Goal: Task Accomplishment & Management: Complete application form

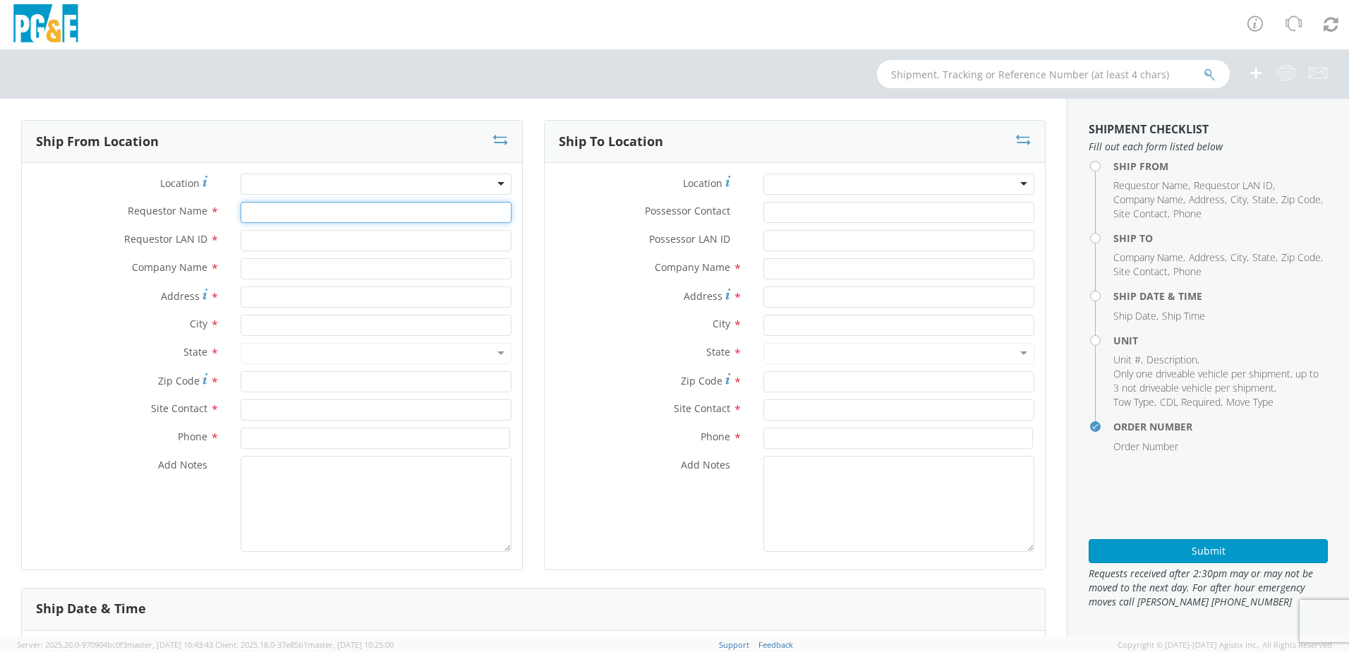
select select "2041093"
click at [255, 211] on input "Requestor Name *" at bounding box center [376, 212] width 271 height 21
type input "[PERSON_NAME]"
type input "WBM7"
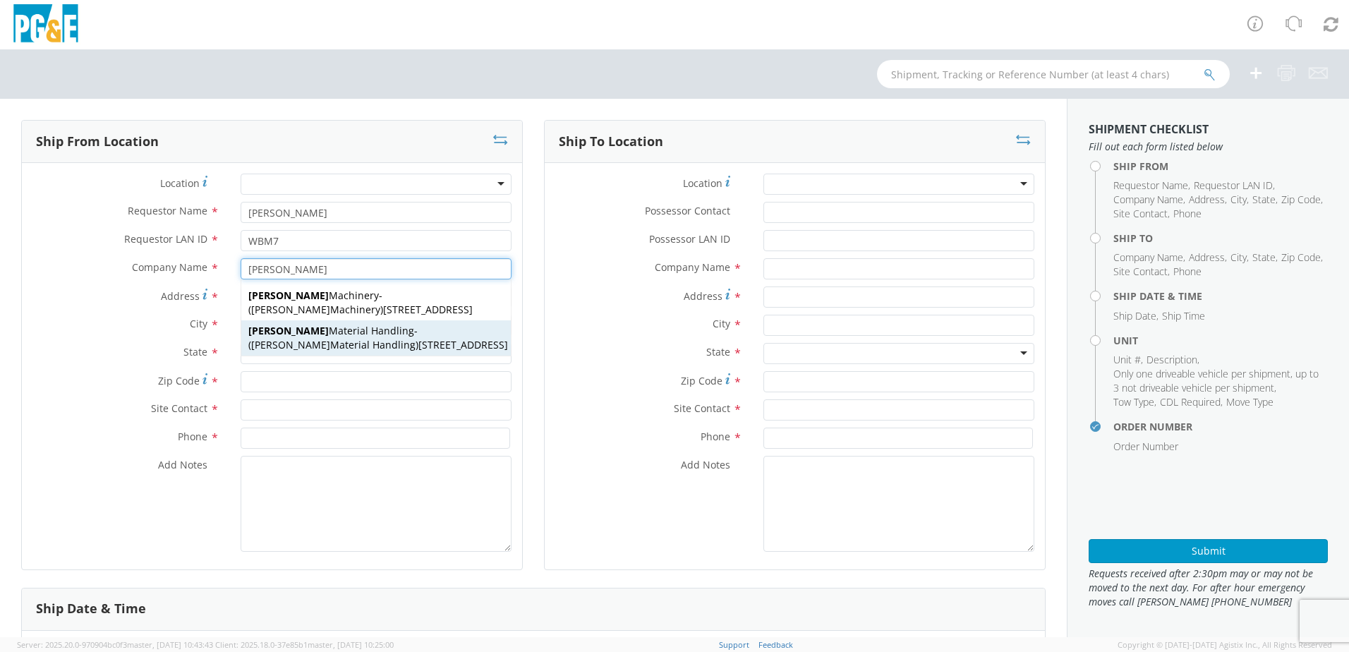
click at [418, 342] on span "[STREET_ADDRESS]" at bounding box center [463, 344] width 90 height 13
type input "[PERSON_NAME] Material Handling"
type input "[STREET_ADDRESS]"
type input "[GEOGRAPHIC_DATA]"
type input "95838"
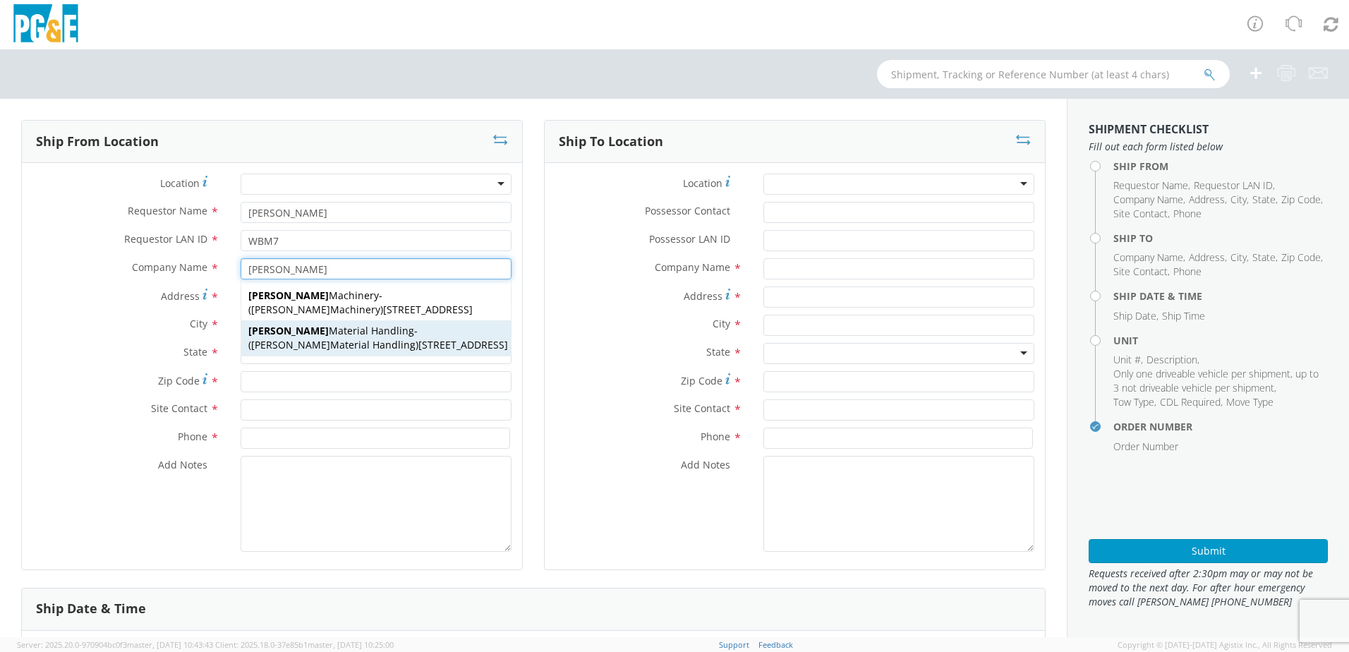
type input "[PERSON_NAME] Material Handling"
type input "[PHONE_NUMBER]"
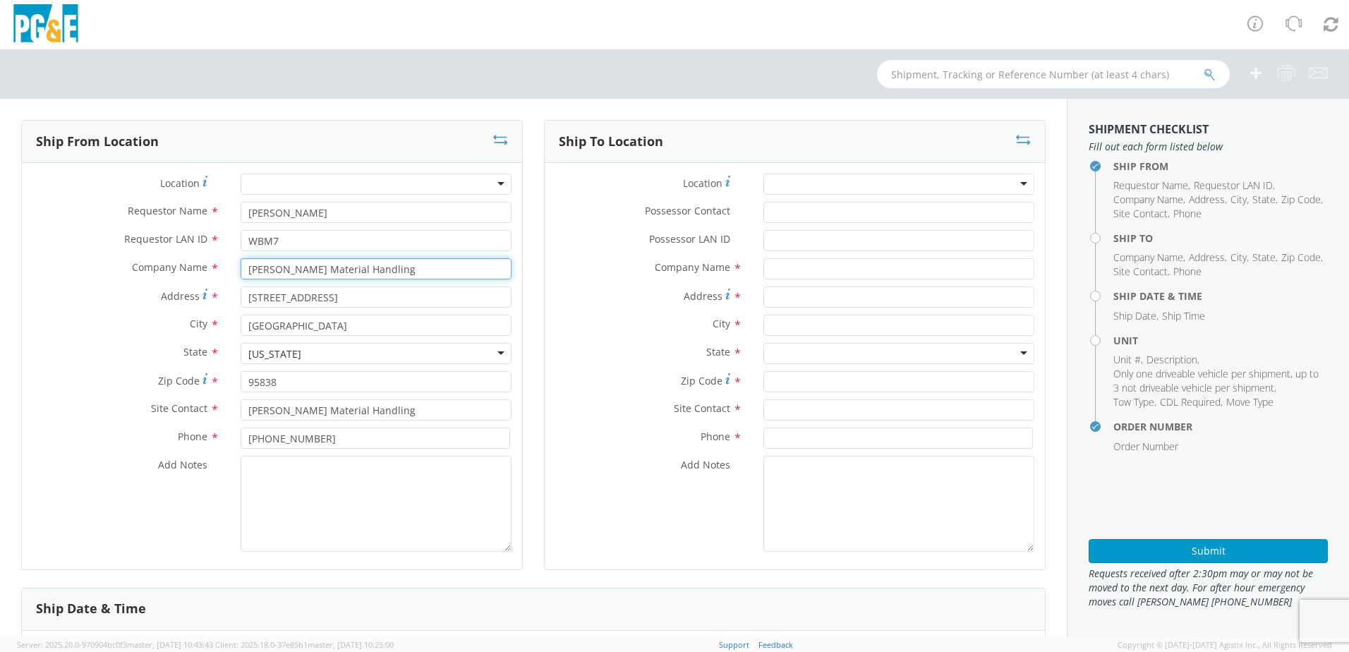
type input "[PERSON_NAME] Material Handling"
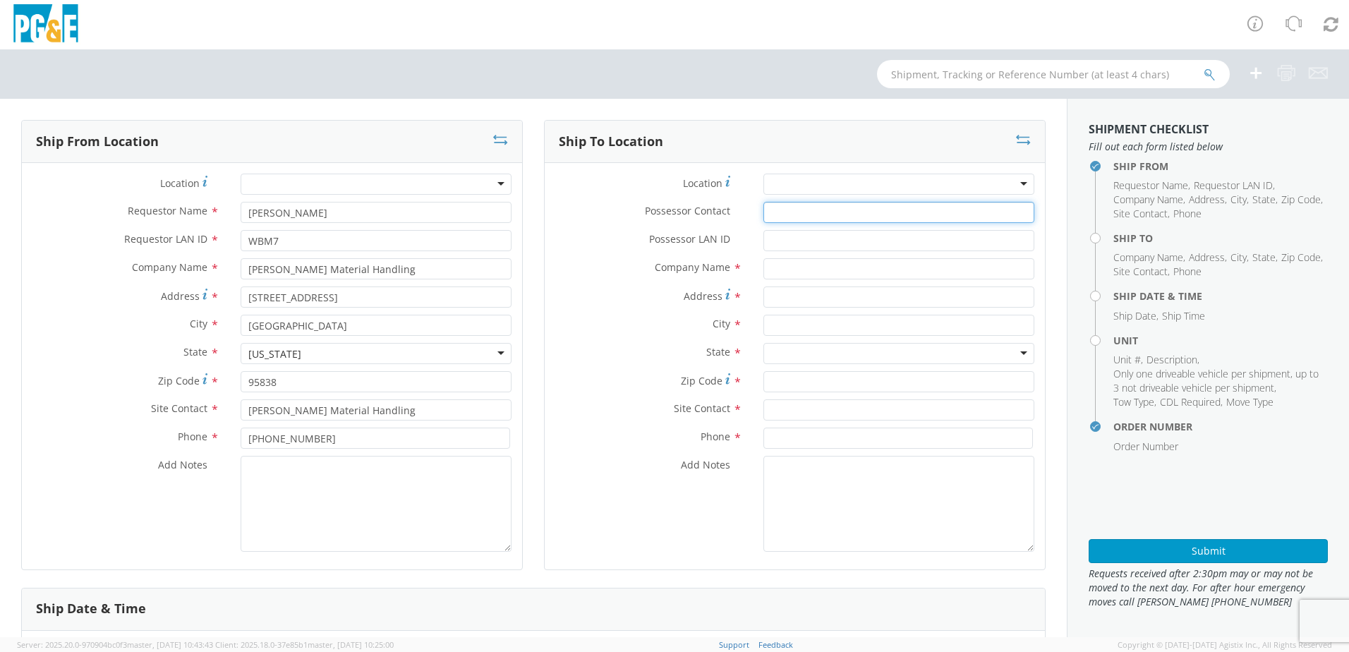
click at [778, 212] on input "Possessor Contact *" at bounding box center [898, 212] width 271 height 21
type input "s"
type input "[PERSON_NAME]"
click at [766, 245] on input "Possessor LAN ID *" at bounding box center [898, 240] width 271 height 21
paste input "SKHK"
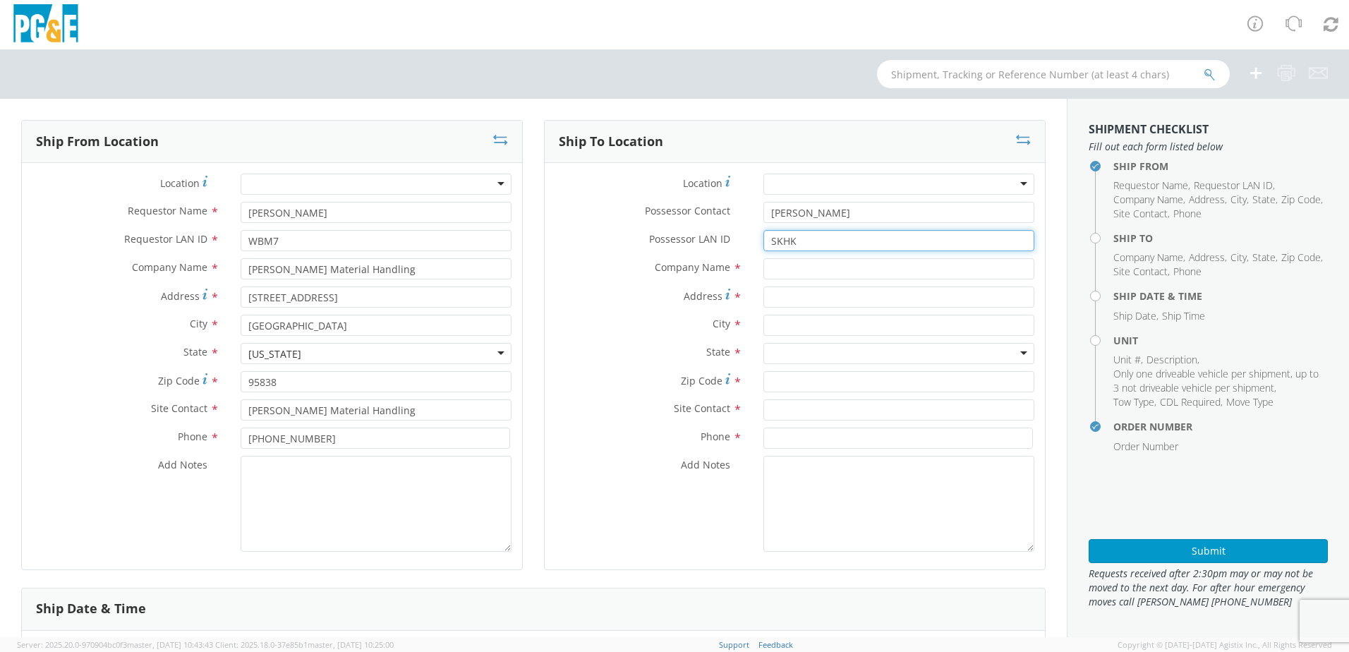
type input "SKHK"
click at [770, 270] on input "text" at bounding box center [898, 268] width 271 height 21
click at [779, 183] on div at bounding box center [898, 184] width 271 height 21
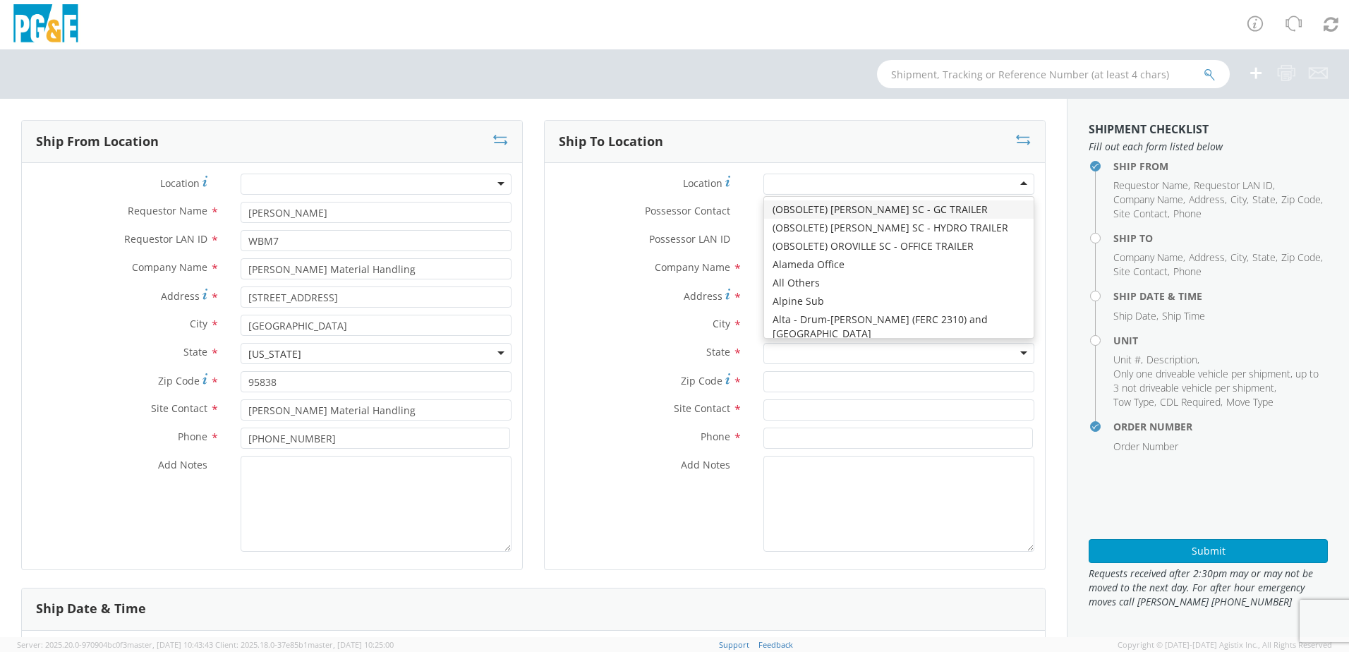
click at [772, 184] on div at bounding box center [898, 184] width 271 height 21
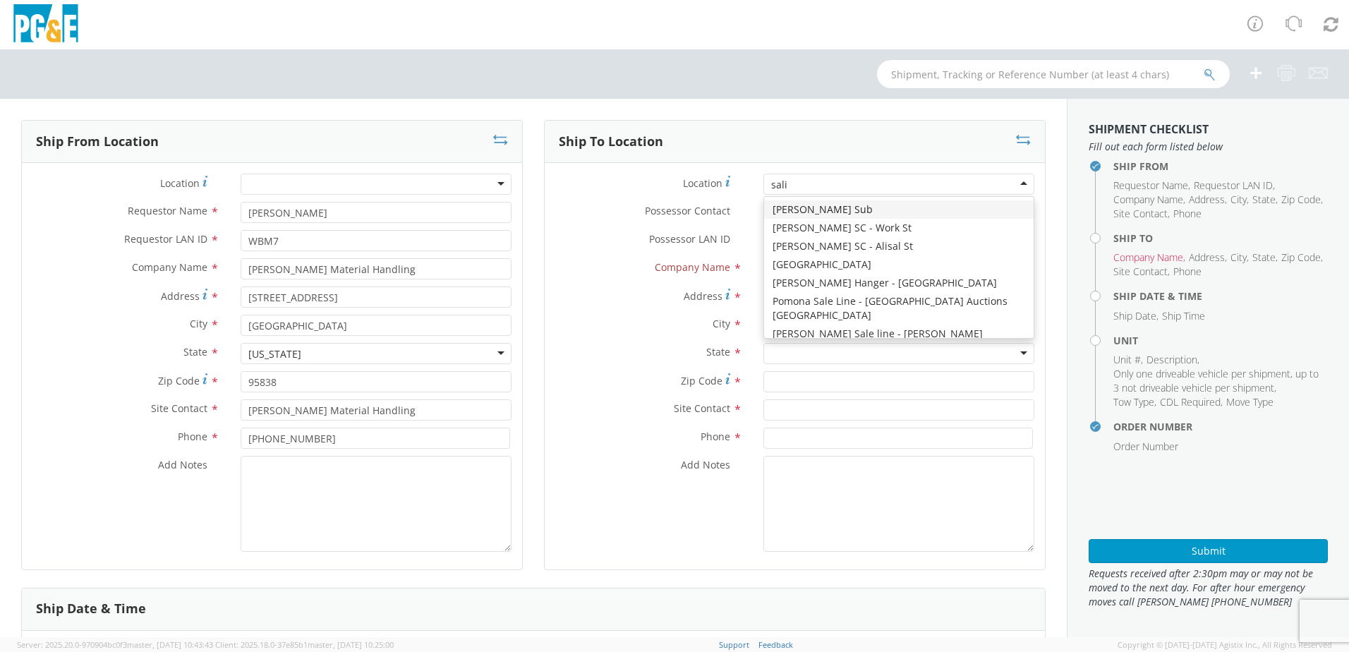
type input "salin"
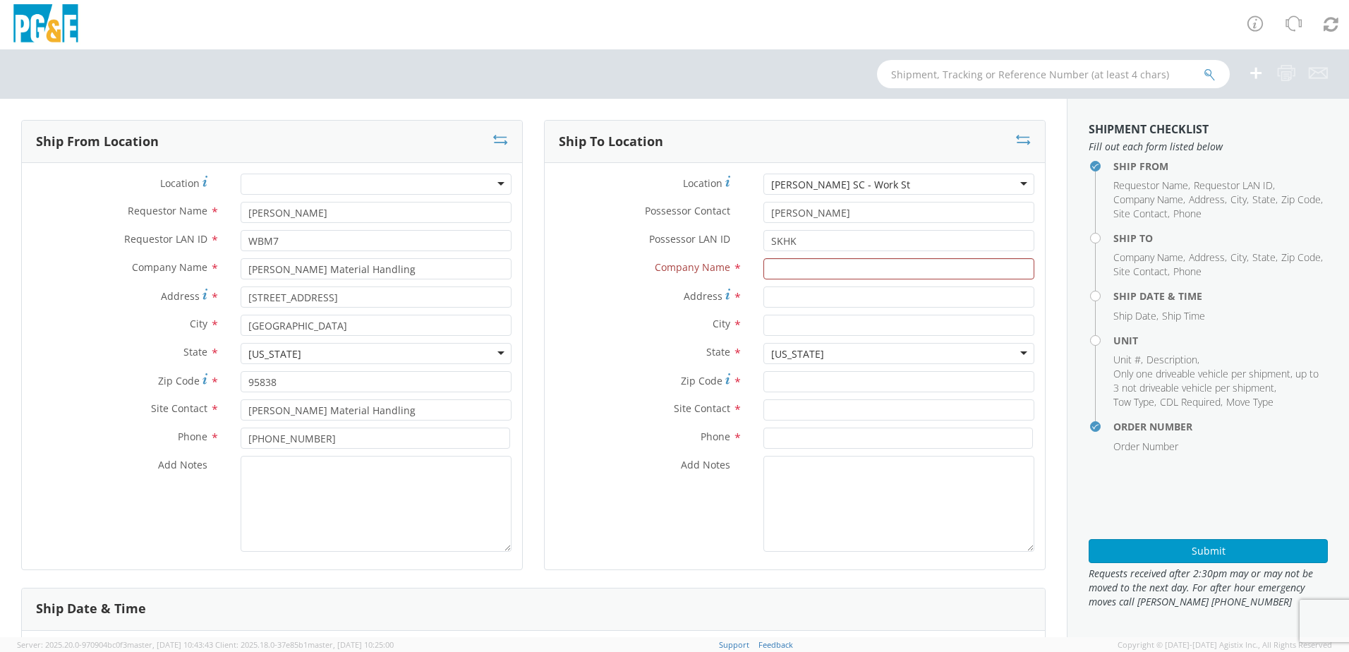
type input "PG&E"
type input "[STREET_ADDRESS]"
type input "[PERSON_NAME]"
type input "93901"
click at [772, 415] on input "text" at bounding box center [898, 409] width 271 height 21
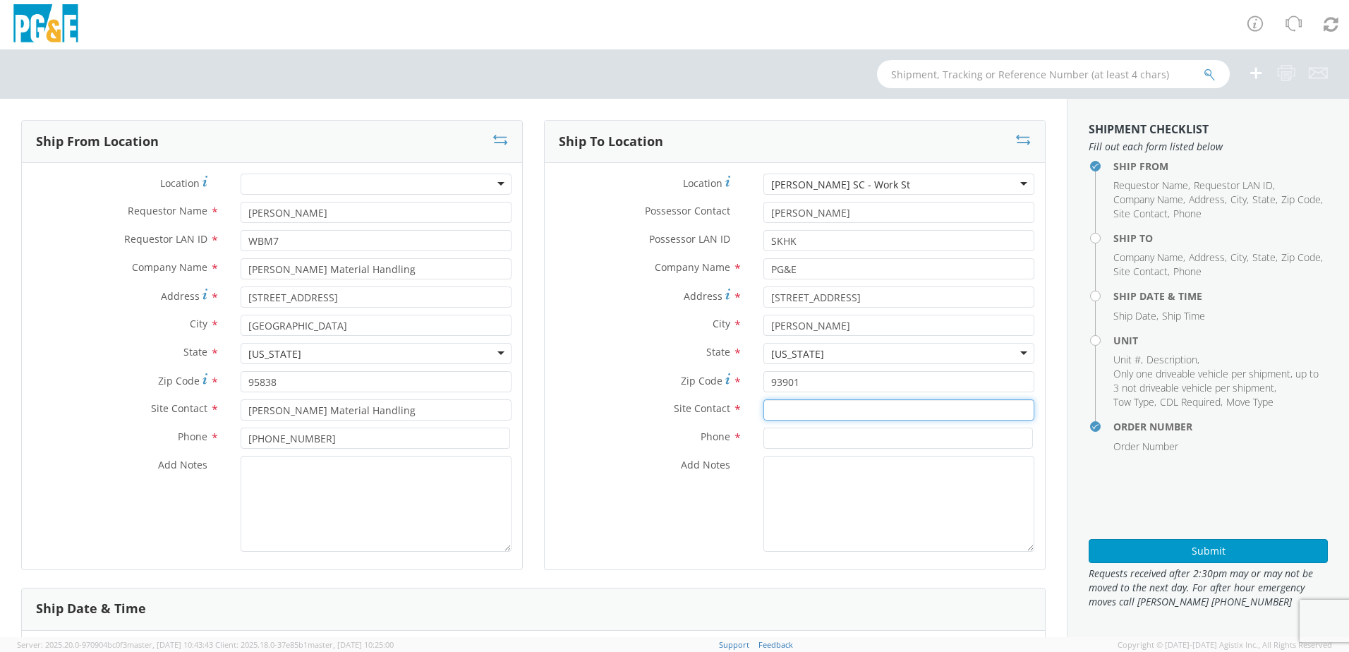
paste input "[PERSON_NAME]"
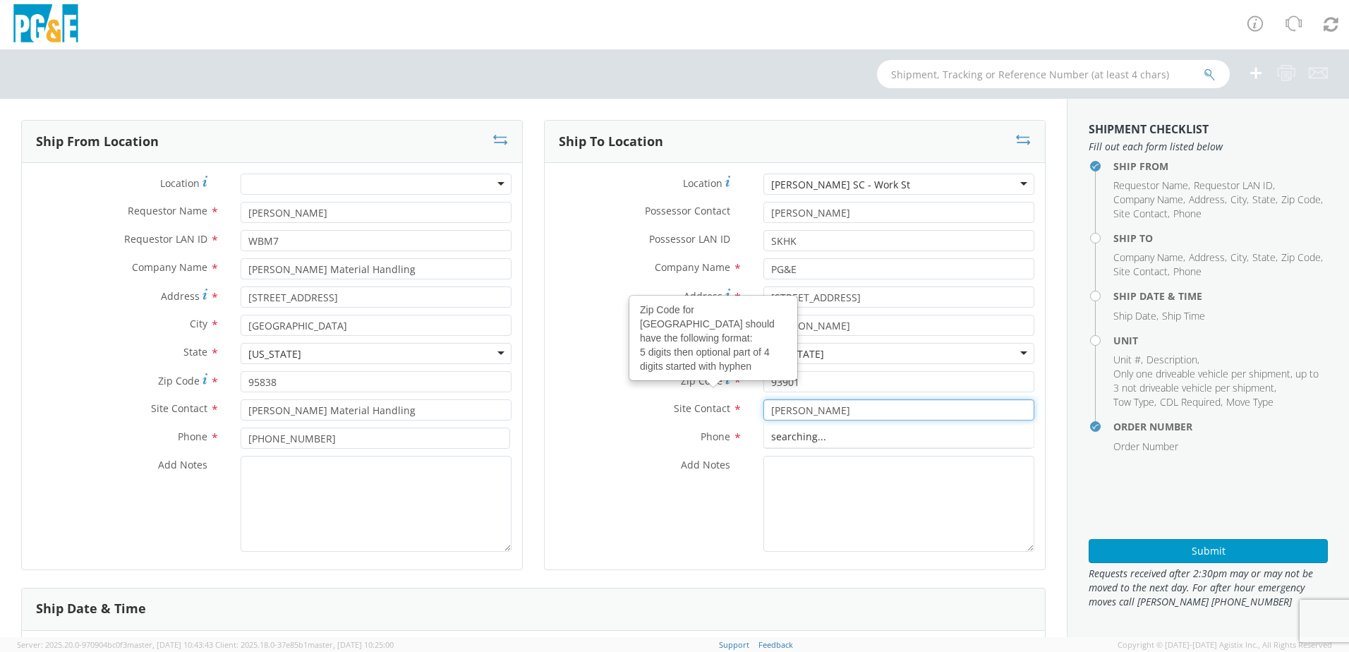
type input "[PERSON_NAME]"
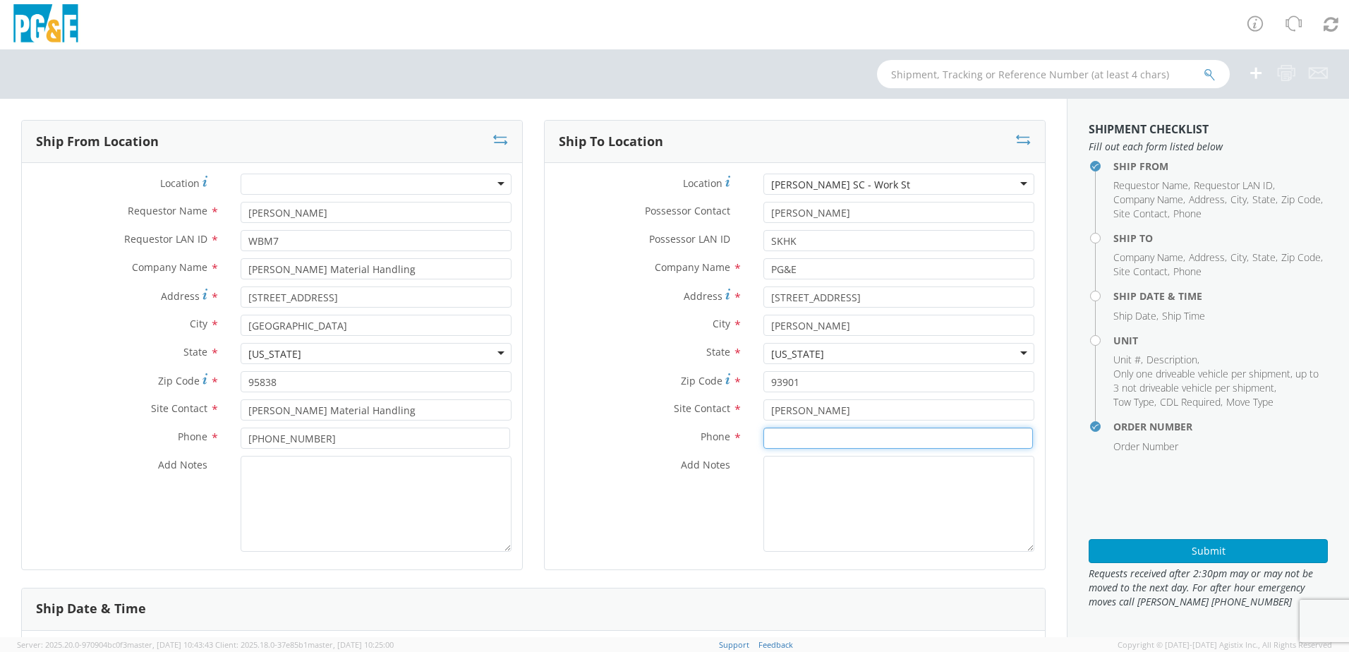
click at [770, 439] on input at bounding box center [897, 437] width 269 height 21
paste input "[PHONE_NUMBER]"
type input "[PHONE_NUMBER]"
click at [809, 457] on textarea "Add Notes *" at bounding box center [898, 504] width 271 height 96
click at [838, 469] on textarea "ALT CONTACT:" at bounding box center [898, 504] width 271 height 96
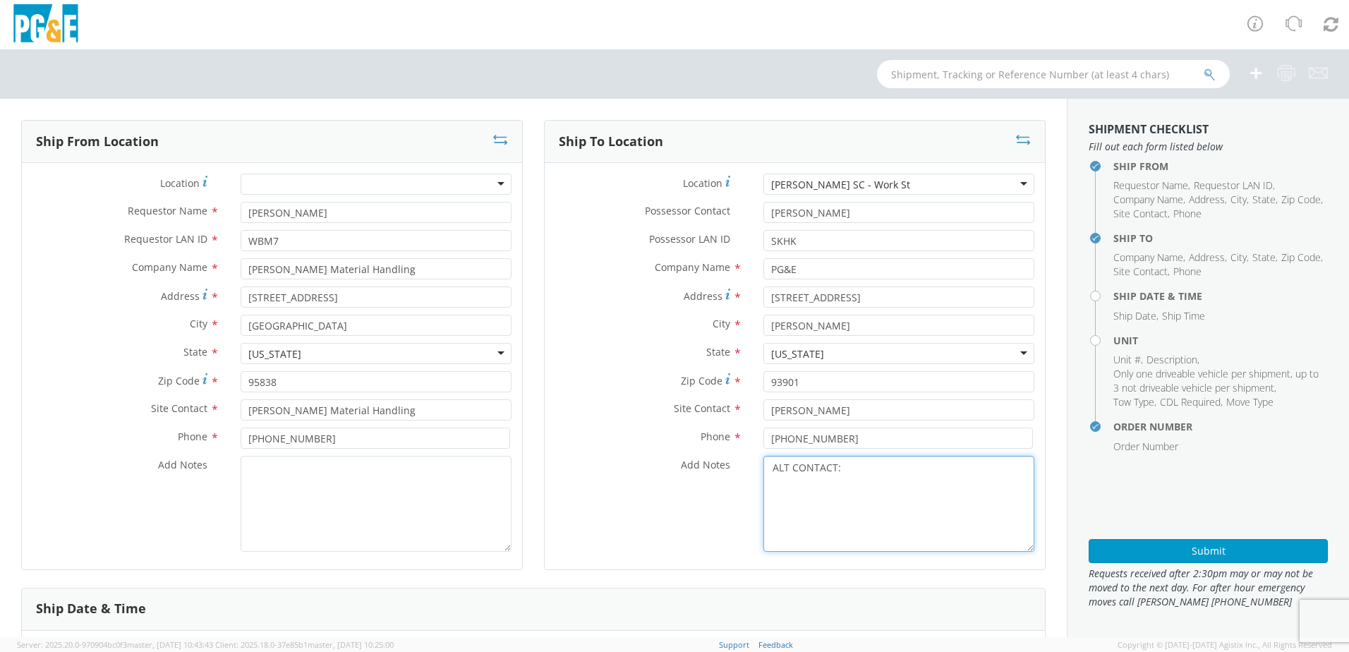
paste textarea "[PERSON_NAME] @ [PHONE_NUMBER]"
click at [813, 485] on textarea "ALT CONTACT: [PERSON_NAME] @ [PHONE_NUMBER] GARAGE:" at bounding box center [898, 504] width 271 height 96
paste textarea "[PHONE_NUMBER]"
type textarea "ALT CONTACT: [PERSON_NAME] @ [PHONE_NUMBER] GARAGE: [PHONE_NUMBER]"
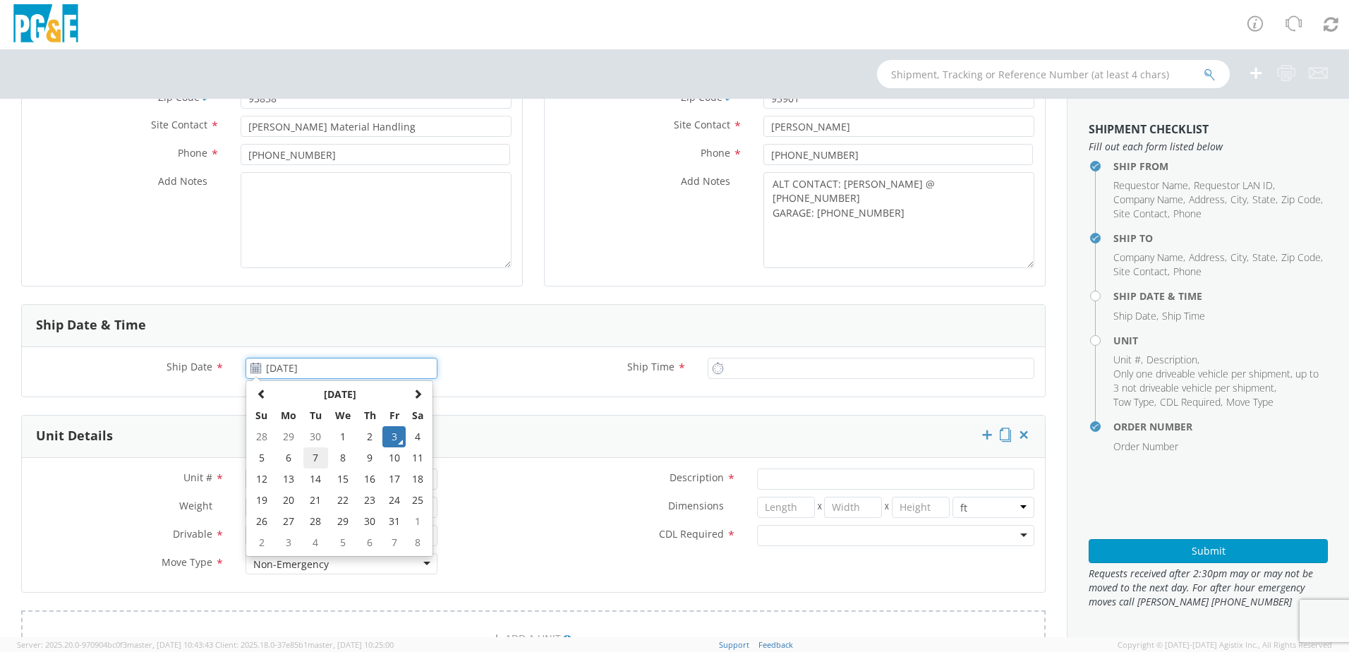
click at [313, 456] on td "7" at bounding box center [315, 457] width 25 height 21
type input "[DATE]"
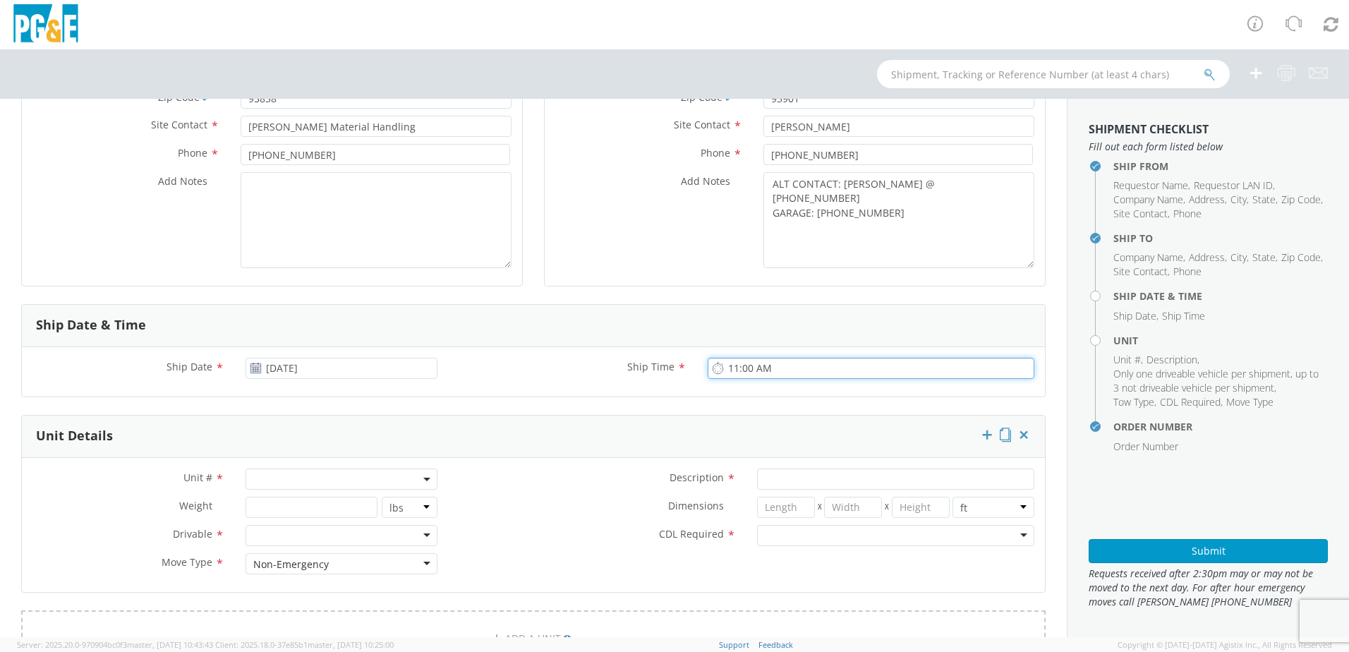
click at [724, 370] on input "11:00 AM" at bounding box center [871, 368] width 327 height 21
type input "8:00 AM"
click at [275, 485] on span at bounding box center [341, 478] width 192 height 21
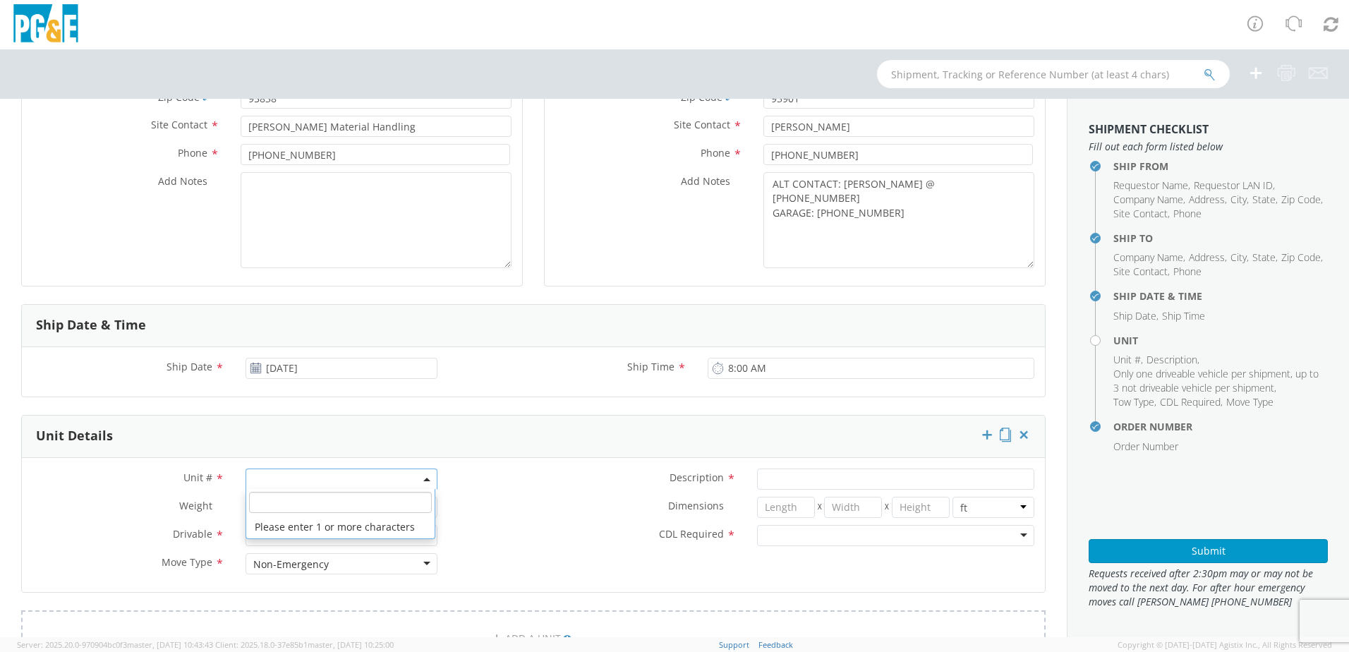
click at [269, 505] on input "search" at bounding box center [340, 502] width 183 height 21
paste input "B44171"
type input "B44171"
select select "B44171"
type input "TRAILER; GENERATOR/LIGHT PLANT"
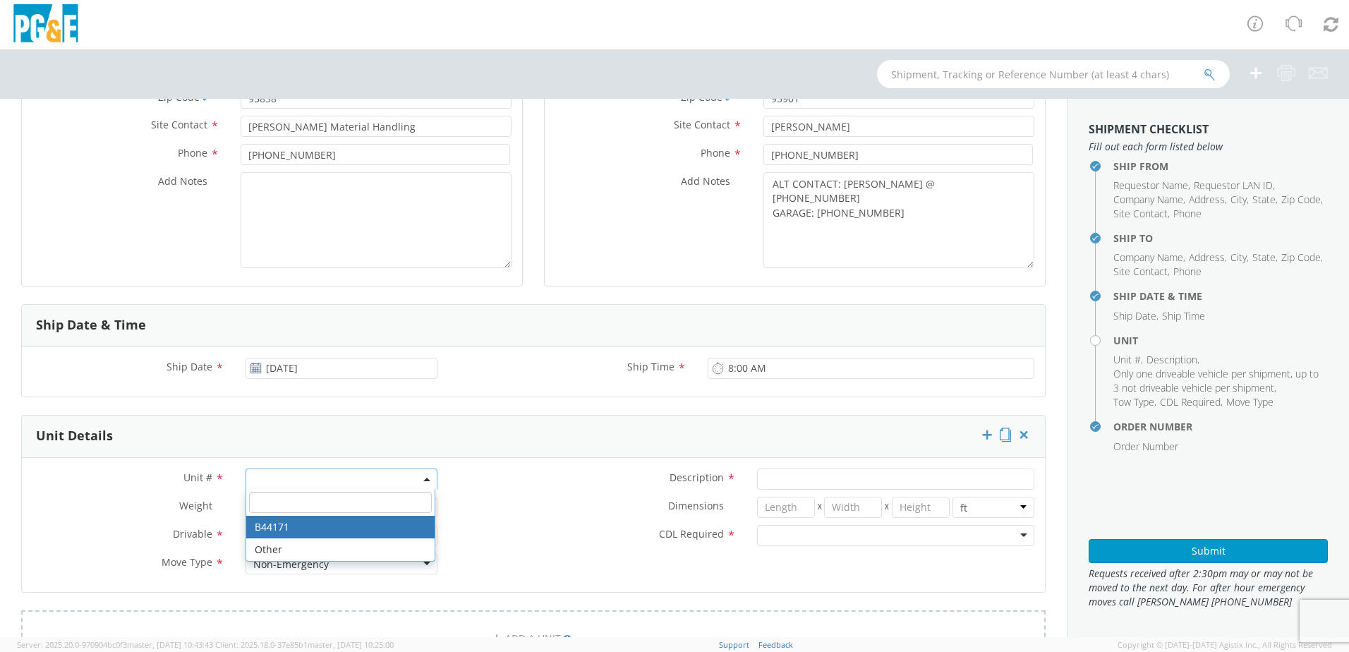
type input "2204"
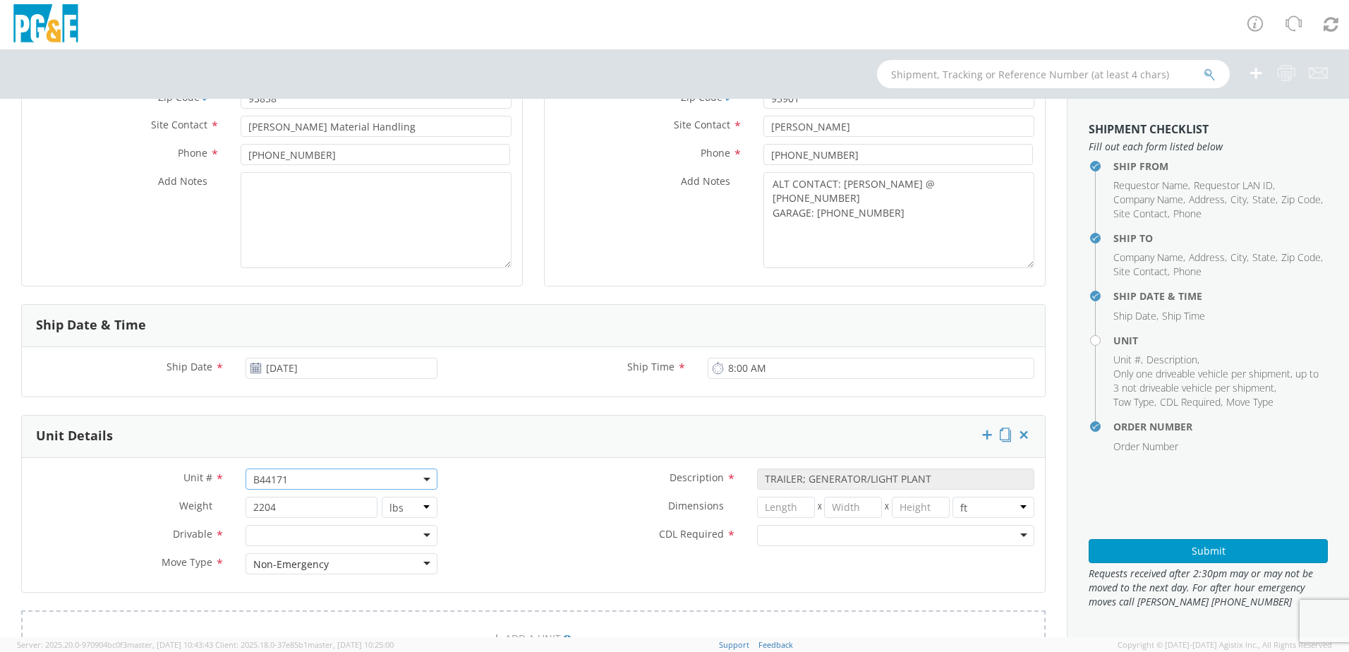
click at [425, 535] on div at bounding box center [341, 535] width 192 height 21
click at [308, 565] on div "Non-Emergency" at bounding box center [290, 564] width 75 height 14
click at [554, 544] on div "CDL Required * N - CDL Not Required Y - CDL Required" at bounding box center [746, 535] width 597 height 21
click at [774, 529] on div at bounding box center [895, 535] width 277 height 21
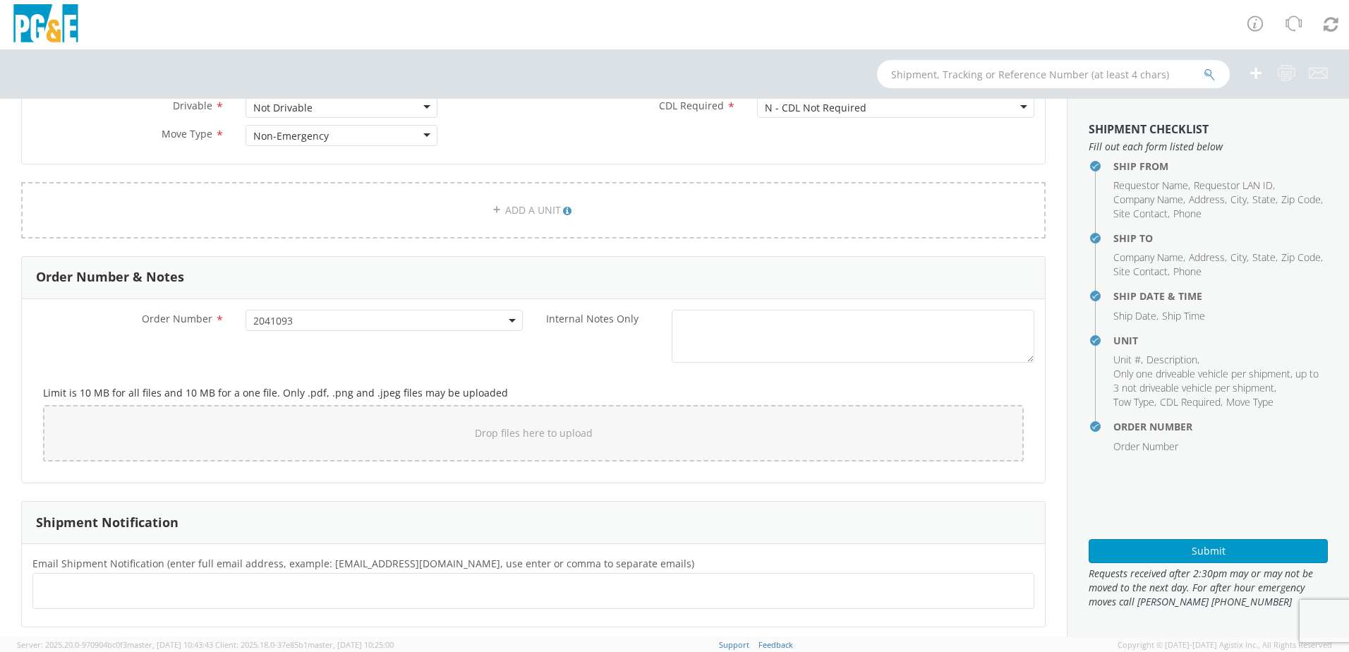
scroll to position [720, 0]
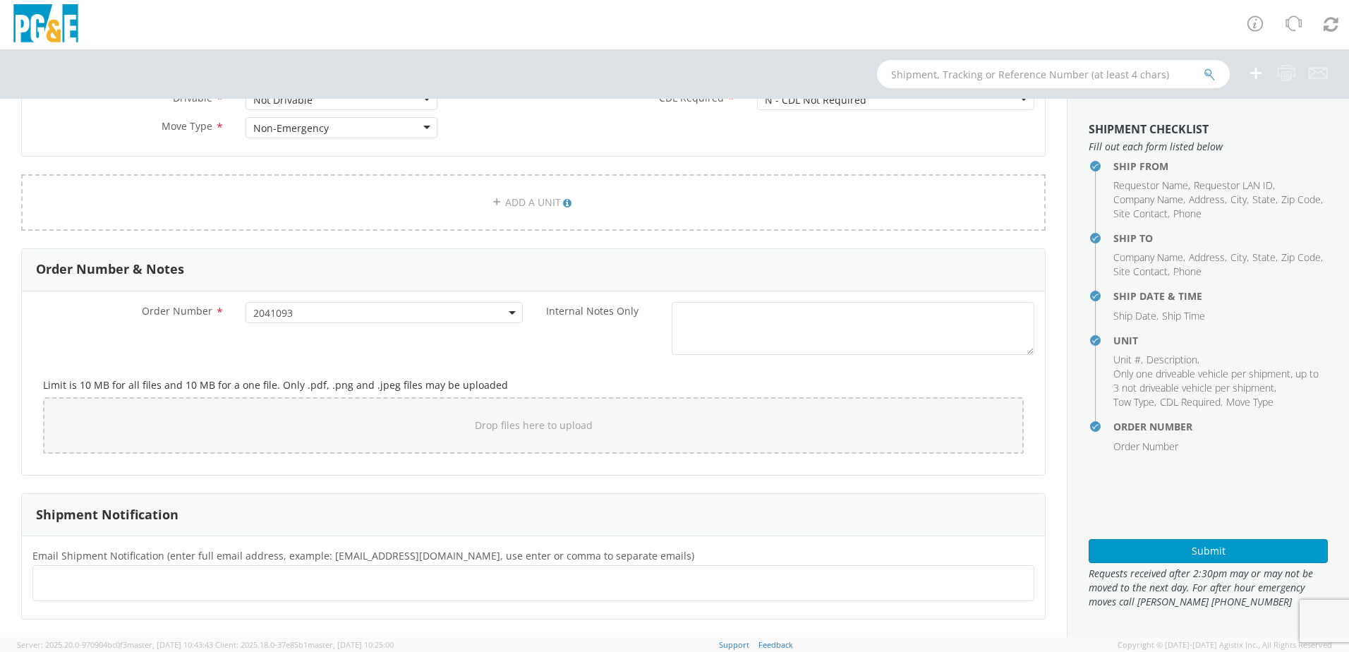
click at [130, 586] on ul at bounding box center [533, 582] width 989 height 23
paste input "[EMAIL_ADDRESS][DOMAIN_NAME]"
type input "[EMAIL_ADDRESS][DOMAIN_NAME]"
click at [191, 581] on ul "[EMAIL_ADDRESS][DOMAIN_NAME] ×" at bounding box center [533, 583] width 989 height 24
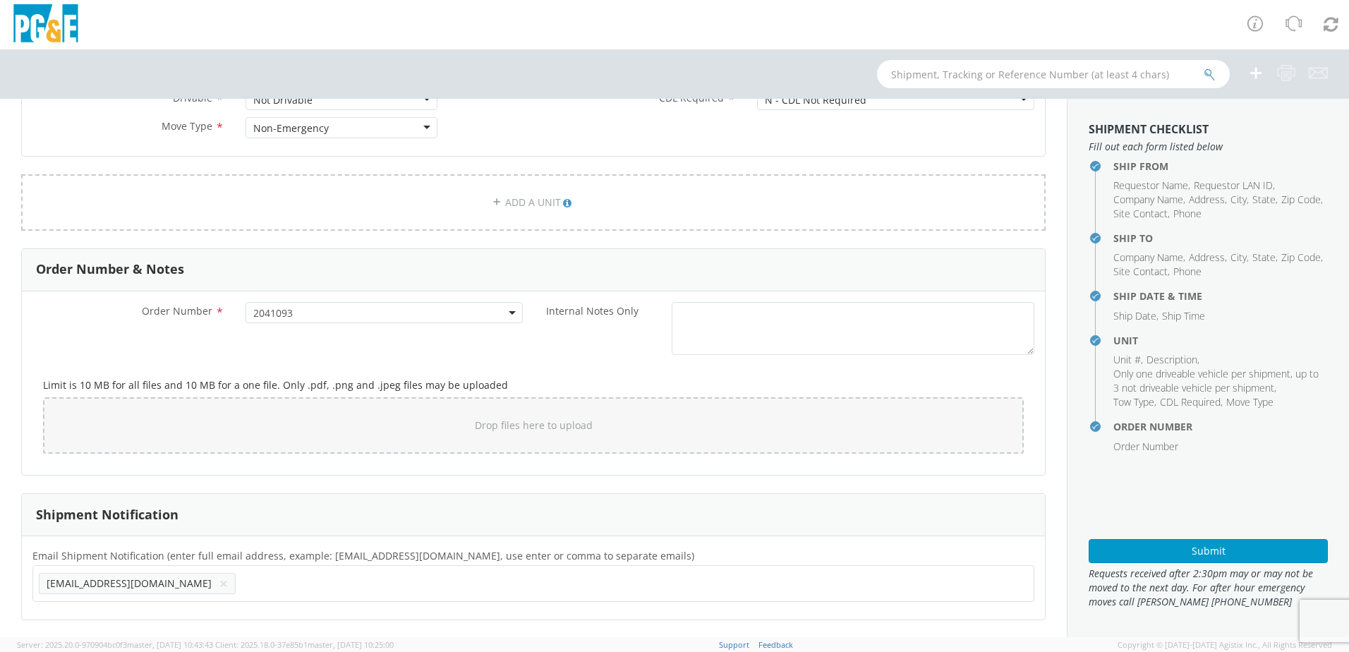
paste input "SKHK"
type input "[EMAIL_ADDRESS][DOMAIN_NAME]"
click at [296, 590] on ul "[EMAIL_ADDRESS][DOMAIN_NAME] × [EMAIL_ADDRESS][DOMAIN_NAME] ×" at bounding box center [533, 583] width 989 height 24
paste input "[EMAIL_ADDRESS][DOMAIN_NAME]"
type input "[EMAIL_ADDRESS][DOMAIN_NAME]"
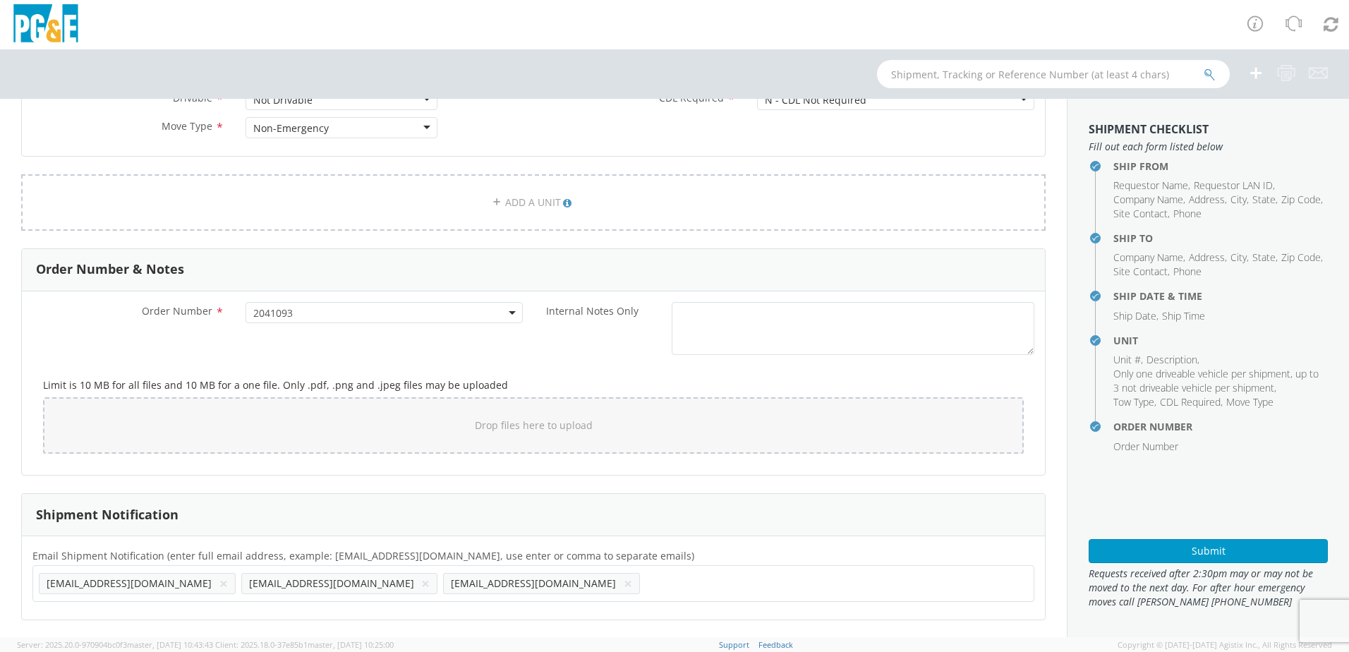
click at [645, 578] on input "text" at bounding box center [652, 583] width 15 height 20
paste input "[EMAIL_ADDRESS][DOMAIN_NAME]"
type input "[EMAIL_ADDRESS][DOMAIN_NAME]"
click at [516, 575] on ul "[EMAIL_ADDRESS][DOMAIN_NAME] × [EMAIL_ADDRESS][DOMAIN_NAME] × [EMAIL_ADDRESS][D…" at bounding box center [533, 583] width 989 height 24
paste input "[EMAIL_ADDRESS][DOMAIN_NAME]"
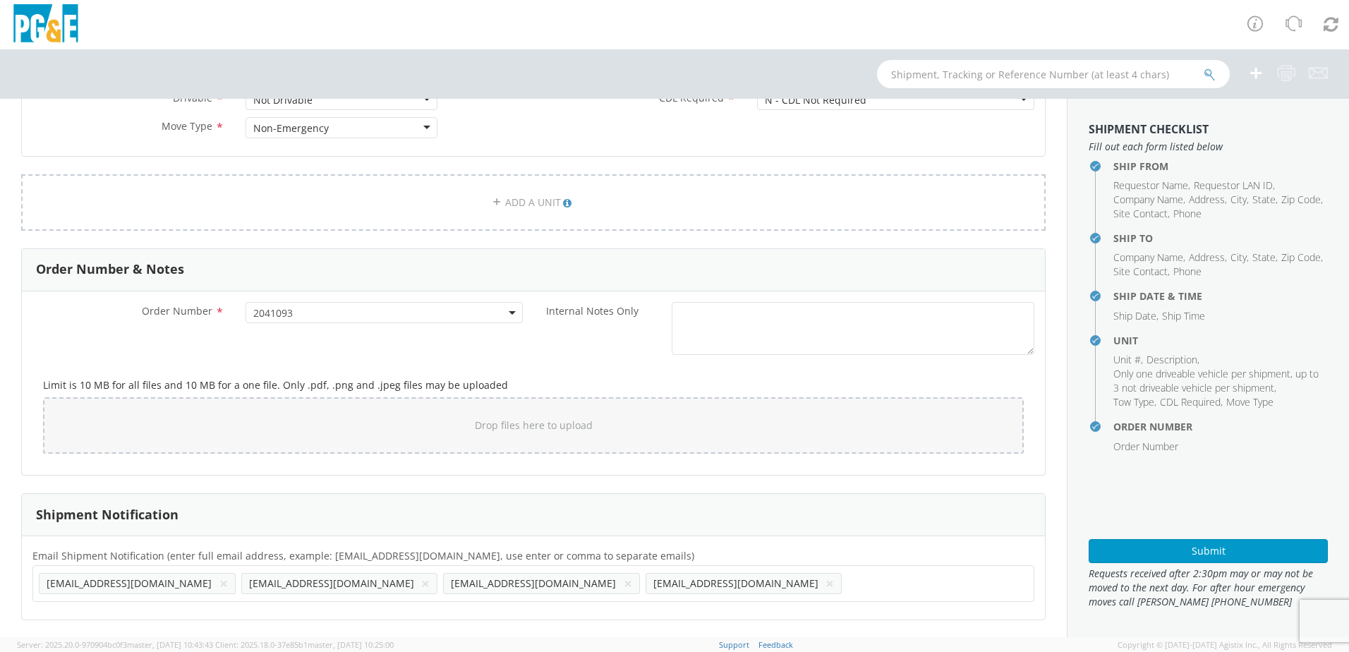
type input "[EMAIL_ADDRESS][DOMAIN_NAME]"
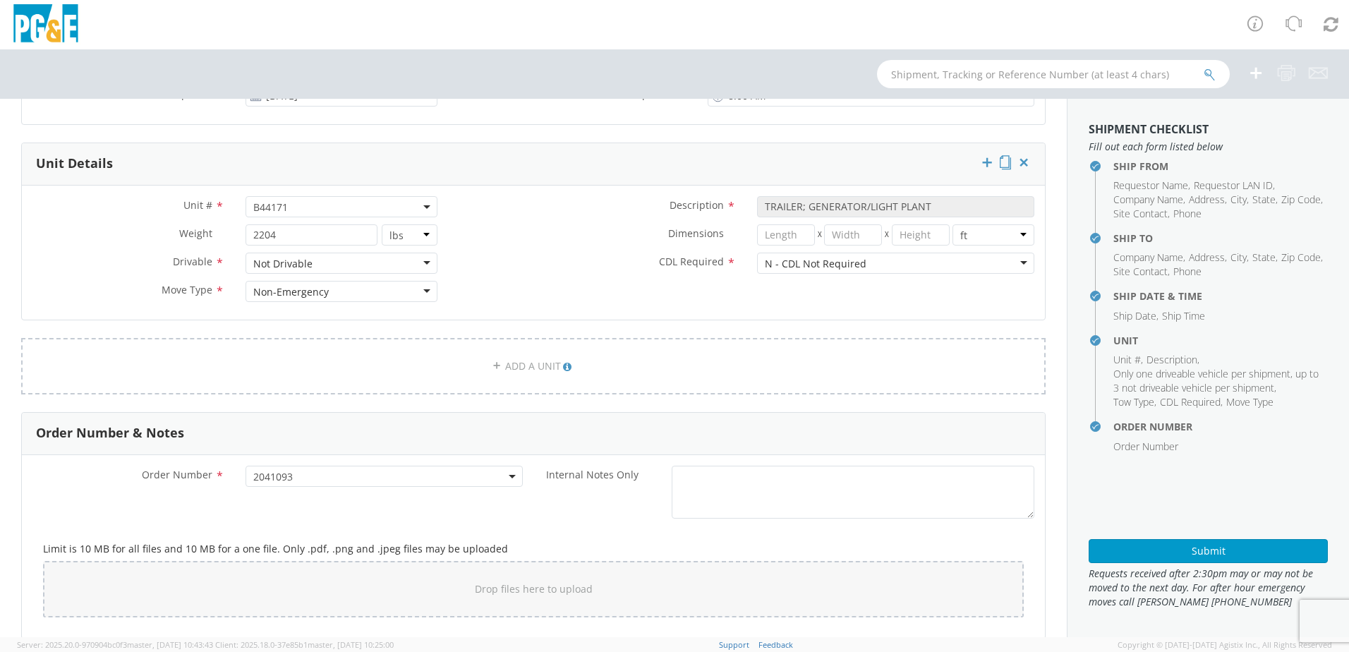
scroll to position [564, 0]
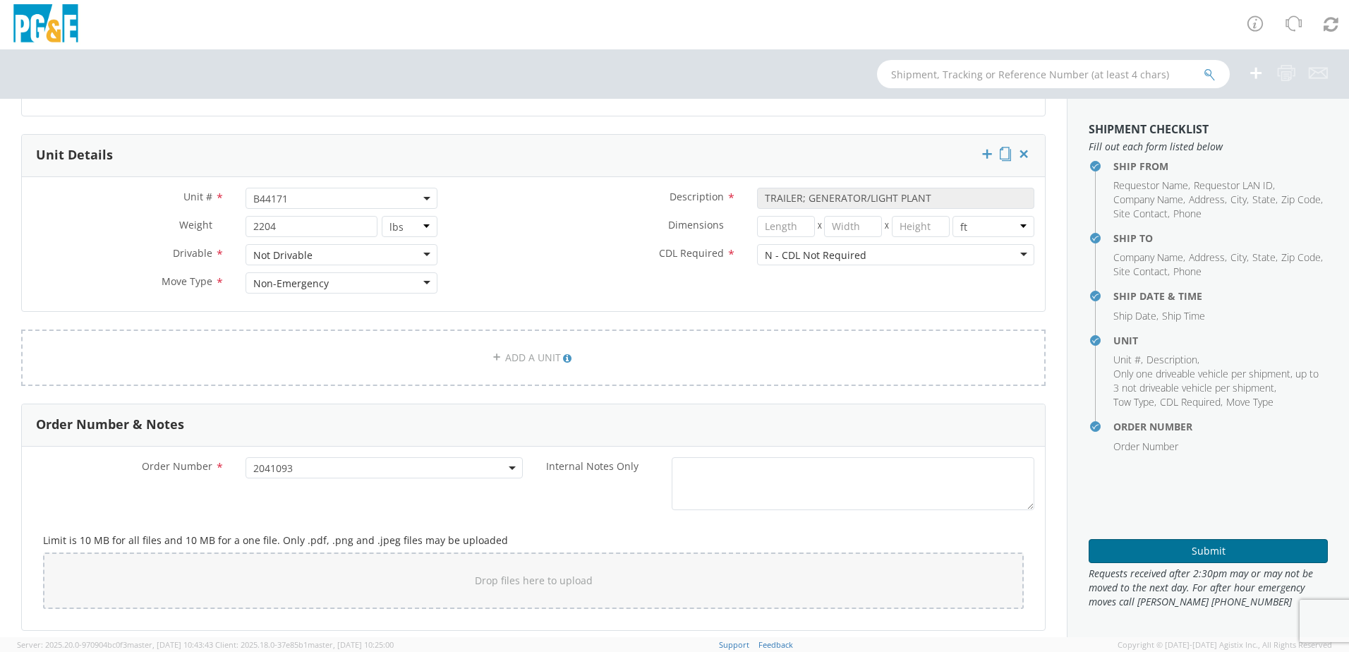
click at [1156, 553] on button "Submit" at bounding box center [1207, 551] width 239 height 24
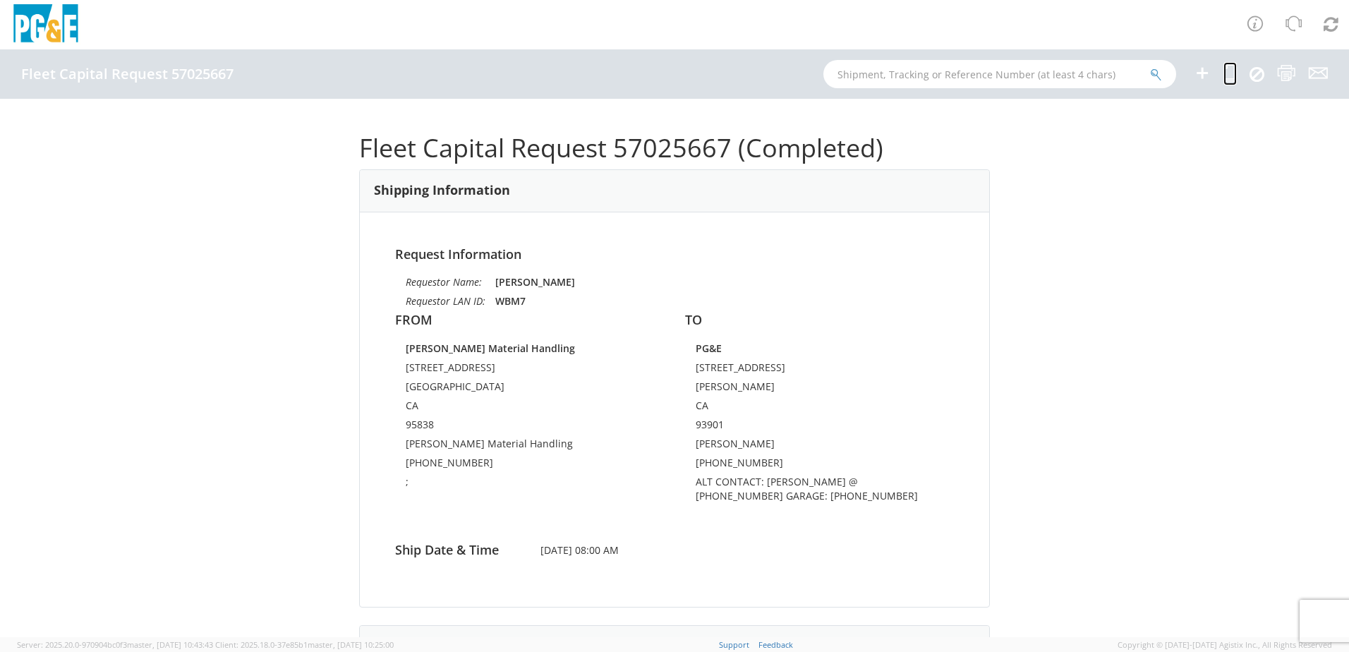
click at [1226, 71] on icon at bounding box center [1229, 73] width 13 height 18
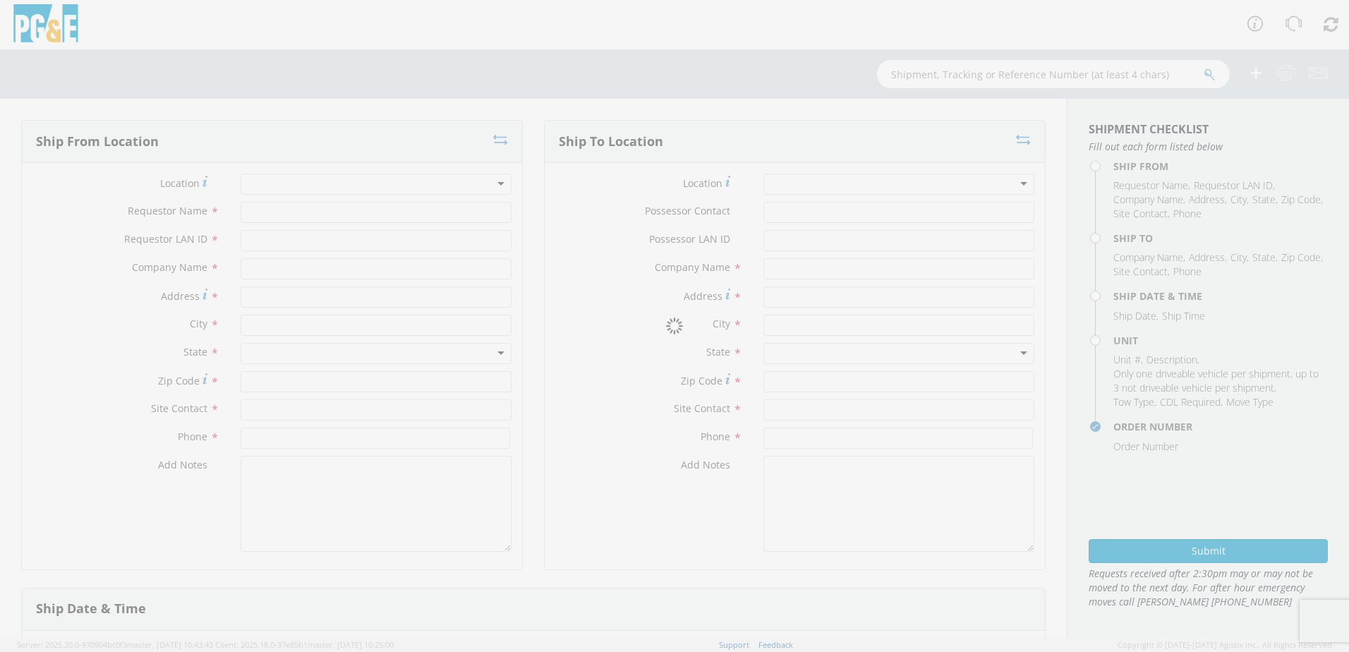
type input "[PERSON_NAME]"
type input "WBM7"
type input "[PERSON_NAME] Material Handling"
type input "[STREET_ADDRESS]"
type input "[GEOGRAPHIC_DATA]"
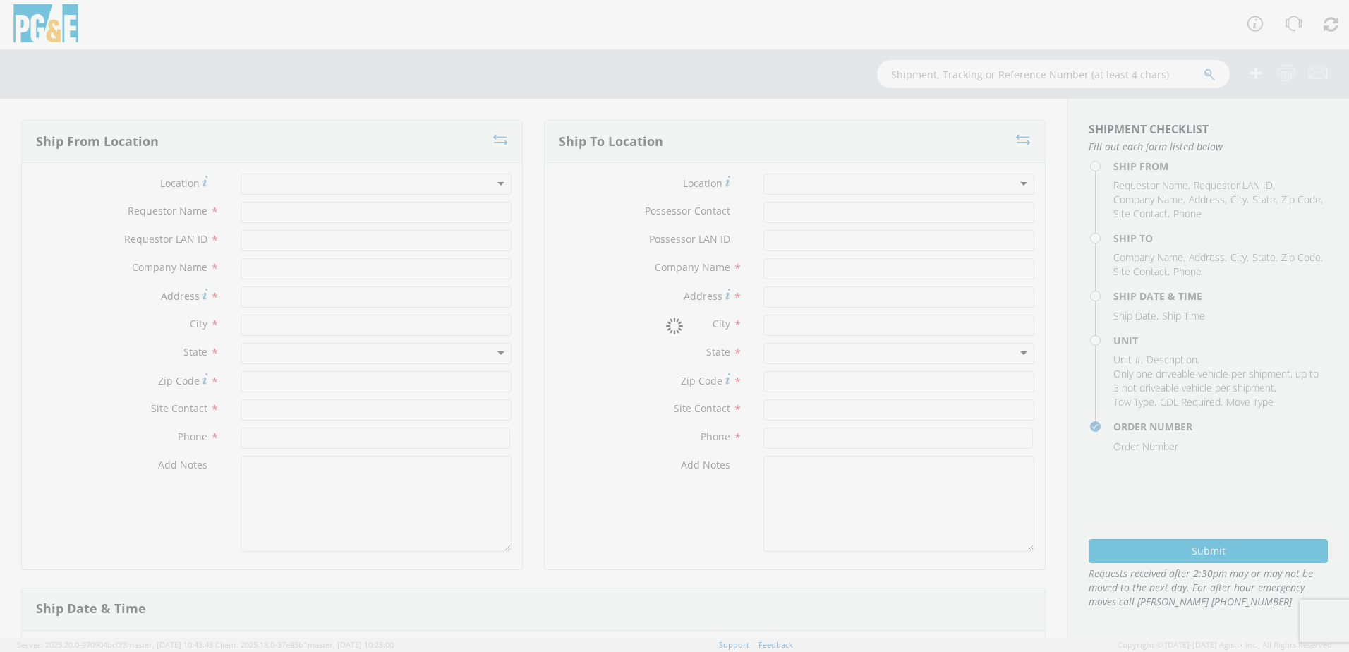
type input "95838"
type input "[PERSON_NAME] Material Handling"
type input "[PHONE_NUMBER]"
type textarea ";"
type input "[PERSON_NAME]"
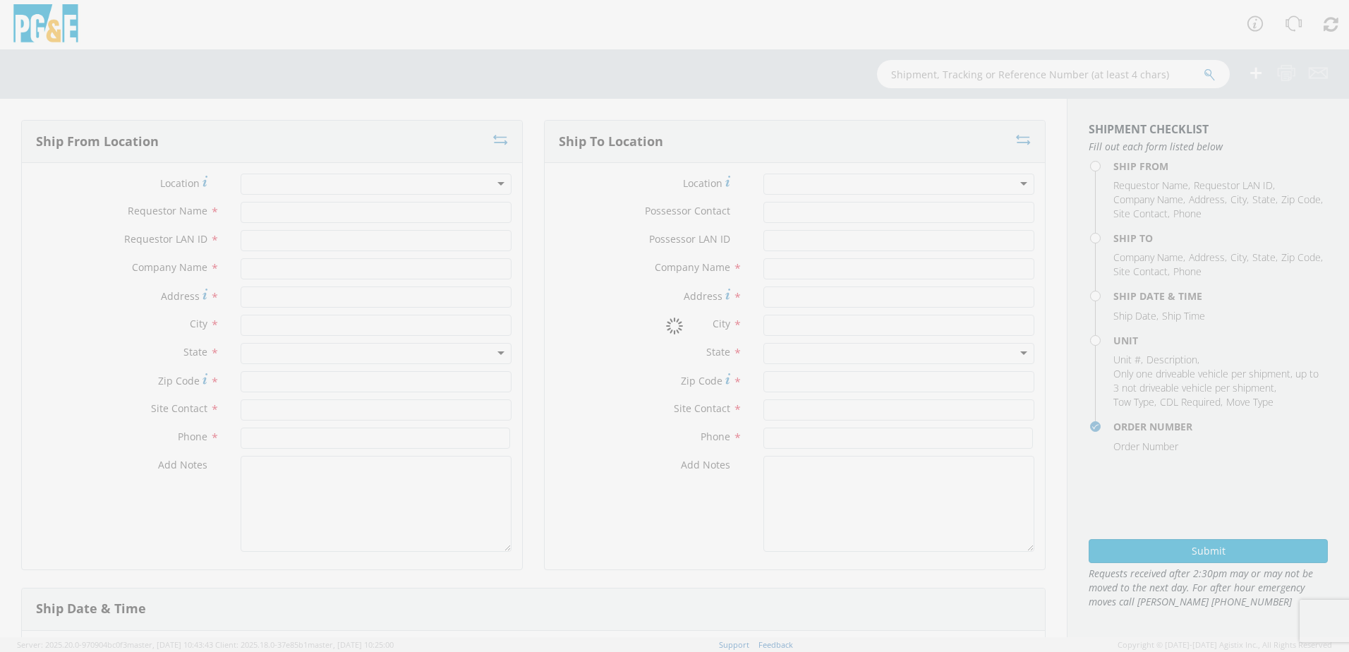
type input "SKHK"
type input "PG&E"
type input "[STREET_ADDRESS]"
type input "[PERSON_NAME]"
type input "93901"
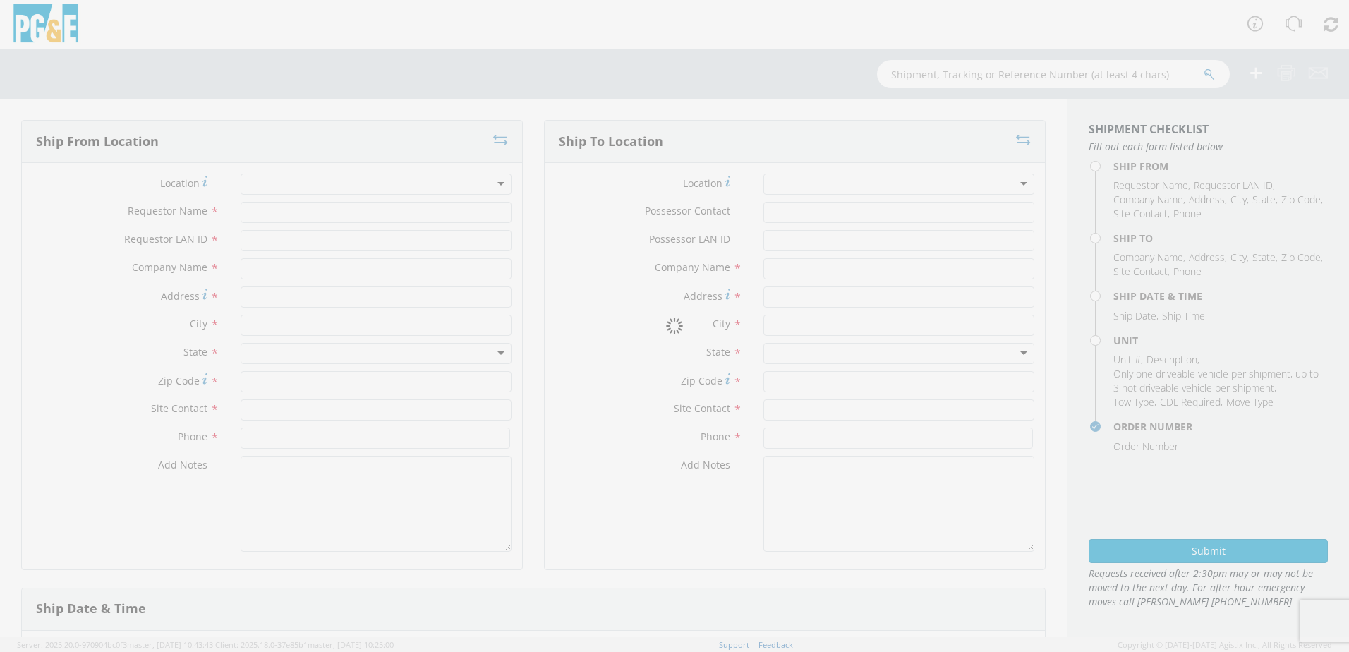
type input "[PERSON_NAME]"
type input "[PHONE_NUMBER]"
type textarea "ALT CONTACT: [PERSON_NAME] @ [PHONE_NUMBER] GARAGE: [PHONE_NUMBER]"
type input "[DATE]"
type input "8:00 AM"
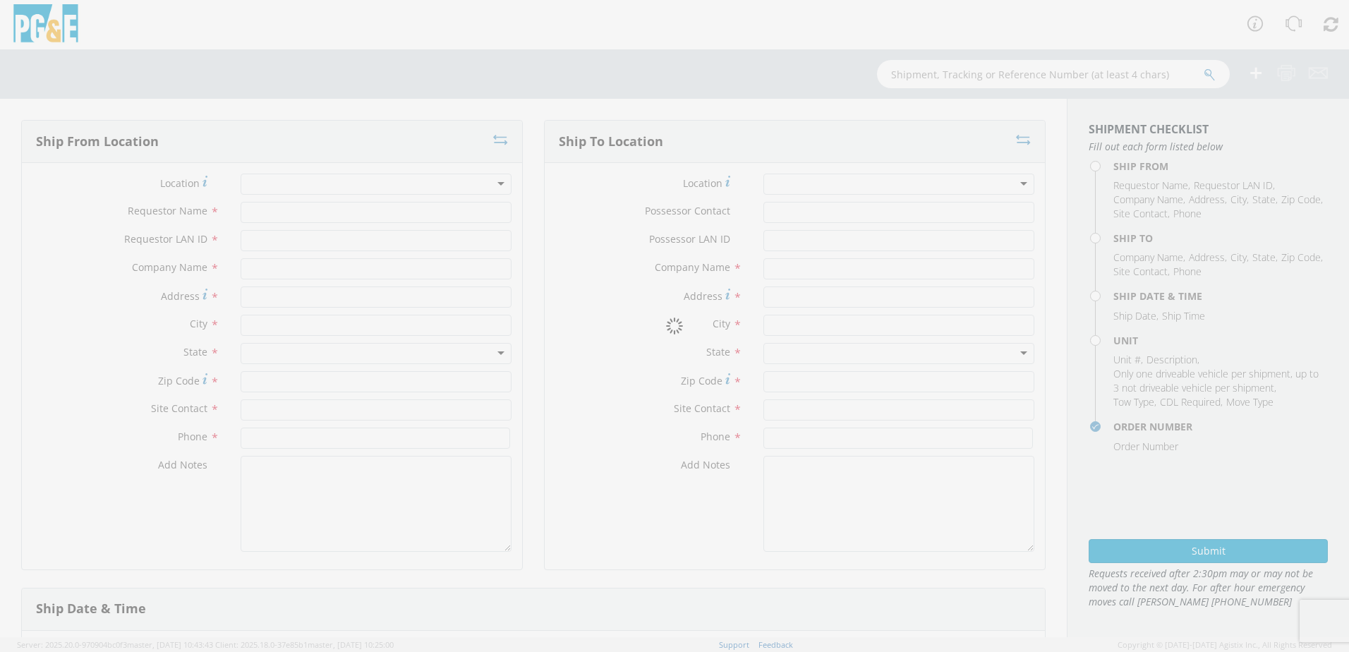
type input "TRAILER; GENERATOR/LIGHT PLANT"
type input "2204"
select select "B44171"
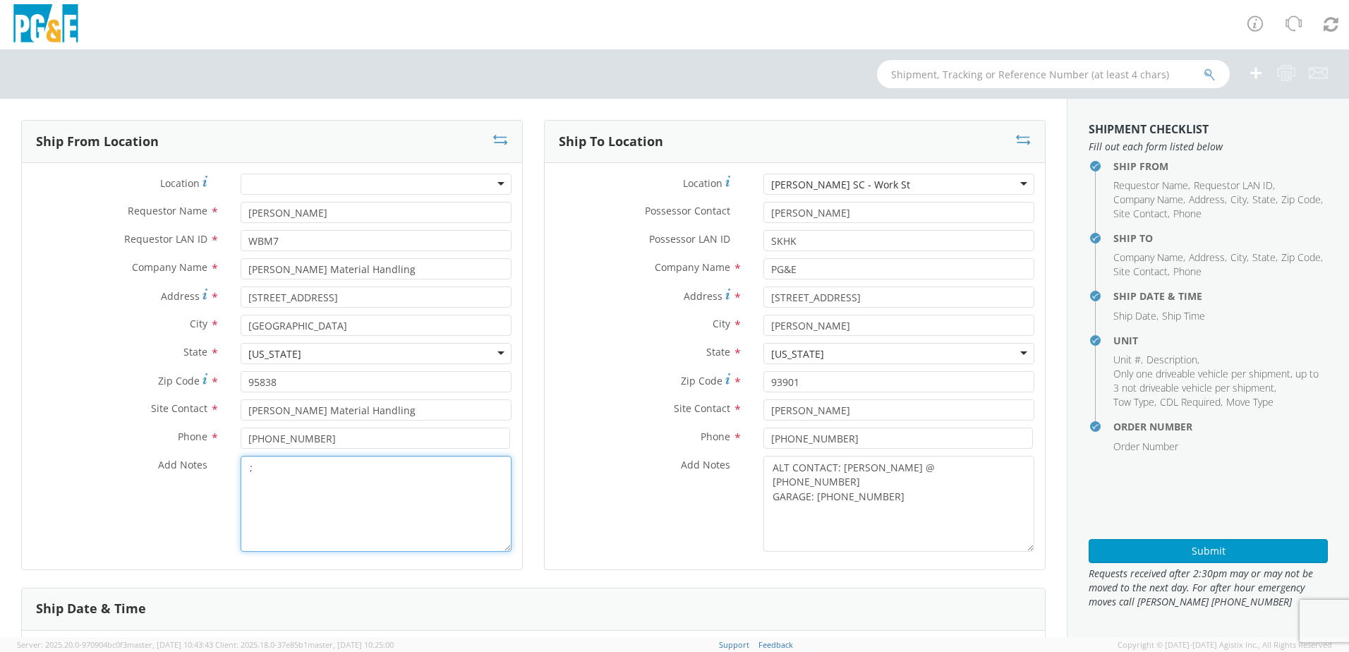
click at [264, 461] on textarea ";" at bounding box center [376, 504] width 271 height 96
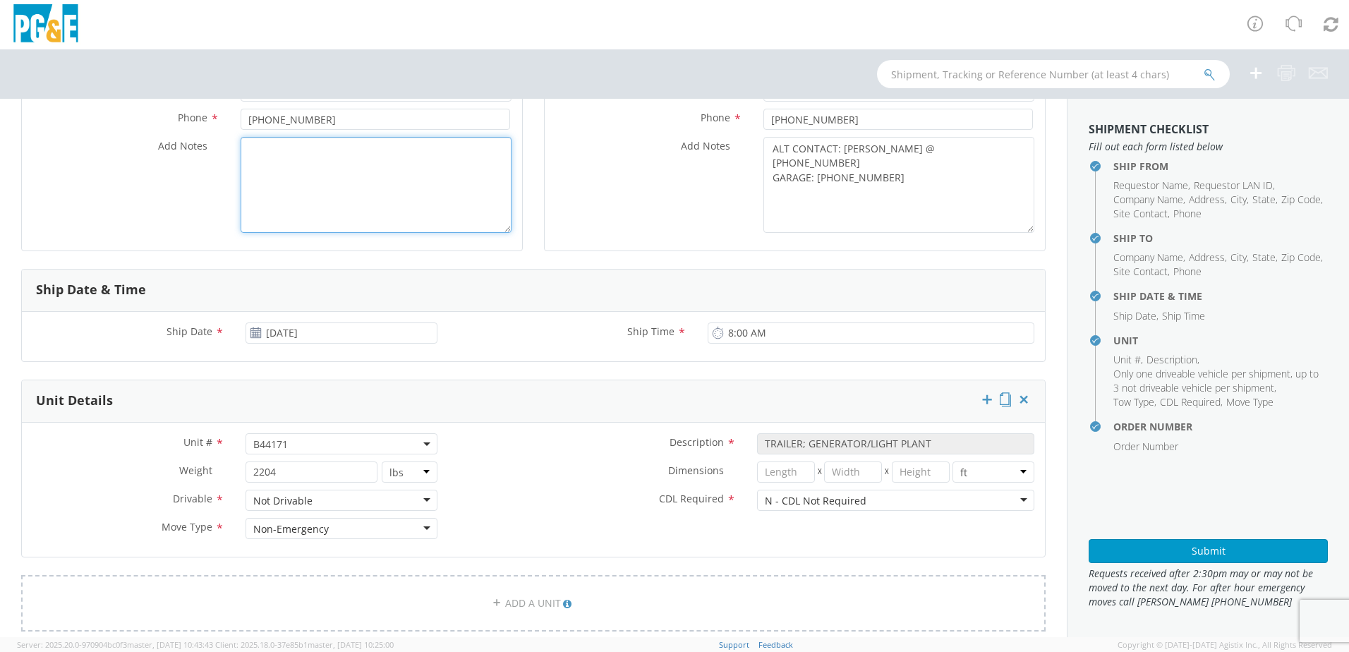
scroll to position [353, 0]
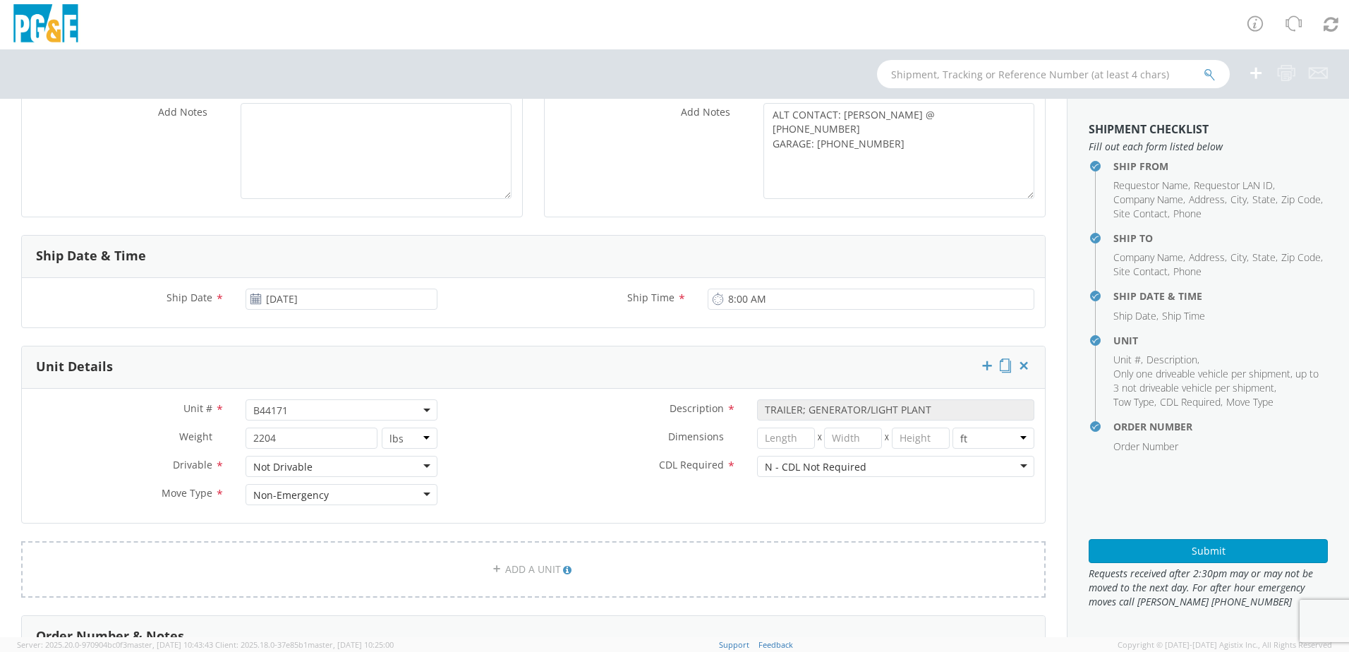
click at [296, 414] on span "B44171" at bounding box center [341, 410] width 176 height 13
click at [271, 432] on input "search" at bounding box center [340, 433] width 183 height 21
paste input "B44172"
type input "B44172"
select select "B44172"
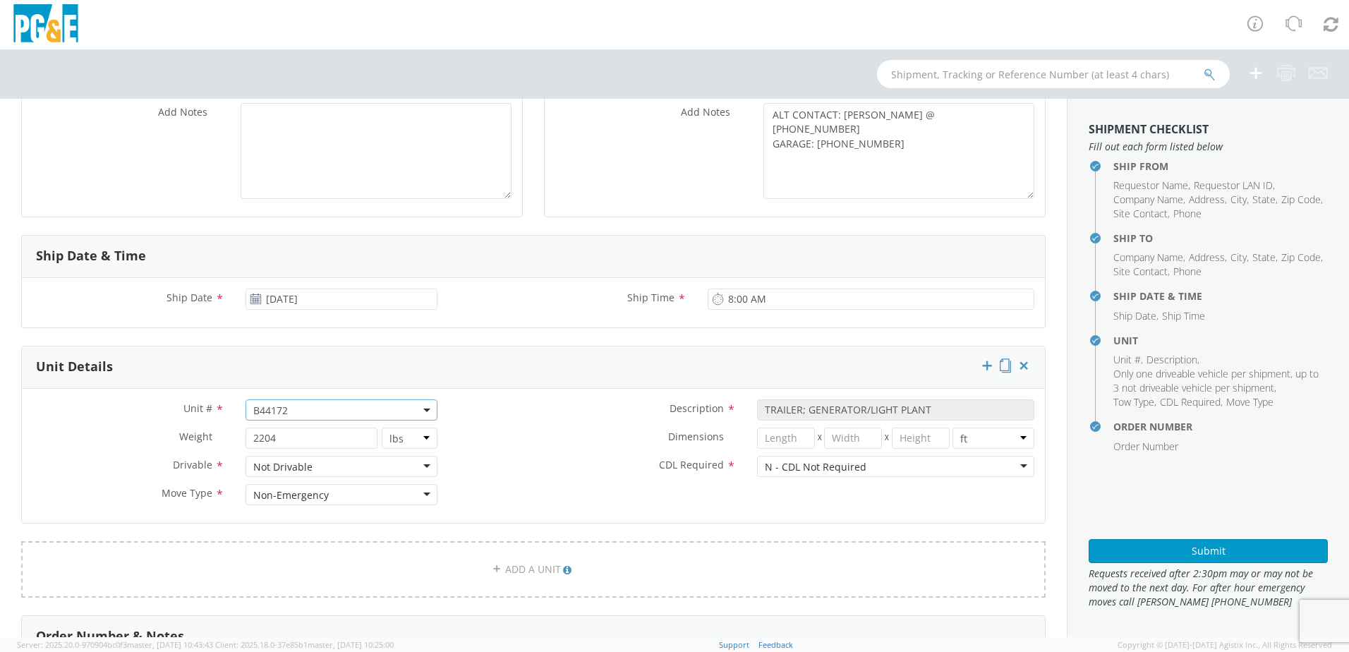
click at [530, 438] on label "Dimensions *" at bounding box center [597, 436] width 298 height 18
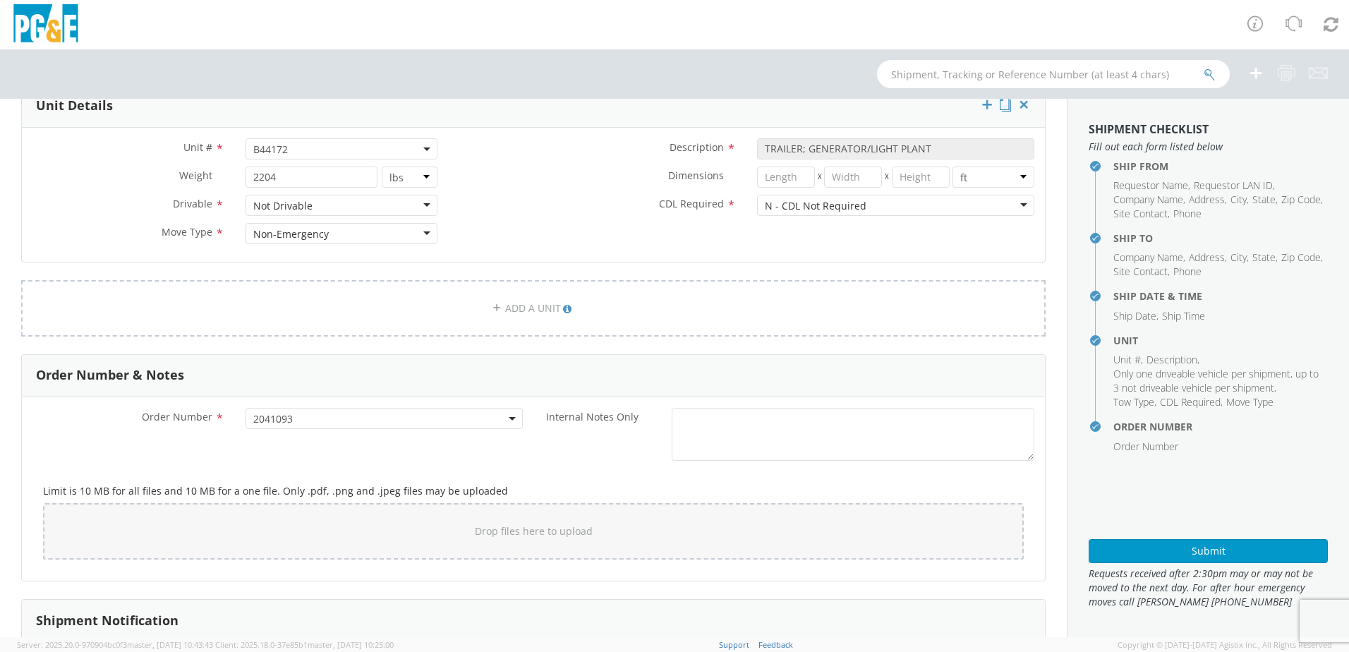
scroll to position [705, 0]
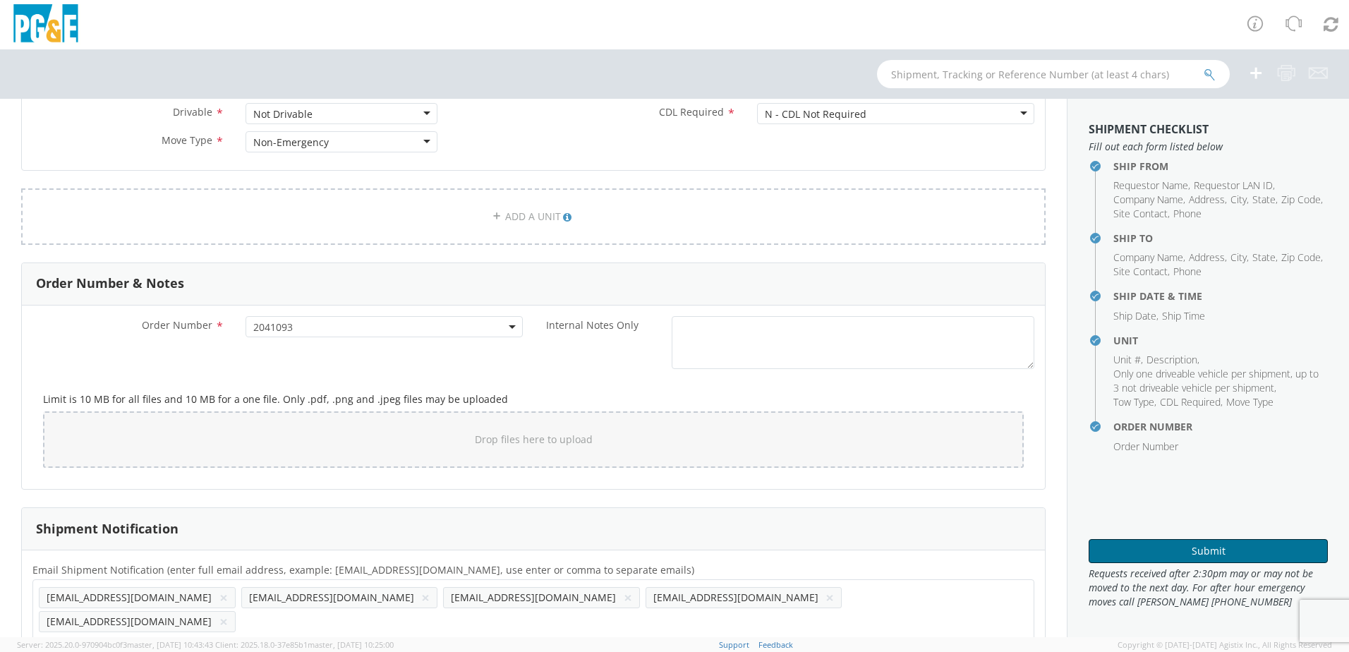
click at [1114, 541] on button "Submit" at bounding box center [1207, 551] width 239 height 24
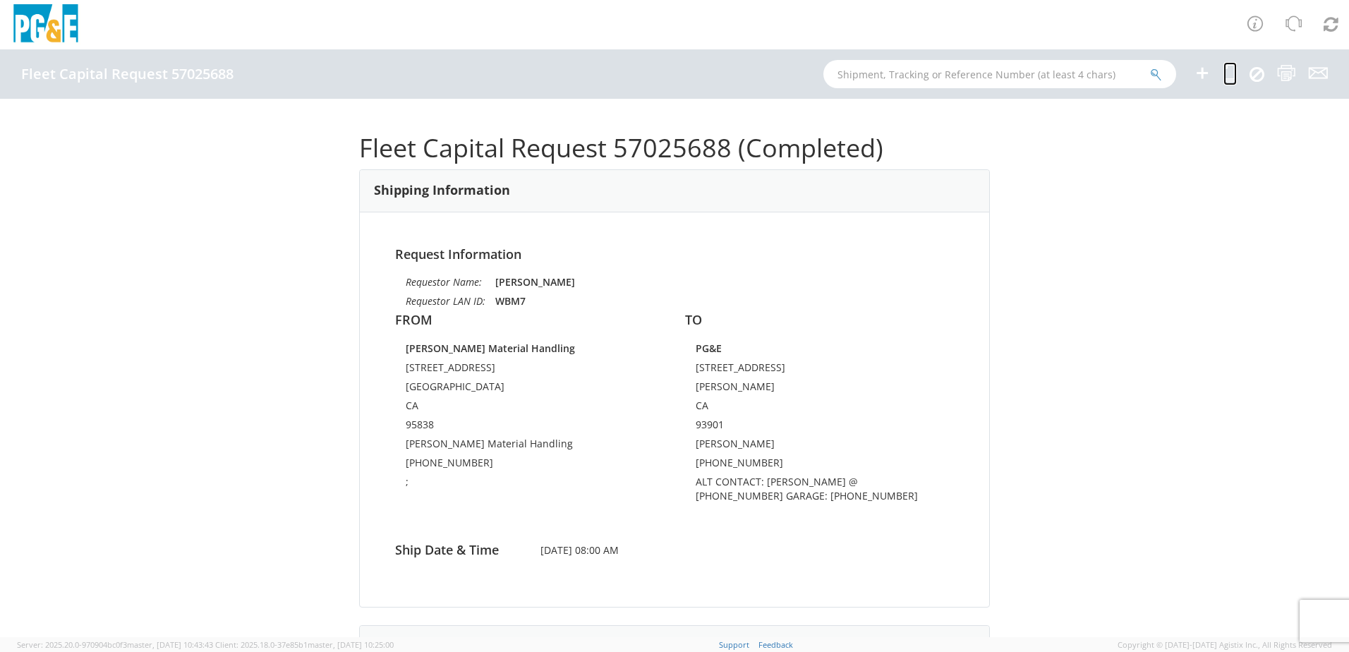
click at [1227, 75] on icon at bounding box center [1229, 73] width 13 height 18
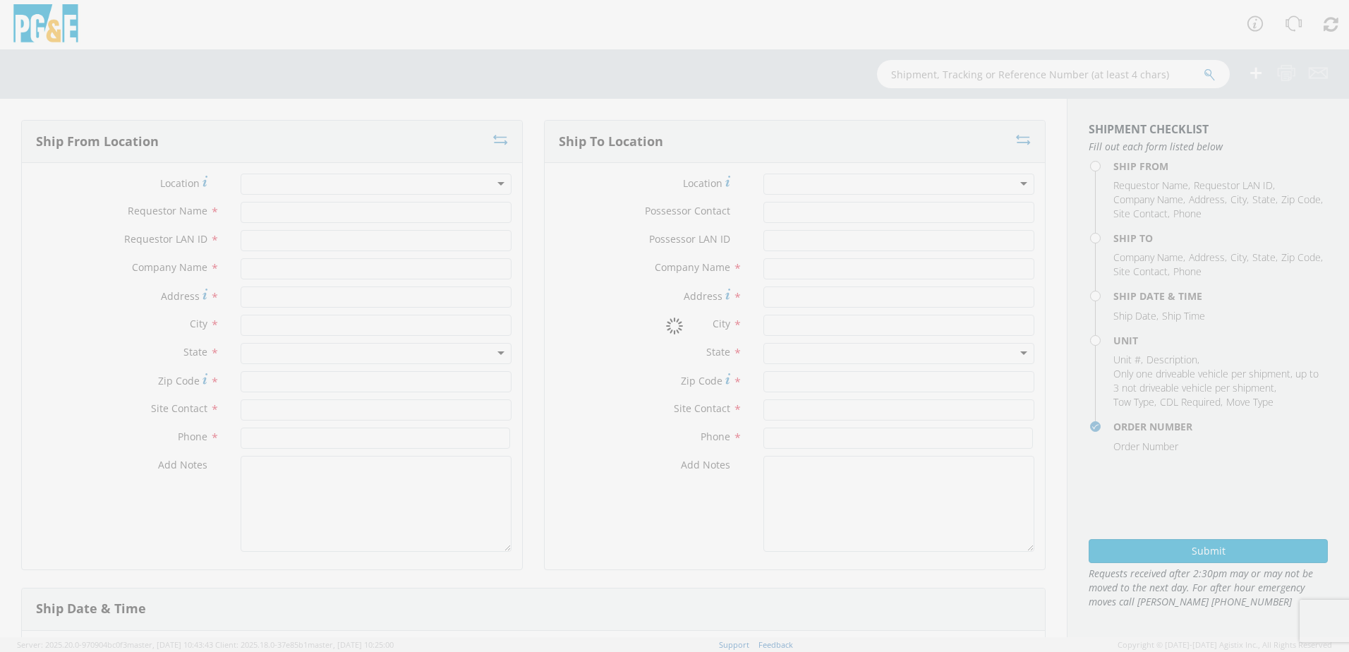
type input "[PERSON_NAME]"
type input "WBM7"
type input "[PERSON_NAME] Material Handling"
type input "[STREET_ADDRESS]"
type input "[GEOGRAPHIC_DATA]"
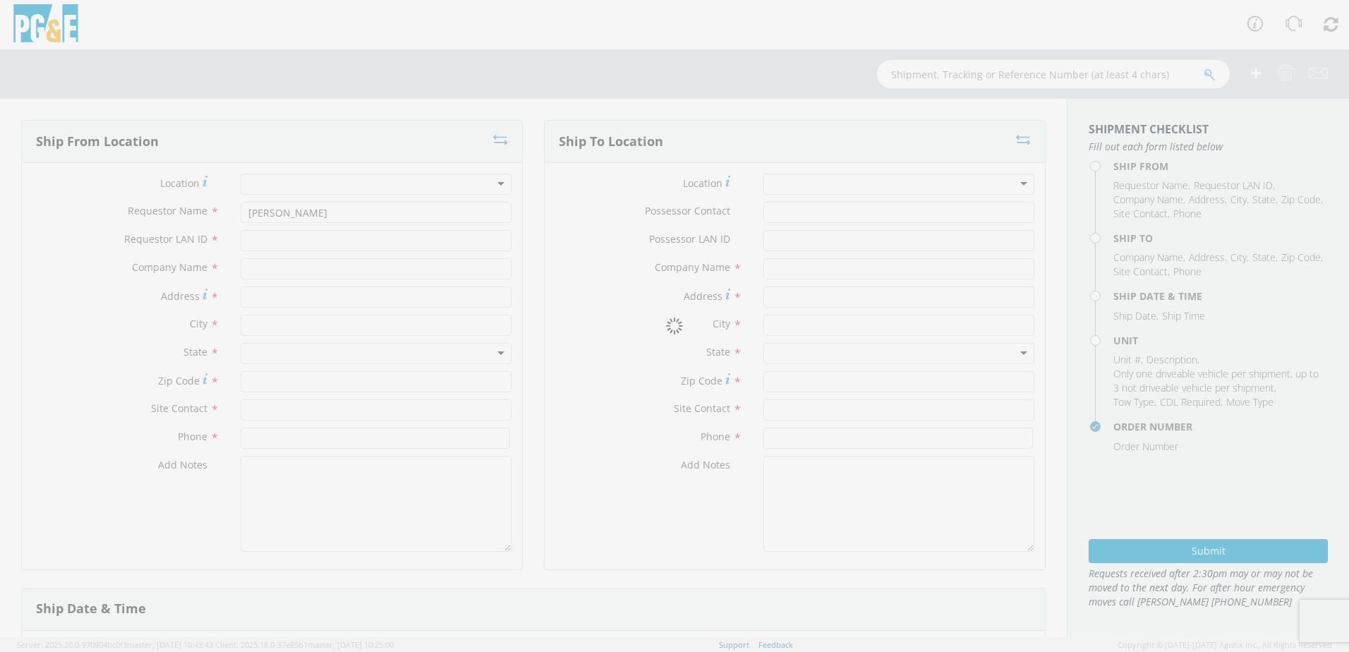
type input "95838"
type input "[PERSON_NAME] Material Handling"
type input "[PHONE_NUMBER]"
type textarea ";"
type input "[PERSON_NAME]"
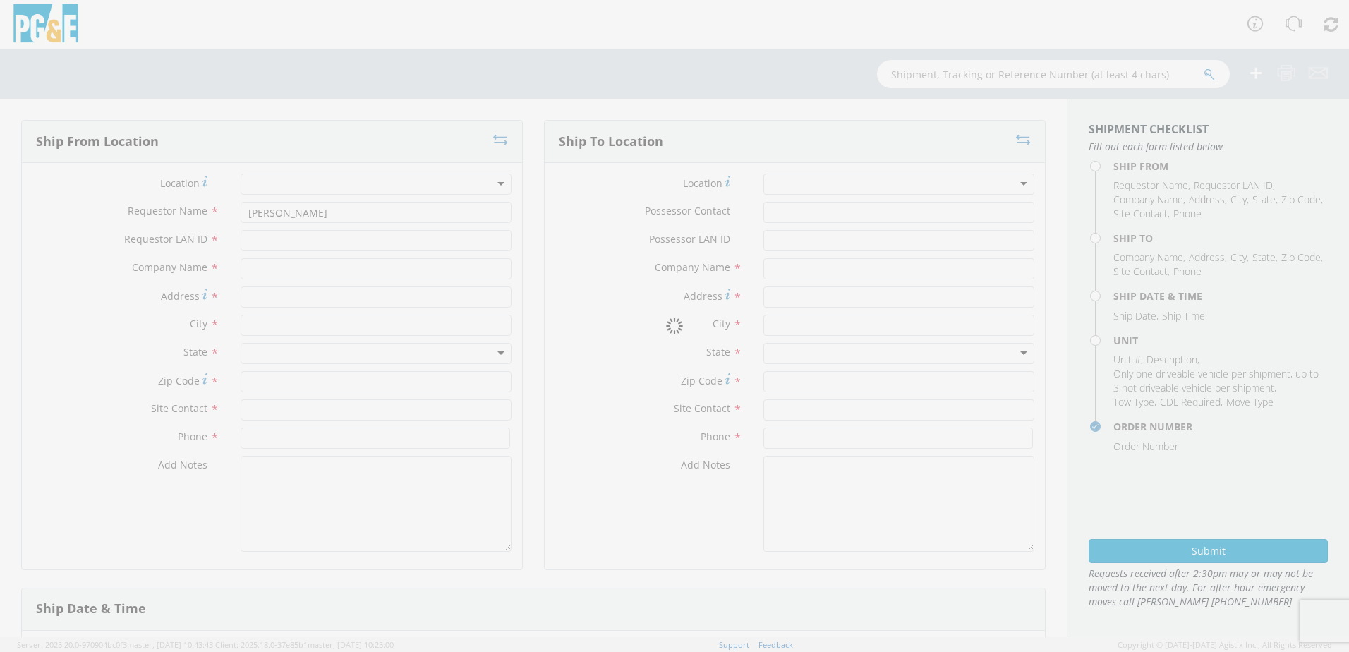
type input "SKHK"
type input "PG&E"
type input "[STREET_ADDRESS]"
type input "[PERSON_NAME]"
type input "93901"
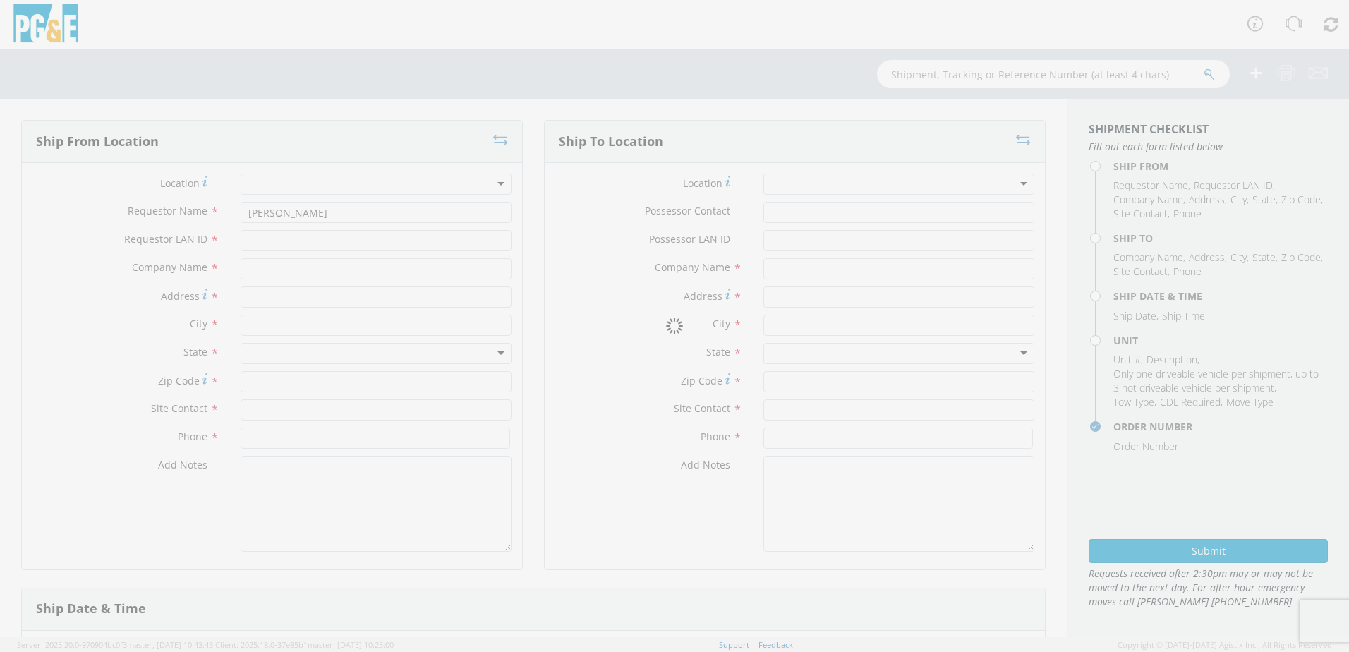
type input "[PERSON_NAME]"
type input "[PHONE_NUMBER]"
type textarea "ALT CONTACT: [PERSON_NAME] @ [PHONE_NUMBER] GARAGE: [PHONE_NUMBER]"
type input "[DATE]"
type input "8:00 AM"
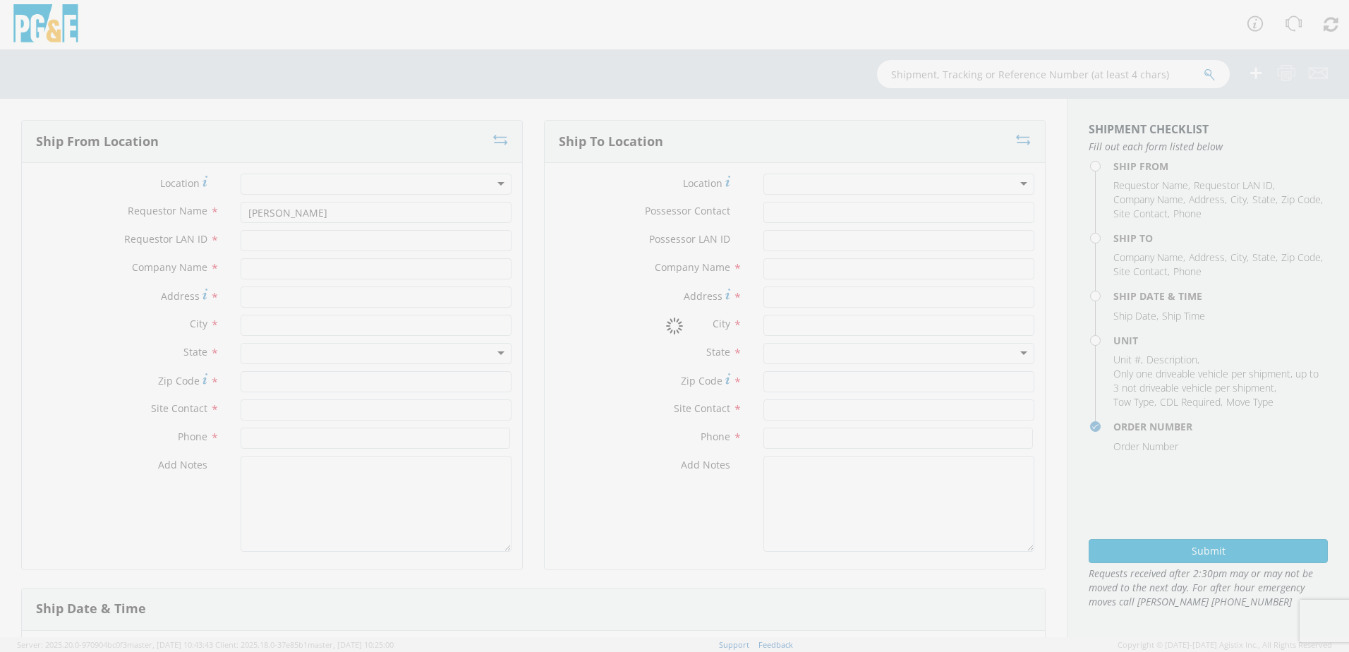
type input "TRAILER; GENERATOR/LIGHT PLANT"
type input "2204"
select select "B44172"
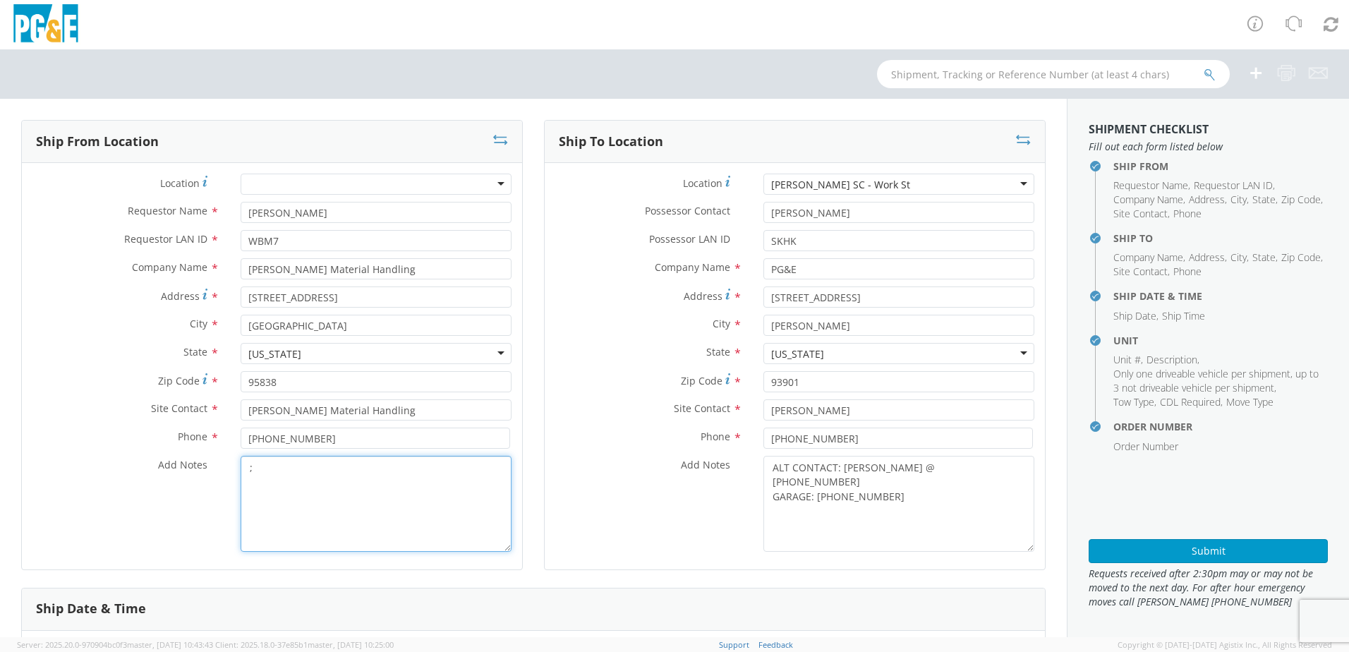
click at [339, 461] on textarea ";" at bounding box center [376, 504] width 271 height 96
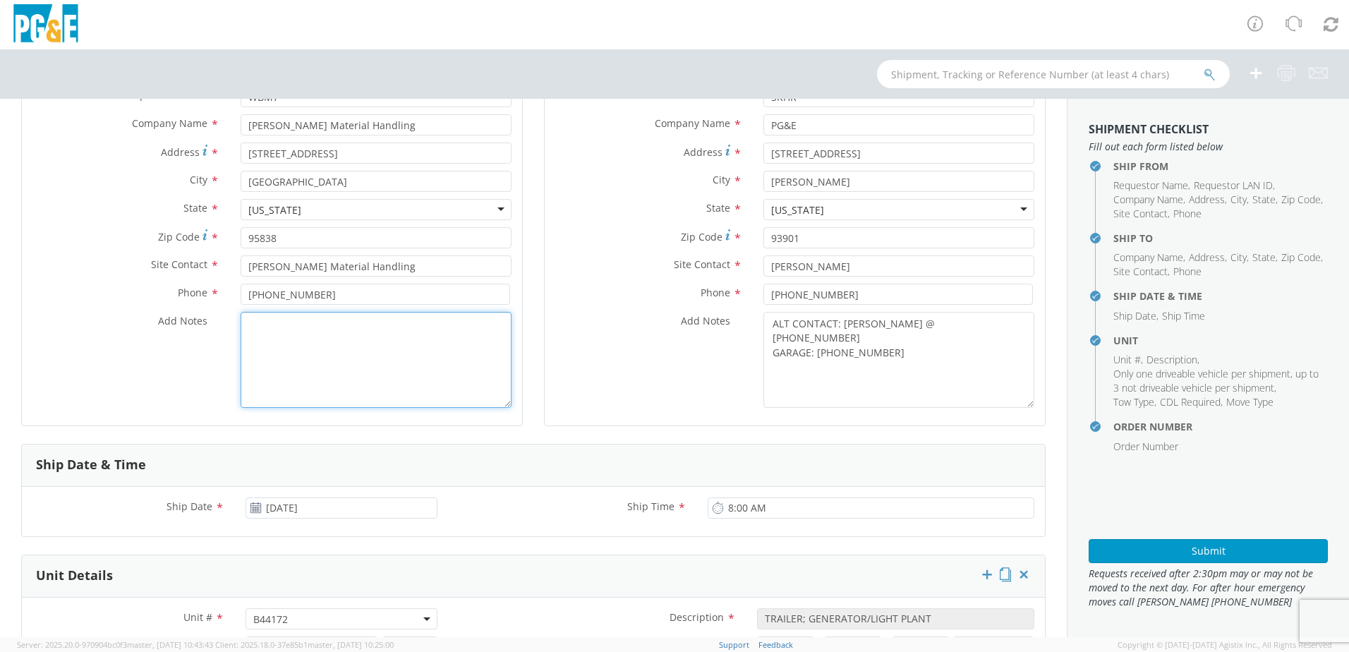
scroll to position [282, 0]
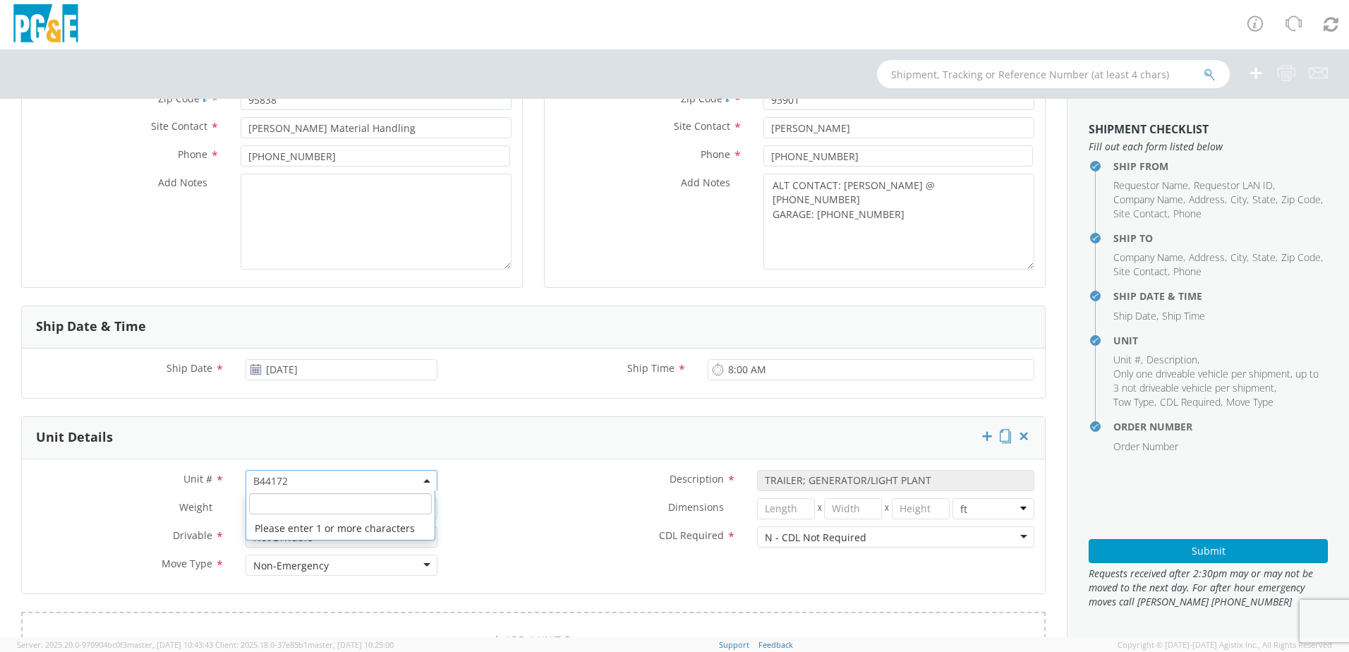
click at [301, 480] on span "B44172" at bounding box center [341, 480] width 176 height 13
click at [274, 506] on input "search" at bounding box center [340, 503] width 183 height 21
paste input "B44886"
type input "B44886"
select select "B44886"
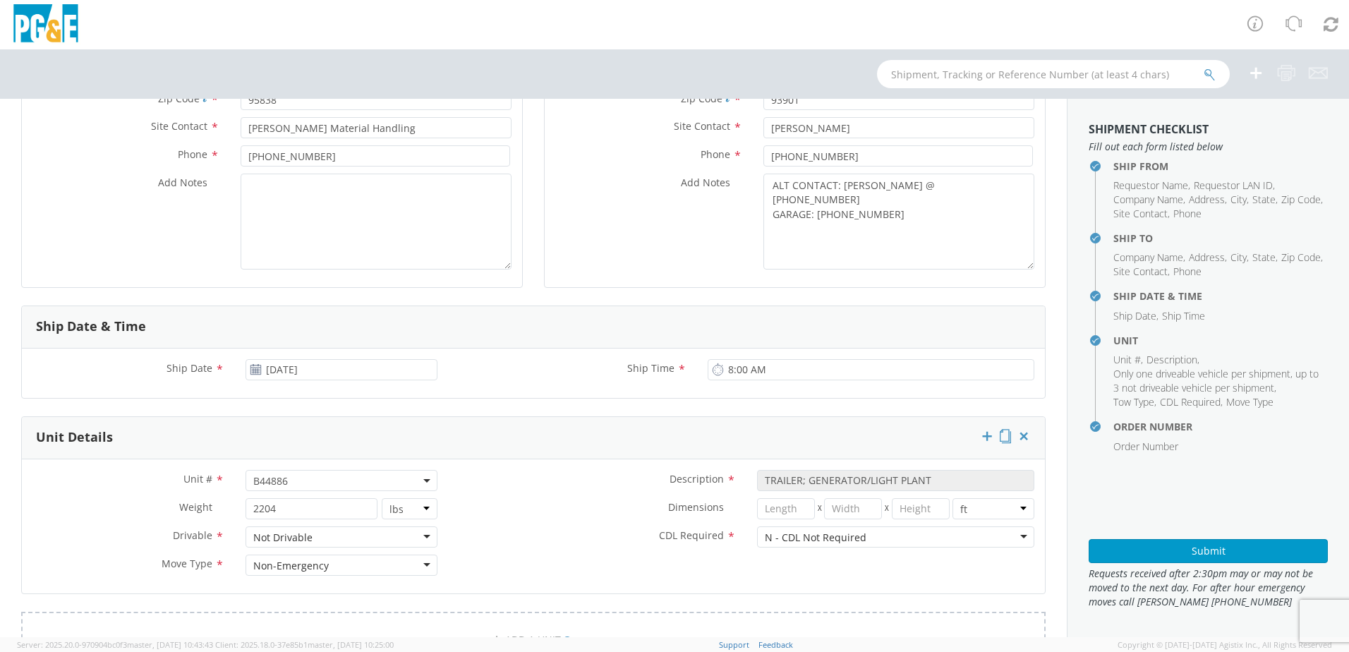
click at [492, 506] on label "Dimensions *" at bounding box center [597, 507] width 298 height 18
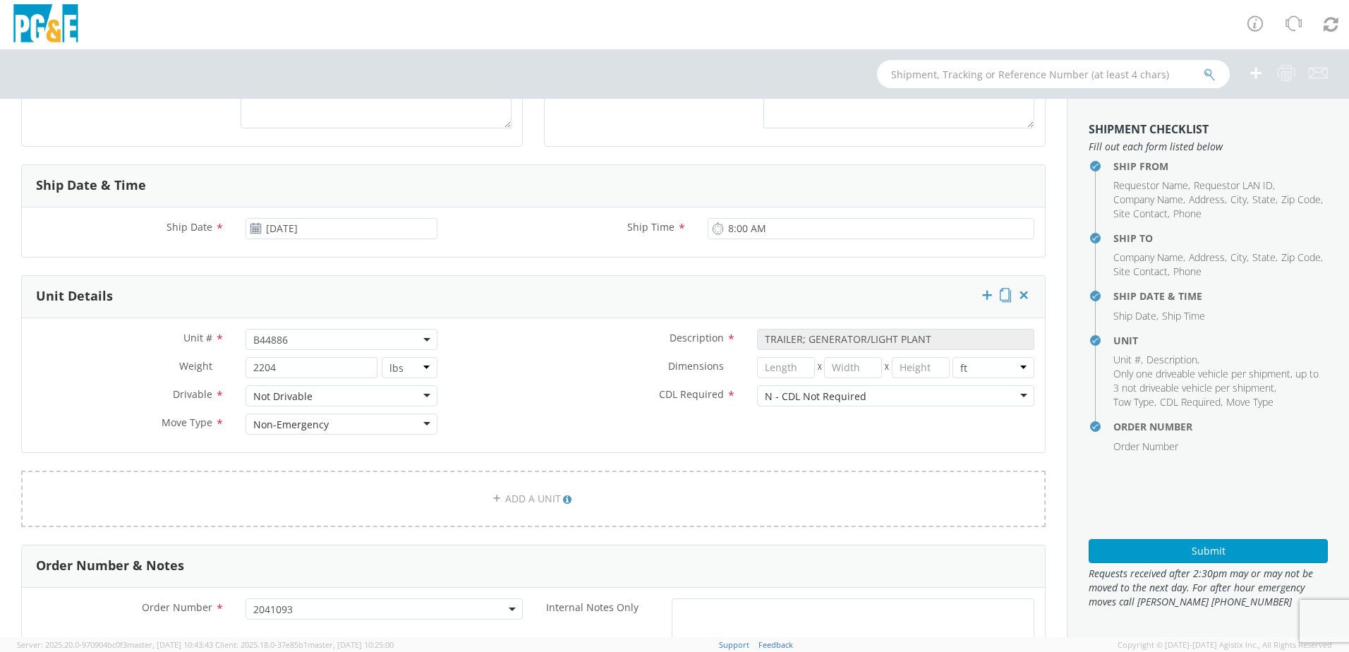
scroll to position [564, 0]
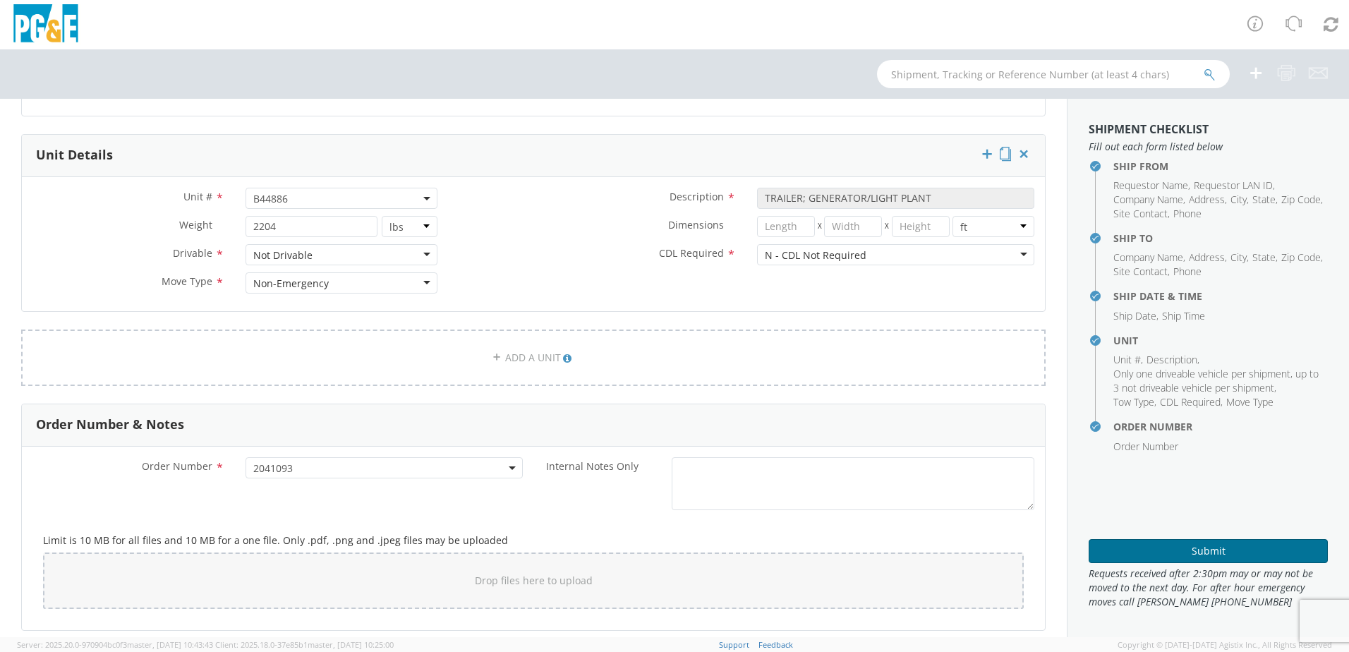
click at [1170, 552] on button "Submit" at bounding box center [1207, 551] width 239 height 24
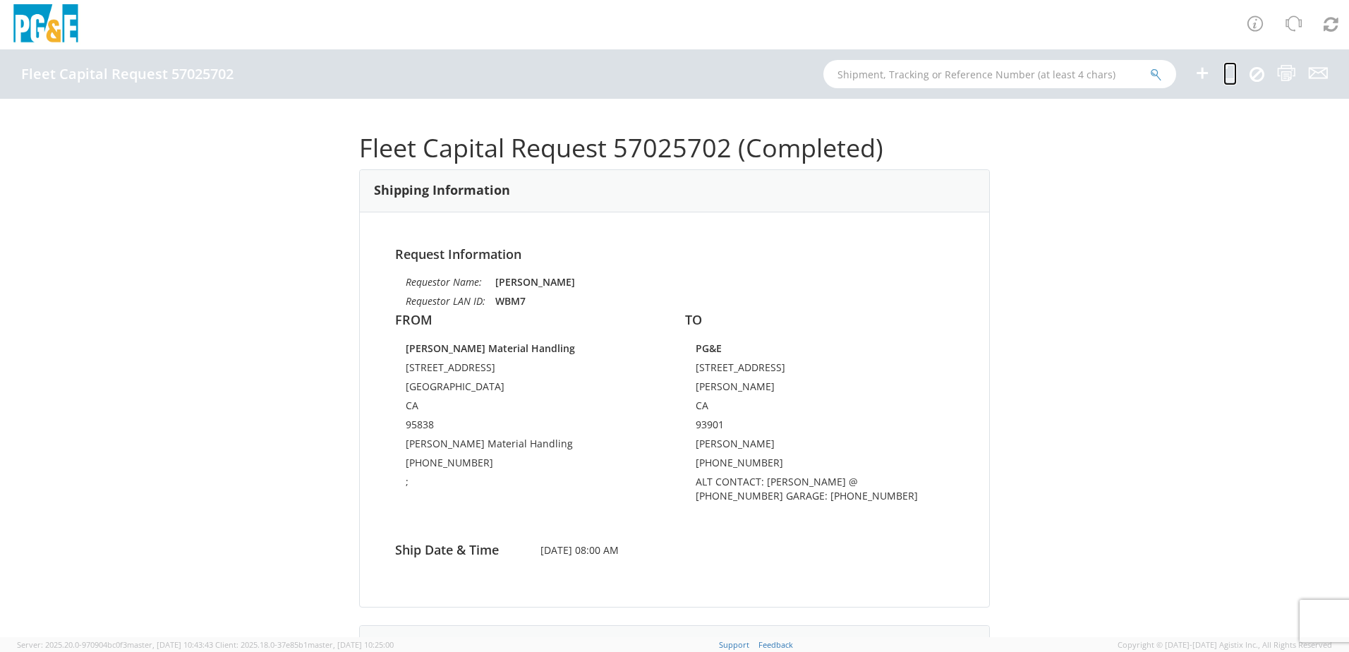
click at [1225, 68] on icon at bounding box center [1229, 73] width 13 height 18
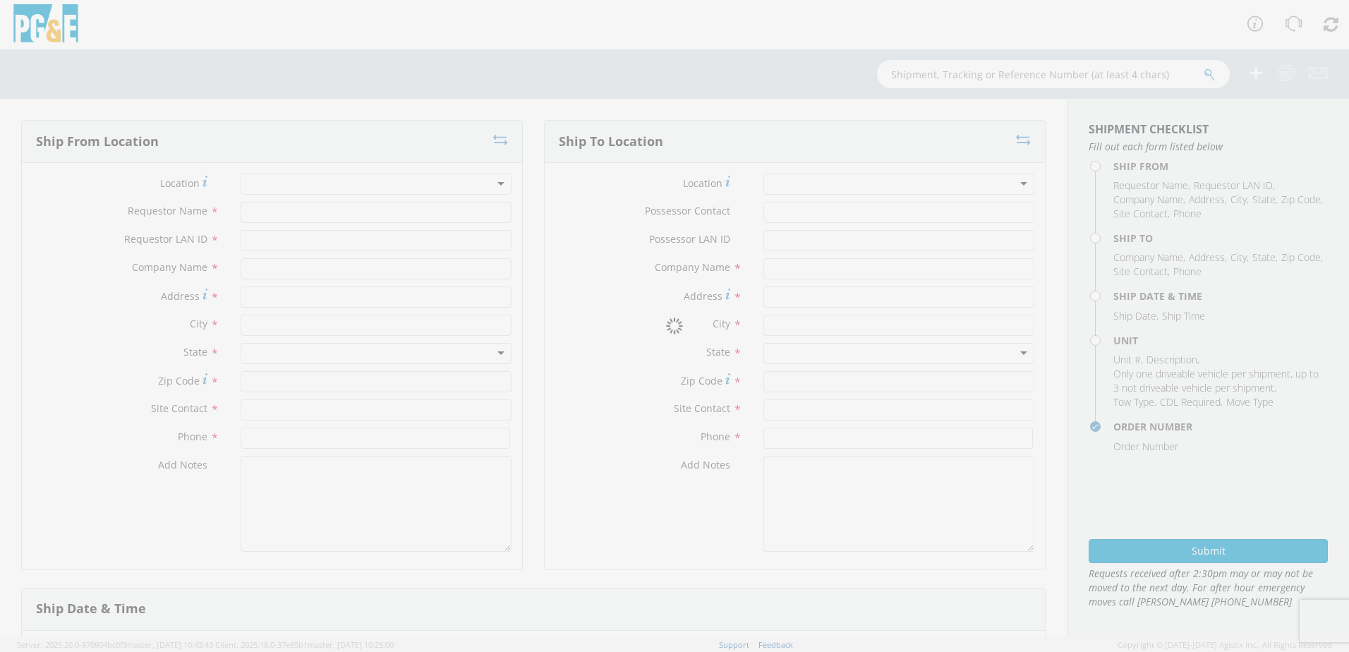
type input "[PERSON_NAME]"
type input "WBM7"
type input "[PERSON_NAME] Material Handling"
type input "[STREET_ADDRESS]"
type input "[GEOGRAPHIC_DATA]"
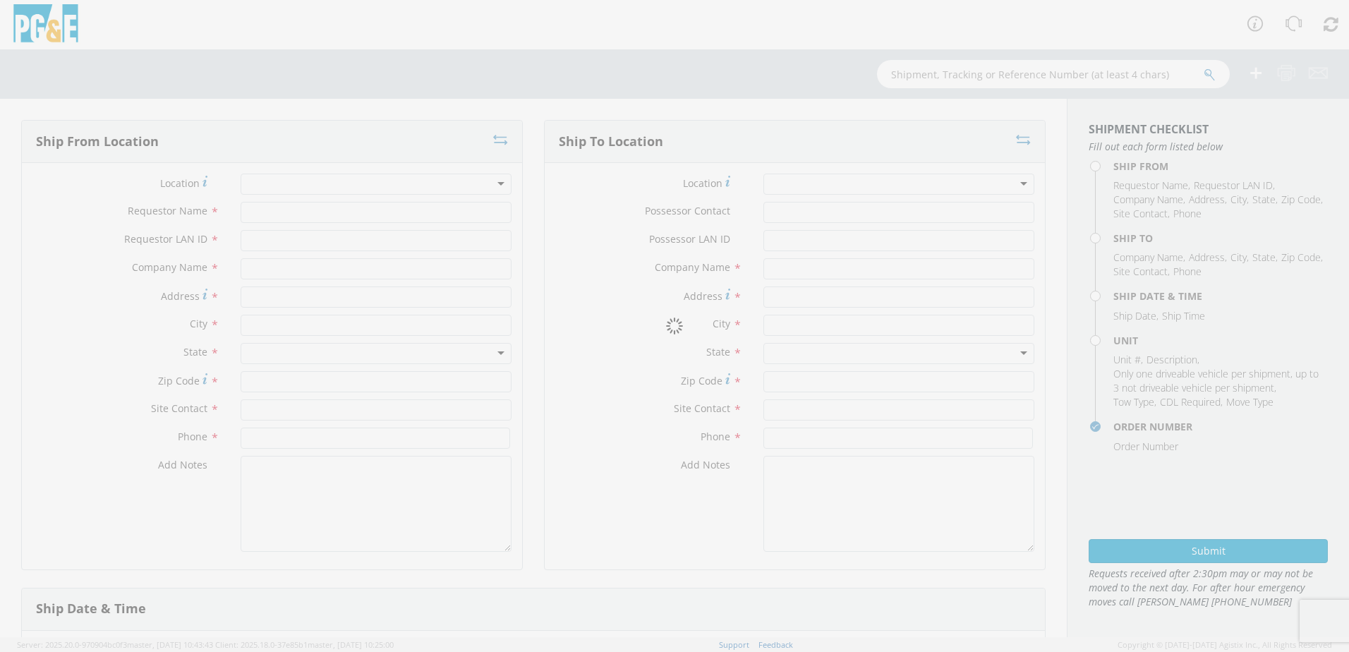
type input "95838"
type input "[PERSON_NAME] Material Handling"
type input "[PHONE_NUMBER]"
type textarea ";"
type input "[PERSON_NAME]"
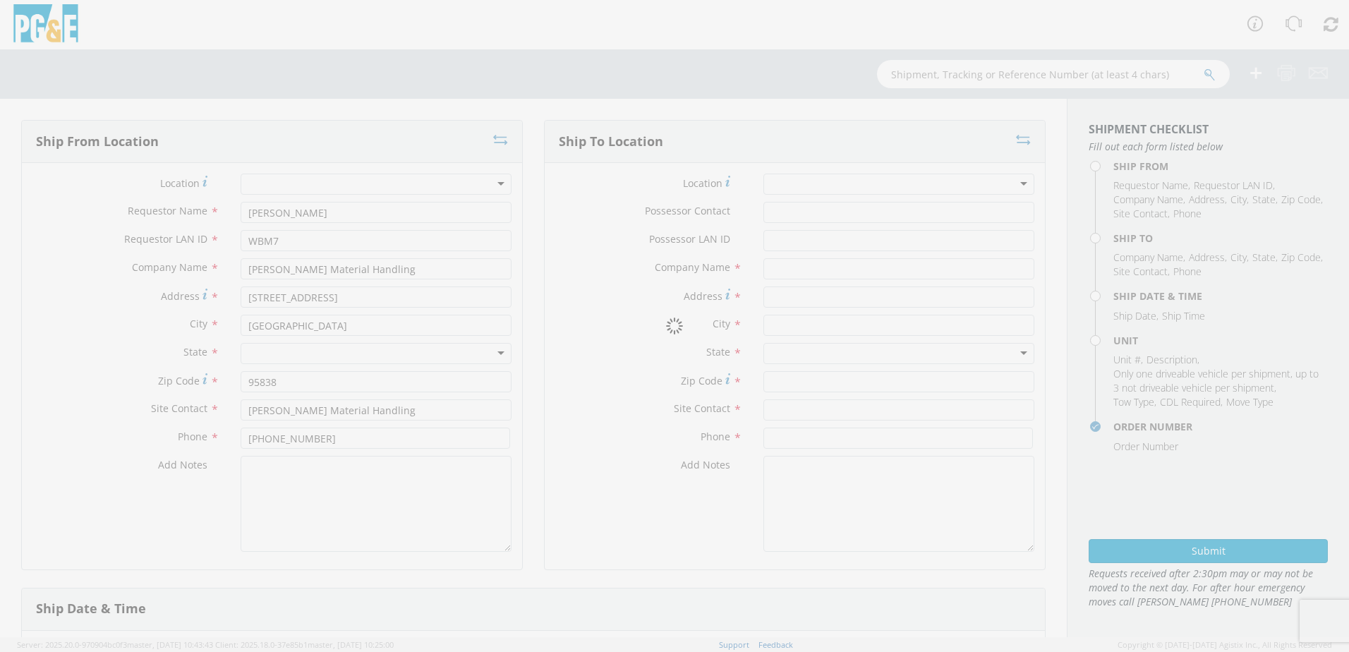
type input "SKHK"
type input "PG&E"
type input "[STREET_ADDRESS]"
type input "[PERSON_NAME]"
type input "93901"
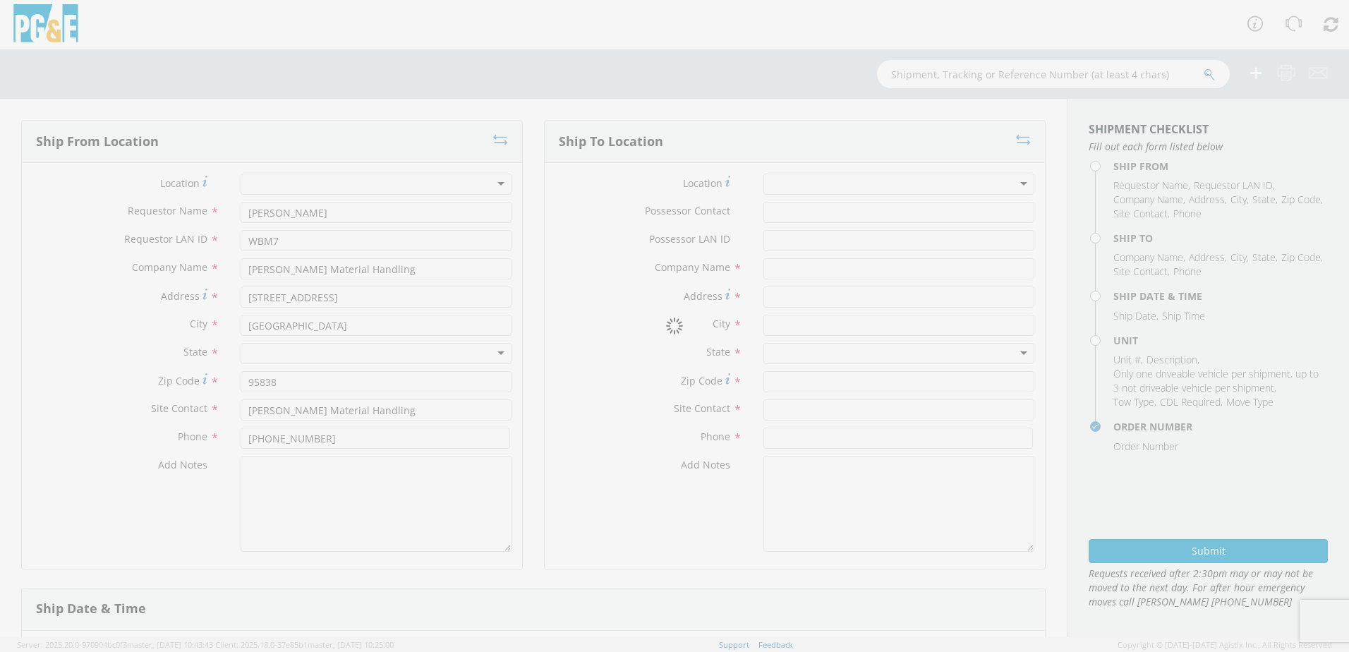
type input "[PERSON_NAME]"
type input "[PHONE_NUMBER]"
type textarea "ALT CONTACT: [PERSON_NAME] @ [PHONE_NUMBER] GARAGE: [PHONE_NUMBER]"
type input "[DATE]"
type input "8:00 AM"
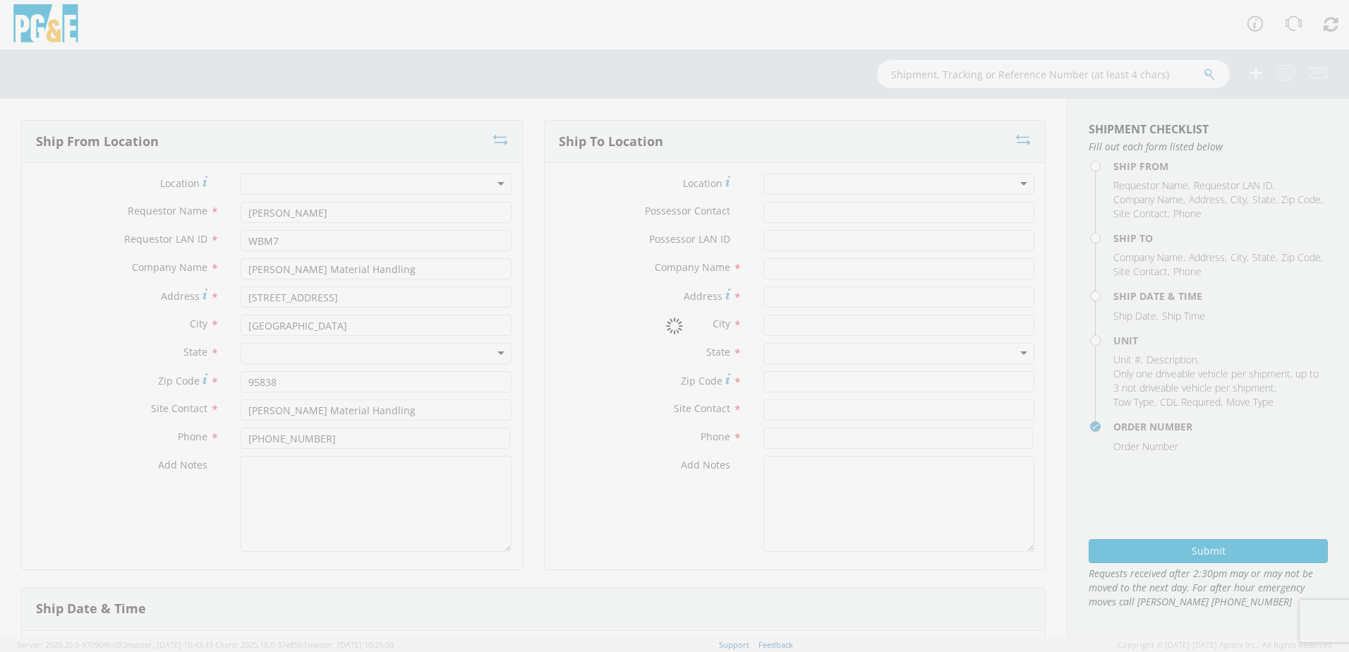
type input "TRAILER; GENERATOR/LIGHT PLANT"
type input "2204"
select select "B44886"
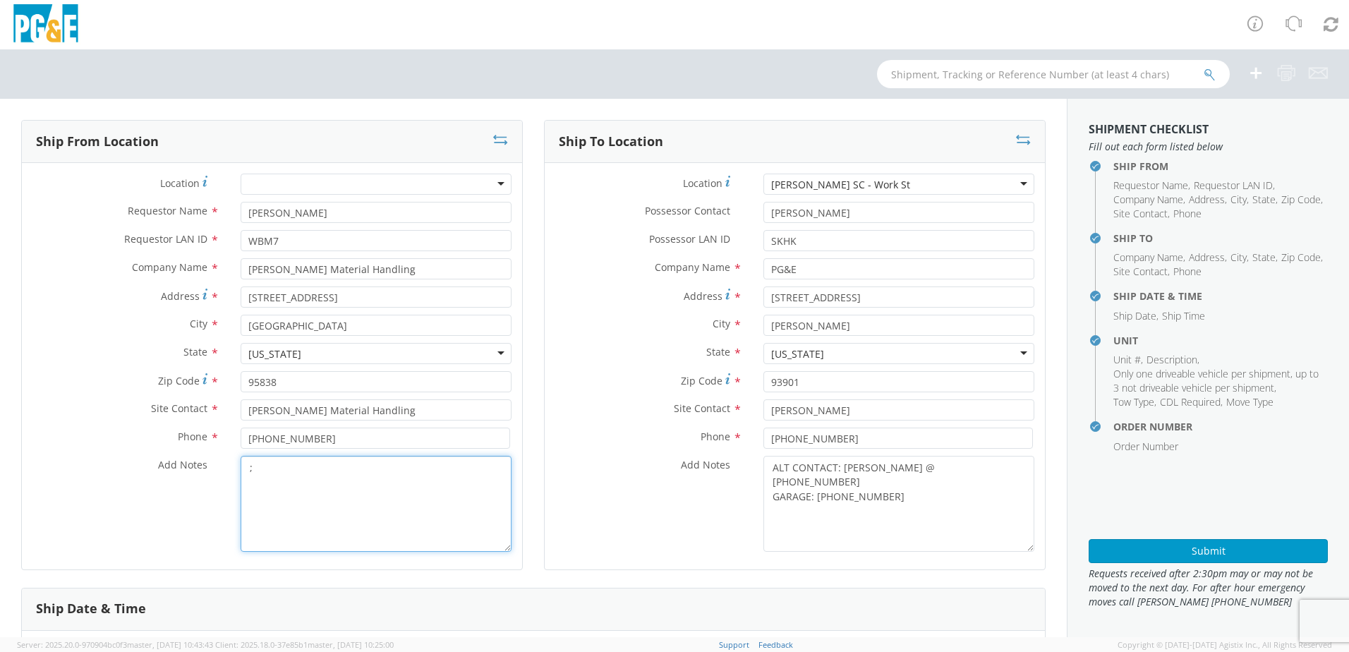
click at [284, 489] on textarea ";" at bounding box center [376, 504] width 271 height 96
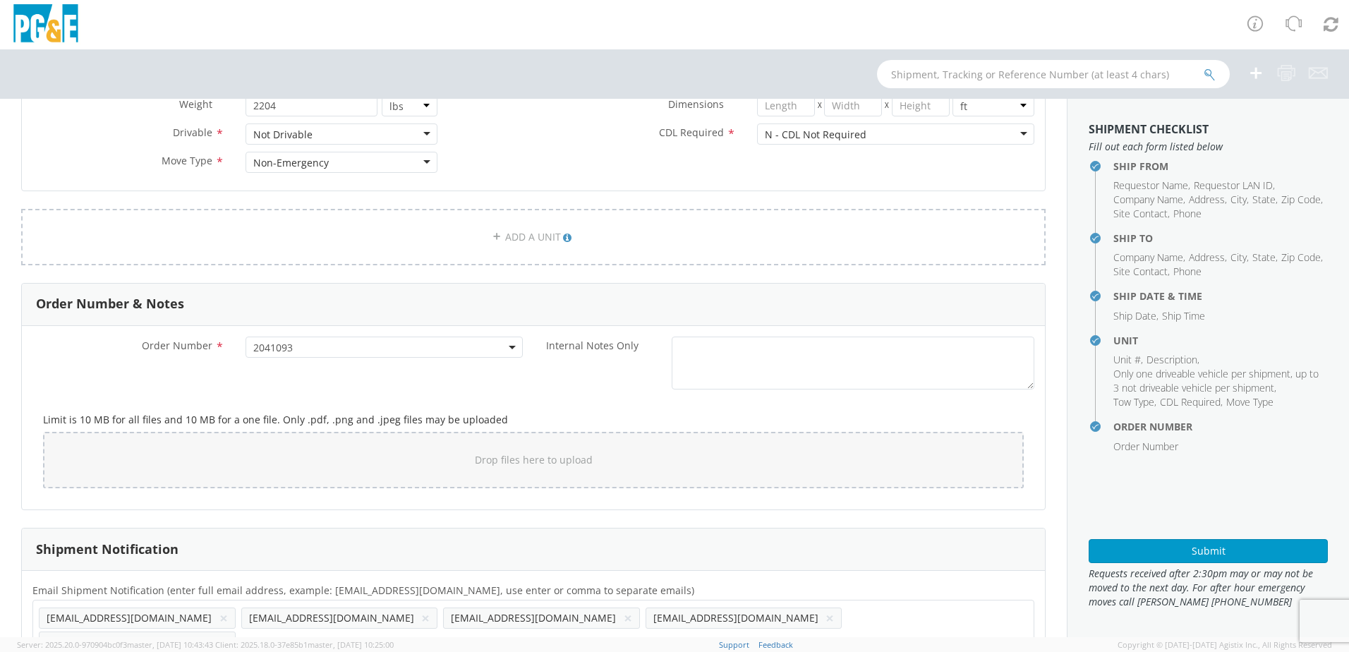
scroll to position [720, 0]
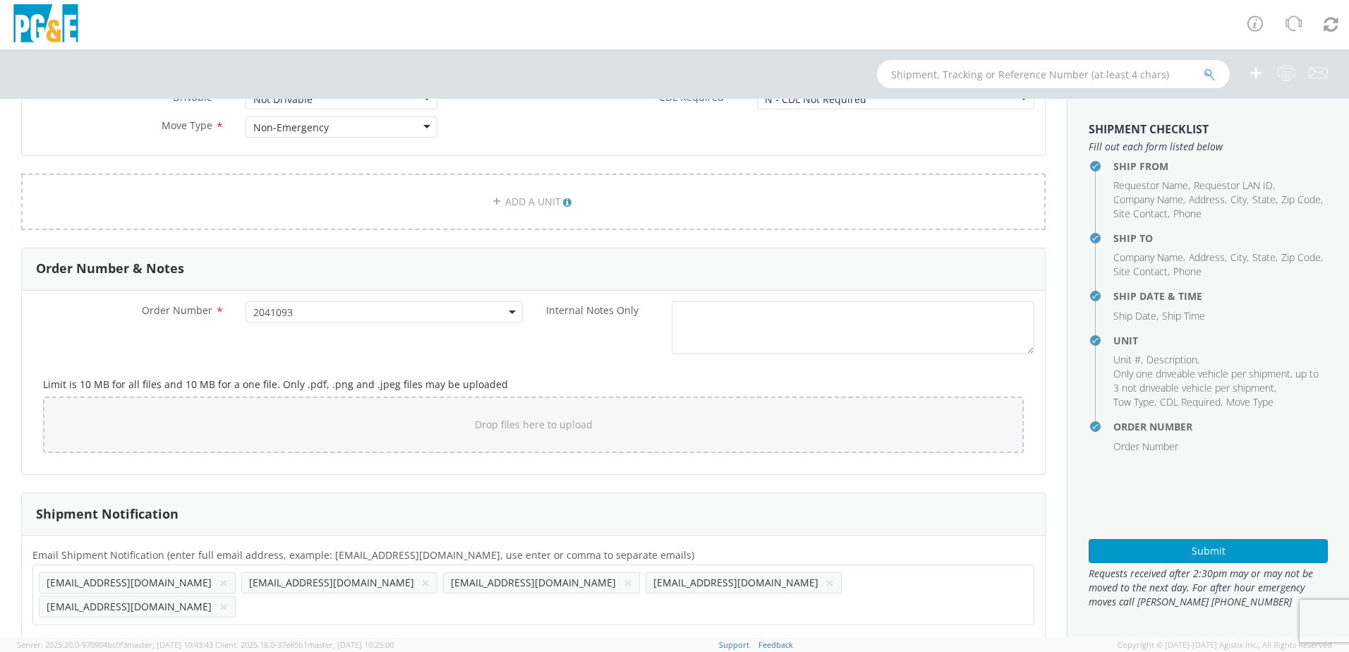
click at [421, 583] on button "×" at bounding box center [425, 582] width 8 height 17
click at [421, 584] on button "×" at bounding box center [425, 582] width 8 height 17
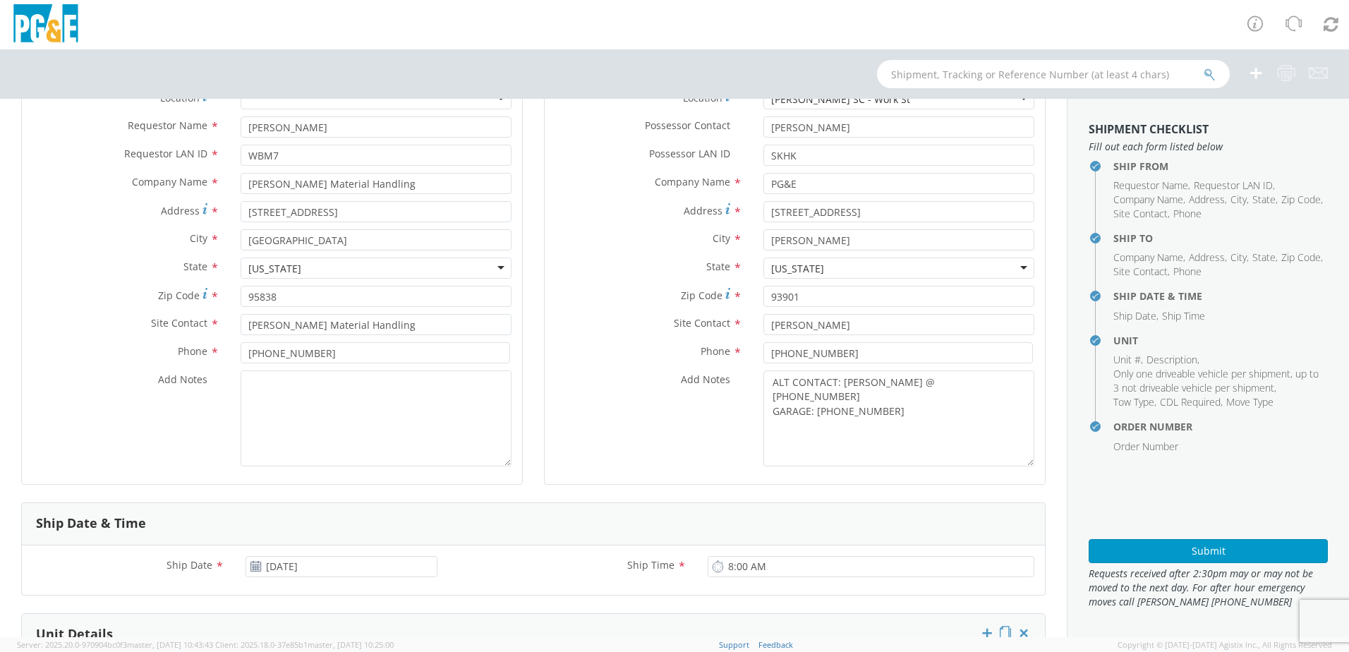
scroll to position [0, 0]
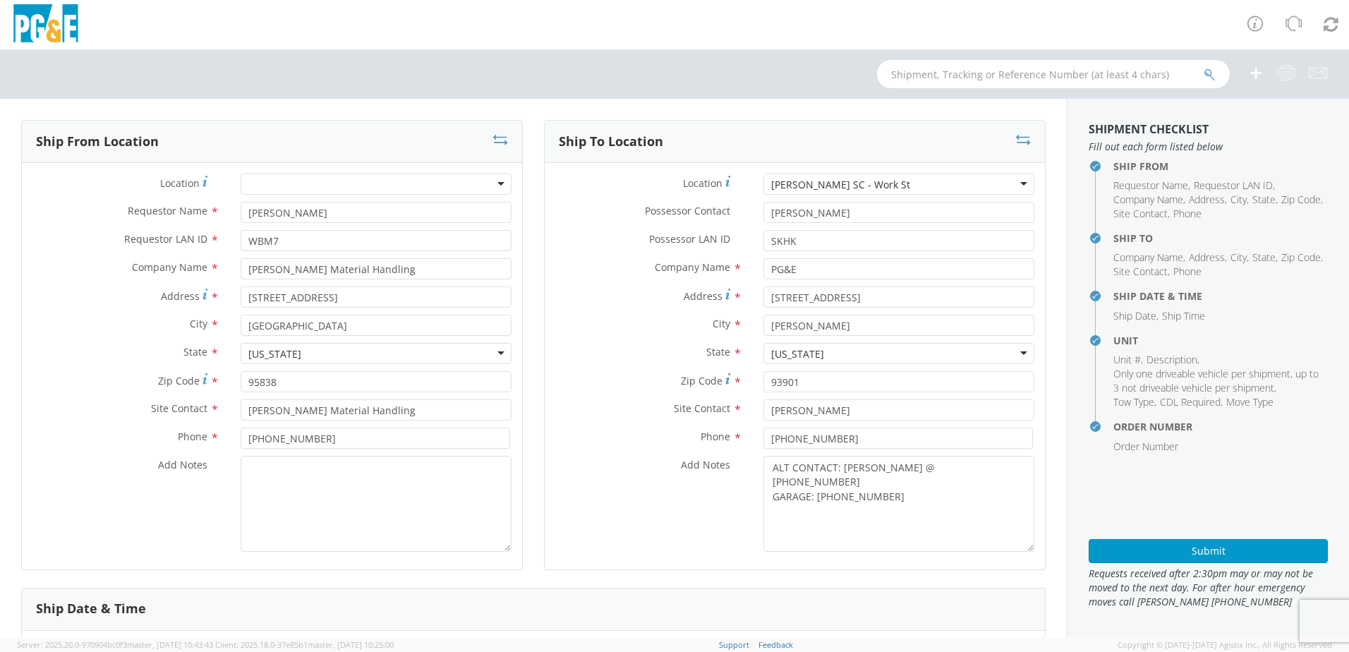
click at [903, 186] on div "[PERSON_NAME] SC - Work St" at bounding box center [898, 184] width 271 height 21
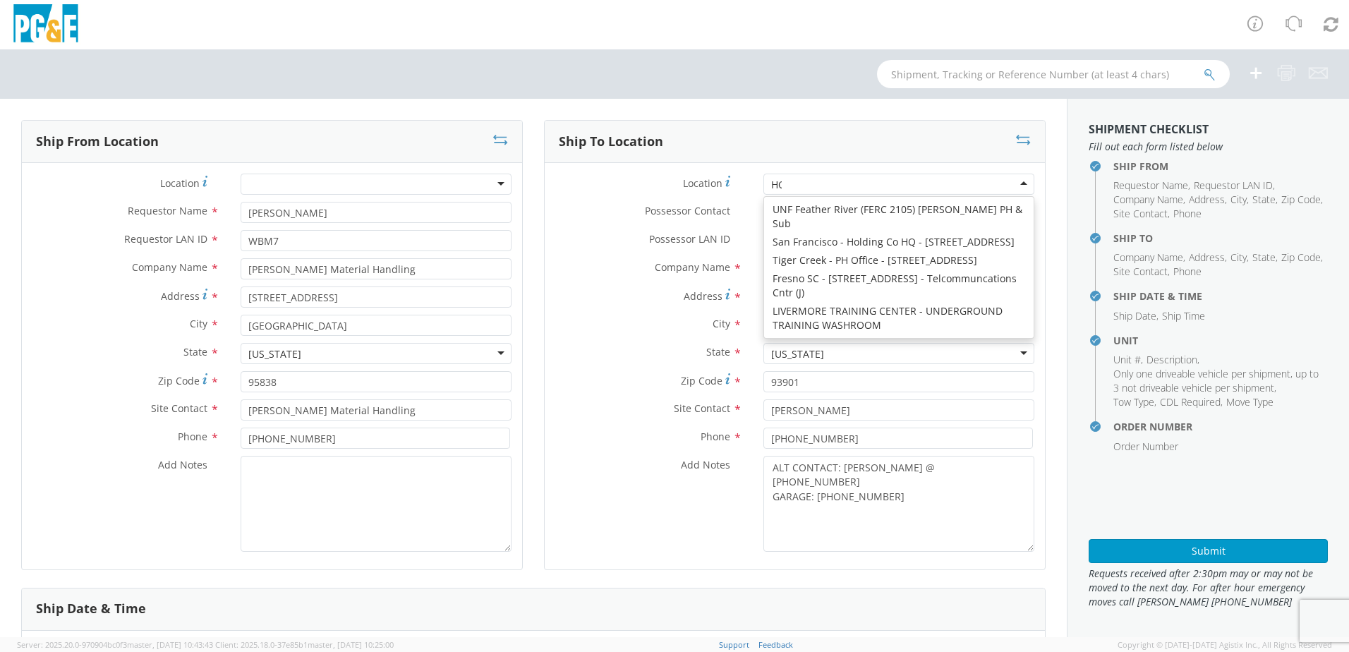
scroll to position [4, 0]
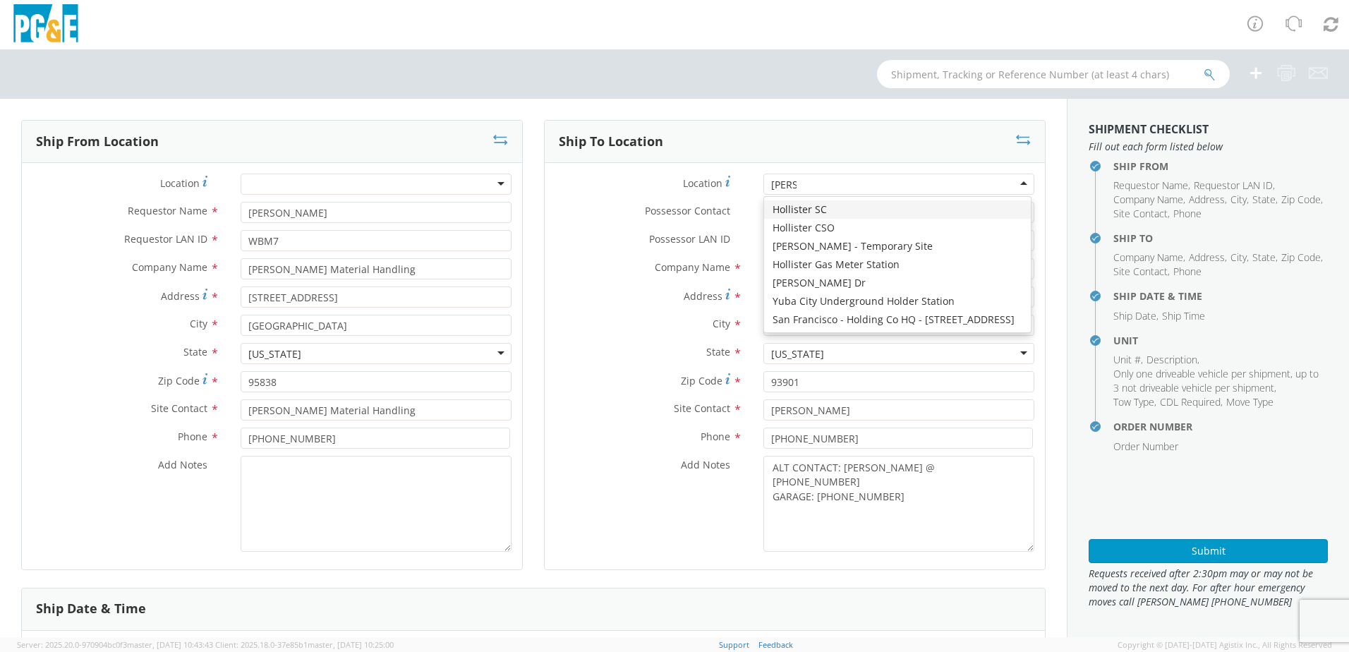
type input "[PERSON_NAME]"
type input "[STREET_ADDRESS][PERSON_NAME]"
type input "Hollister"
type input "95023"
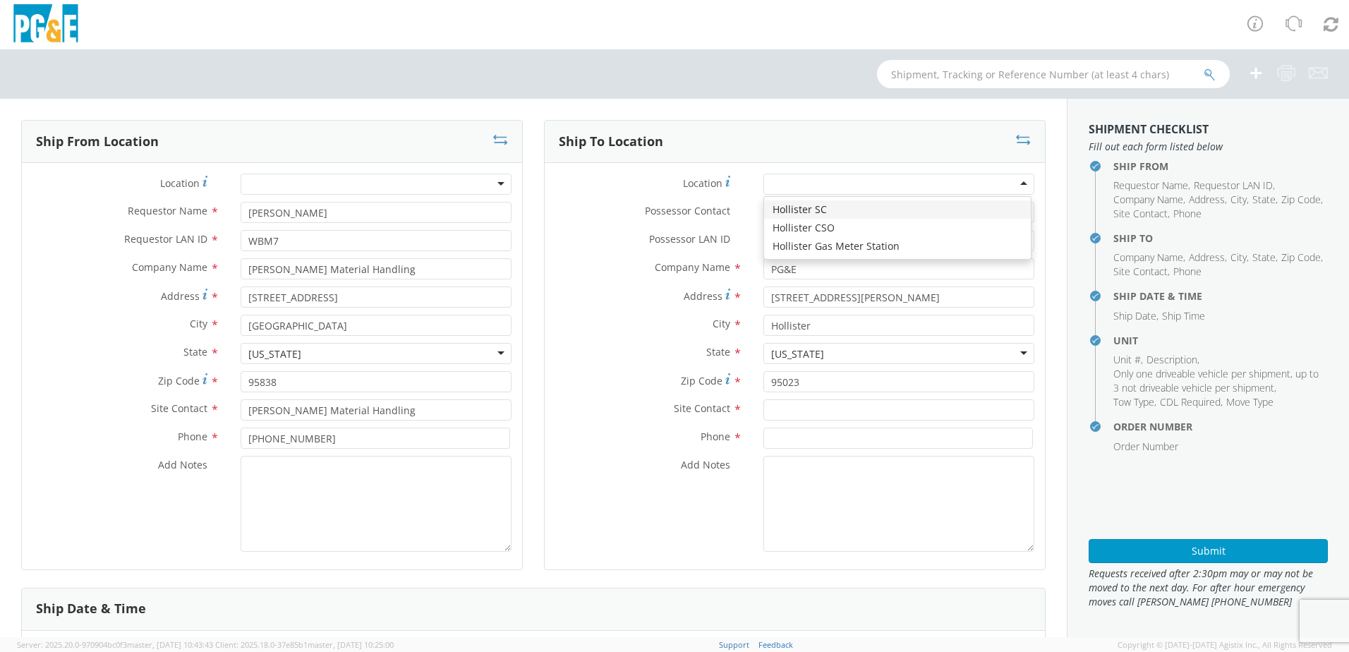
scroll to position [0, 0]
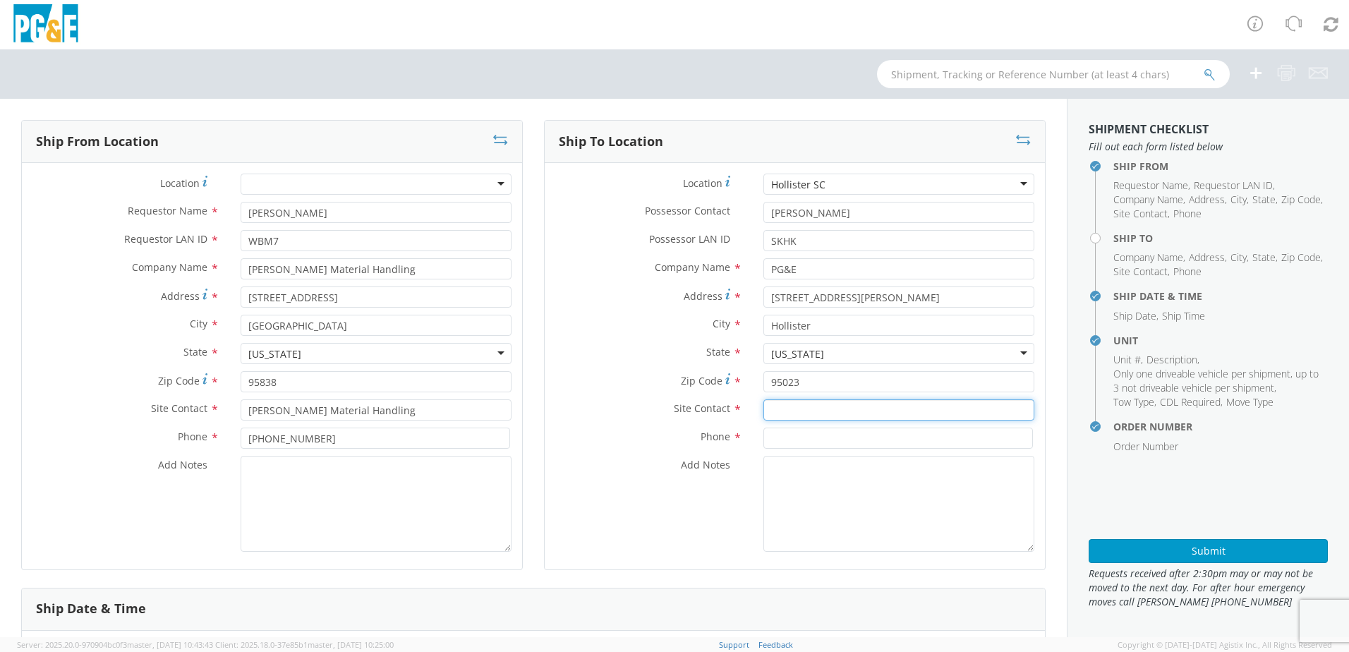
click at [771, 408] on input "text" at bounding box center [898, 409] width 271 height 21
paste input "[PERSON_NAME]"
type input "[PERSON_NAME]"
drag, startPoint x: 753, startPoint y: 434, endPoint x: 760, endPoint y: 436, distance: 8.0
click at [753, 434] on div at bounding box center [899, 437] width 292 height 21
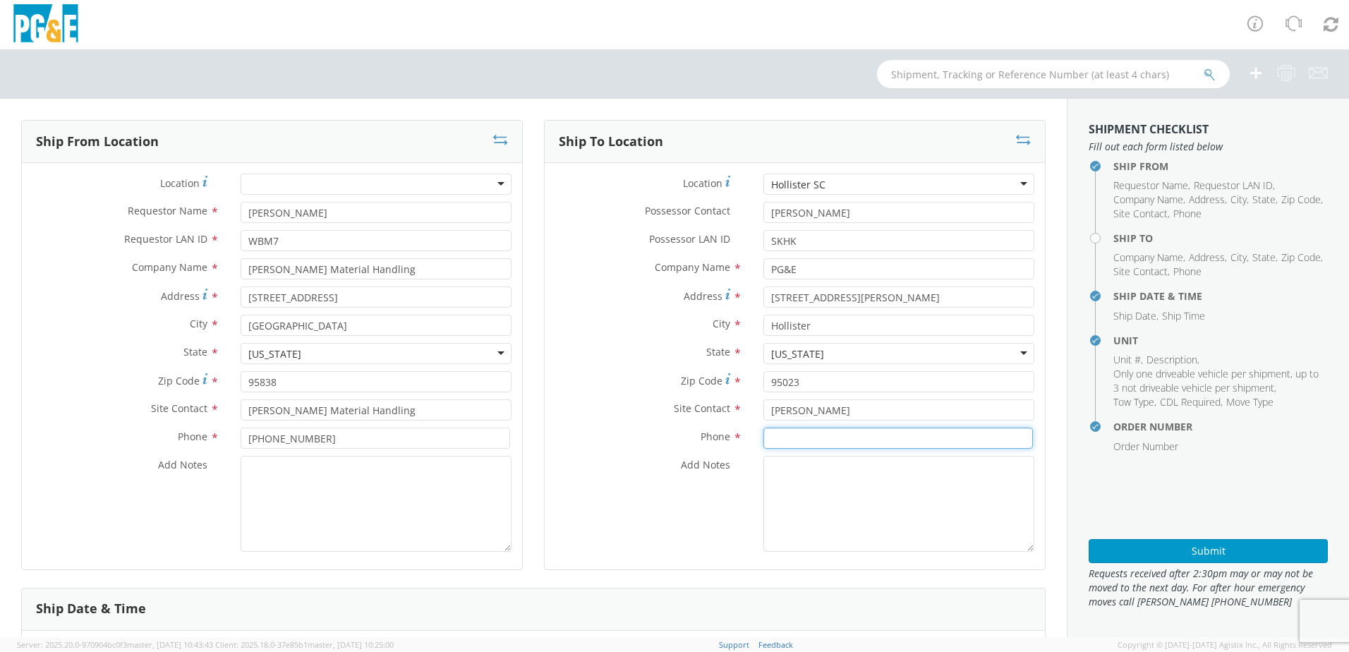
click at [763, 437] on input at bounding box center [897, 437] width 269 height 21
paste input "[PHONE_NUMBER]"
type input "[PHONE_NUMBER]"
click at [775, 477] on textarea "Add Notes *" at bounding box center [898, 504] width 271 height 96
click at [842, 463] on textarea "ALT CONTACT:" at bounding box center [898, 504] width 271 height 96
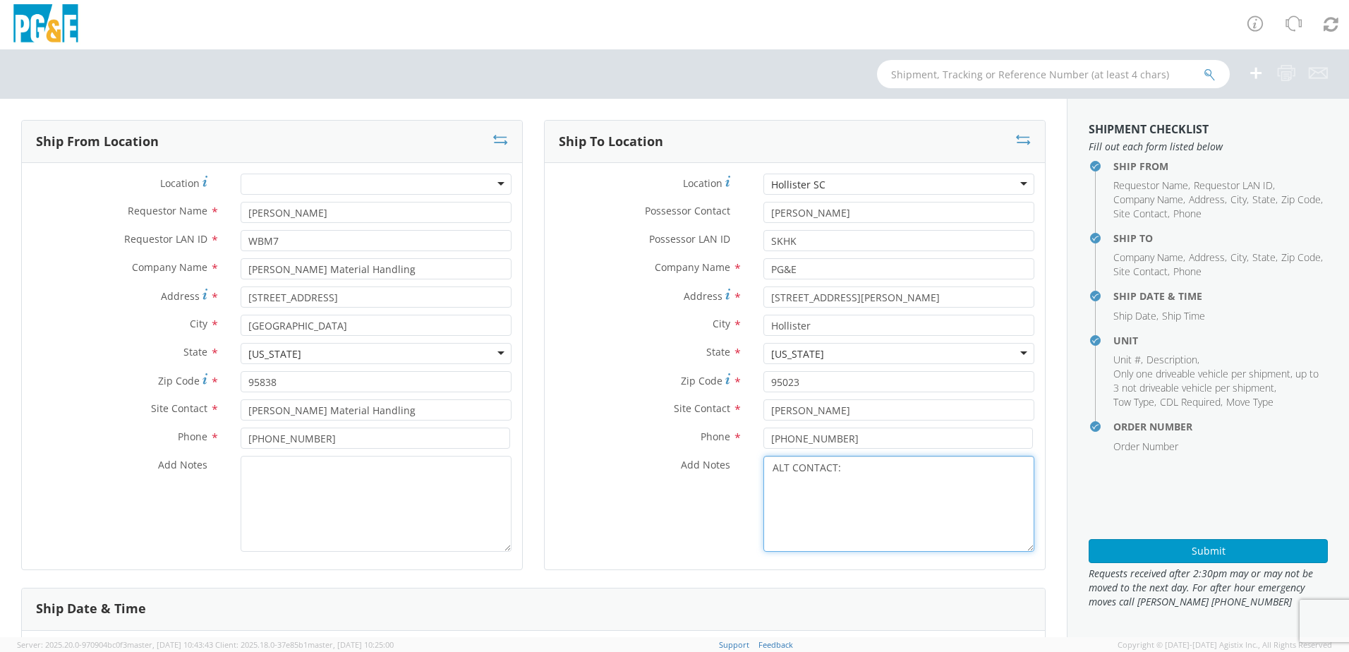
paste textarea "[PERSON_NAME] @ [PHONE_NUMBER]"
click at [818, 484] on textarea "ALT CONTACT: [PERSON_NAME] @ [PHONE_NUMBER] GARAGE:" at bounding box center [898, 504] width 271 height 96
paste textarea "[PHONE_NUMBER]"
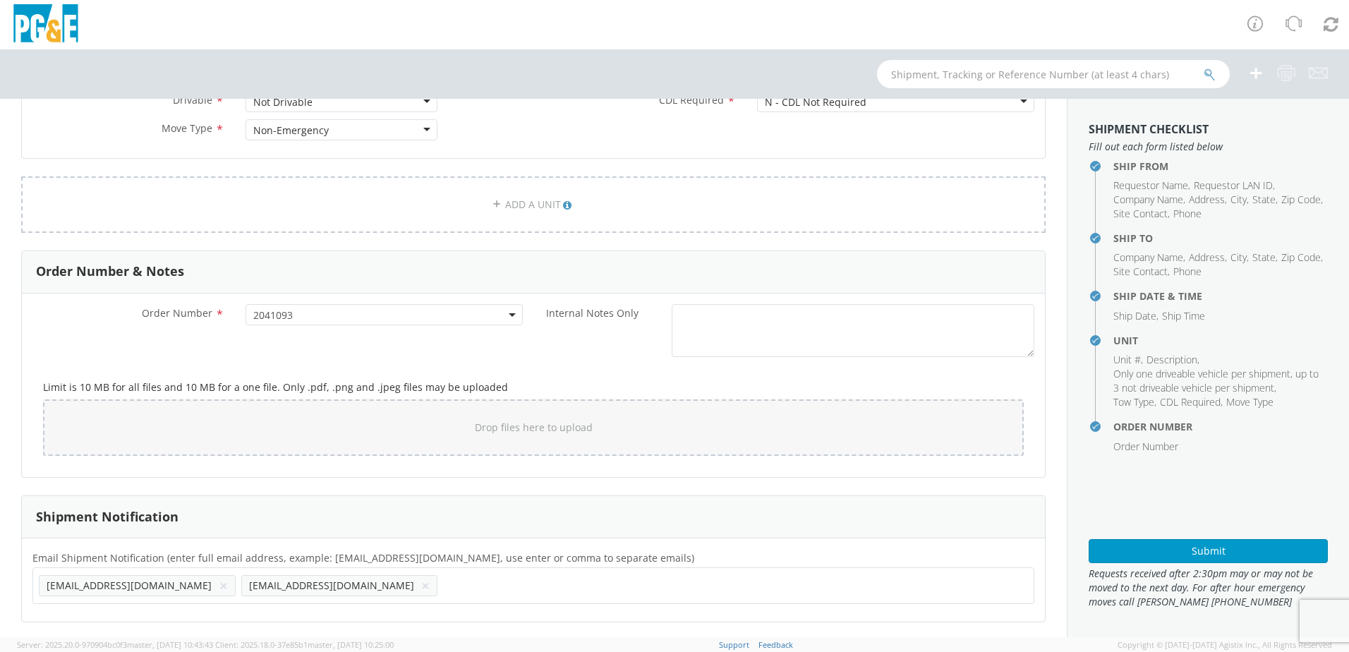
scroll to position [720, 0]
type textarea "ALT CONTACT: [PERSON_NAME] @ [PHONE_NUMBER] GARAGE: [PHONE_NUMBER]"
click at [443, 584] on input "text" at bounding box center [450, 582] width 15 height 20
paste input "[EMAIL_ADDRESS][DOMAIN_NAME]"
type input "[EMAIL_ADDRESS][DOMAIN_NAME]"
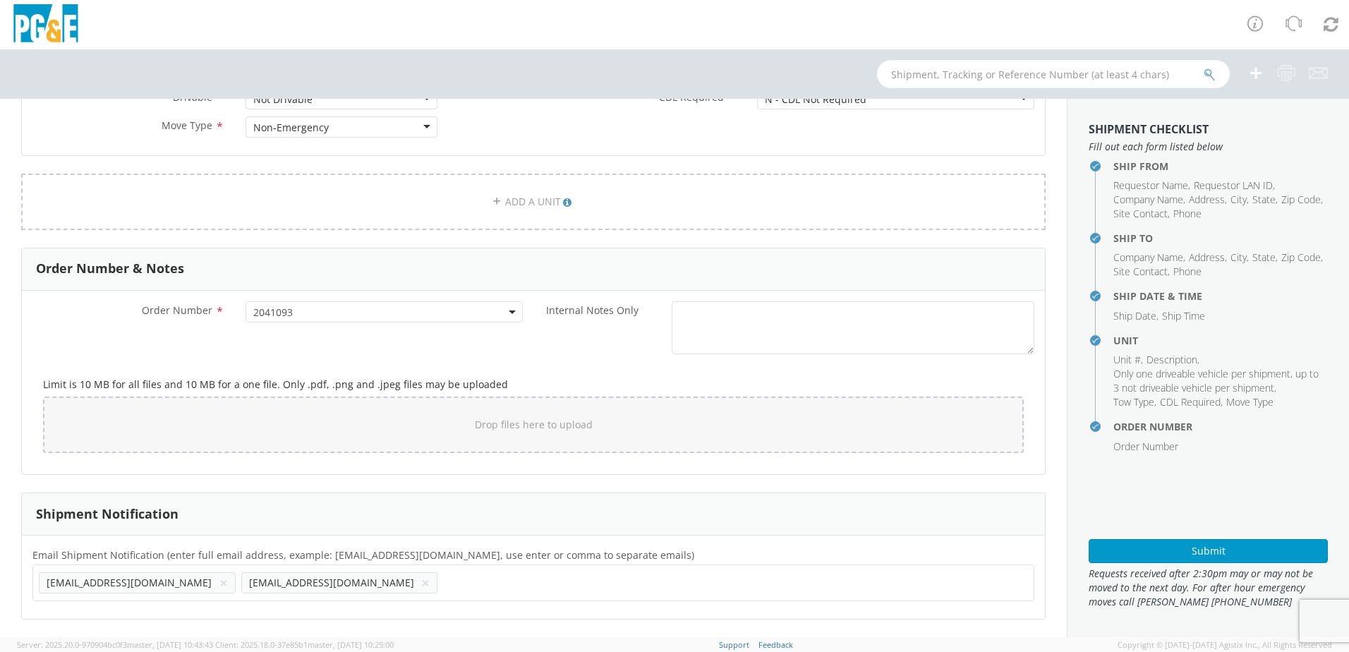
scroll to position [0, 0]
click at [443, 584] on ul "[EMAIL_ADDRESS][DOMAIN_NAME] × [EMAIL_ADDRESS][DOMAIN_NAME] × [EMAIL_ADDRESS][D…" at bounding box center [533, 583] width 989 height 24
paste input "[EMAIL_ADDRESS][DOMAIN_NAME]"
type input "[EMAIL_ADDRESS][DOMAIN_NAME]"
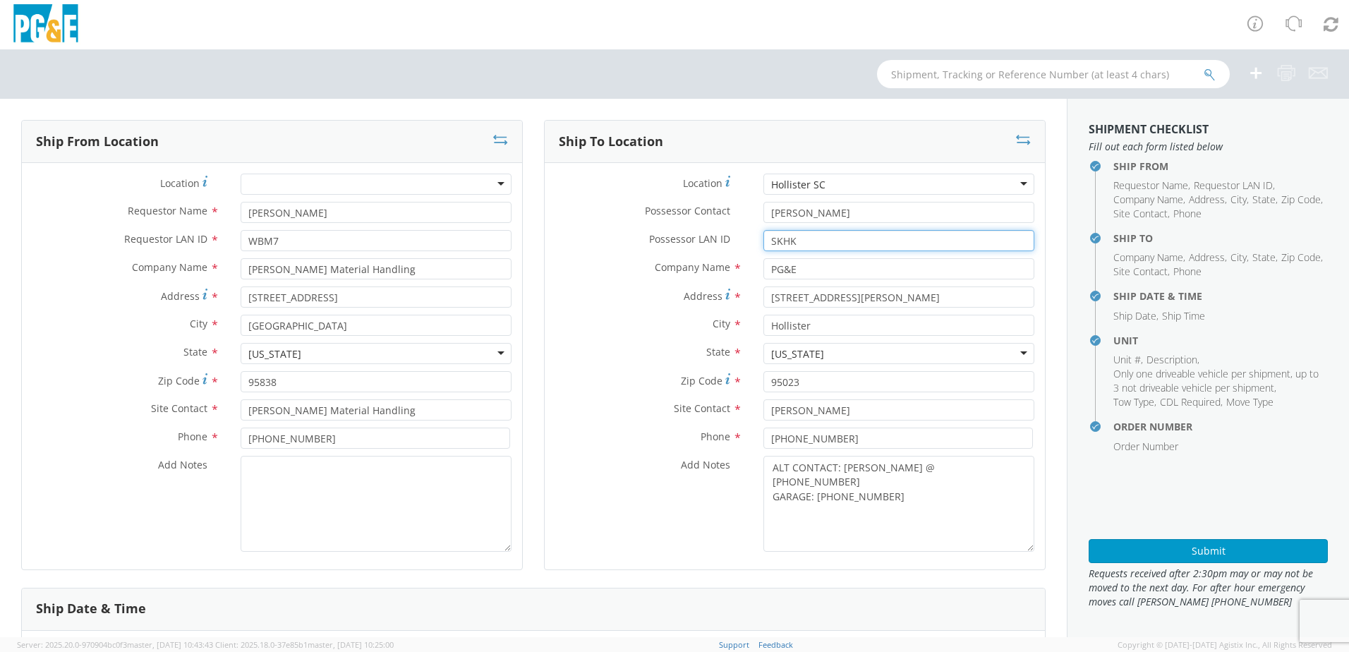
drag, startPoint x: 791, startPoint y: 238, endPoint x: 750, endPoint y: 237, distance: 40.9
click at [753, 237] on div "SKHK" at bounding box center [899, 240] width 292 height 21
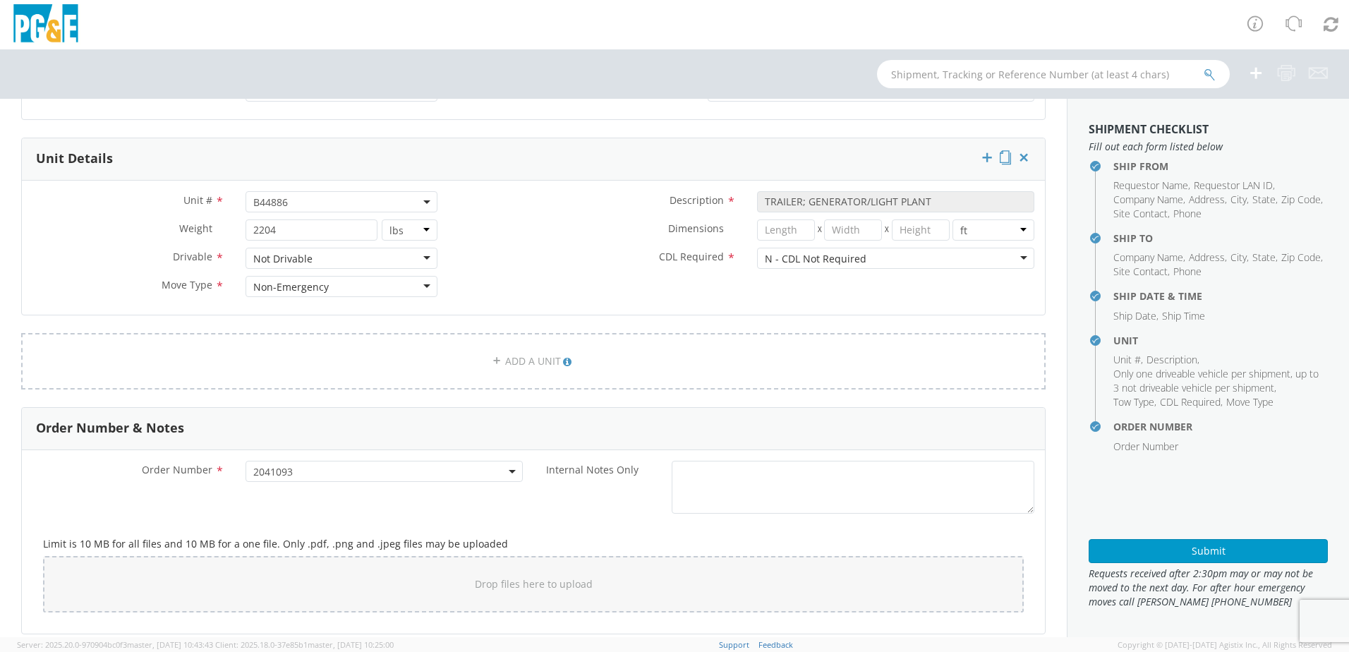
scroll to position [720, 0]
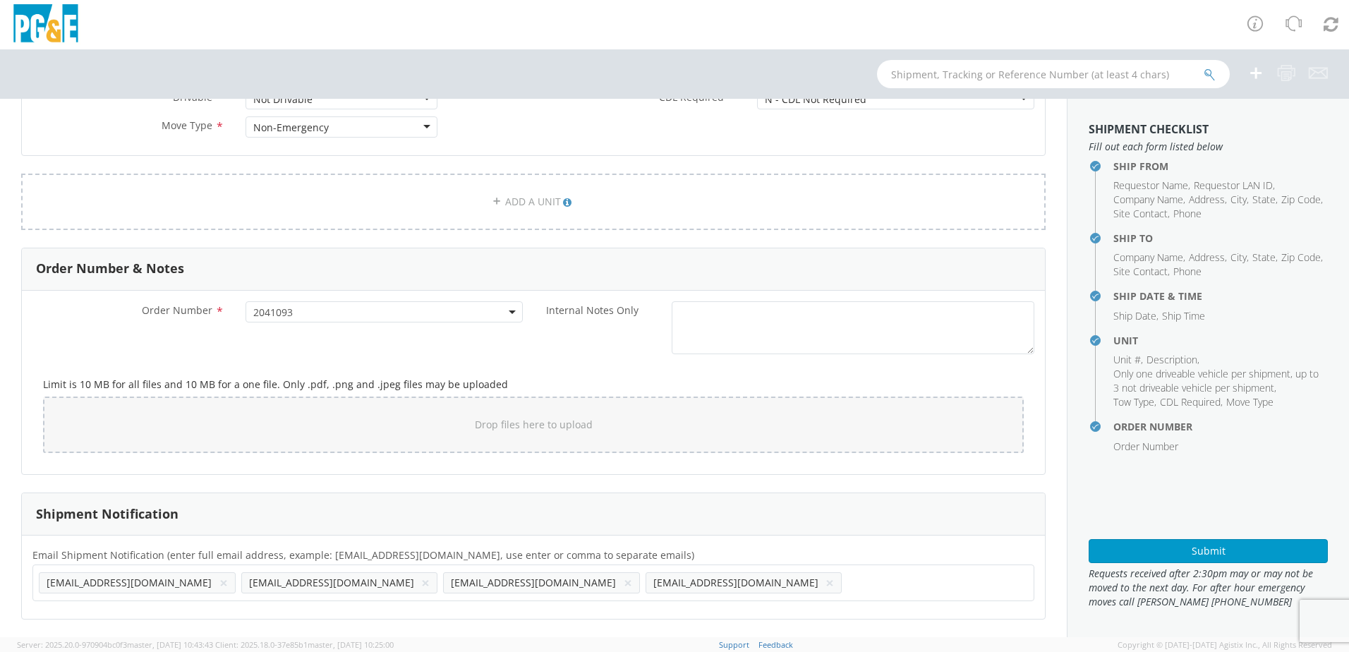
click at [533, 592] on ul "[EMAIL_ADDRESS][DOMAIN_NAME] × [EMAIL_ADDRESS][DOMAIN_NAME] × [EMAIL_ADDRESS][D…" at bounding box center [533, 583] width 989 height 24
paste input "SKHK"
type input "[EMAIL_ADDRESS][DOMAIN_NAME]"
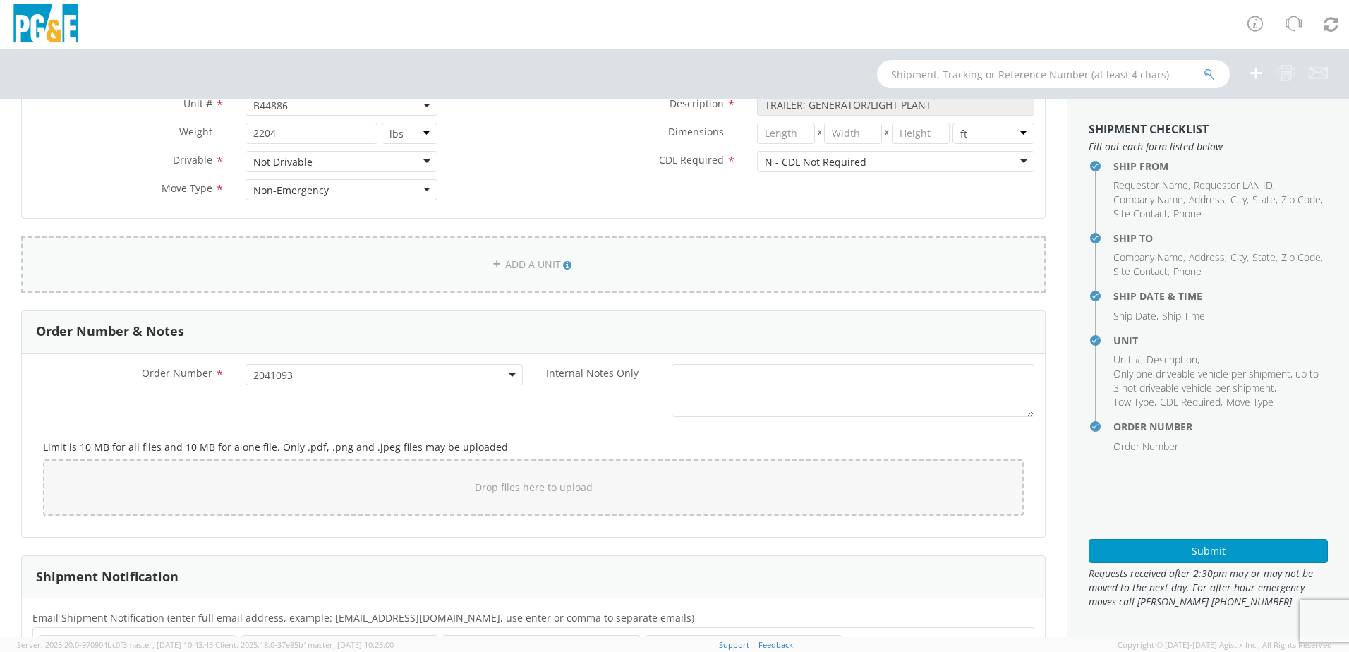
scroll to position [579, 0]
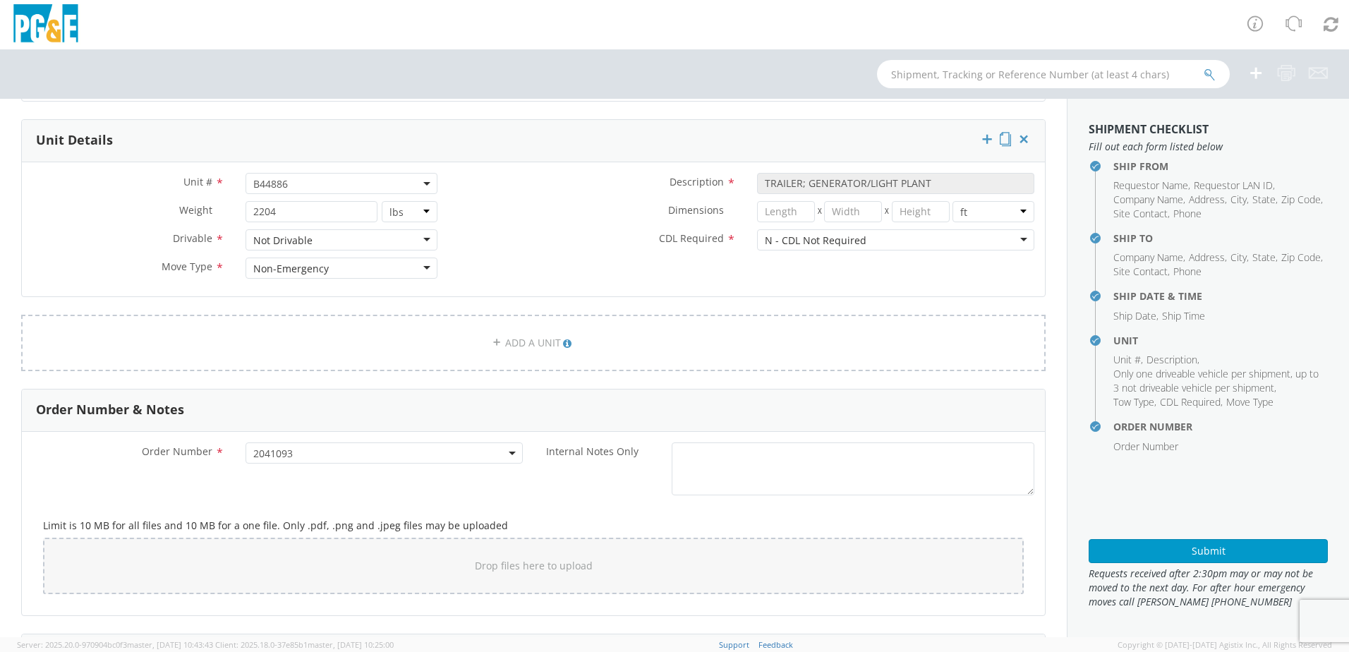
click at [296, 191] on span "B44886" at bounding box center [341, 183] width 192 height 21
click at [291, 209] on input "search" at bounding box center [340, 206] width 183 height 21
paste input "B44213"
type input "B44213"
select select "B44213"
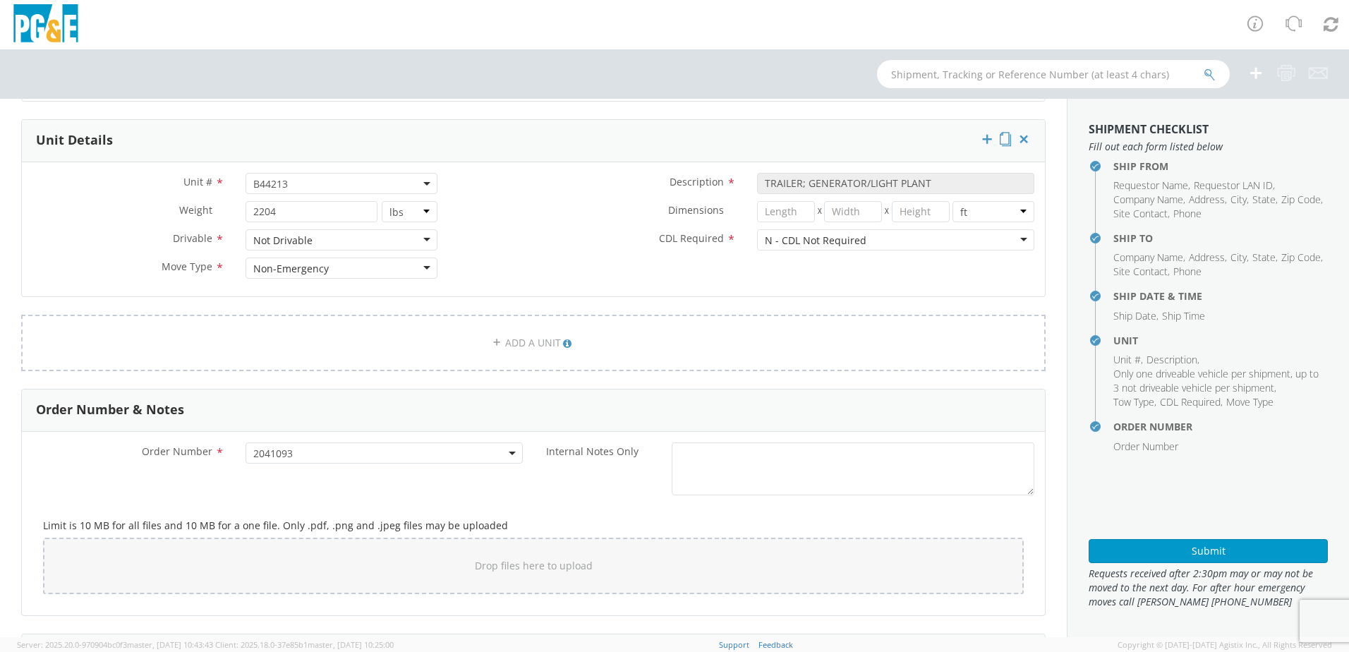
click at [551, 243] on label "CDL Required *" at bounding box center [597, 238] width 298 height 18
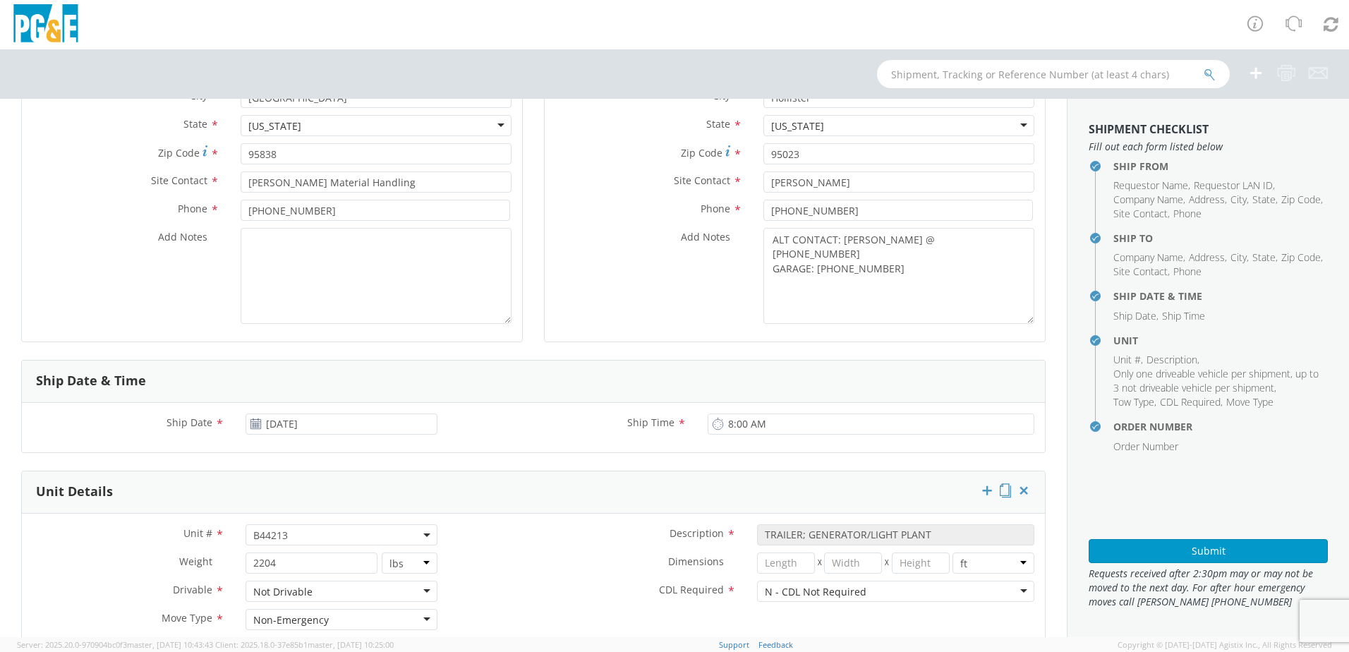
scroll to position [226, 0]
click at [1220, 552] on button "Submit" at bounding box center [1207, 551] width 239 height 24
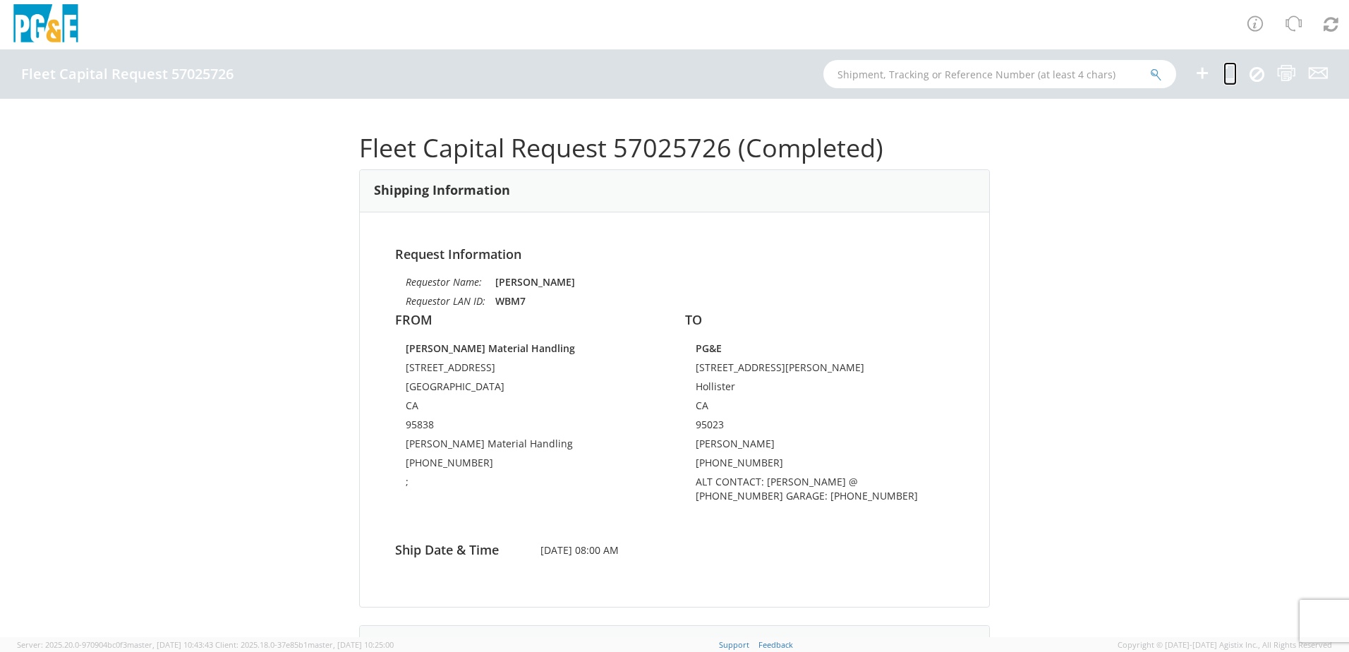
click at [1230, 71] on icon at bounding box center [1229, 73] width 13 height 18
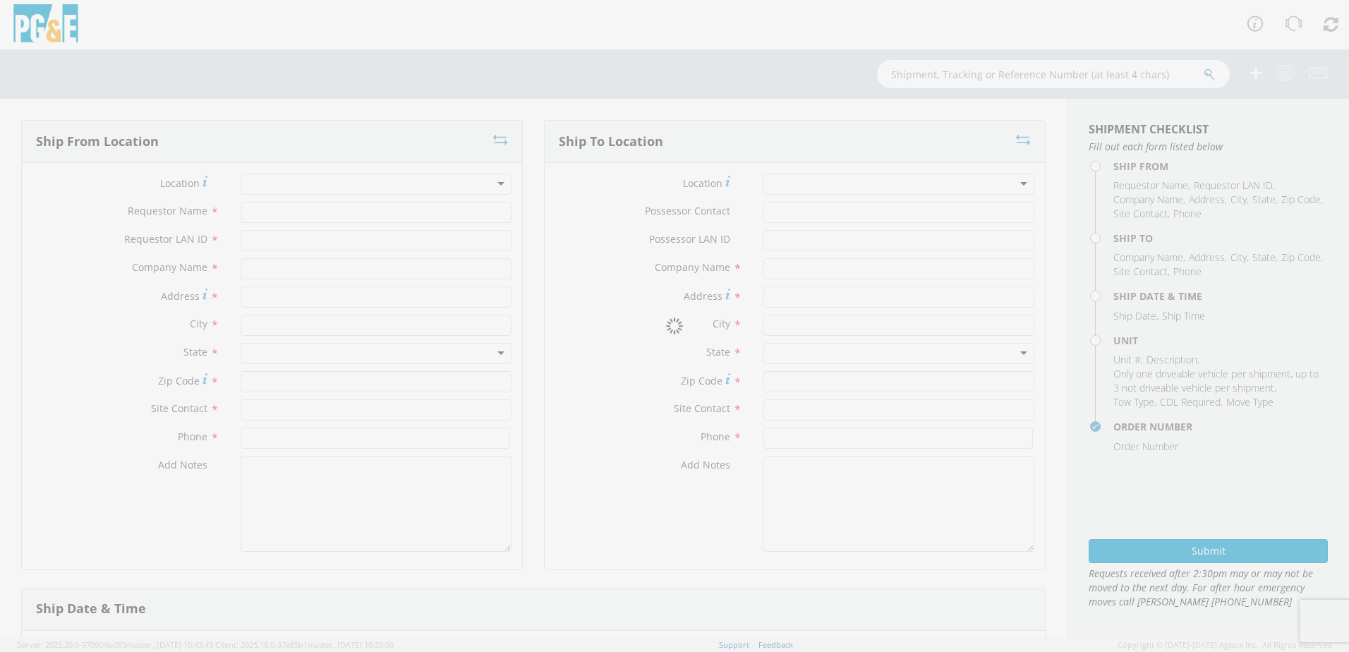
type input "[PERSON_NAME]"
type input "WBM7"
type input "[PERSON_NAME] Material Handling"
type input "[STREET_ADDRESS]"
type input "[GEOGRAPHIC_DATA]"
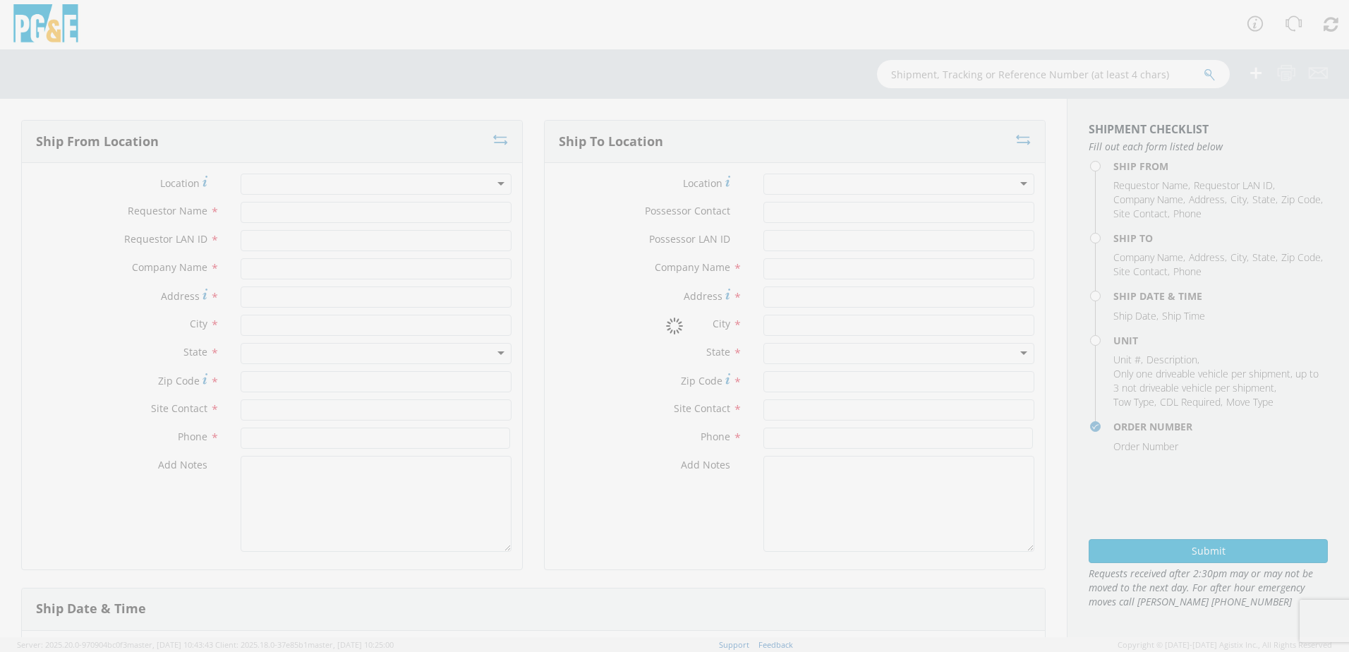
type input "95838"
type input "[PERSON_NAME] Material Handling"
type input "[PHONE_NUMBER]"
type textarea ";"
type input "[PERSON_NAME]"
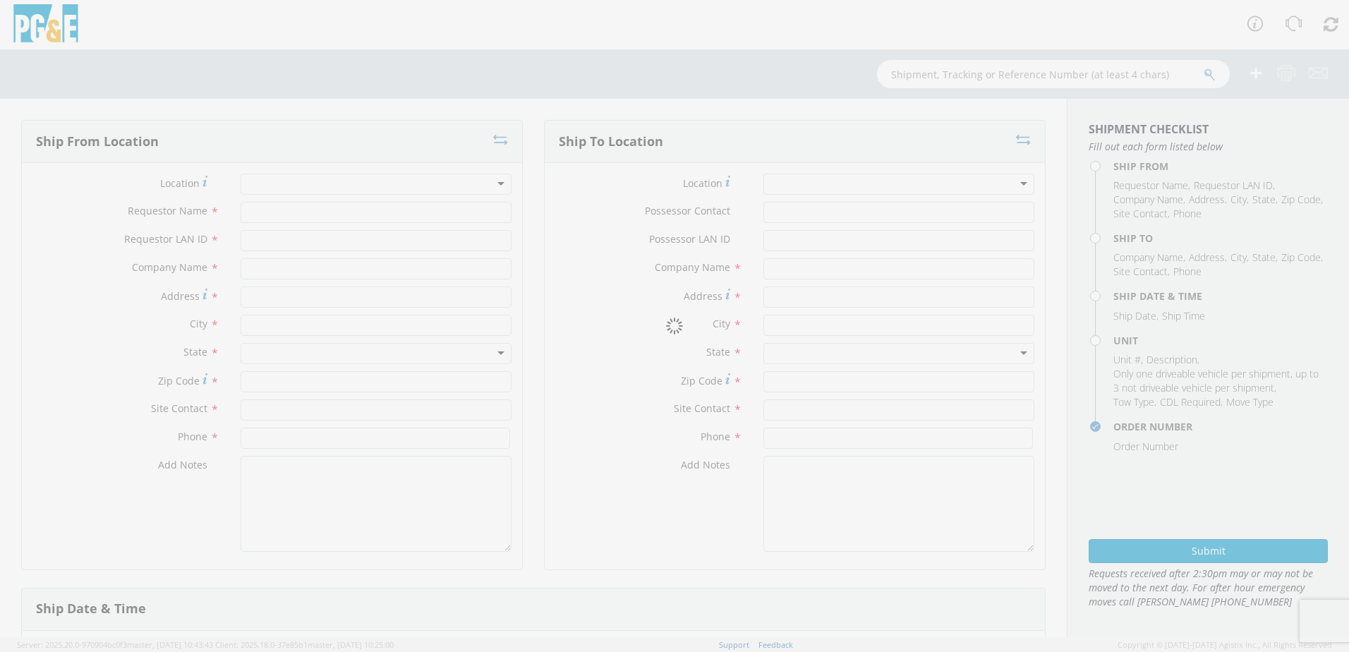
type input "SKHK"
type input "PG&E"
type input "[STREET_ADDRESS][PERSON_NAME]"
type input "Hollister"
type input "95023"
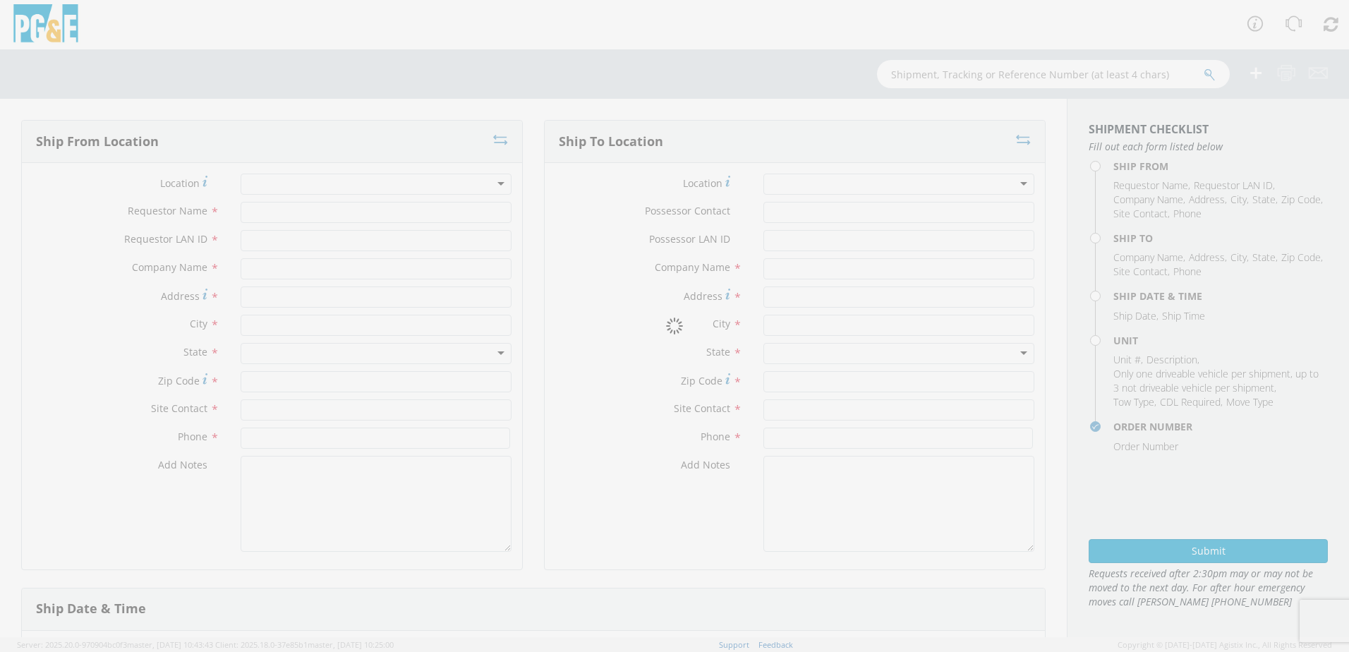
type input "[PERSON_NAME]"
type input "[PHONE_NUMBER]"
type textarea "ALT CONTACT: [PERSON_NAME] @ [PHONE_NUMBER] GARAGE: [PHONE_NUMBER]"
type input "[DATE]"
type input "8:00 AM"
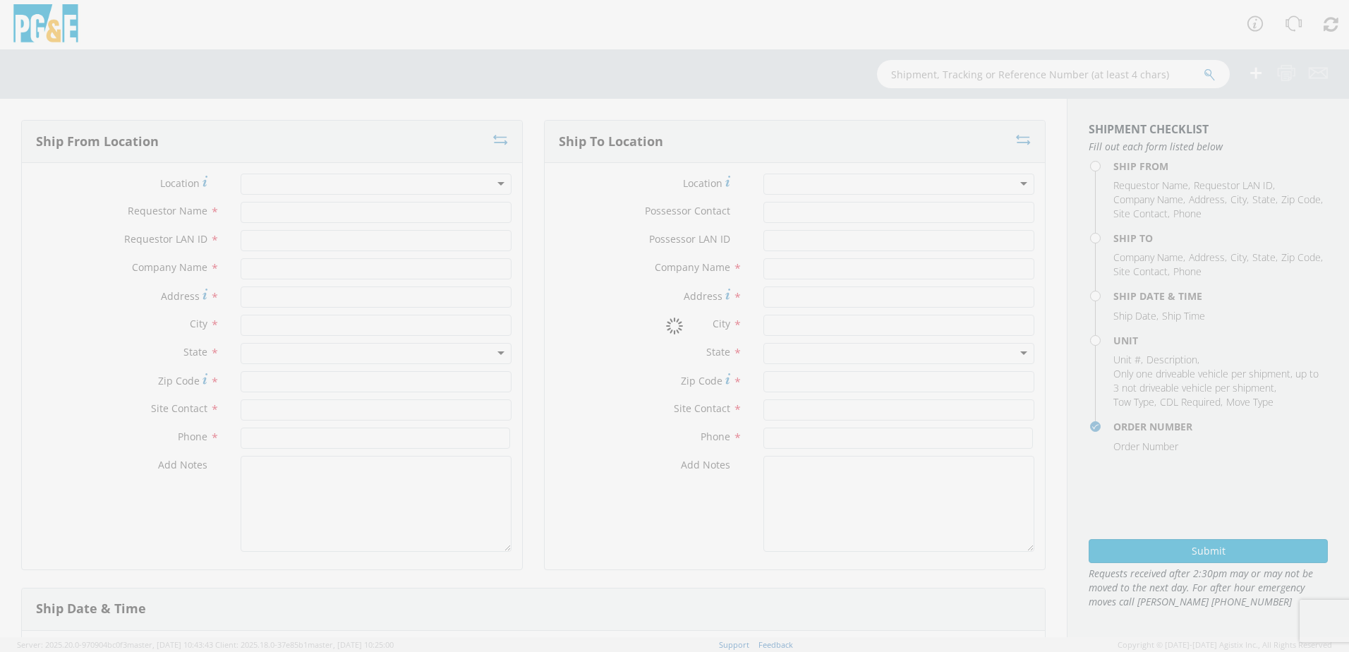
type input "TRAILER; GENERATOR/LIGHT PLANT"
type input "2204"
select select "B44213"
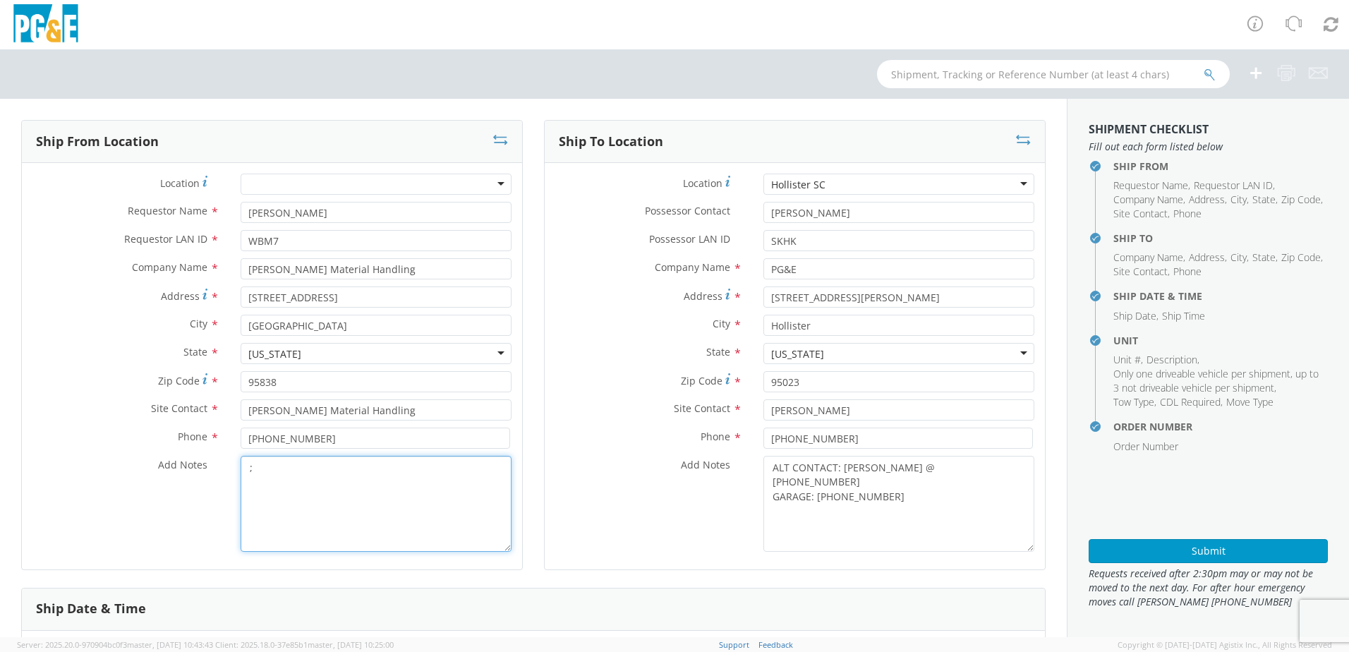
click at [288, 496] on textarea ";" at bounding box center [376, 504] width 271 height 96
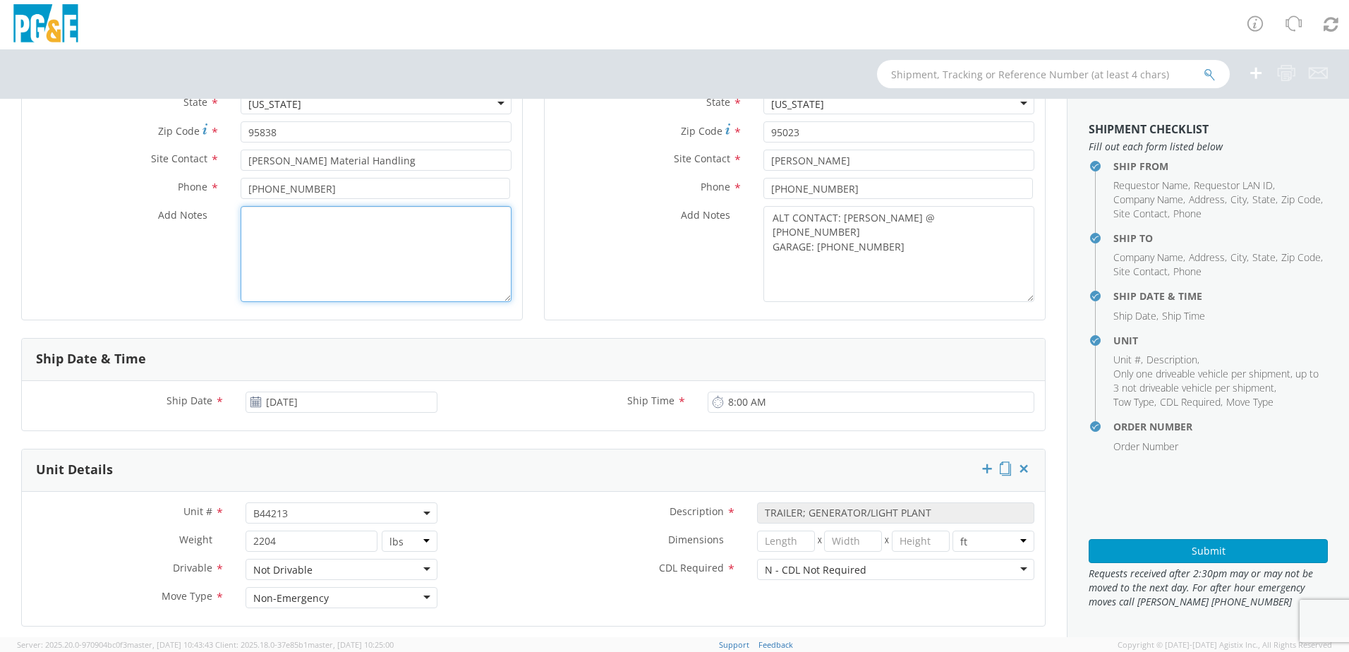
scroll to position [423, 0]
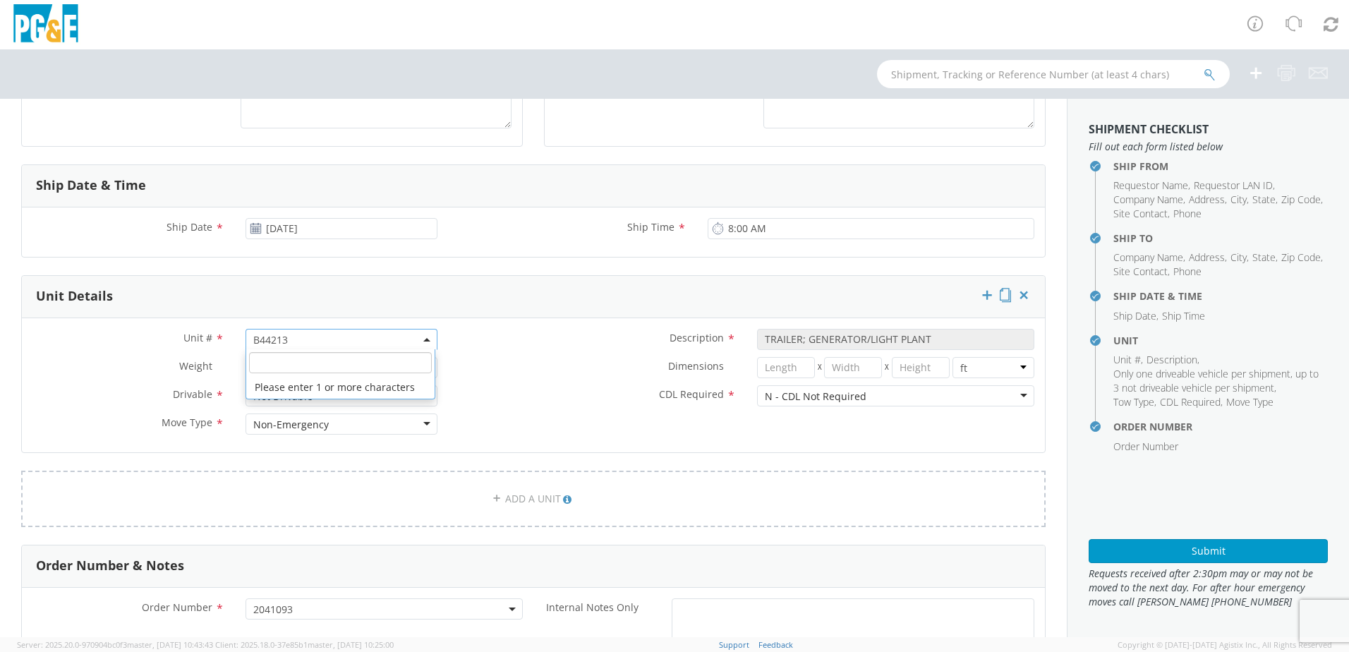
click at [296, 330] on span "B44213" at bounding box center [341, 339] width 192 height 21
click at [291, 357] on input "search" at bounding box center [340, 362] width 183 height 21
paste input "B44224"
type input "B44224"
select select "B44224"
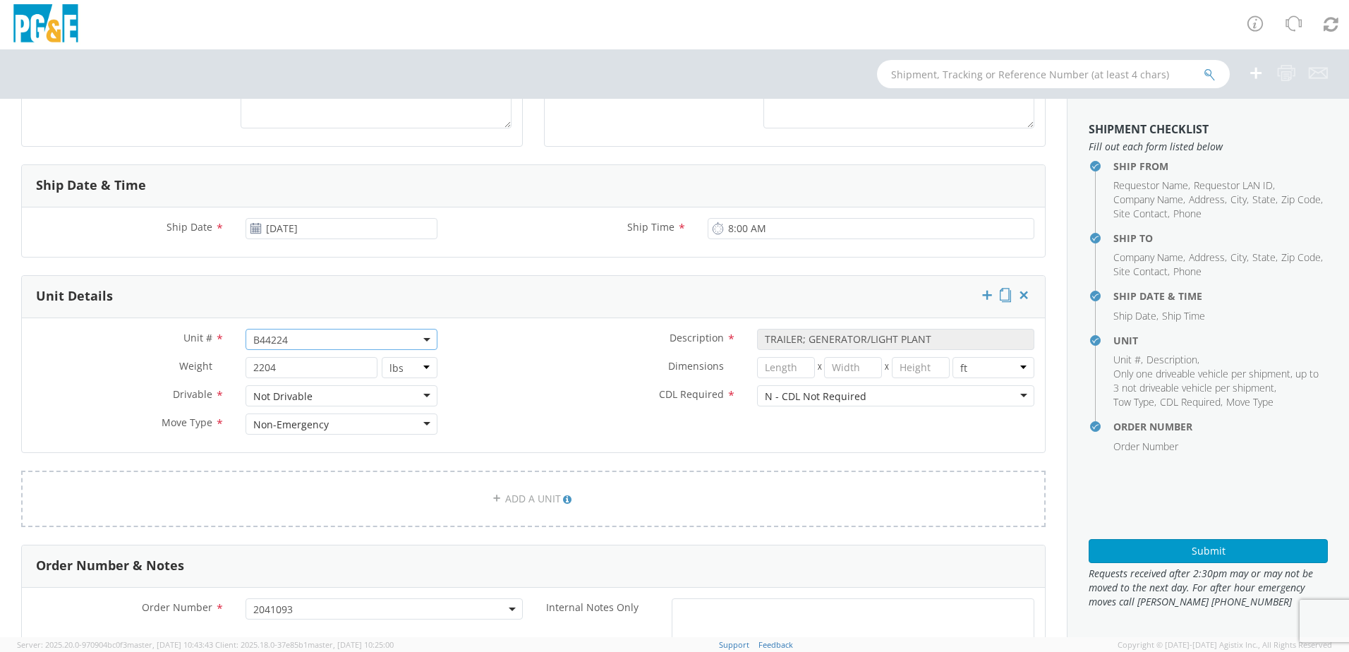
click at [529, 384] on div "Dimensions * X X in cm ft" at bounding box center [746, 371] width 597 height 28
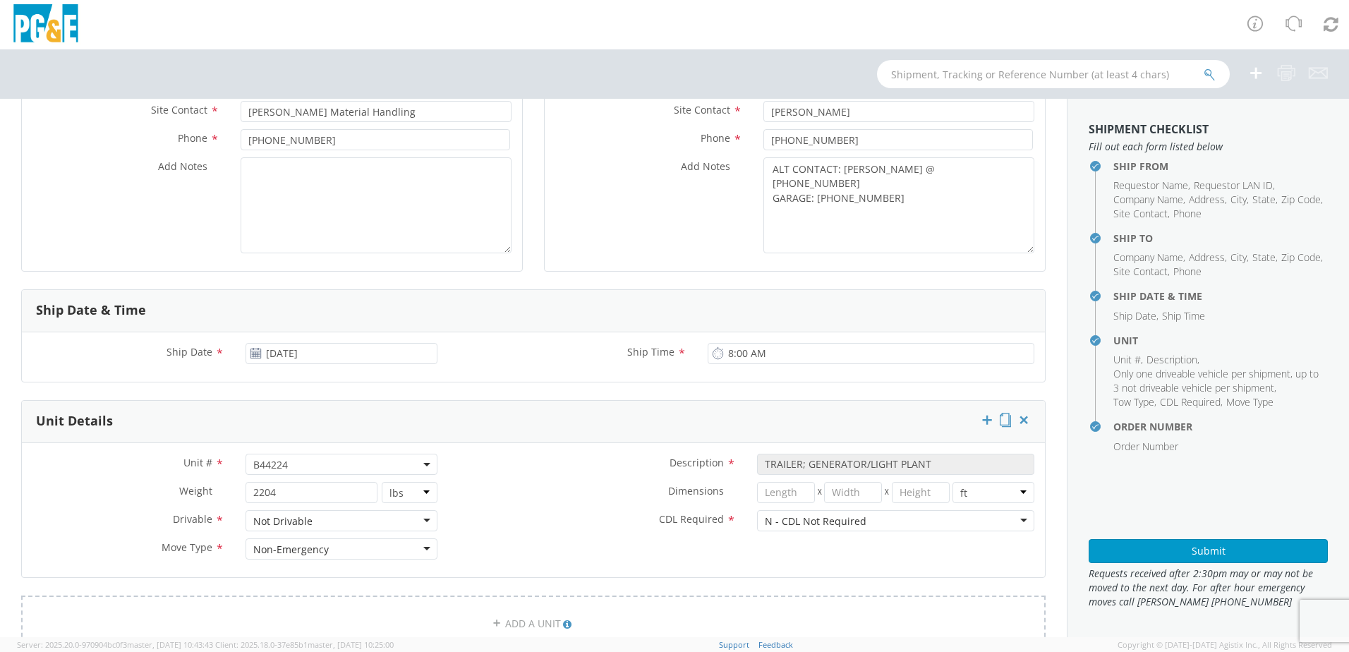
scroll to position [141, 0]
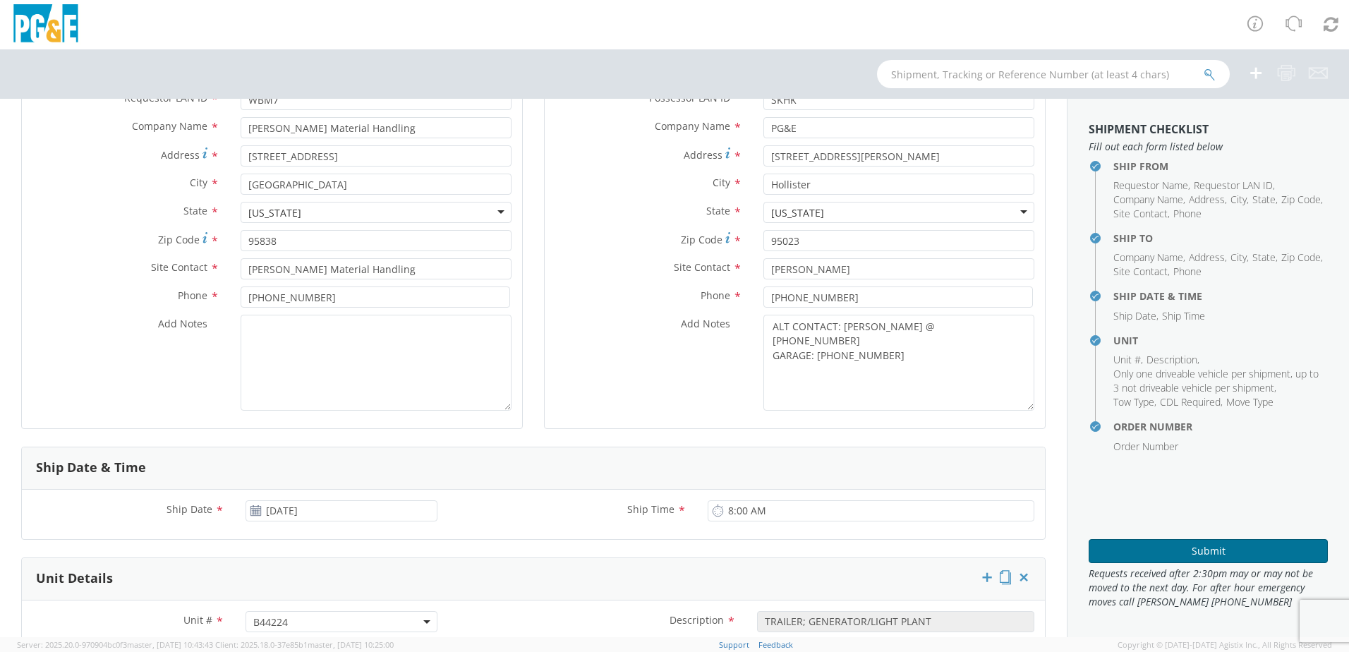
click at [1110, 550] on button "Submit" at bounding box center [1207, 551] width 239 height 24
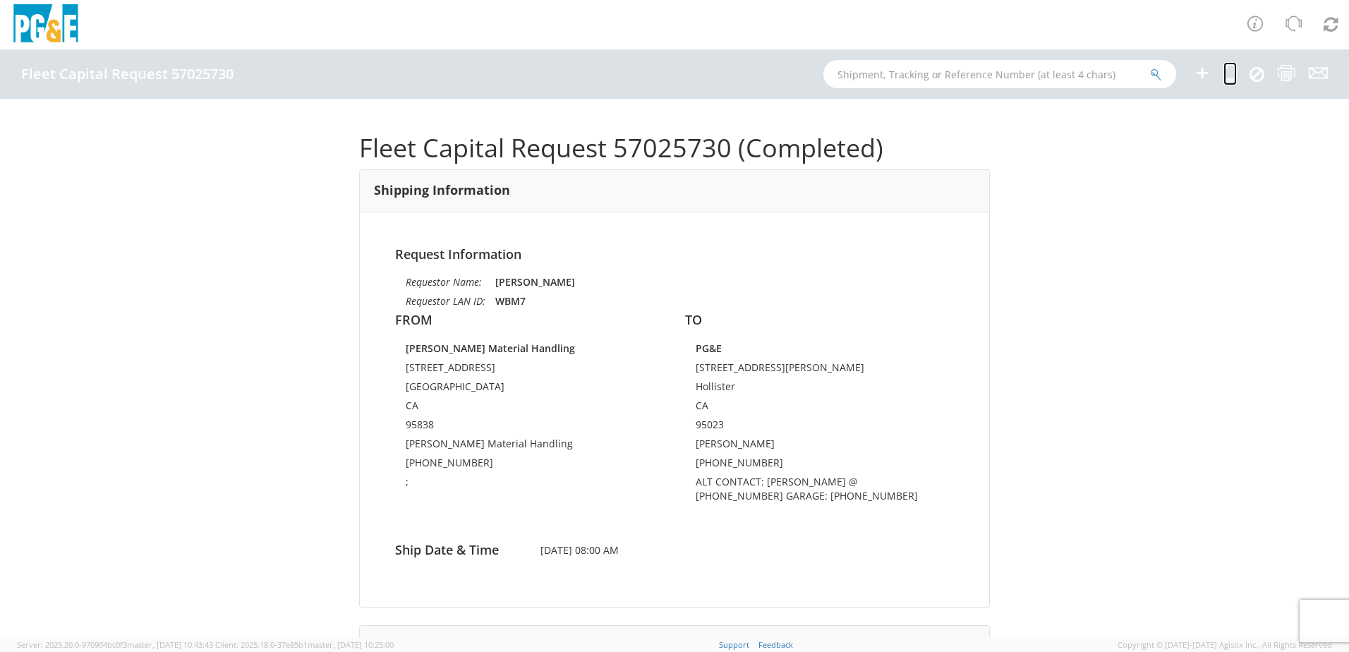
click at [1234, 73] on icon at bounding box center [1229, 73] width 13 height 18
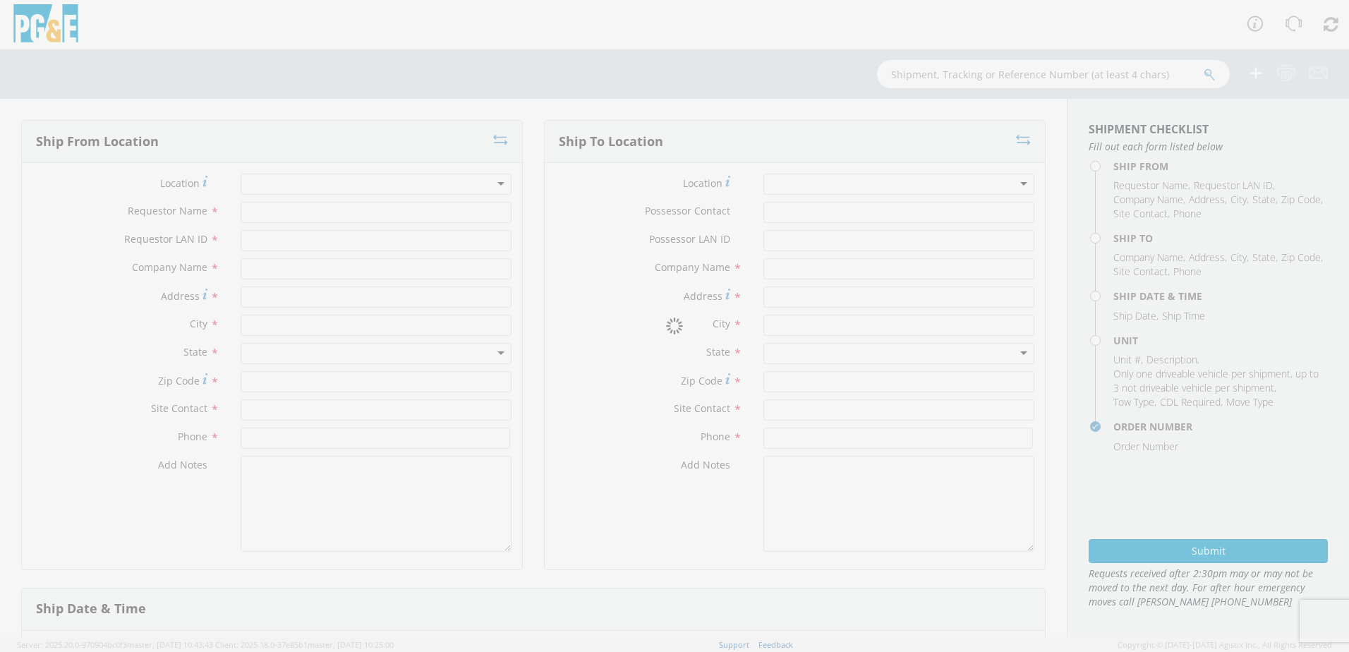
type input "[PERSON_NAME]"
type input "WBM7"
type input "[PERSON_NAME] Material Handling"
type input "[STREET_ADDRESS]"
type input "[GEOGRAPHIC_DATA]"
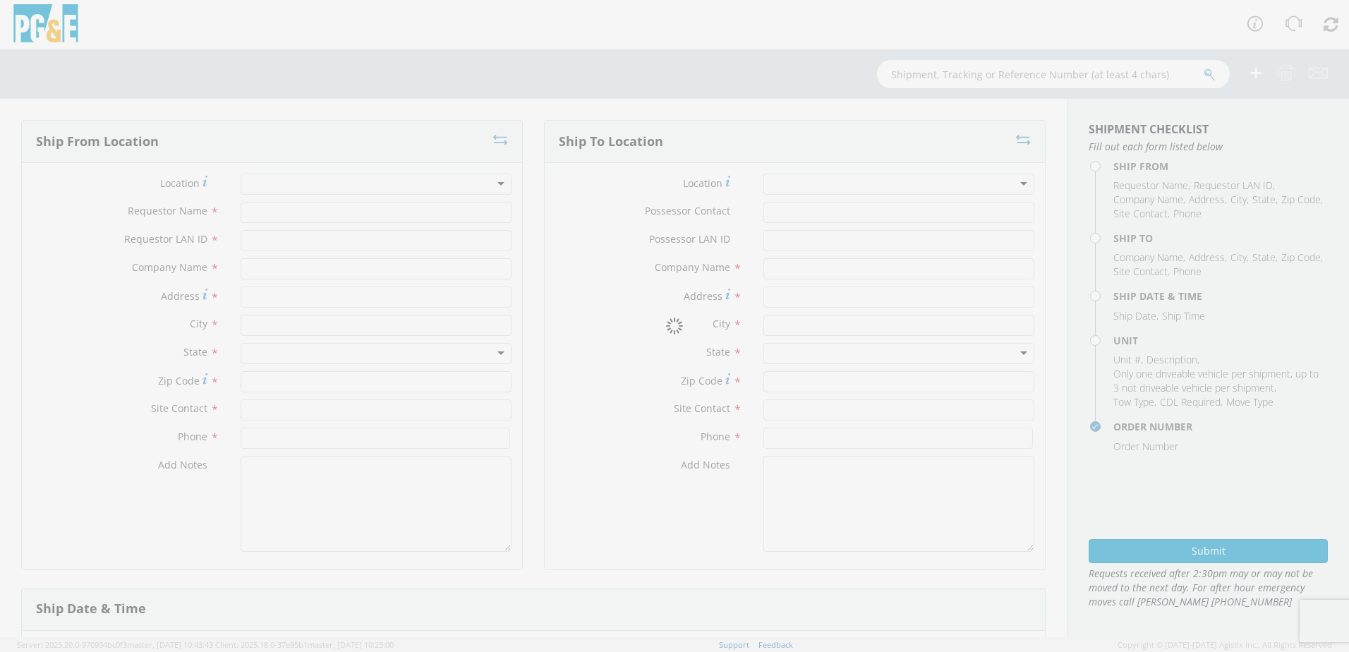
type input "95838"
type input "[PERSON_NAME] Material Handling"
type input "[PHONE_NUMBER]"
type textarea ";"
type input "[PERSON_NAME]"
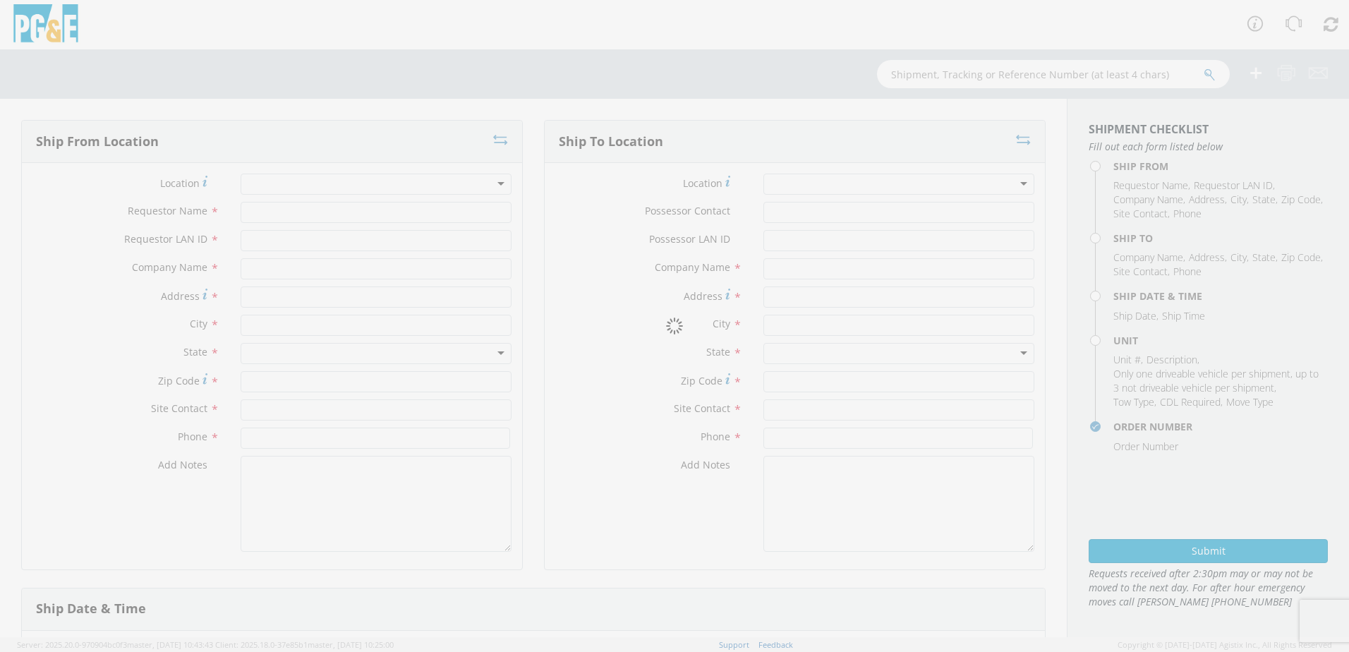
type input "SKHK"
type input "PG&E"
type input "[STREET_ADDRESS][PERSON_NAME]"
type input "Hollister"
type input "95023"
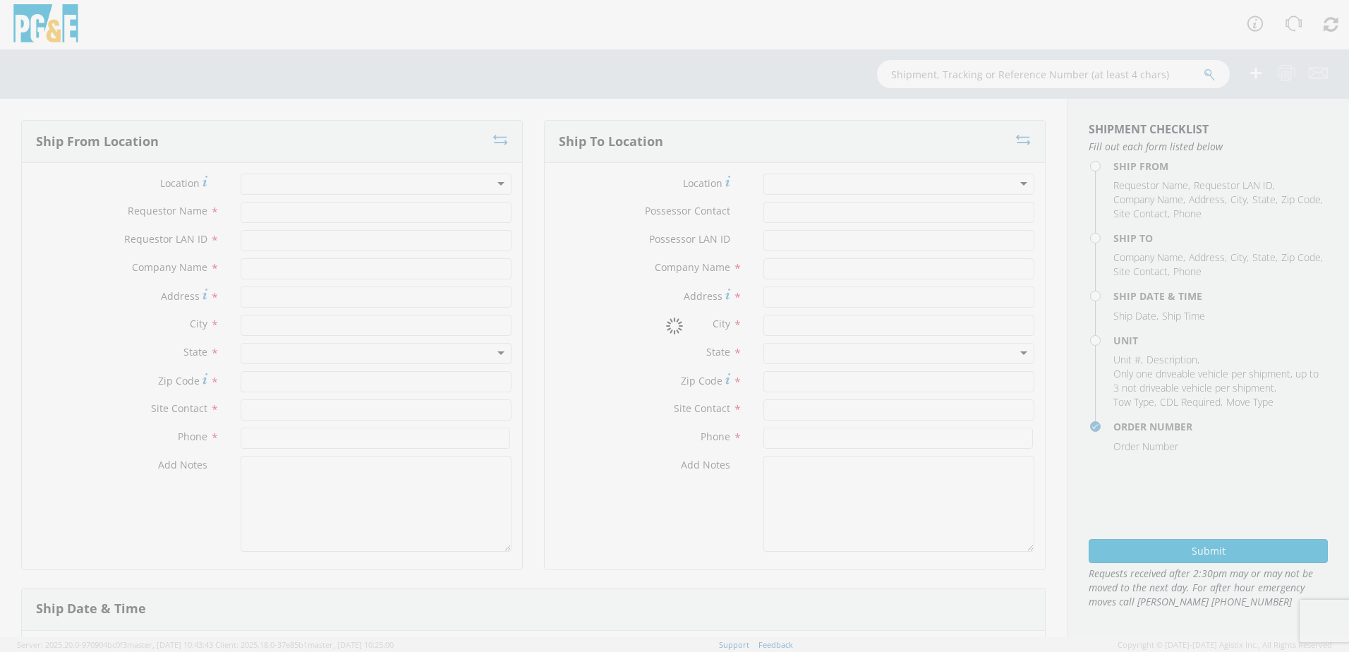
type input "[PERSON_NAME]"
type input "[PHONE_NUMBER]"
type textarea "ALT CONTACT: [PERSON_NAME] @ [PHONE_NUMBER] GARAGE: [PHONE_NUMBER]"
type input "[DATE]"
type input "8:00 AM"
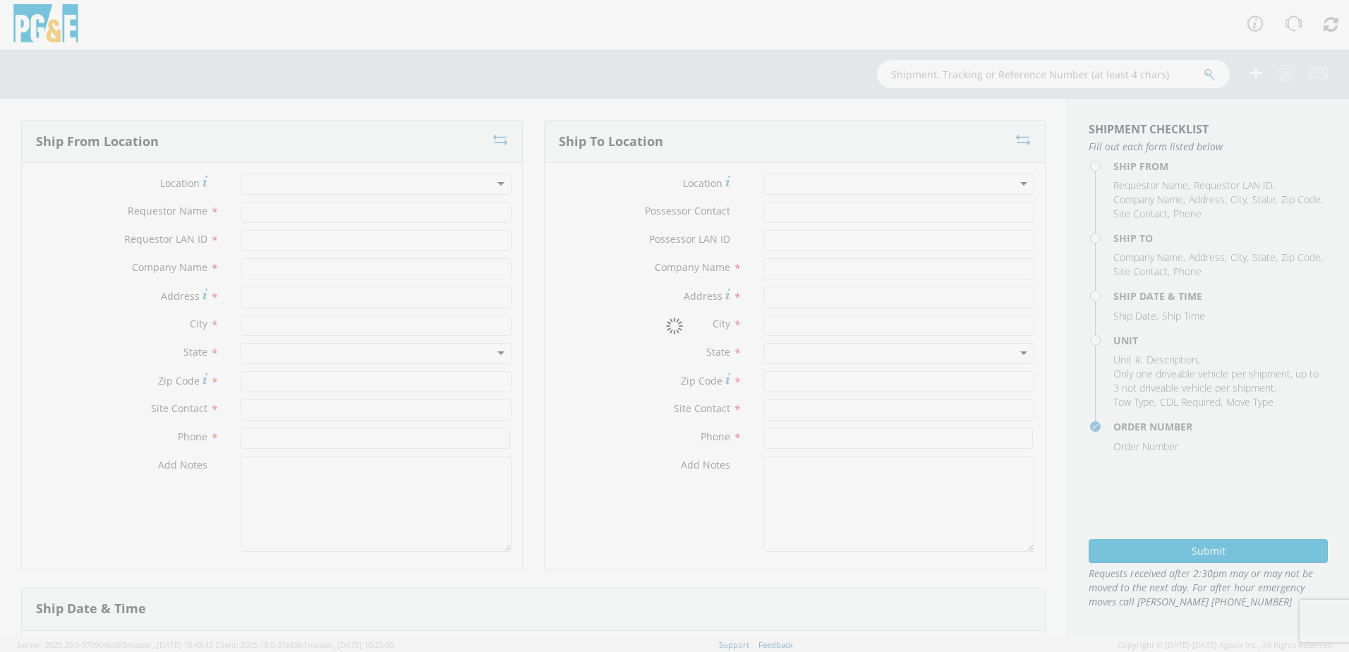
type input "TRAILER; GENERATOR/LIGHT PLANT"
type input "2204"
select select "B44224"
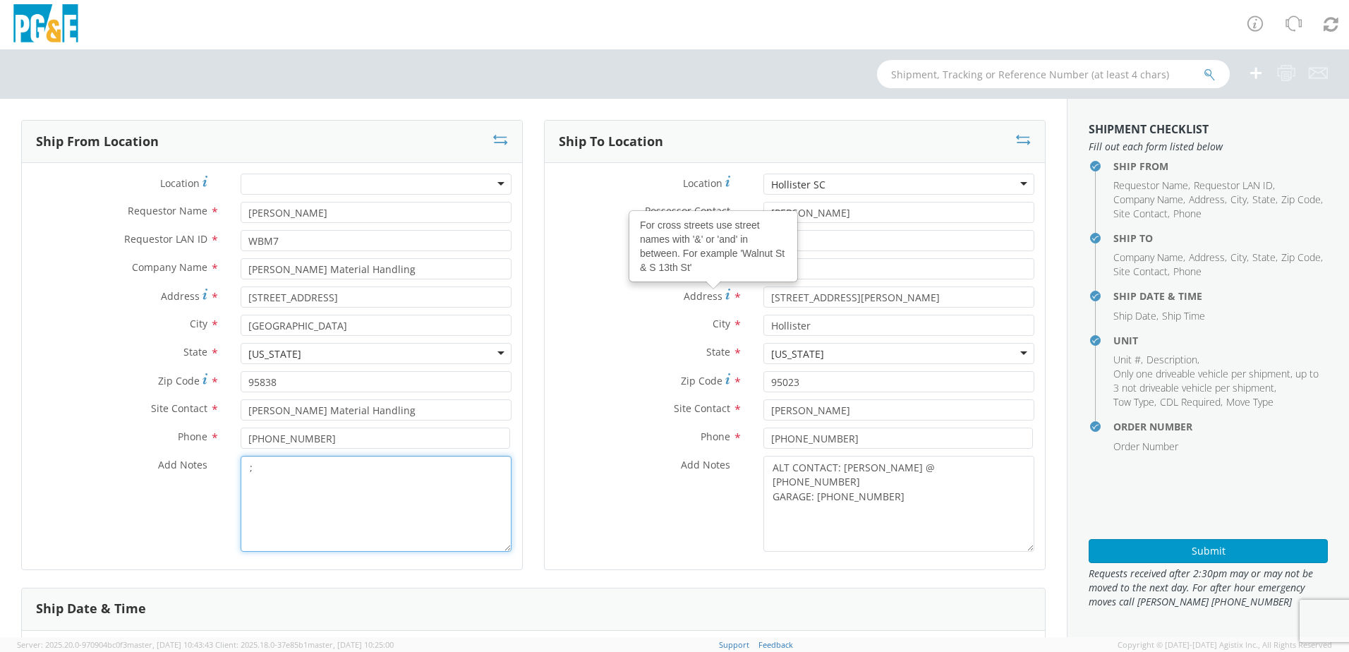
click at [284, 482] on textarea ";" at bounding box center [376, 504] width 271 height 96
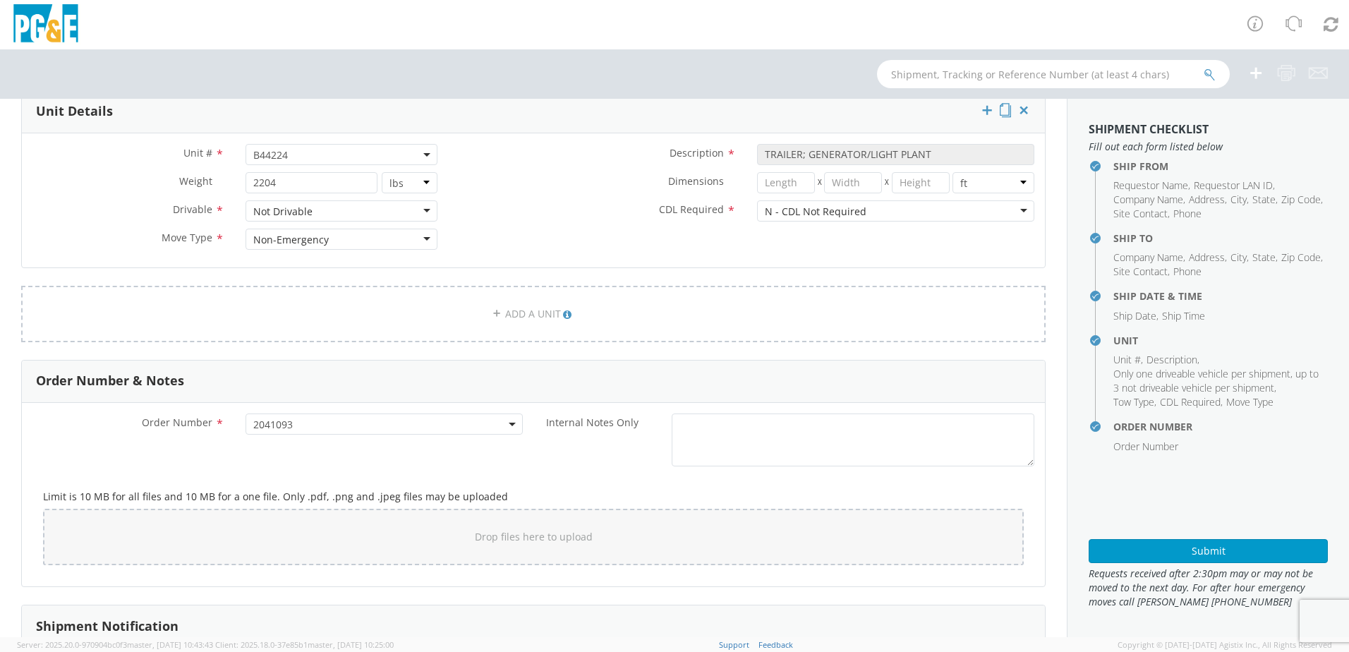
scroll to position [720, 0]
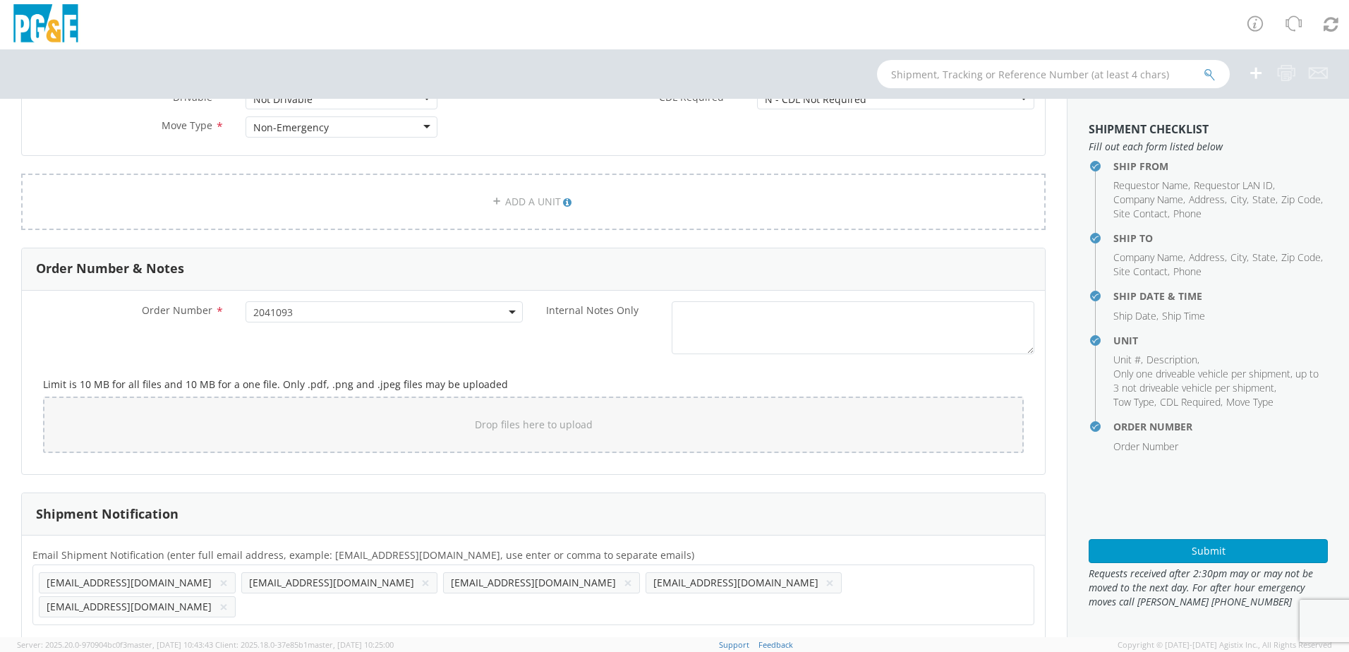
click at [219, 585] on button "×" at bounding box center [223, 582] width 8 height 17
click at [421, 579] on button "×" at bounding box center [425, 582] width 8 height 17
click at [421, 582] on button "×" at bounding box center [425, 582] width 8 height 17
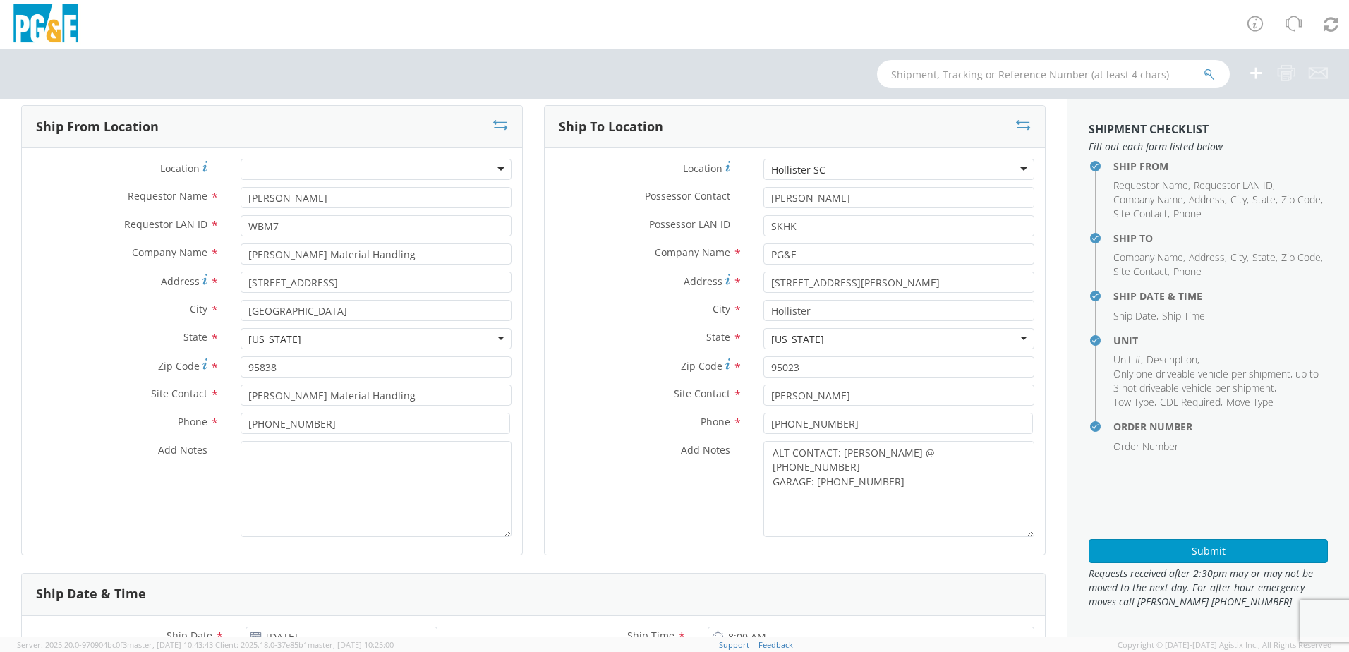
scroll to position [0, 0]
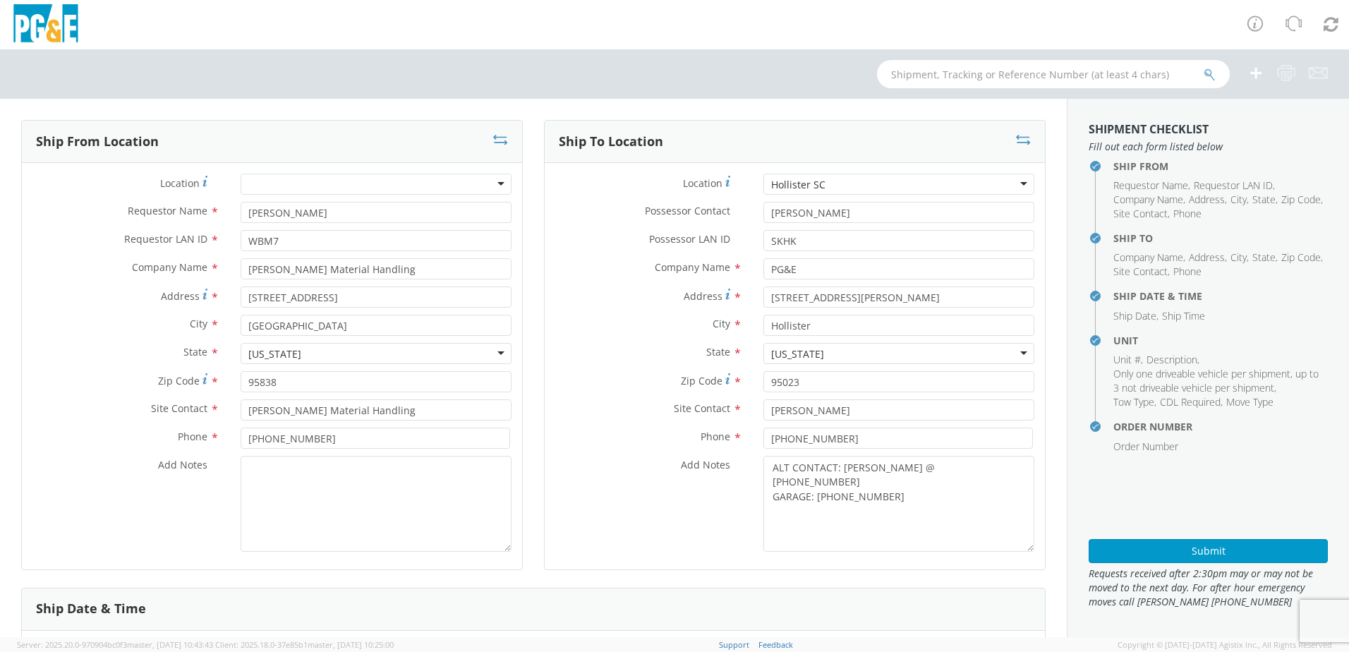
click at [897, 185] on div "Hollister SC" at bounding box center [898, 184] width 271 height 21
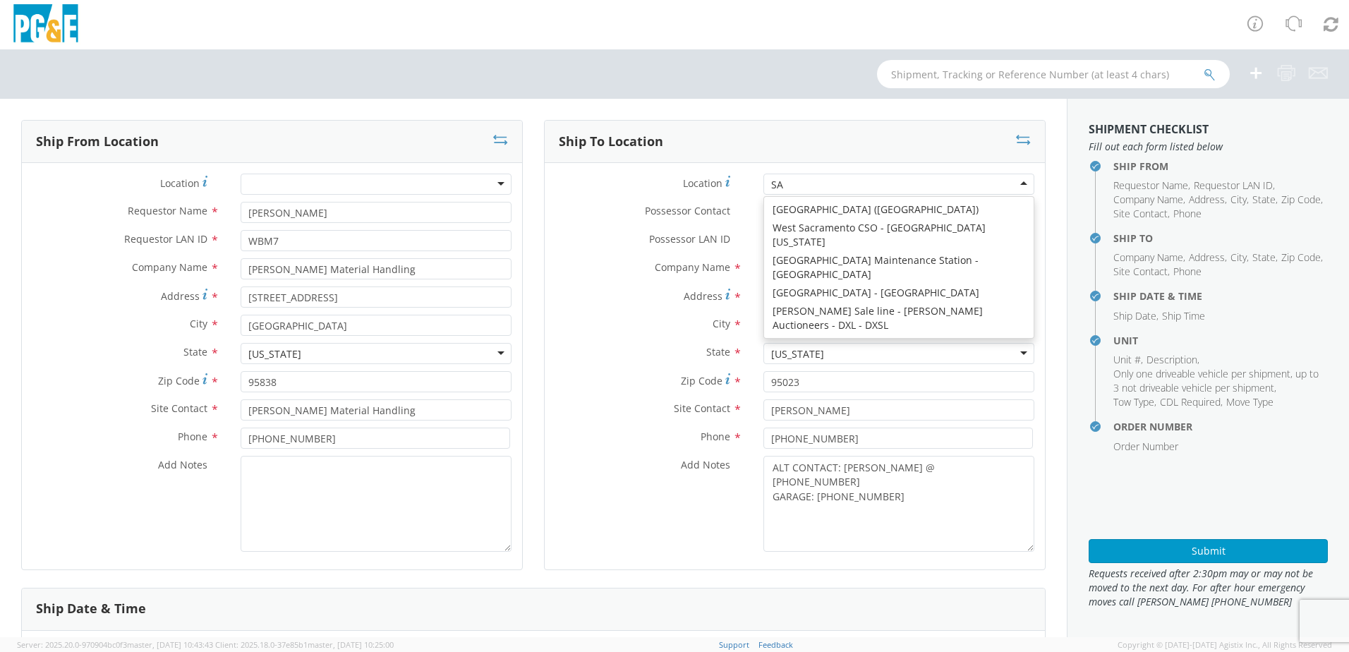
scroll to position [4, 0]
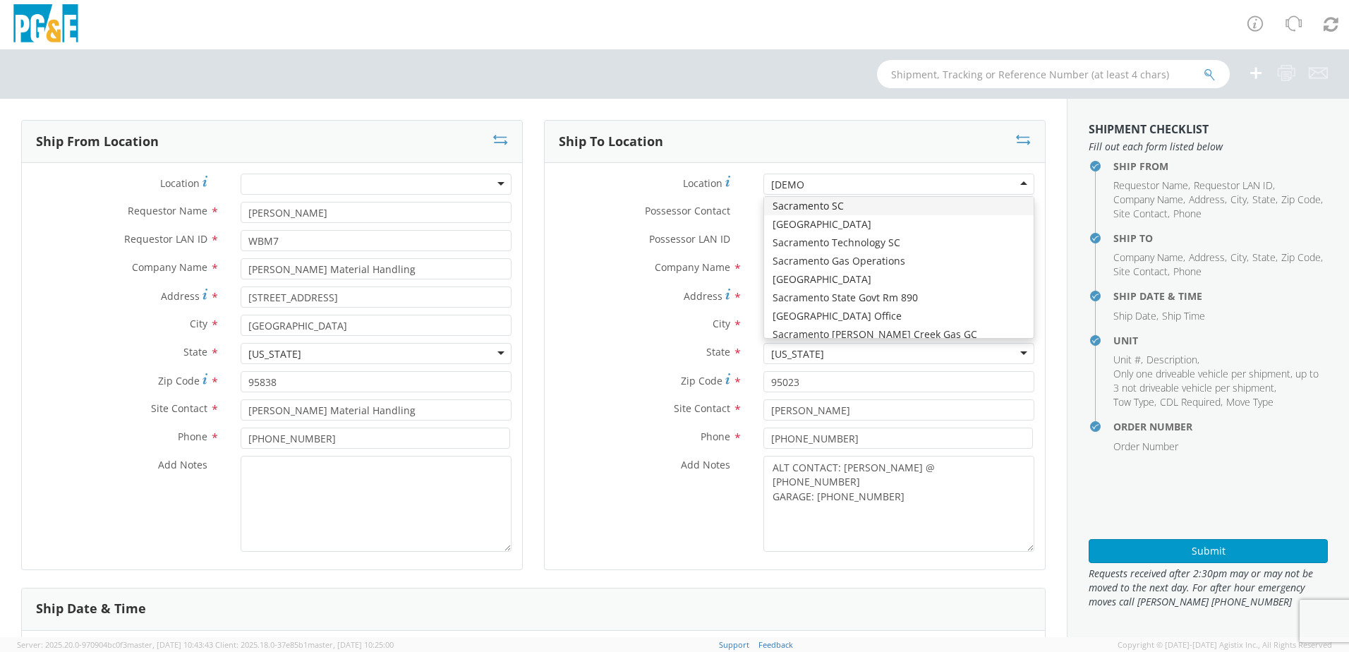
type input "SACRAM"
type input "[STREET_ADDRESS][PERSON_NAME]"
type input "SACRAMENTO"
type input "95826"
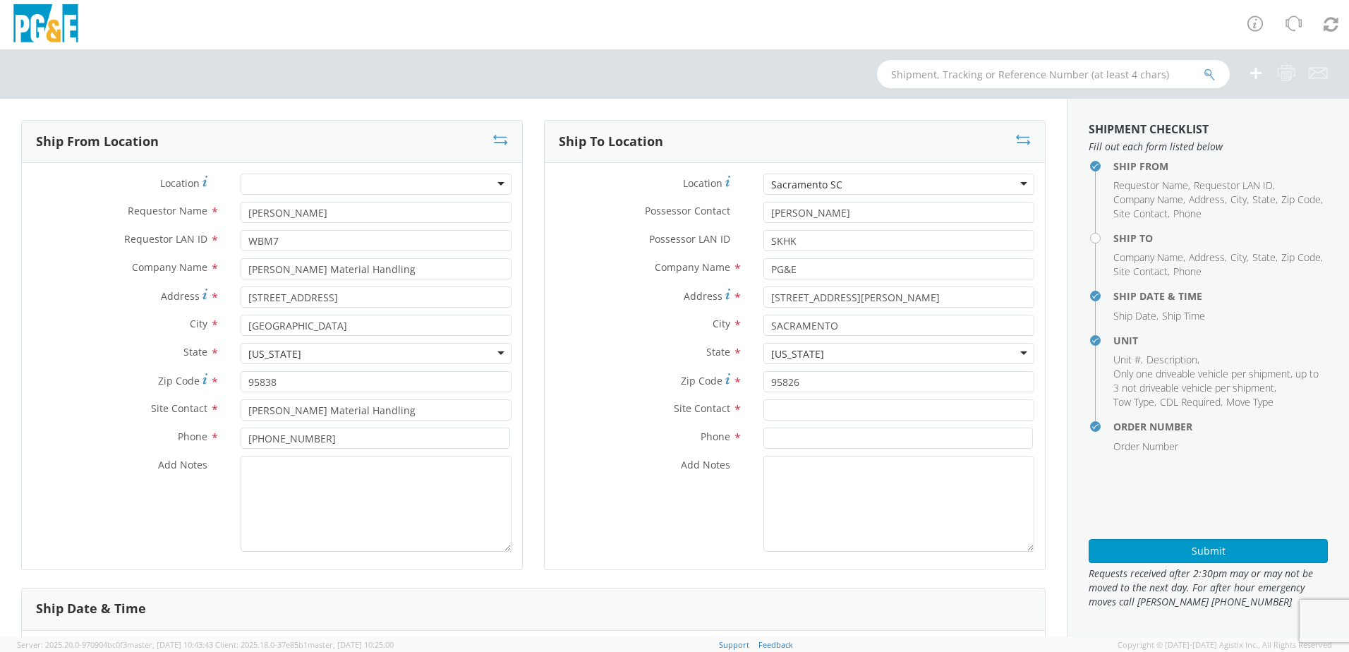
scroll to position [0, 0]
click at [797, 410] on input "text" at bounding box center [898, 409] width 271 height 21
paste input "[PERSON_NAME]"
type input "[PERSON_NAME]"
click at [764, 435] on input at bounding box center [897, 437] width 269 height 21
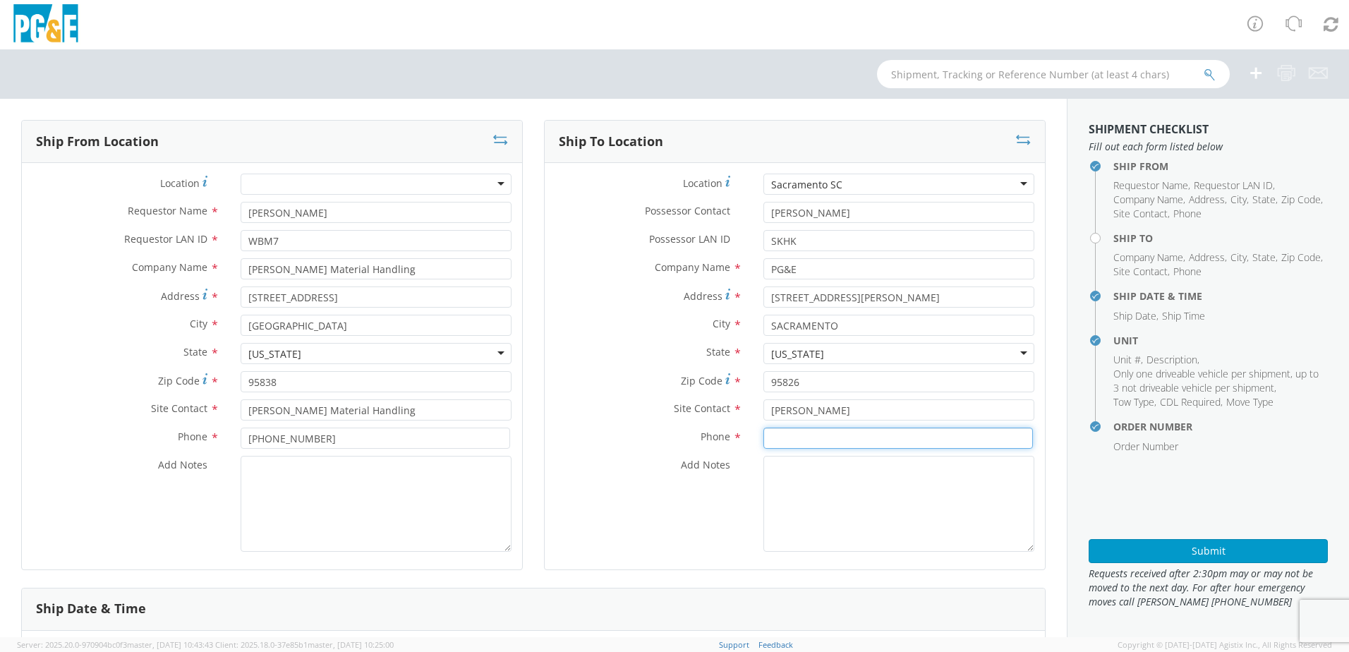
paste input "[PHONE_NUMBER]"
type input "[PHONE_NUMBER]"
click at [794, 466] on textarea "Add Notes *" at bounding box center [898, 504] width 271 height 96
click at [856, 481] on textarea "ALT CONTACT:" at bounding box center [898, 504] width 271 height 96
paste textarea "LP THANDI @ [PHONE_NUMBER]"
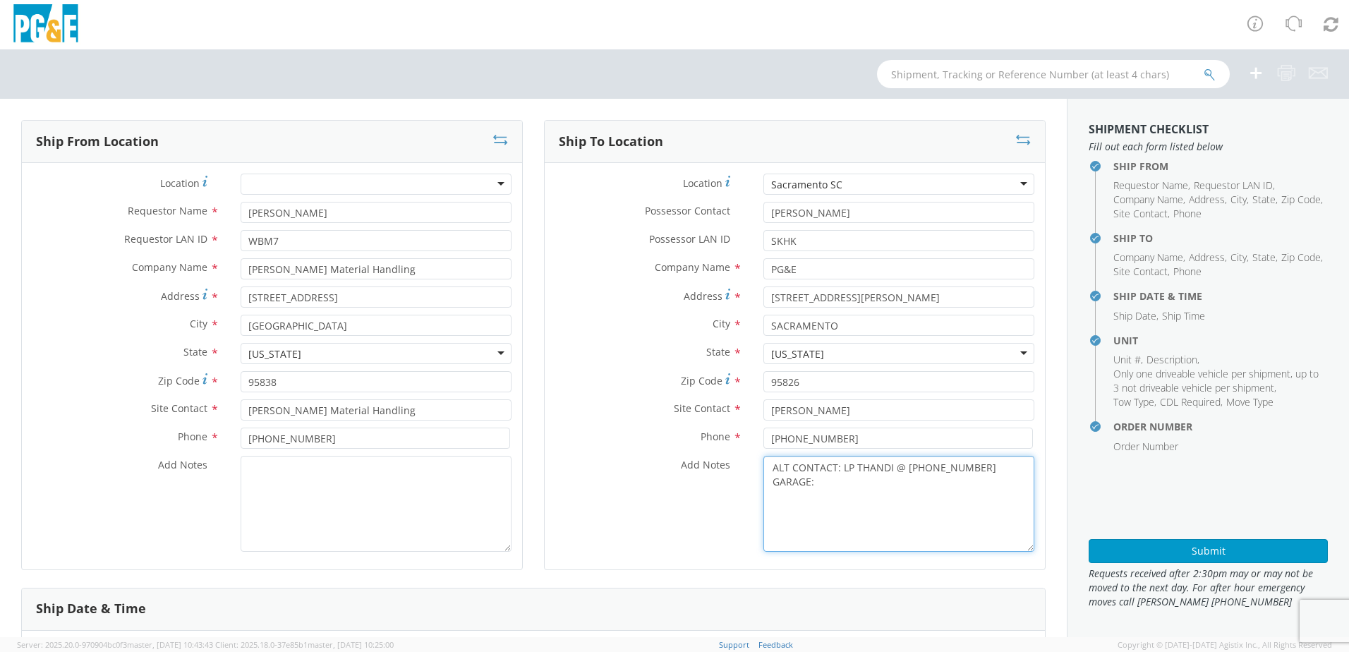
click at [832, 480] on textarea "ALT CONTACT: LP THANDI @ [PHONE_NUMBER] GARAGE:" at bounding box center [898, 504] width 271 height 96
paste textarea "[PHONE_NUMBER]"
type textarea "ALT CONTACT: LP THANDI @ [PHONE_NUMBER] GARAGE: [PHONE_NUMBER]"
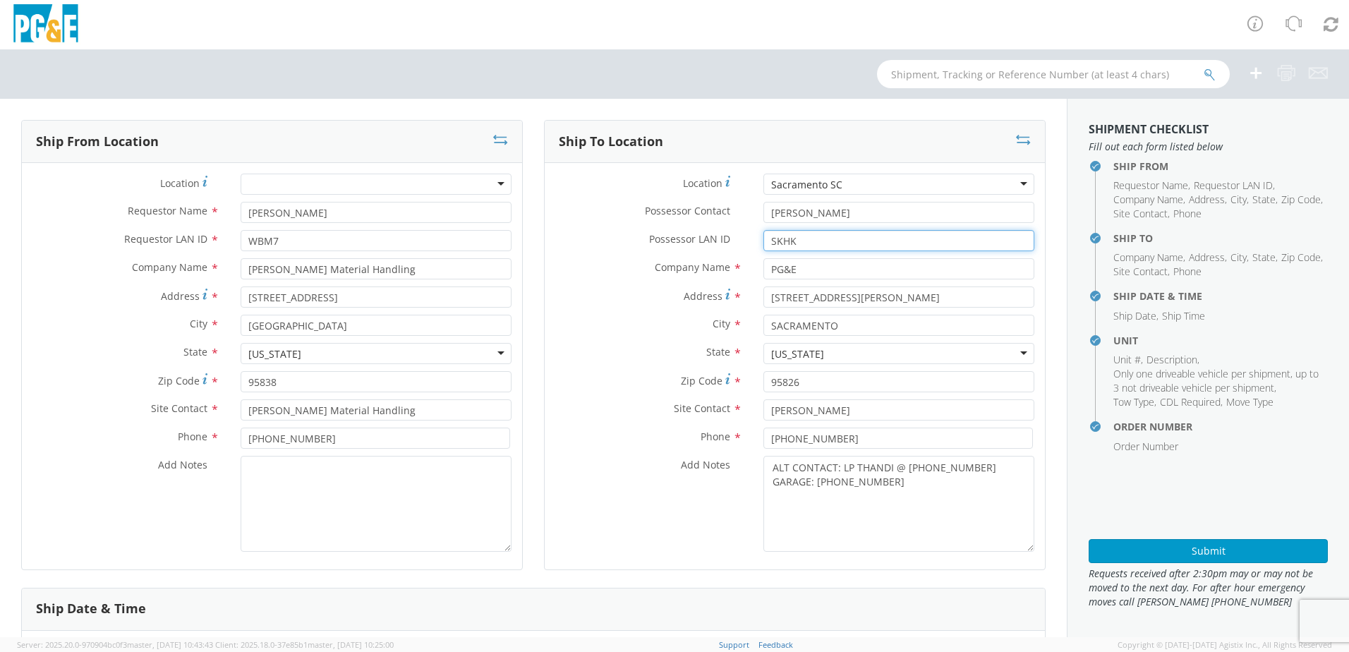
drag, startPoint x: 791, startPoint y: 241, endPoint x: 755, endPoint y: 241, distance: 36.7
click at [755, 241] on div "SKHK" at bounding box center [899, 240] width 292 height 21
paste input "MDPZ"
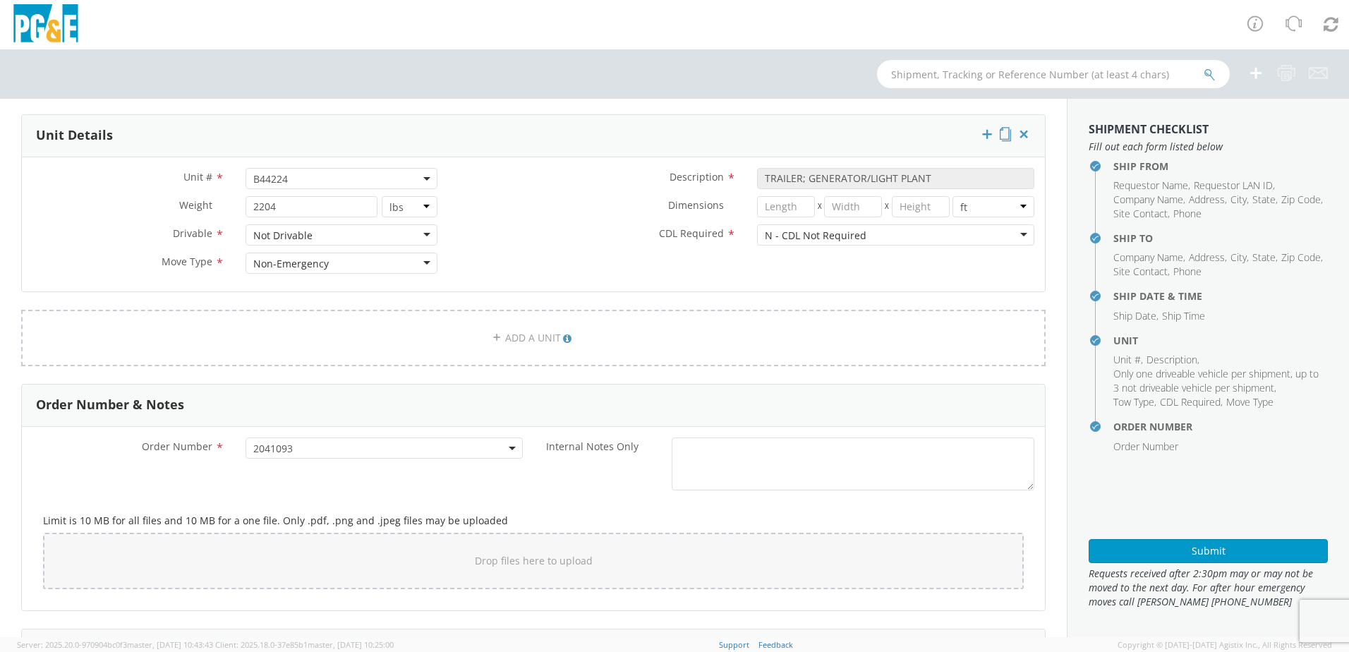
scroll to position [720, 0]
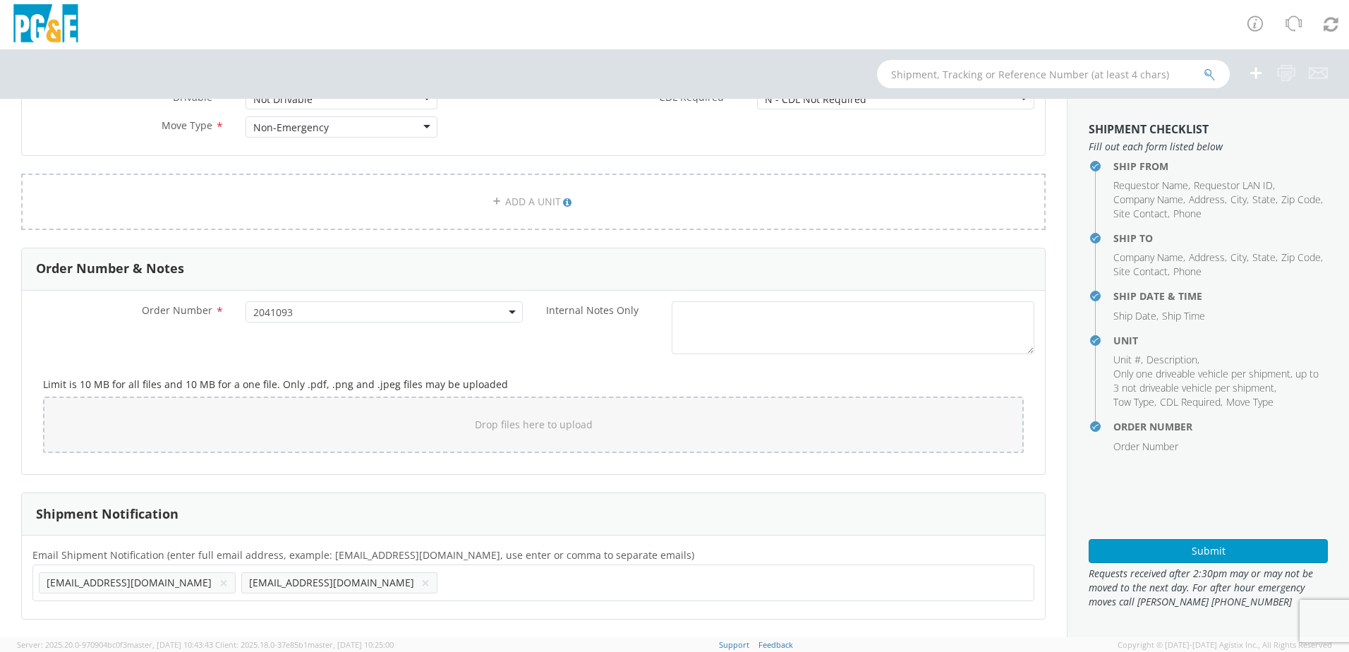
type input "MDPZ"
click at [443, 585] on input "text" at bounding box center [450, 582] width 15 height 20
paste input "MDPZ"
type input "[EMAIL_ADDRESS][DOMAIN_NAME]"
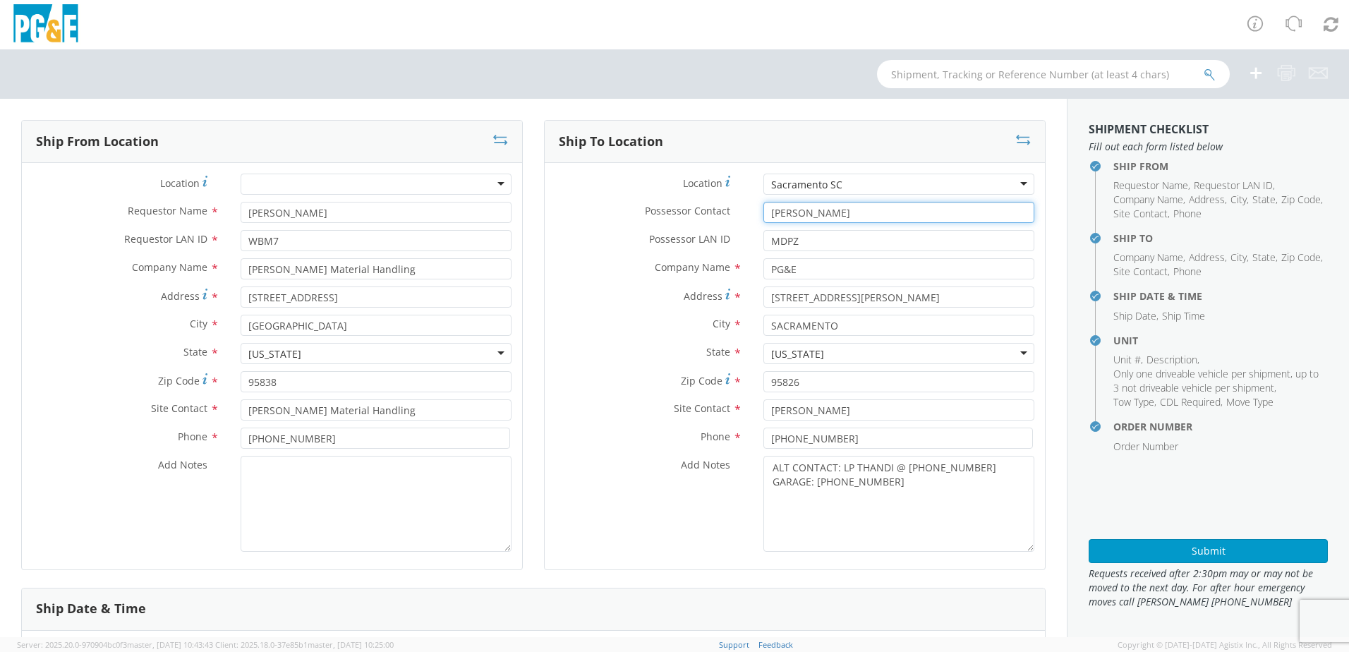
drag, startPoint x: 818, startPoint y: 212, endPoint x: 679, endPoint y: 212, distance: 139.0
click at [679, 212] on div "Possessor Contact * [PERSON_NAME]" at bounding box center [795, 212] width 500 height 21
paste input "Marshion [PERSON_NAME]"
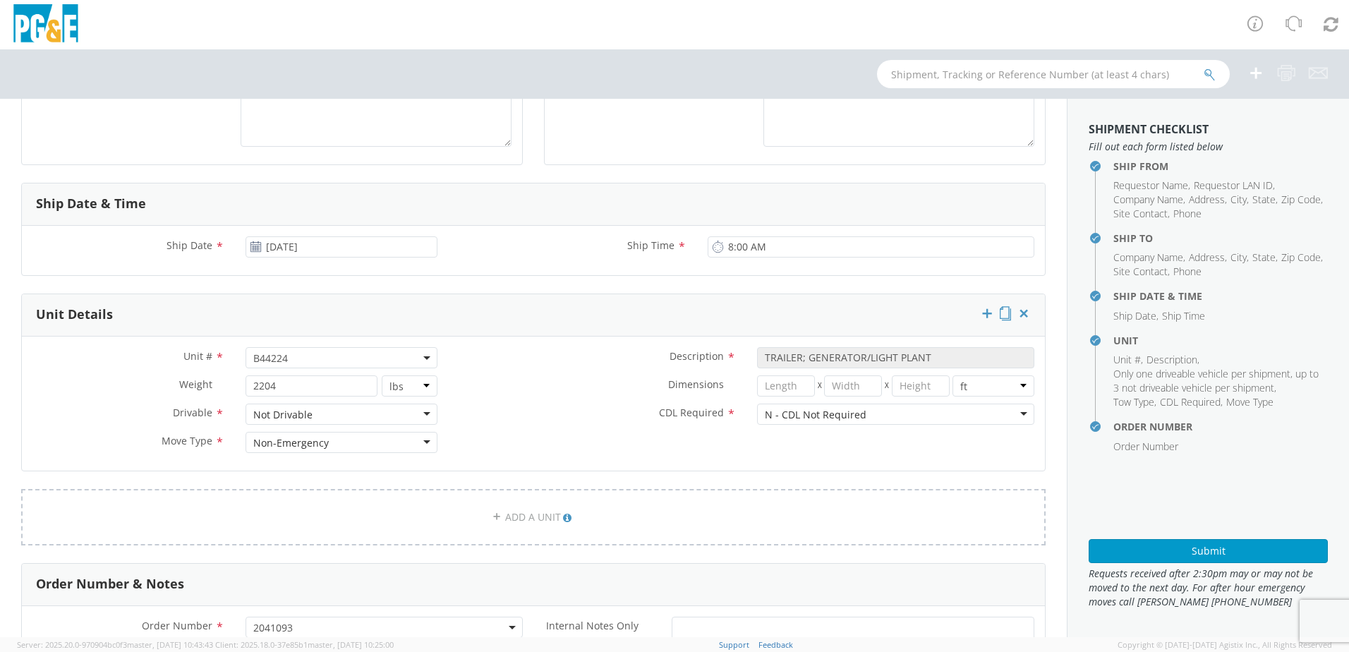
scroll to position [423, 0]
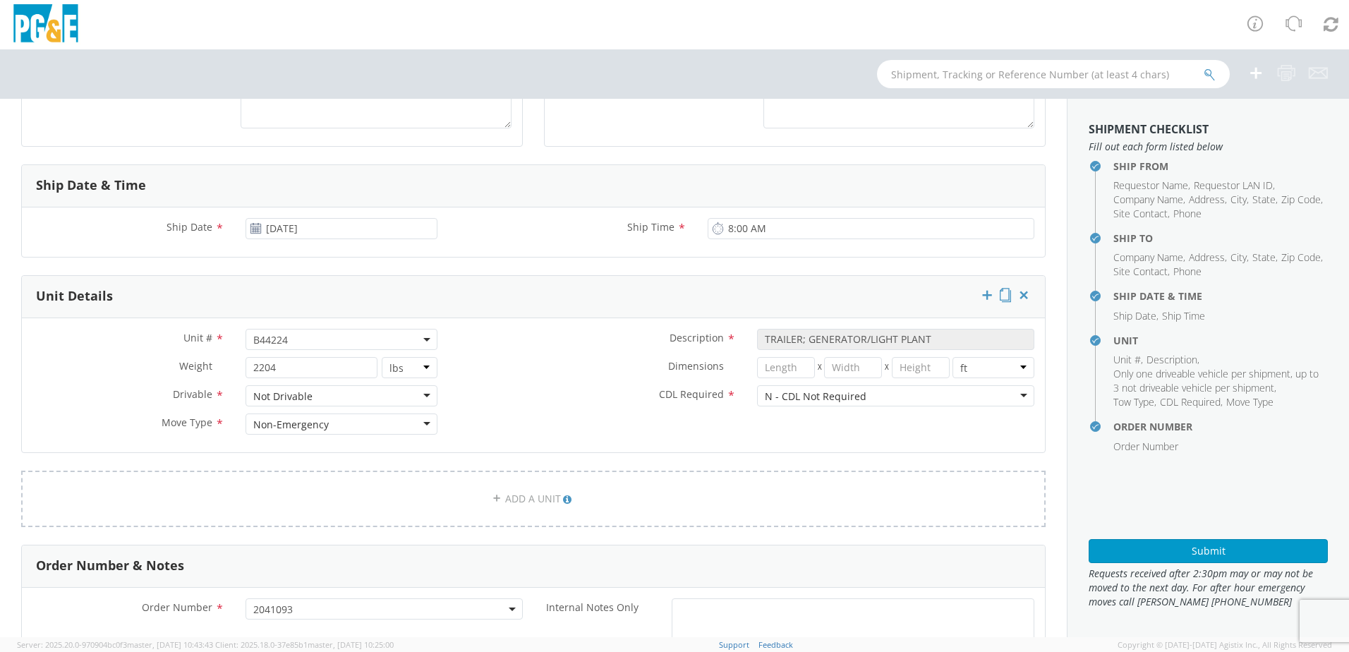
type input "Marshion [PERSON_NAME]"
click at [323, 344] on span "B44224" at bounding box center [341, 339] width 176 height 13
click at [272, 365] on input "search" at bounding box center [340, 362] width 183 height 21
paste input "B44175"
type input "B44175"
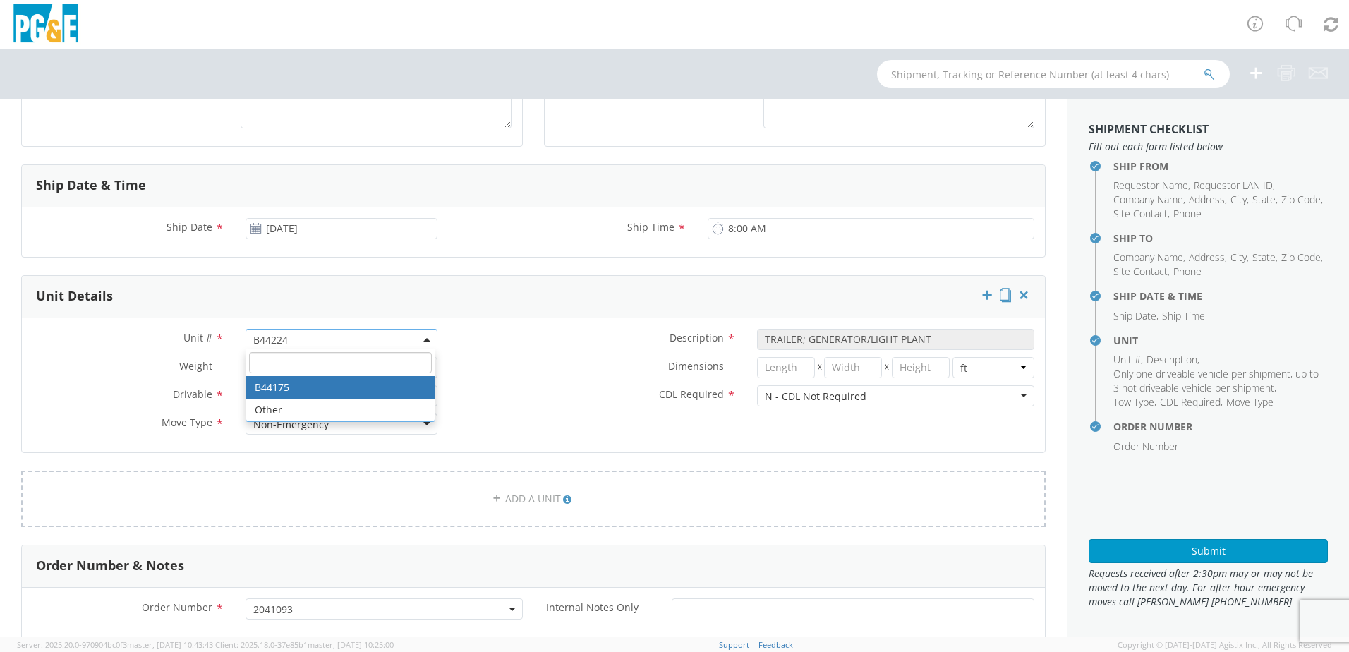
select select "B44175"
click at [502, 413] on div at bounding box center [746, 413] width 597 height 1
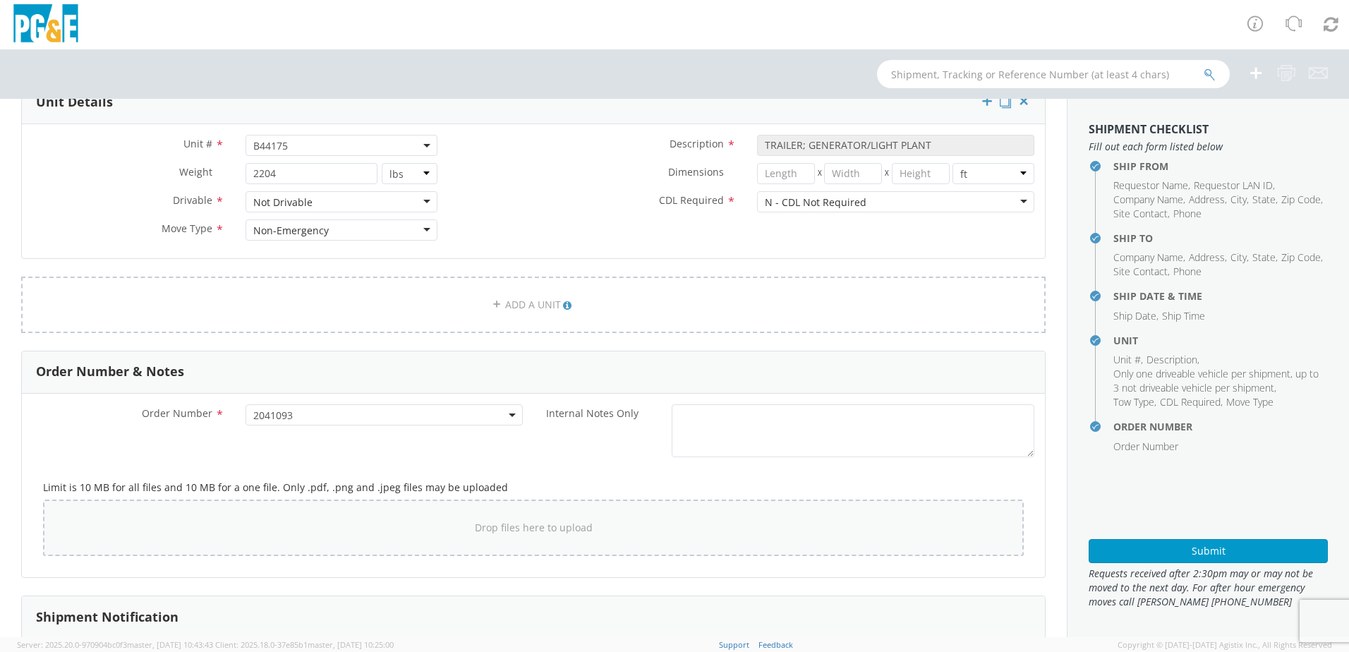
scroll to position [494, 0]
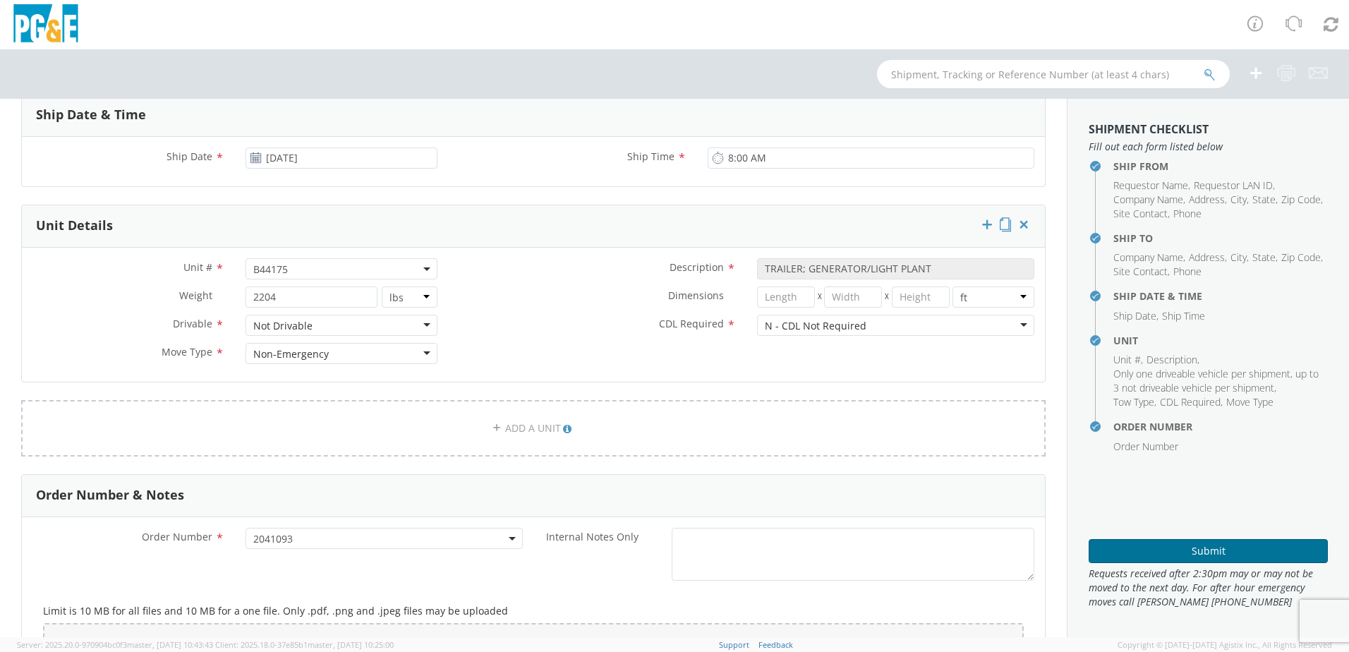
click at [1147, 555] on button "Submit" at bounding box center [1207, 551] width 239 height 24
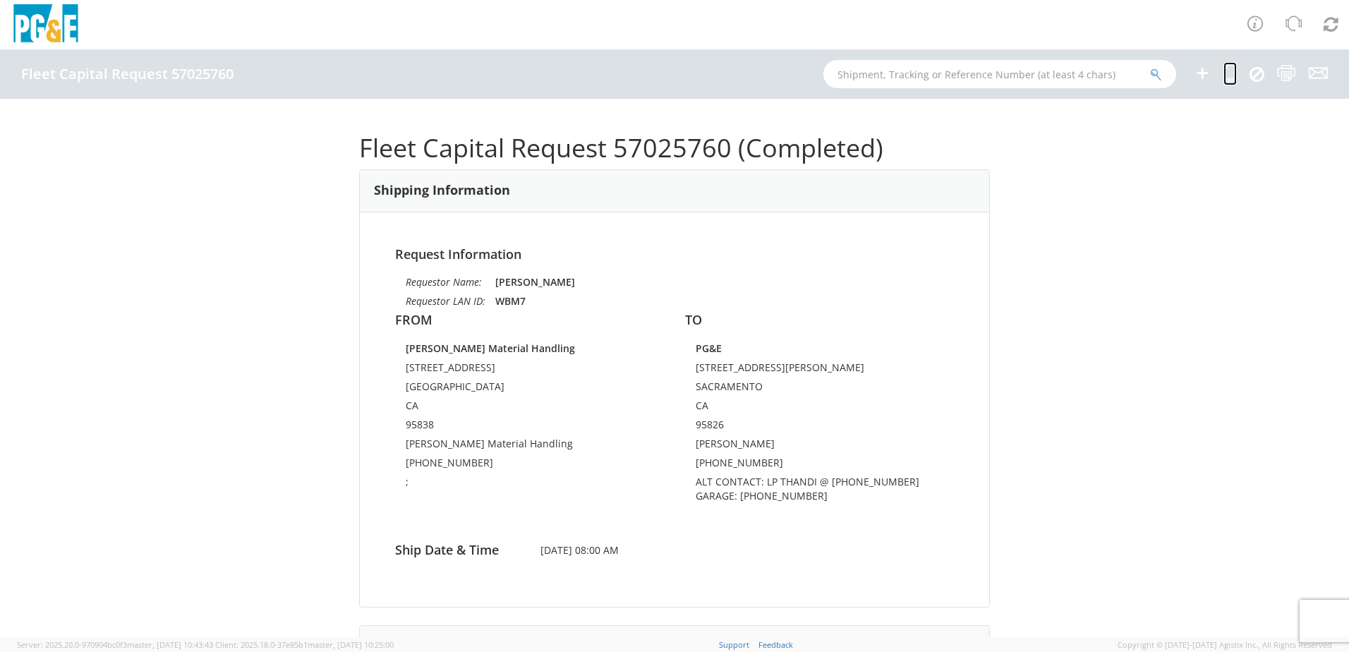
click at [1235, 71] on icon at bounding box center [1229, 73] width 13 height 18
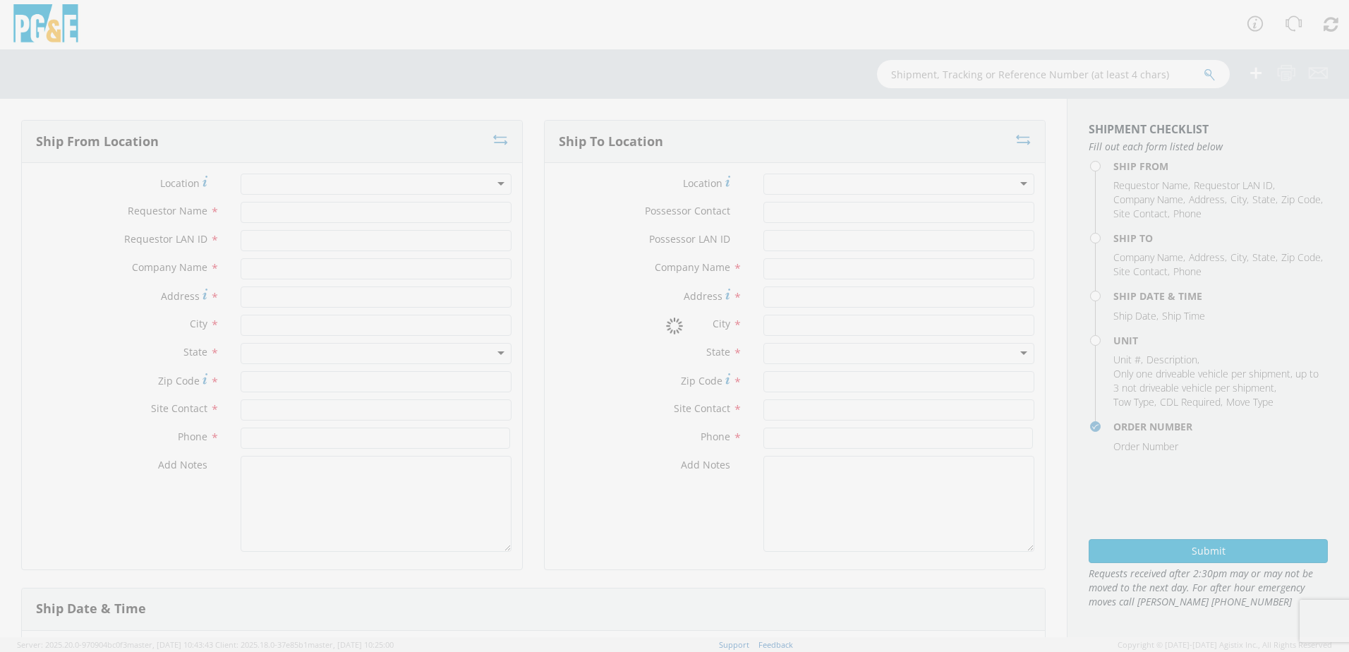
type input "[PERSON_NAME]"
type input "WBM7"
type input "[PERSON_NAME] Material Handling"
type input "[STREET_ADDRESS]"
type input "[GEOGRAPHIC_DATA]"
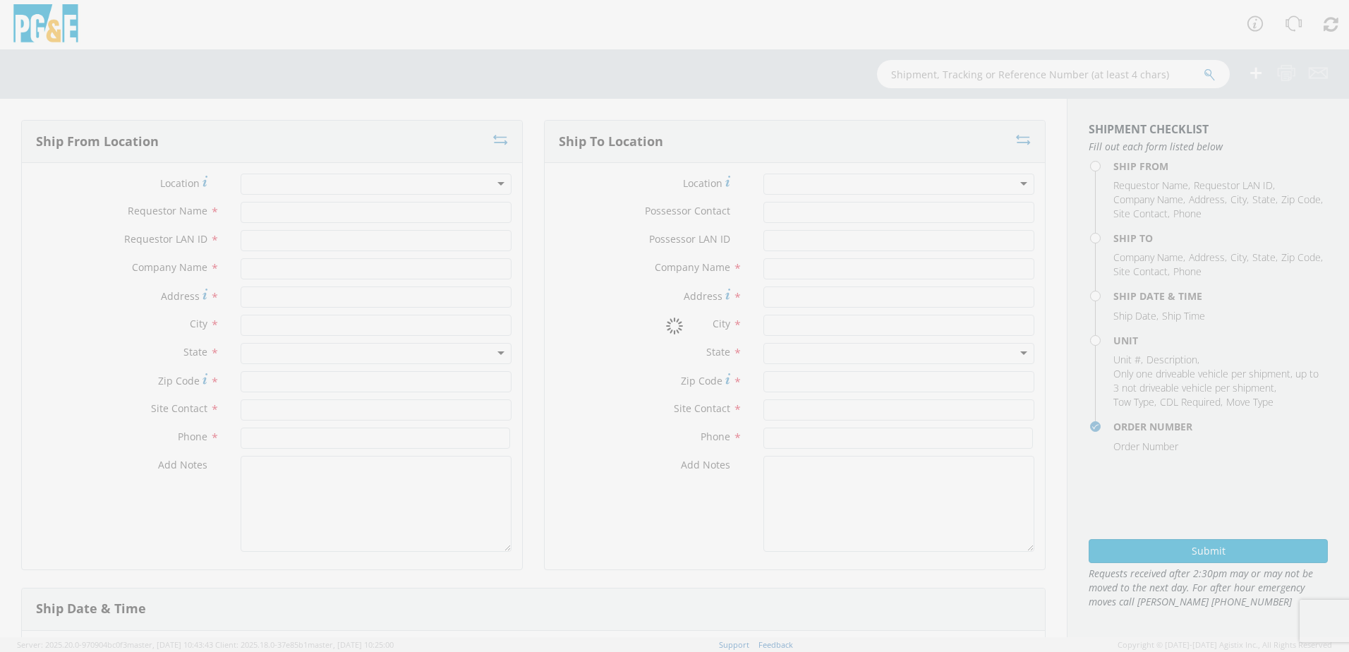
type input "95838"
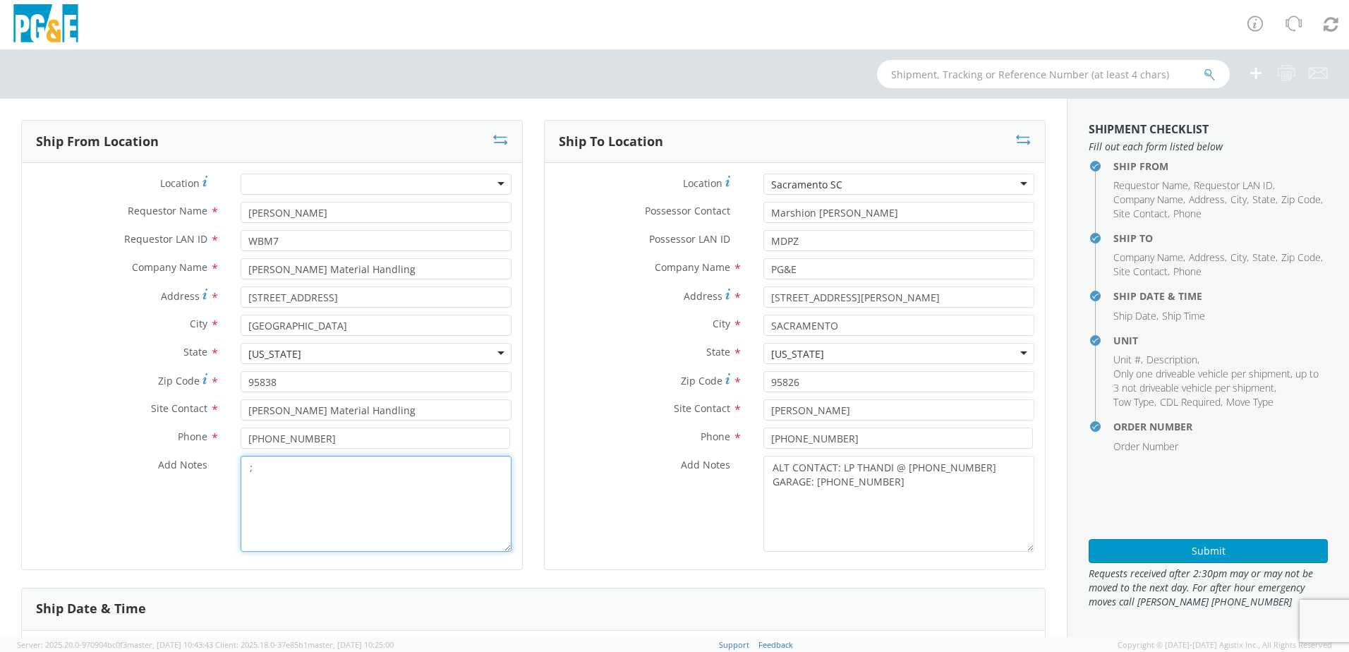
click at [289, 478] on textarea ";" at bounding box center [376, 504] width 271 height 96
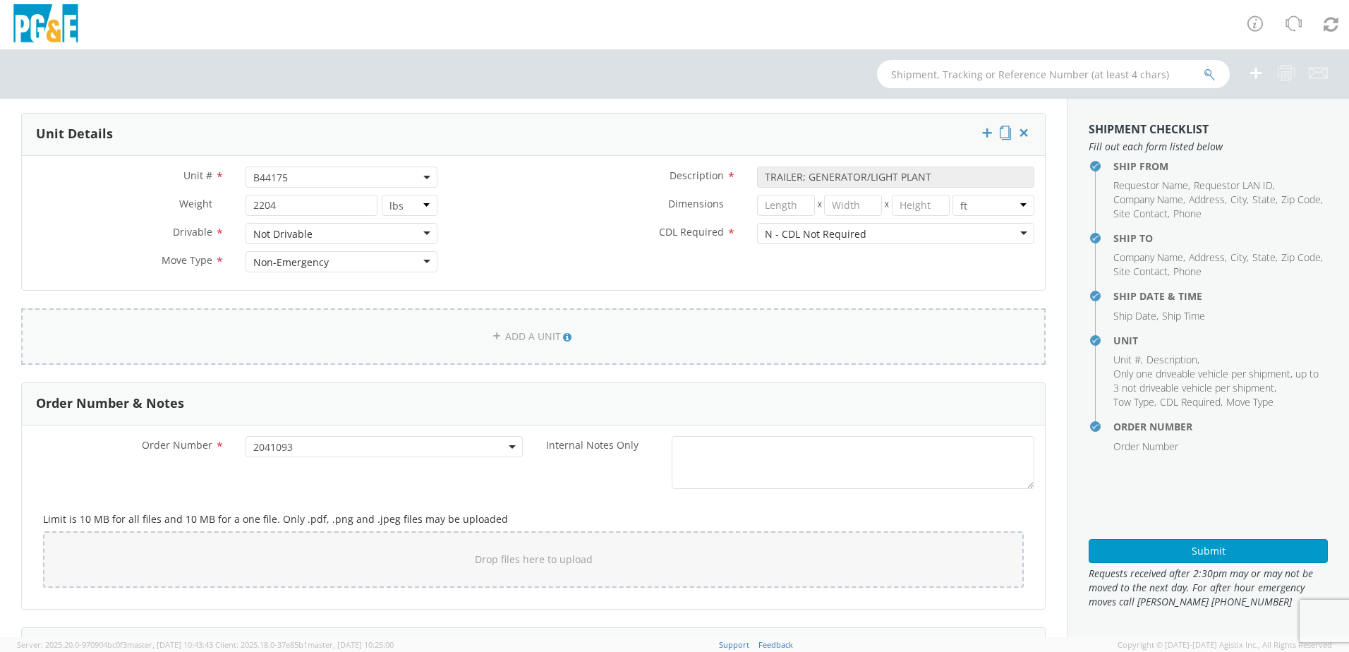
scroll to position [564, 0]
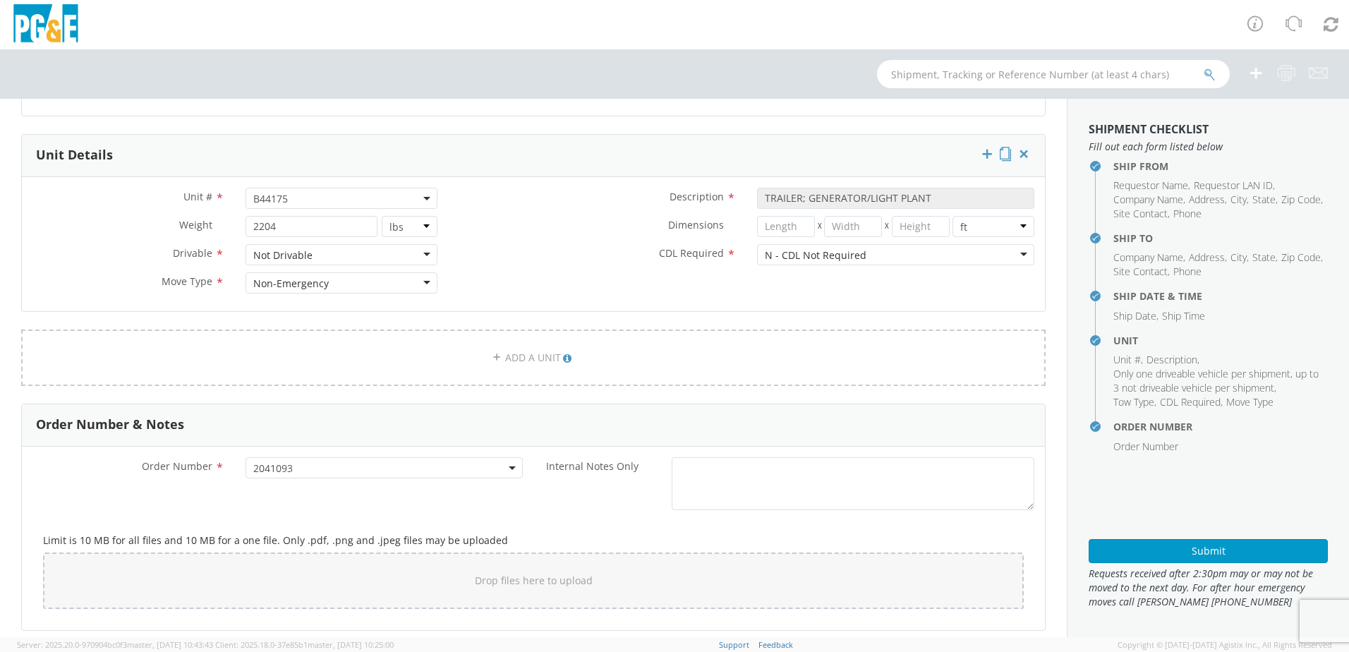
click at [298, 205] on span "B44175" at bounding box center [341, 198] width 192 height 21
click at [284, 223] on input "search" at bounding box center [340, 221] width 183 height 21
paste input "B44176"
click at [512, 253] on label "CDL Required *" at bounding box center [597, 253] width 298 height 18
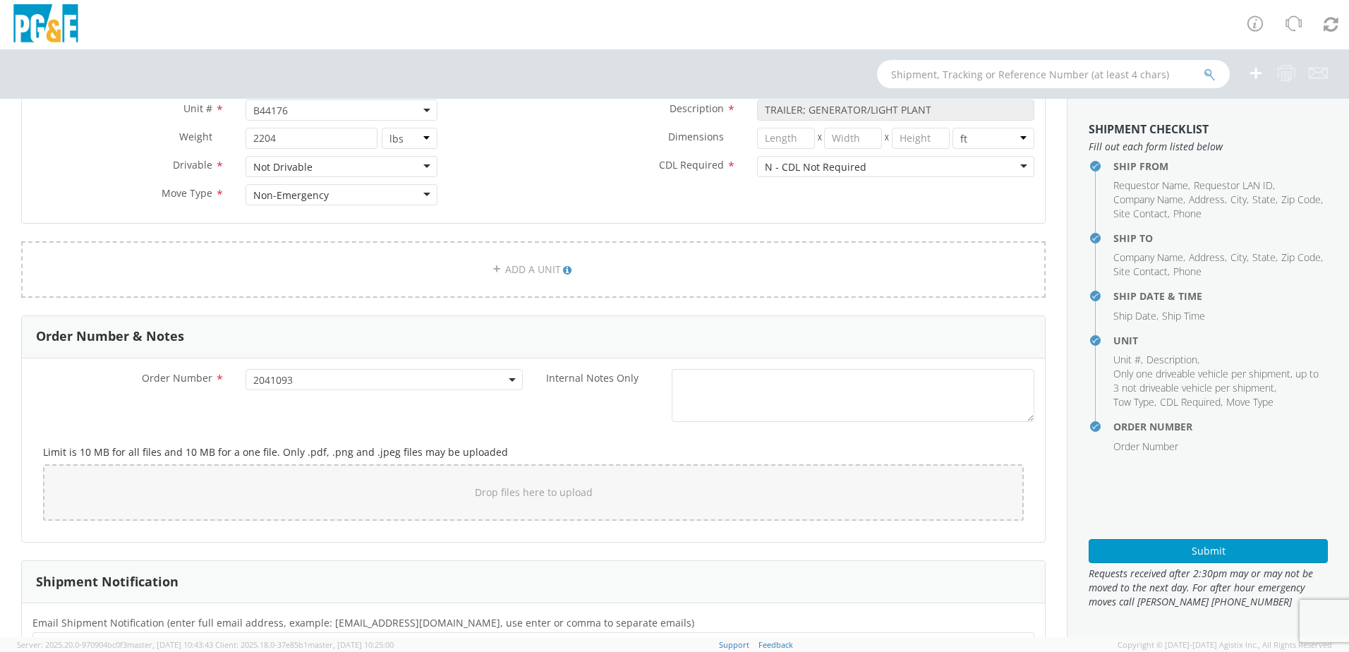
scroll to position [720, 0]
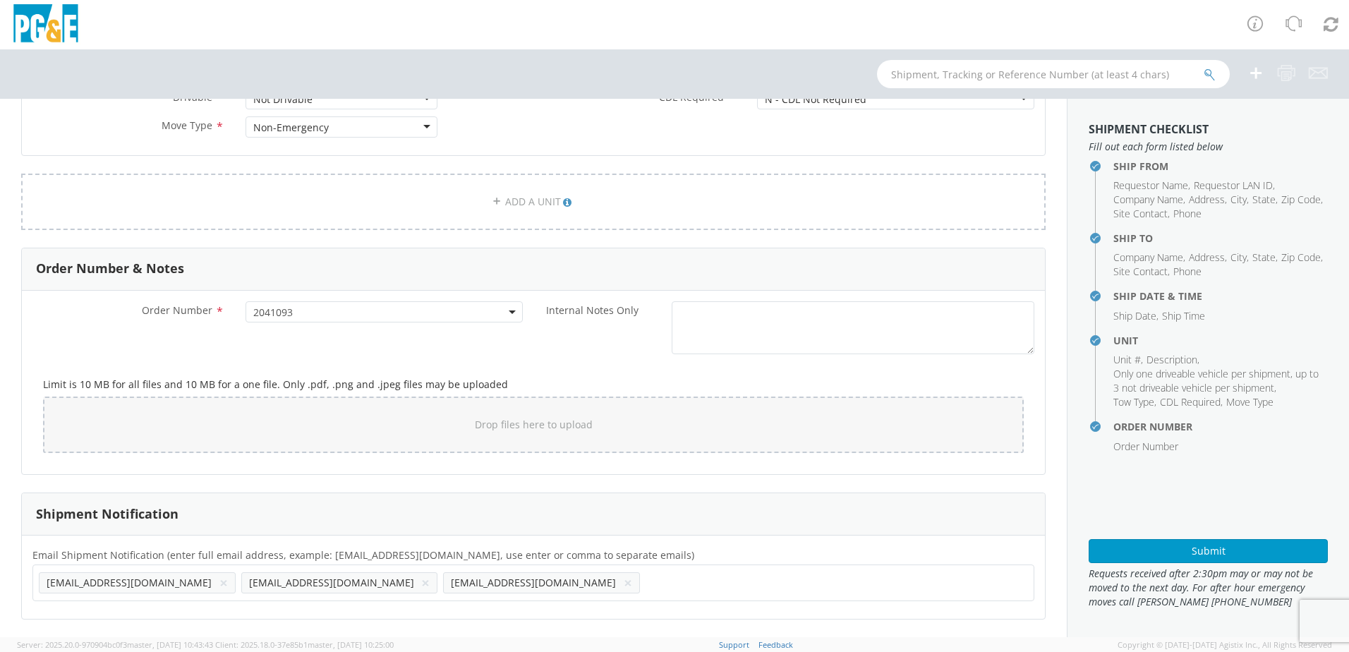
click at [451, 597] on div "[EMAIL_ADDRESS][DOMAIN_NAME] × [EMAIL_ADDRESS][DOMAIN_NAME] × [EMAIL_ADDRESS][D…" at bounding box center [533, 582] width 1002 height 37
paste input "[EMAIL_ADDRESS][DOMAIN_NAME]"
click at [542, 577] on ul "[EMAIL_ADDRESS][DOMAIN_NAME] × [EMAIL_ADDRESS][DOMAIN_NAME] × [EMAIL_ADDRESS][D…" at bounding box center [533, 583] width 989 height 24
paste input "[EMAIL_ADDRESS][DOMAIN_NAME]"
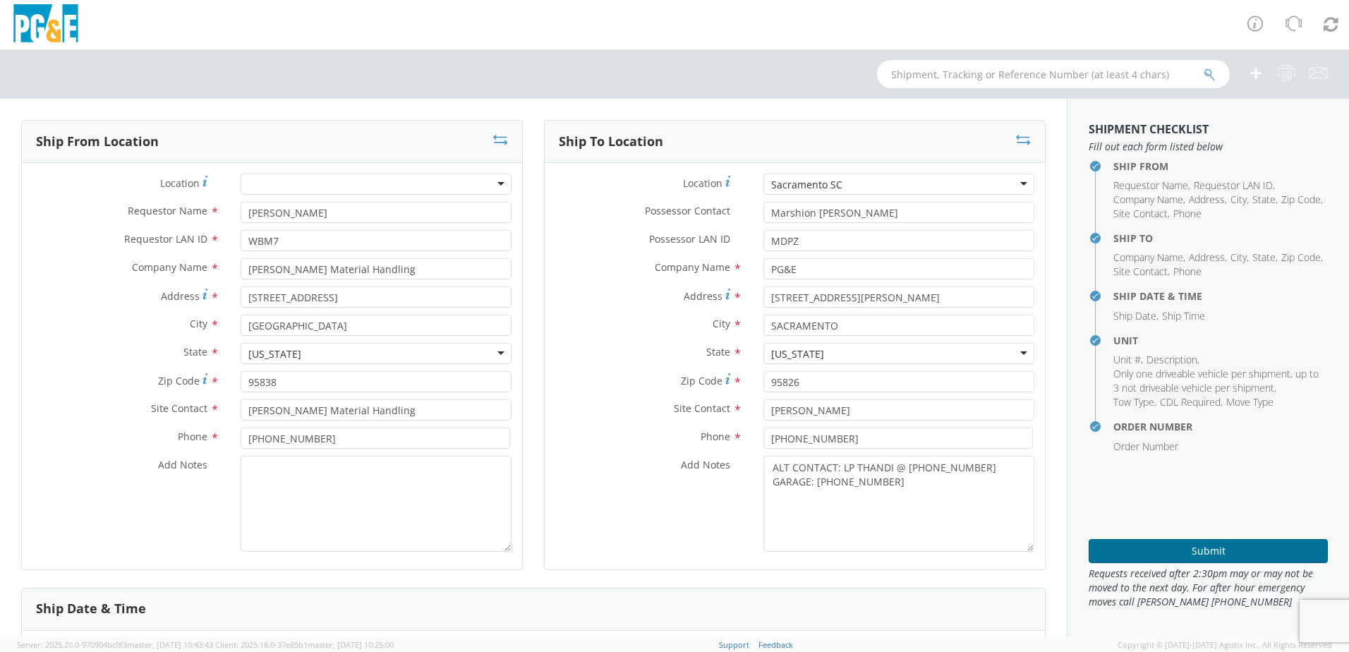
click at [1173, 549] on button "Submit" at bounding box center [1207, 551] width 239 height 24
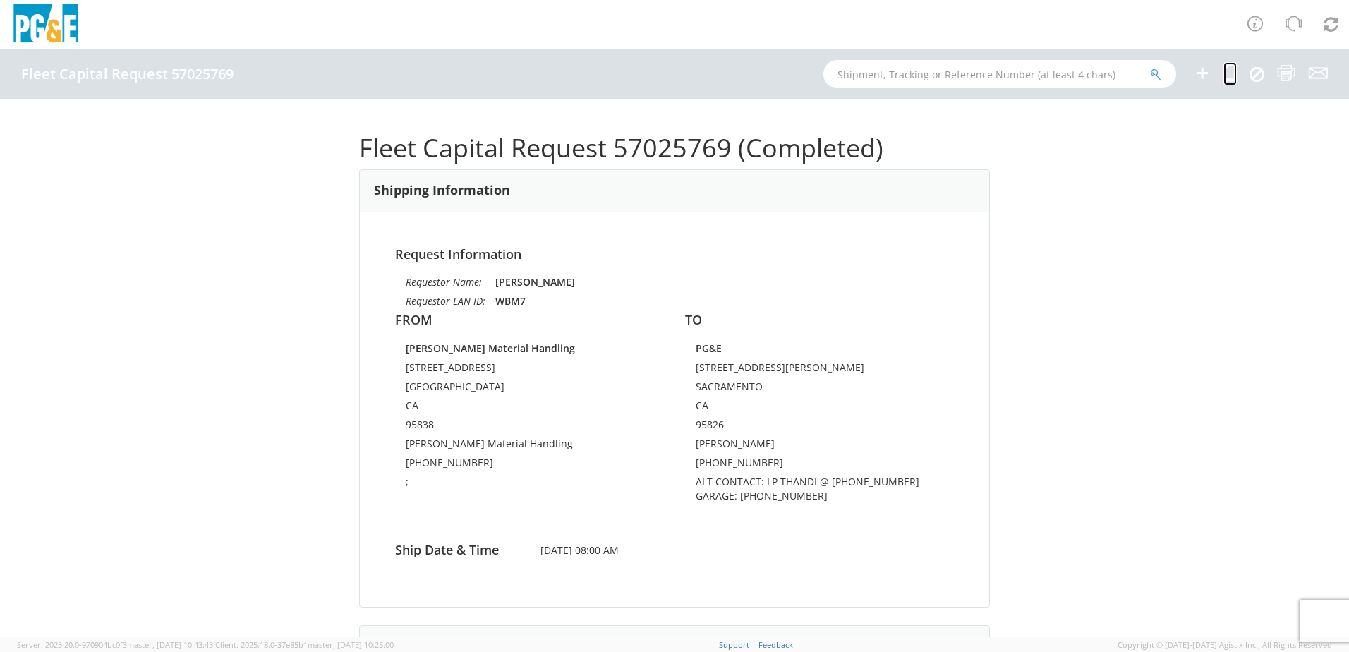
click at [1230, 71] on icon at bounding box center [1229, 73] width 13 height 18
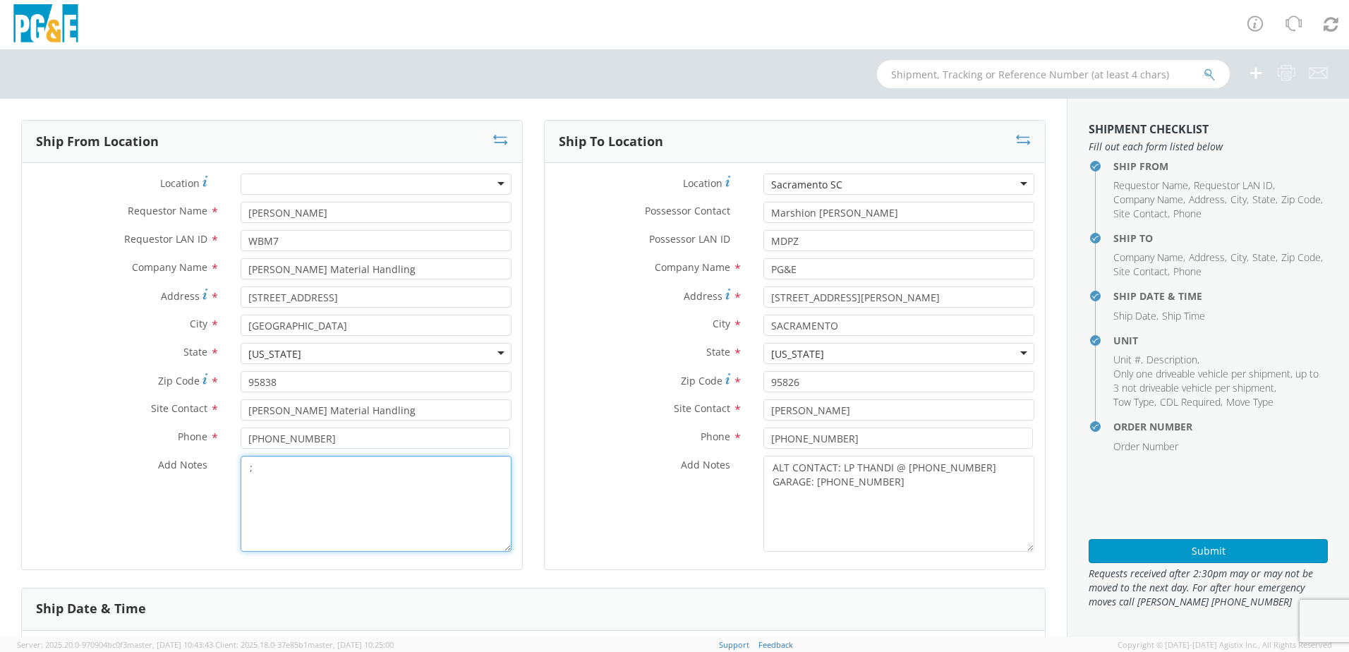
click at [272, 473] on textarea ";" at bounding box center [376, 504] width 271 height 96
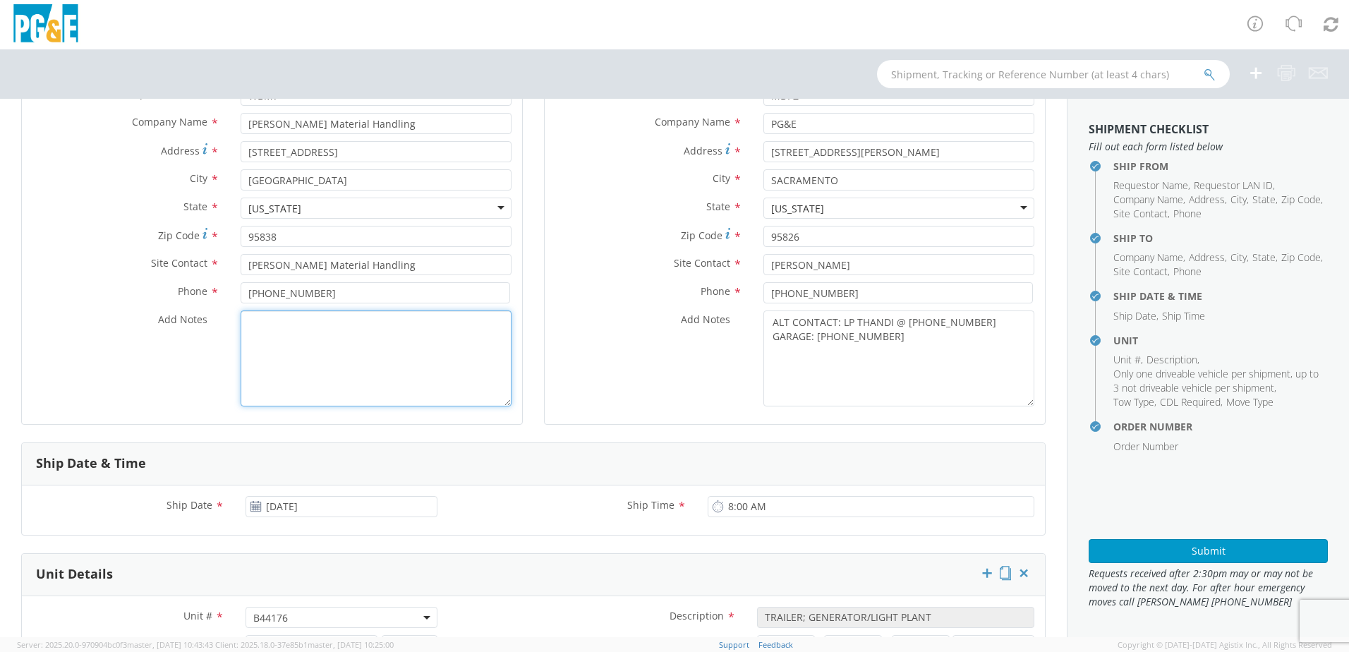
scroll to position [282, 0]
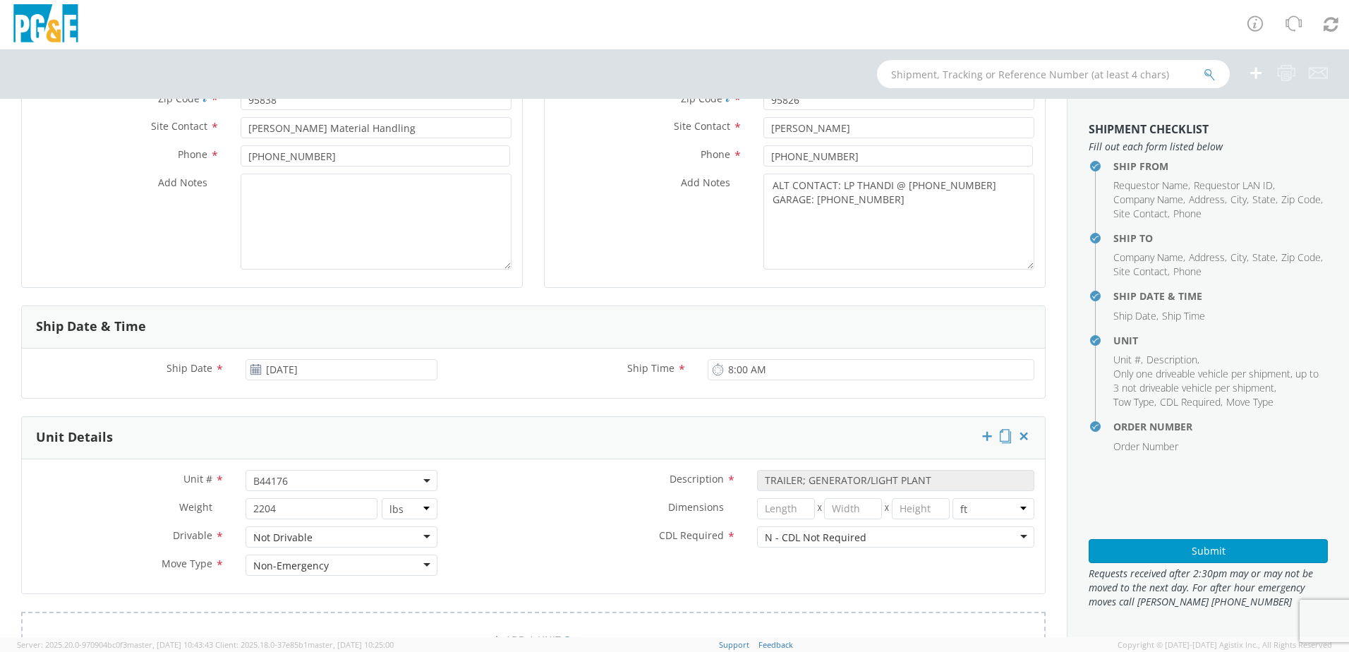
click at [293, 484] on span "B44176" at bounding box center [341, 480] width 176 height 13
click at [277, 516] on span at bounding box center [340, 503] width 188 height 27
click at [275, 506] on input "search" at bounding box center [340, 503] width 183 height 21
paste input "B44177"
click at [579, 499] on label "Dimensions *" at bounding box center [597, 507] width 298 height 18
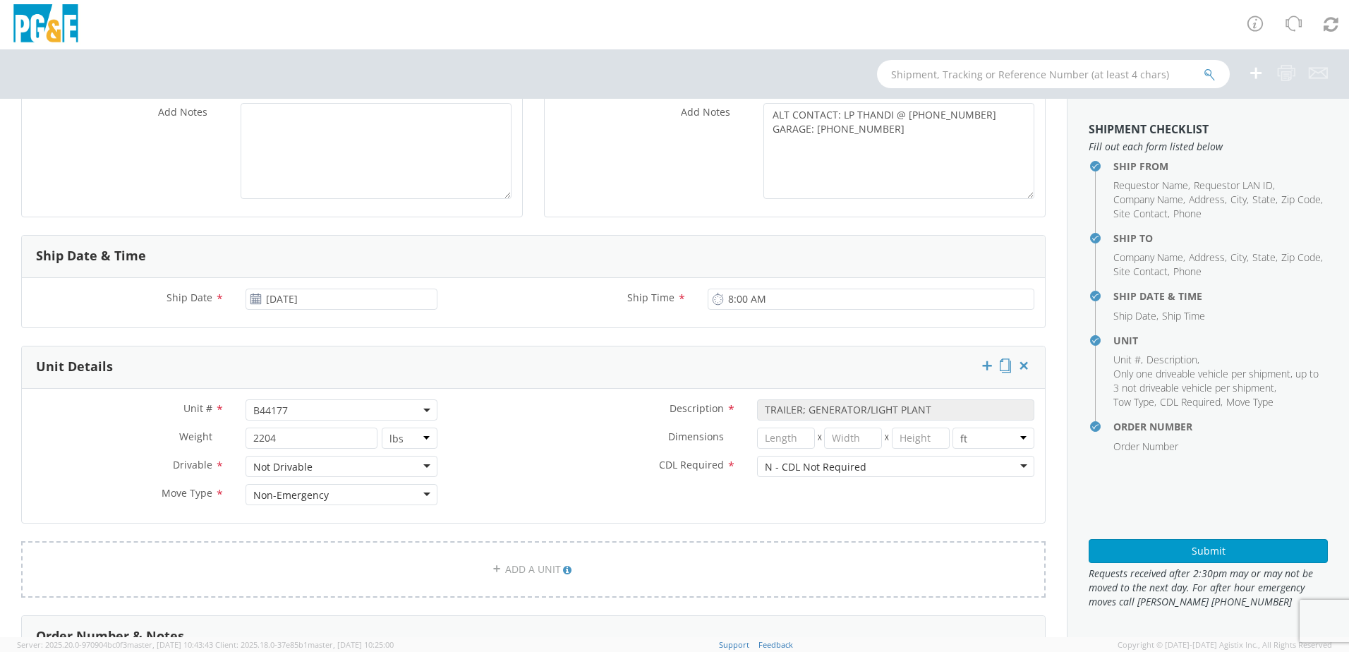
scroll to position [423, 0]
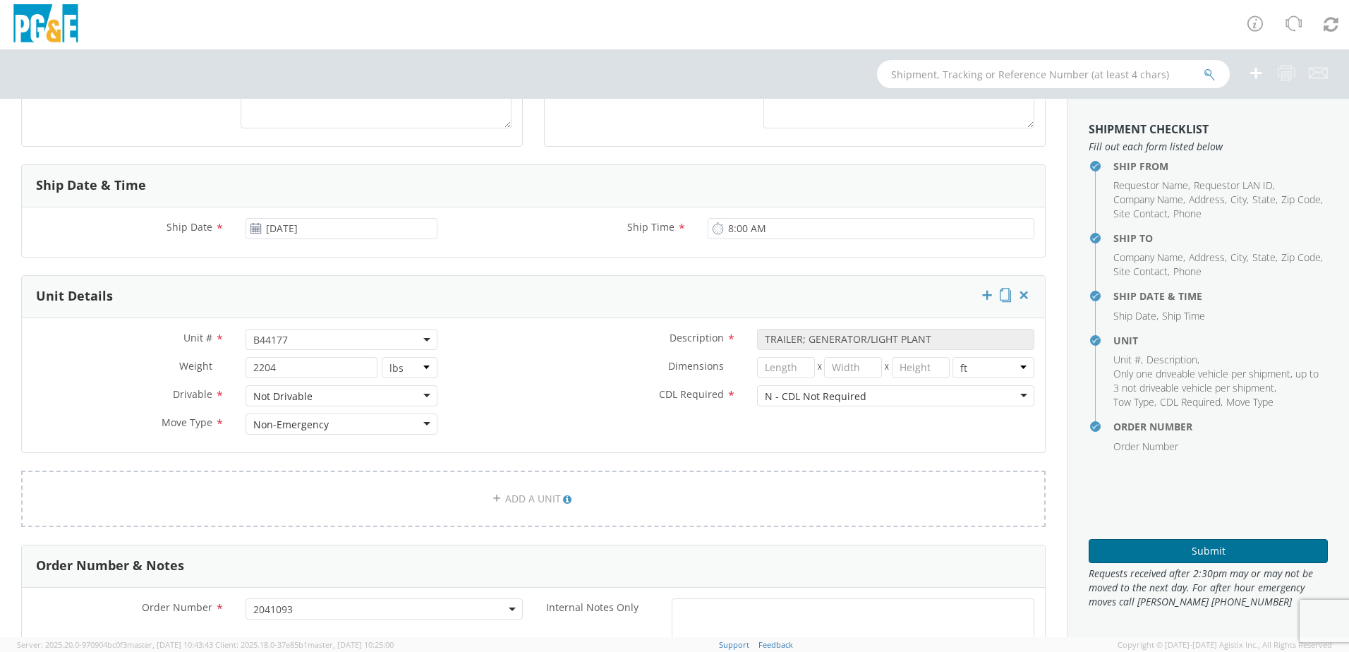
click at [1124, 541] on button "Submit" at bounding box center [1207, 551] width 239 height 24
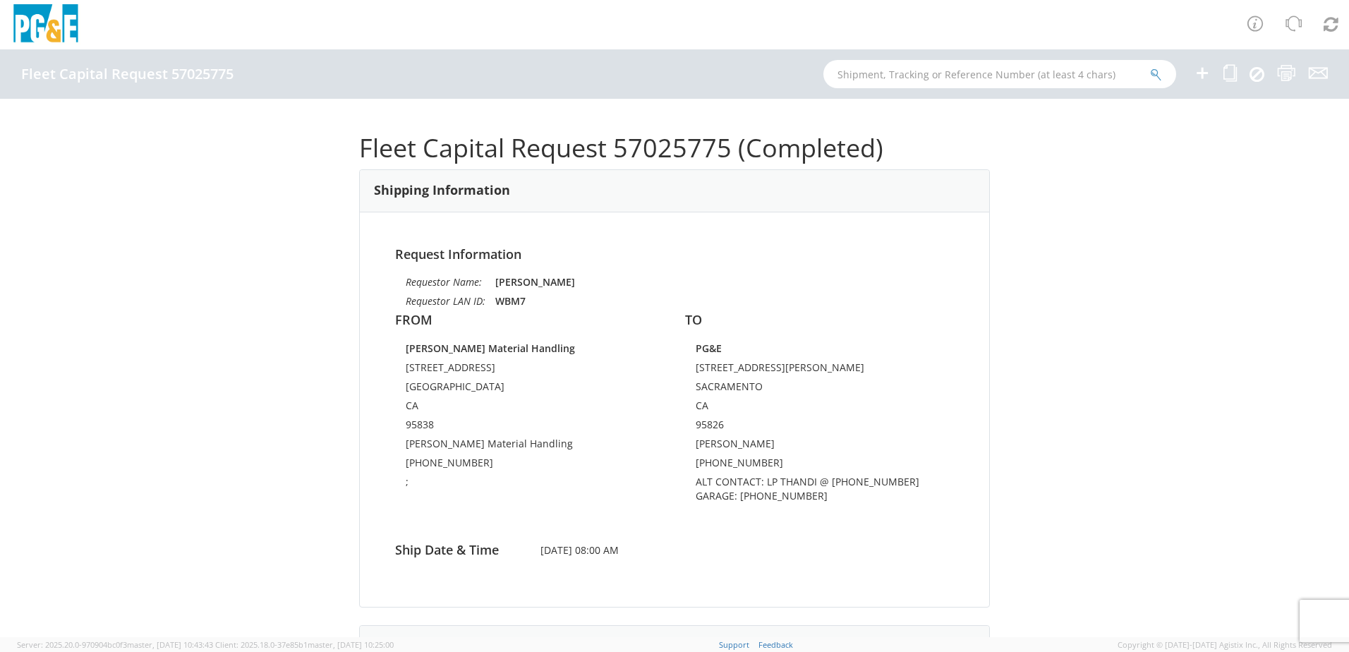
click at [1237, 72] on ul at bounding box center [1252, 73] width 152 height 49
click at [1232, 74] on icon at bounding box center [1229, 73] width 13 height 18
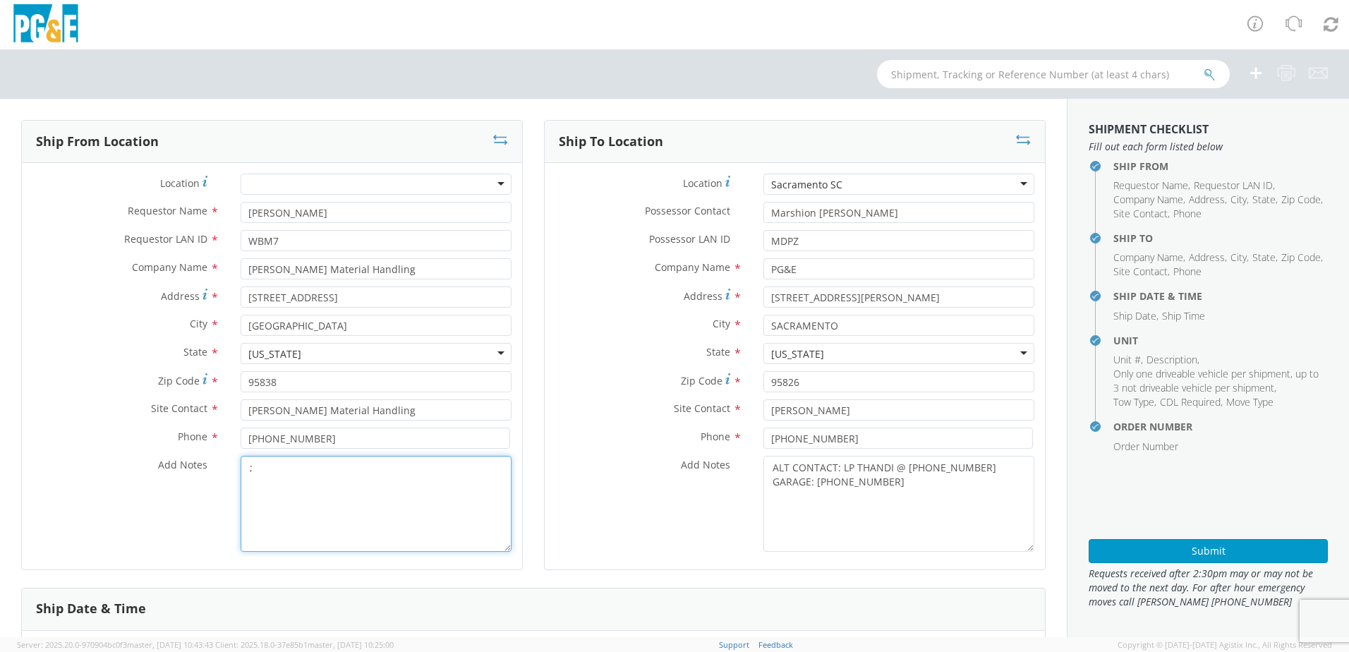
click at [353, 475] on textarea ";" at bounding box center [376, 504] width 271 height 96
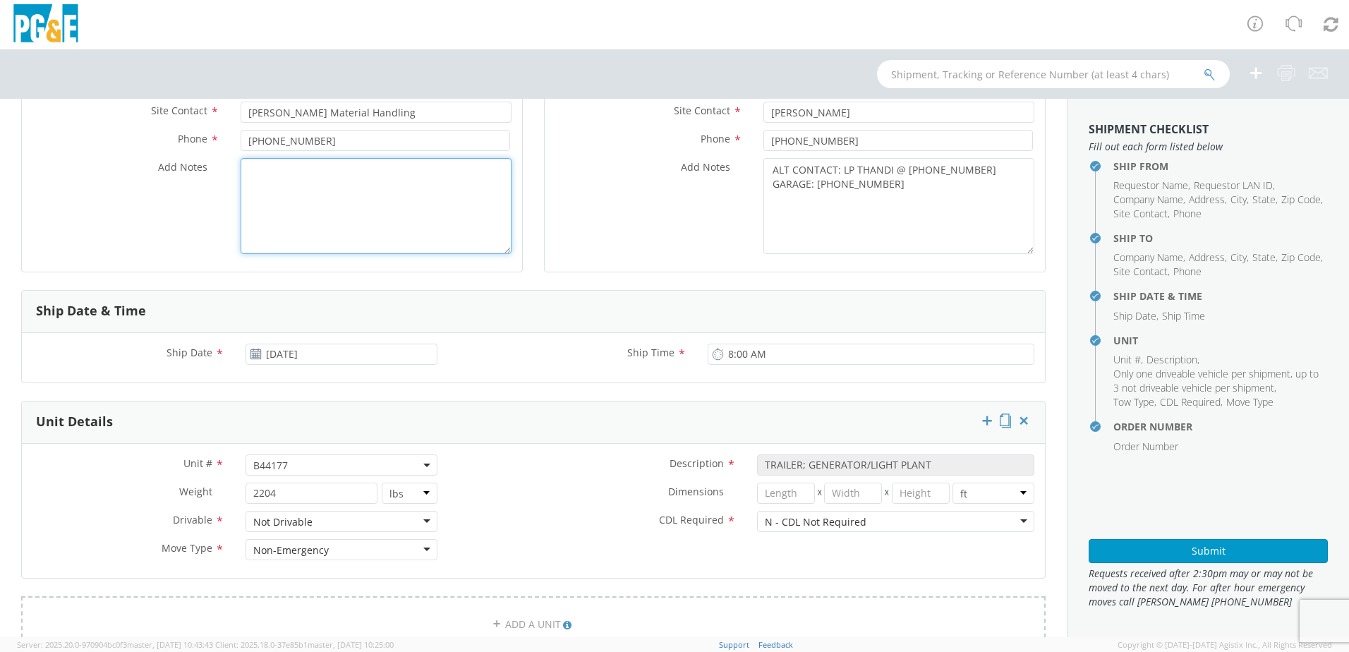
scroll to position [353, 0]
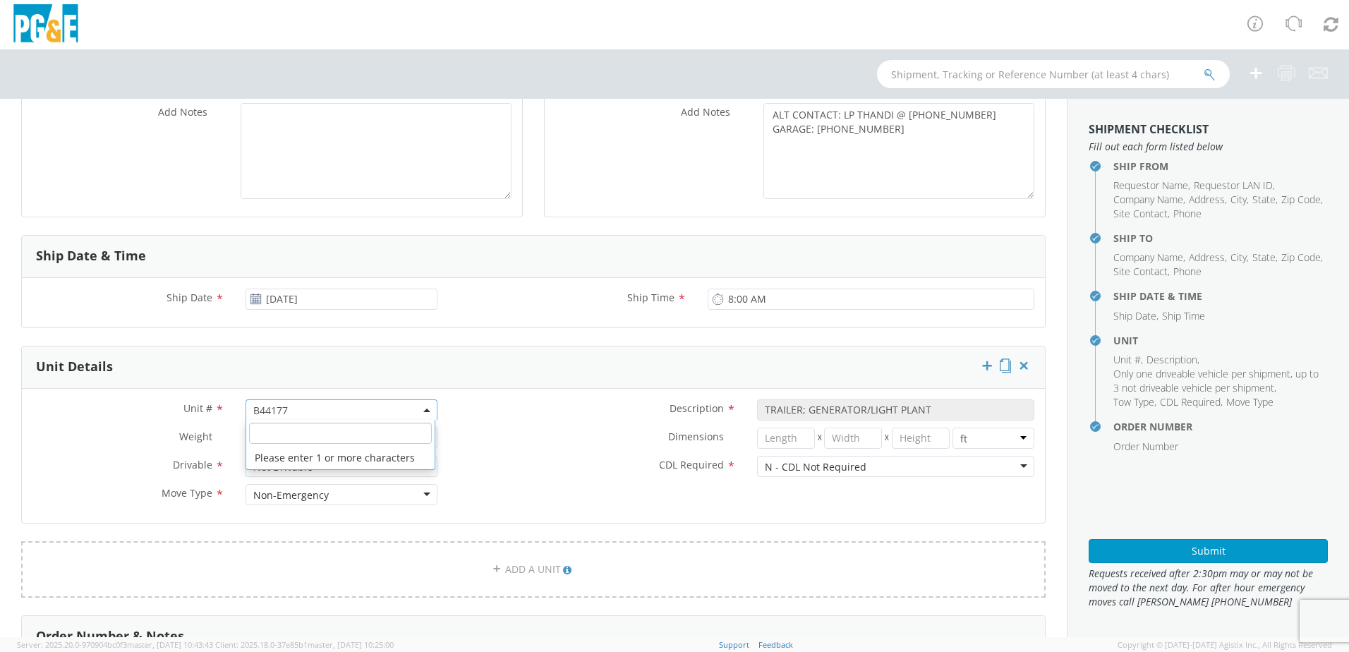
click at [288, 408] on span "B44177" at bounding box center [341, 410] width 176 height 13
click at [286, 432] on input "search" at bounding box center [340, 433] width 183 height 21
paste input "B44178"
click at [516, 439] on label "Dimensions *" at bounding box center [597, 436] width 298 height 18
click at [1163, 546] on button "Submit" at bounding box center [1207, 551] width 239 height 24
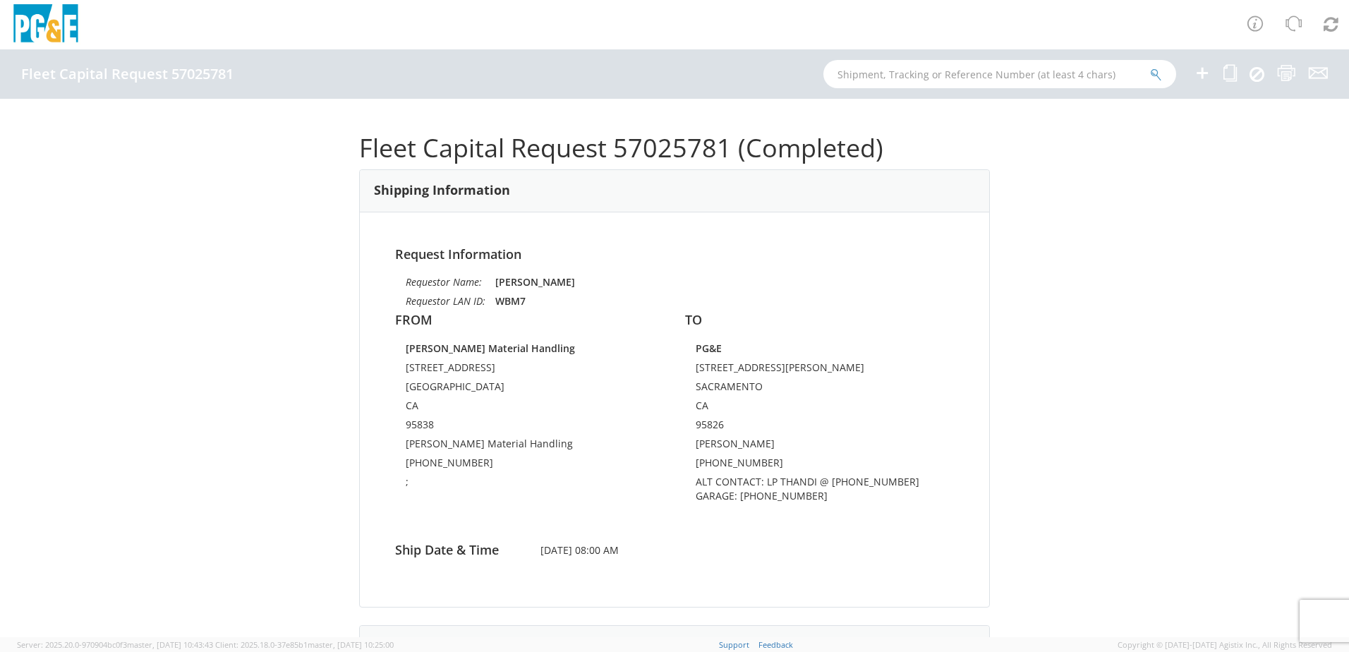
drag, startPoint x: 1222, startPoint y: 61, endPoint x: 1232, endPoint y: 71, distance: 14.0
click at [1222, 61] on ul at bounding box center [1252, 73] width 152 height 49
click at [1233, 71] on icon at bounding box center [1229, 73] width 13 height 18
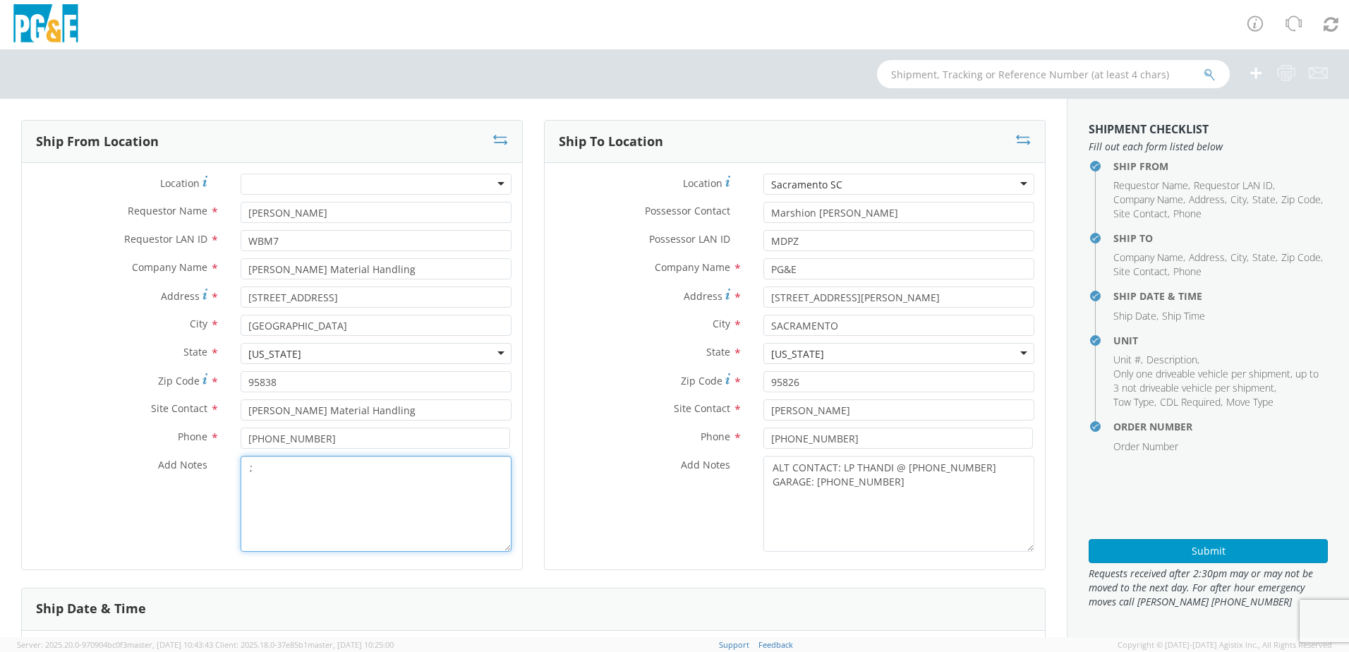
click at [274, 473] on textarea ";" at bounding box center [376, 504] width 271 height 96
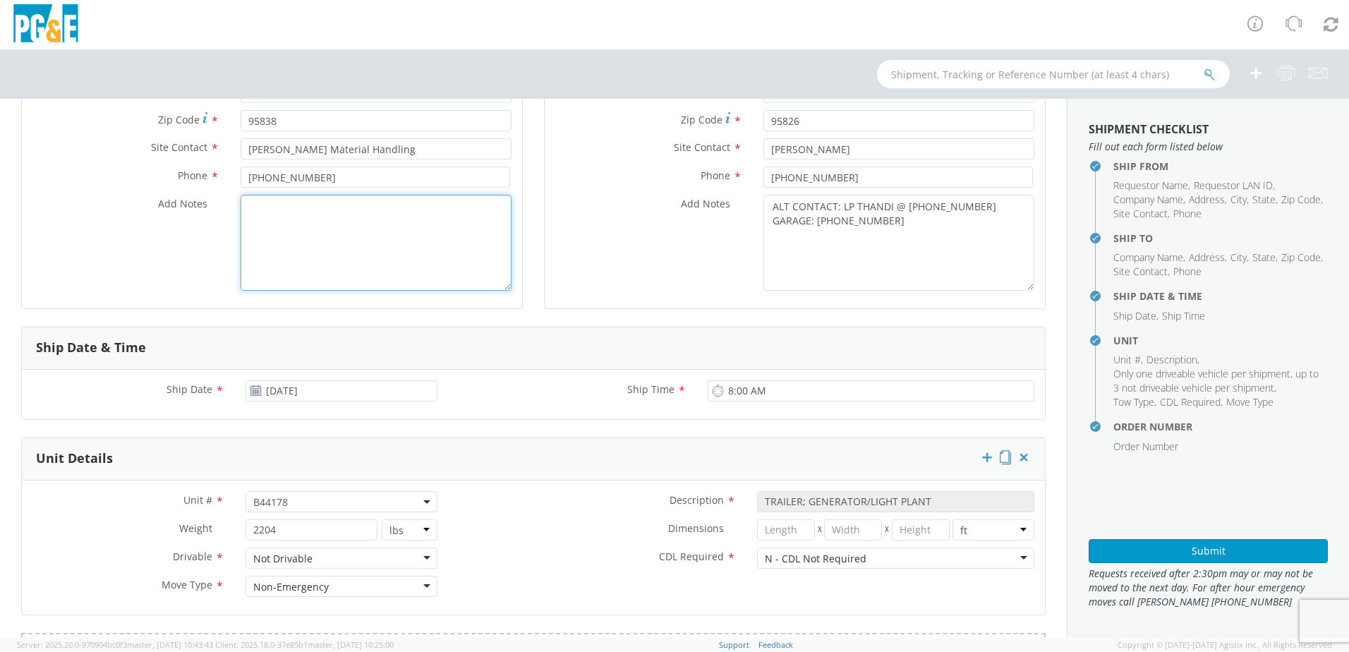
scroll to position [353, 0]
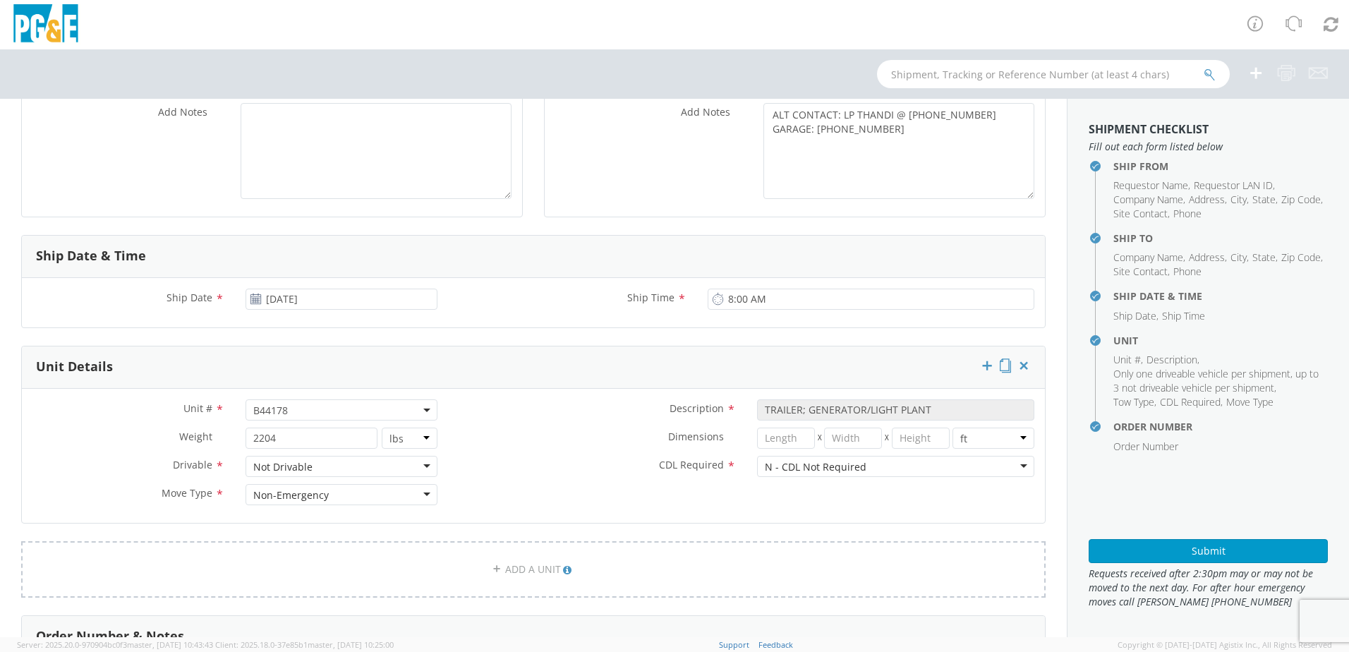
click at [320, 413] on span "B44178" at bounding box center [341, 410] width 176 height 13
click at [277, 431] on input "search" at bounding box center [340, 433] width 183 height 21
paste input "B44179"
click at [511, 442] on label "Dimensions *" at bounding box center [597, 436] width 298 height 18
click at [1158, 553] on button "Submit" at bounding box center [1207, 551] width 239 height 24
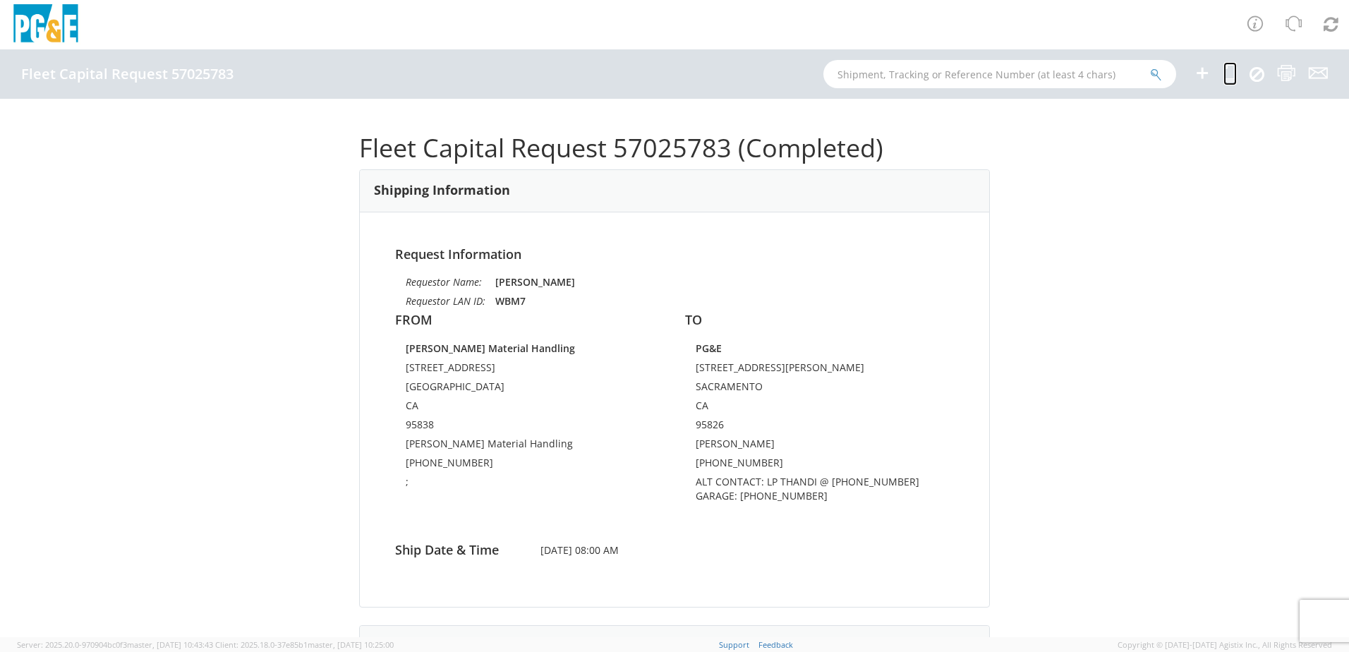
click at [1232, 71] on icon at bounding box center [1229, 73] width 13 height 18
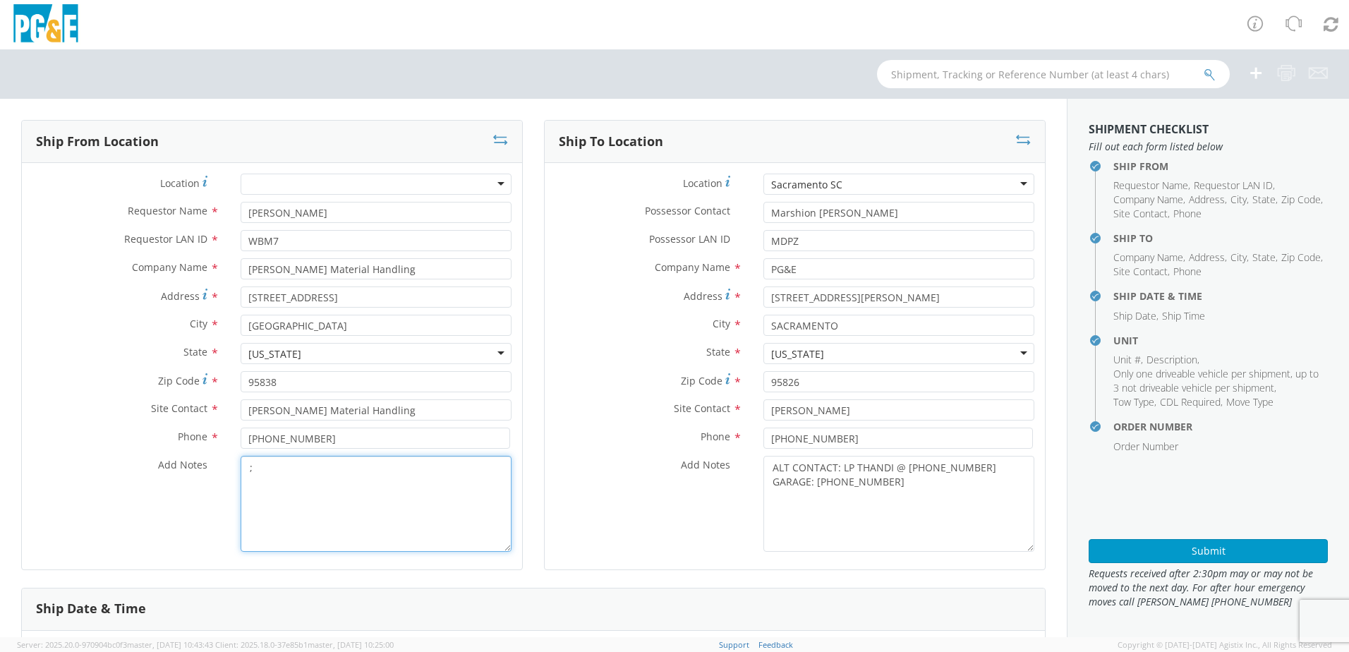
click at [331, 471] on textarea ";" at bounding box center [376, 504] width 271 height 96
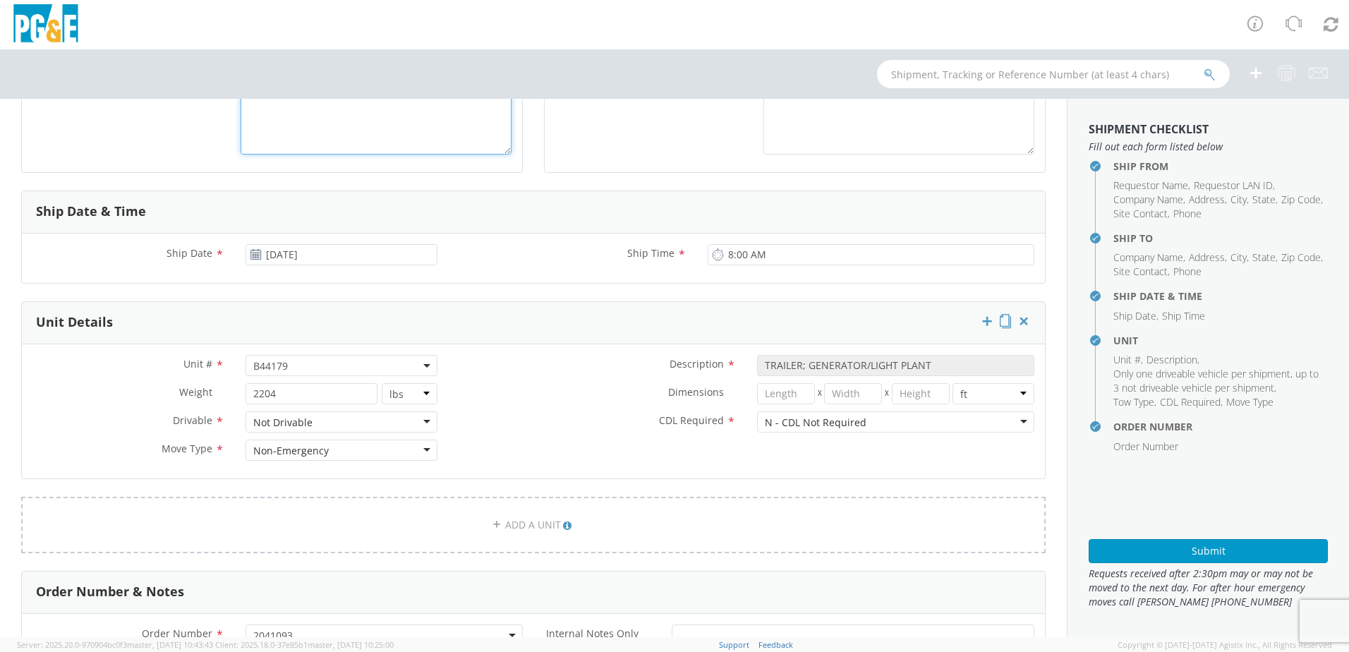
scroll to position [423, 0]
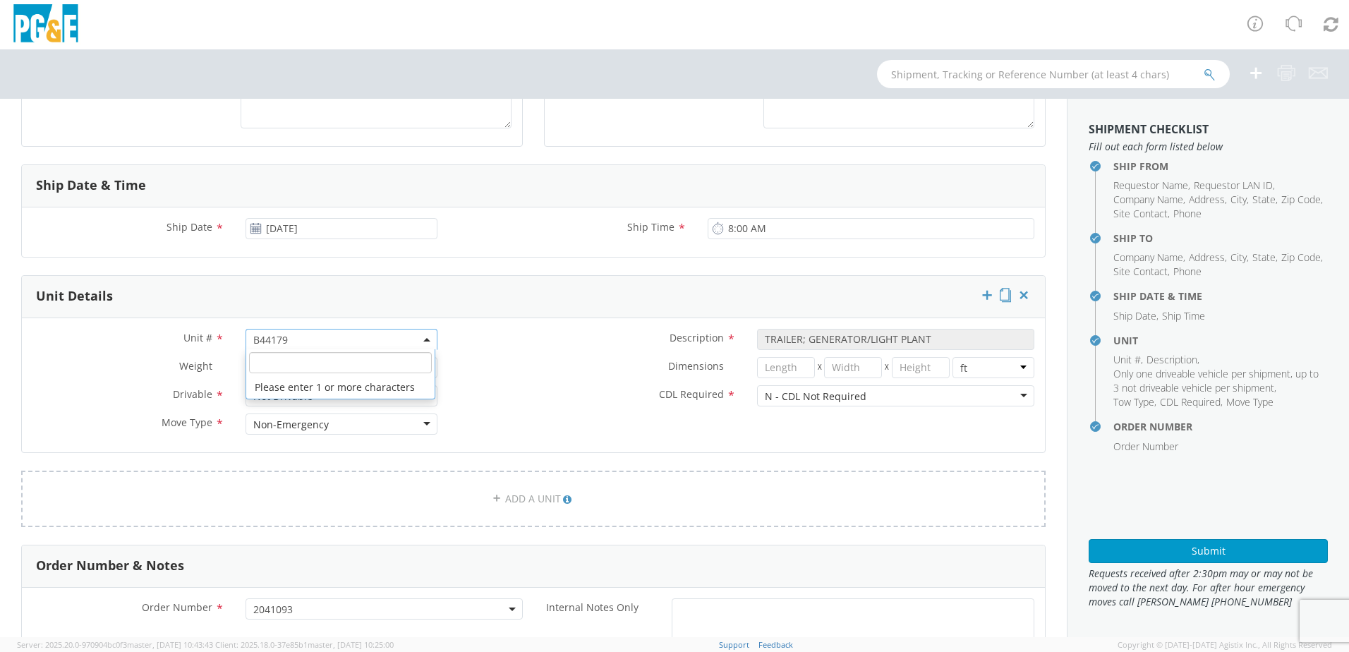
click at [301, 332] on span "B44179" at bounding box center [341, 339] width 192 height 21
click at [279, 361] on input "search" at bounding box center [340, 362] width 183 height 21
paste input "B44180"
drag, startPoint x: 274, startPoint y: 380, endPoint x: 293, endPoint y: 380, distance: 18.4
click at [519, 380] on div "Dimensions * X X in cm ft" at bounding box center [746, 371] width 597 height 28
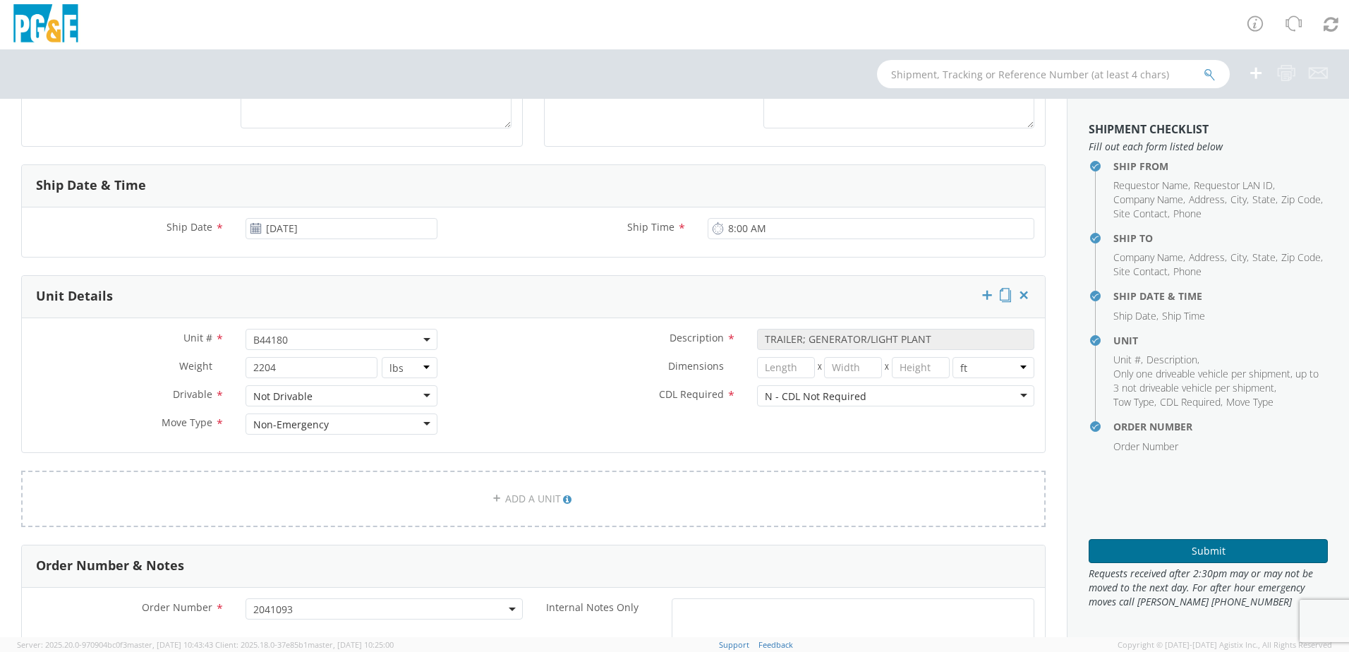
click at [1129, 542] on button "Submit" at bounding box center [1207, 551] width 239 height 24
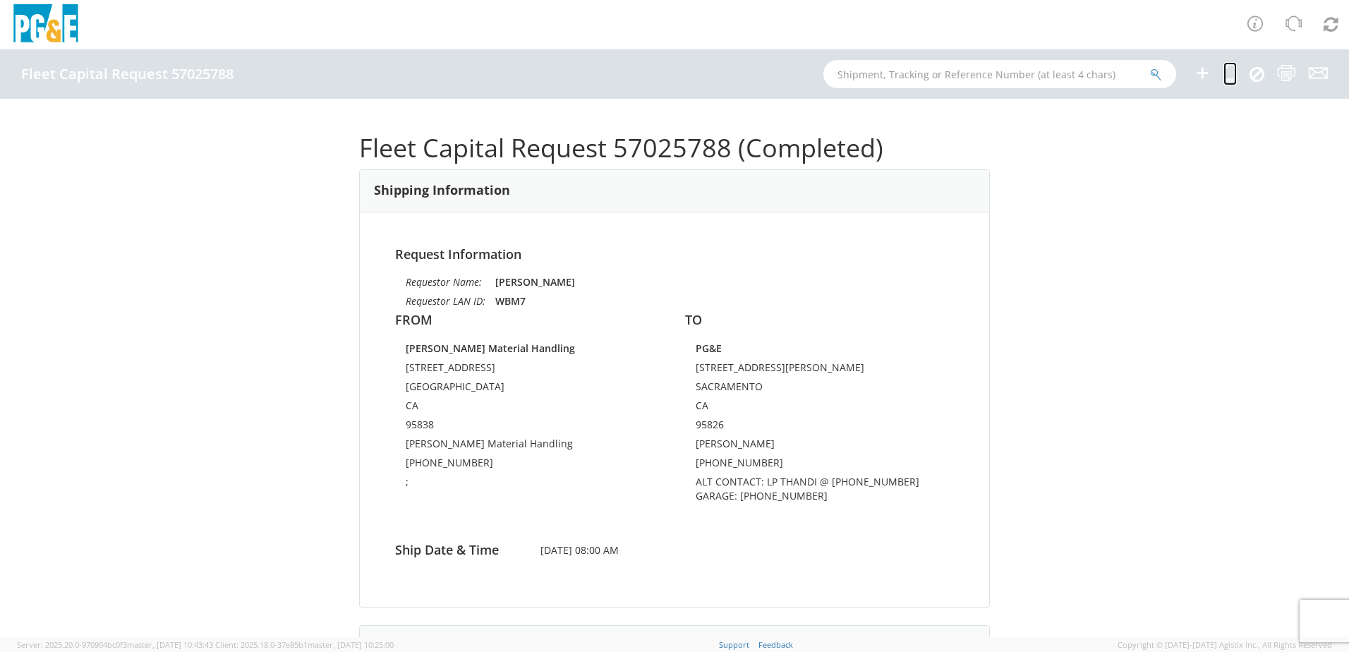
click at [1226, 71] on icon at bounding box center [1229, 73] width 13 height 18
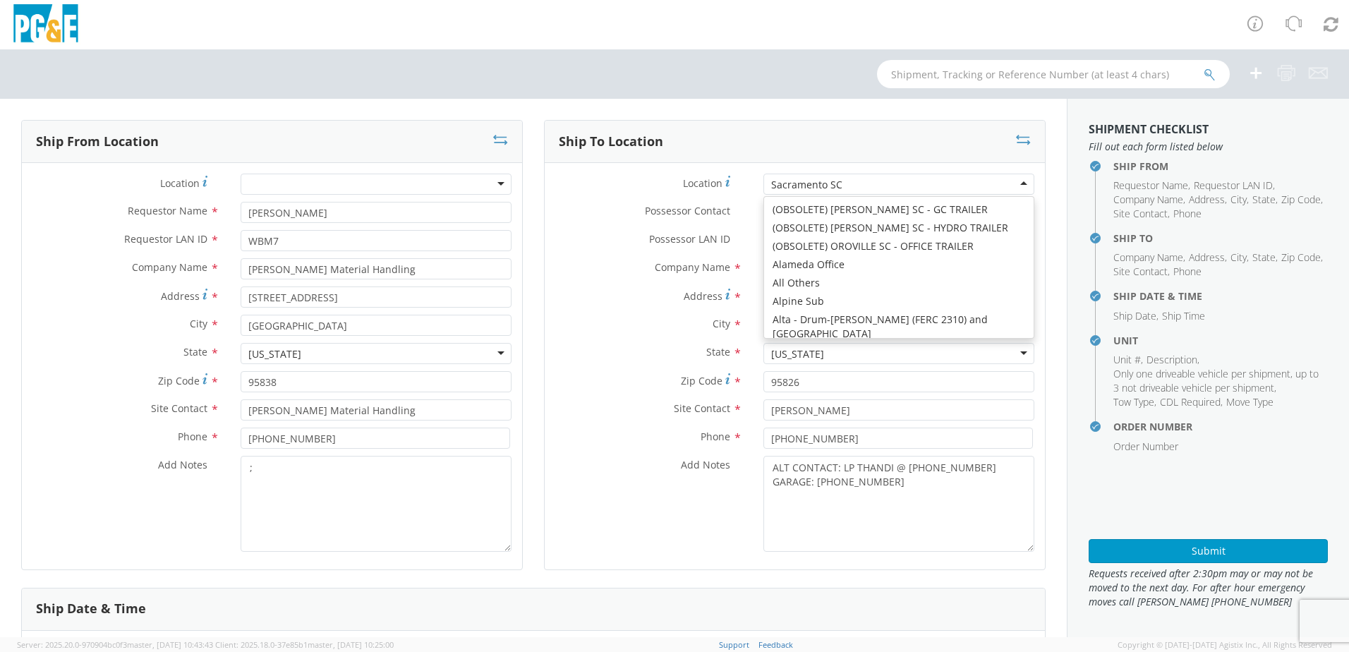
click at [873, 189] on div "Sacramento SC" at bounding box center [898, 184] width 271 height 21
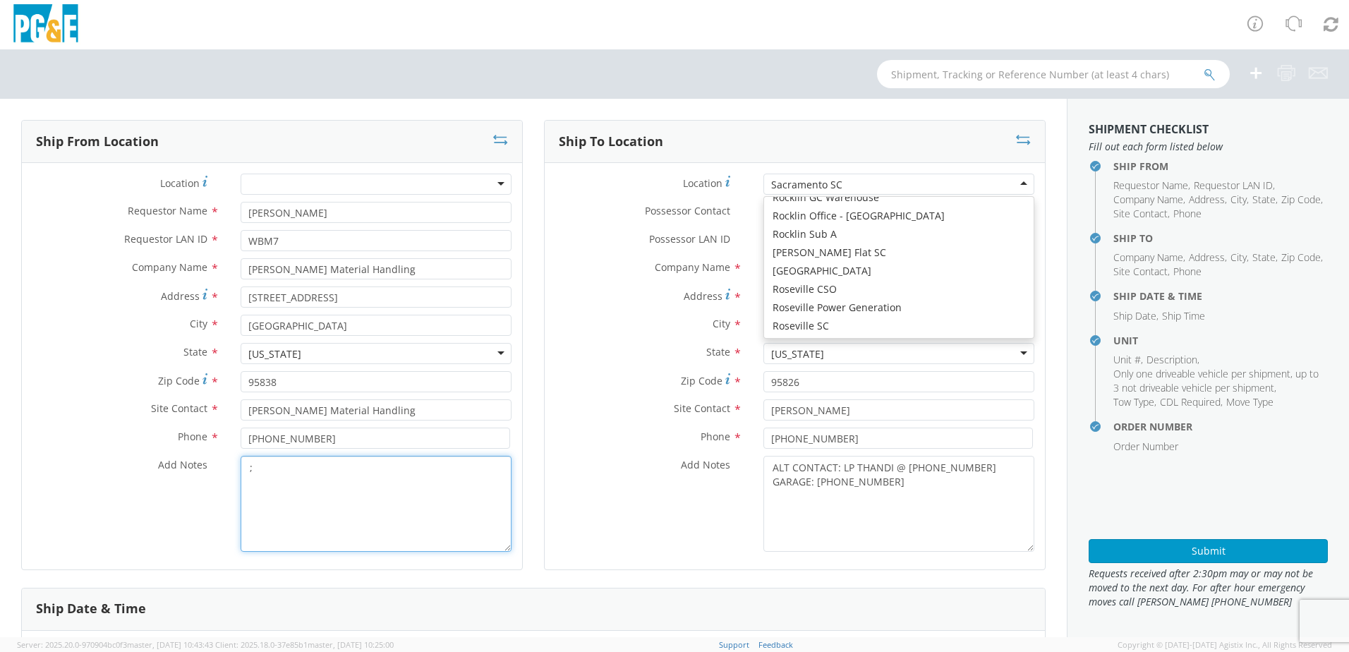
click at [268, 473] on textarea ";" at bounding box center [376, 504] width 271 height 96
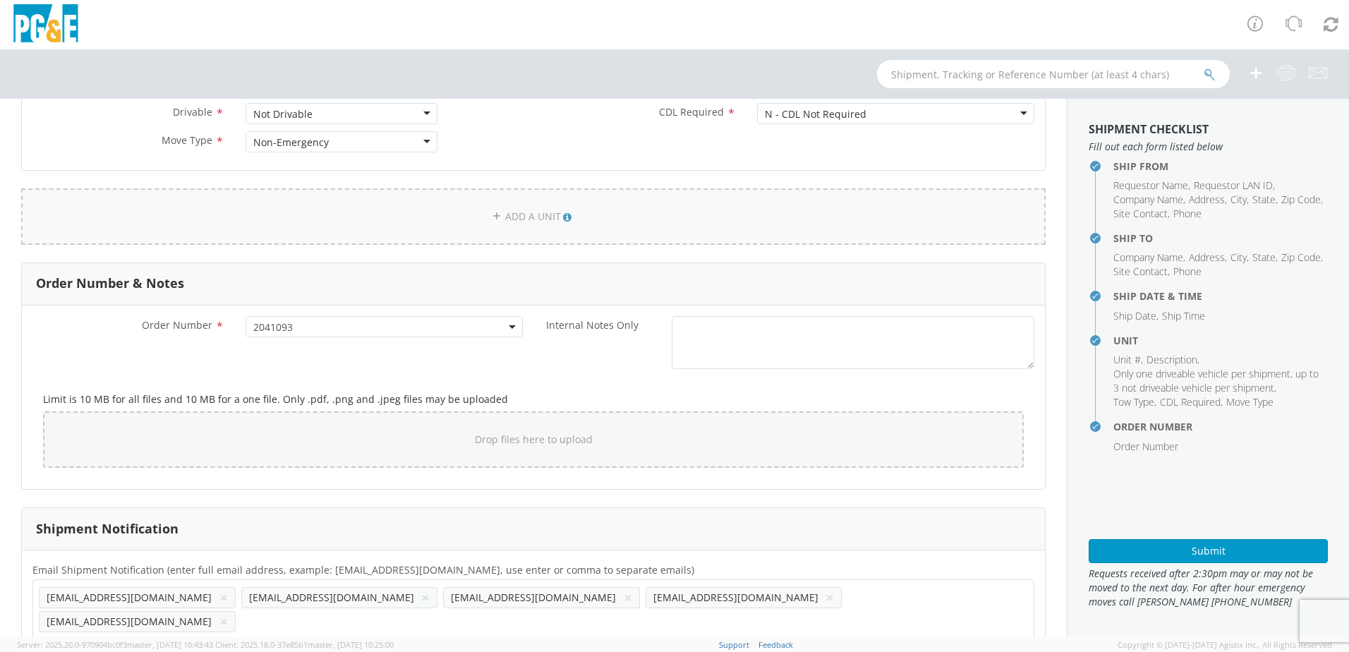
scroll to position [720, 0]
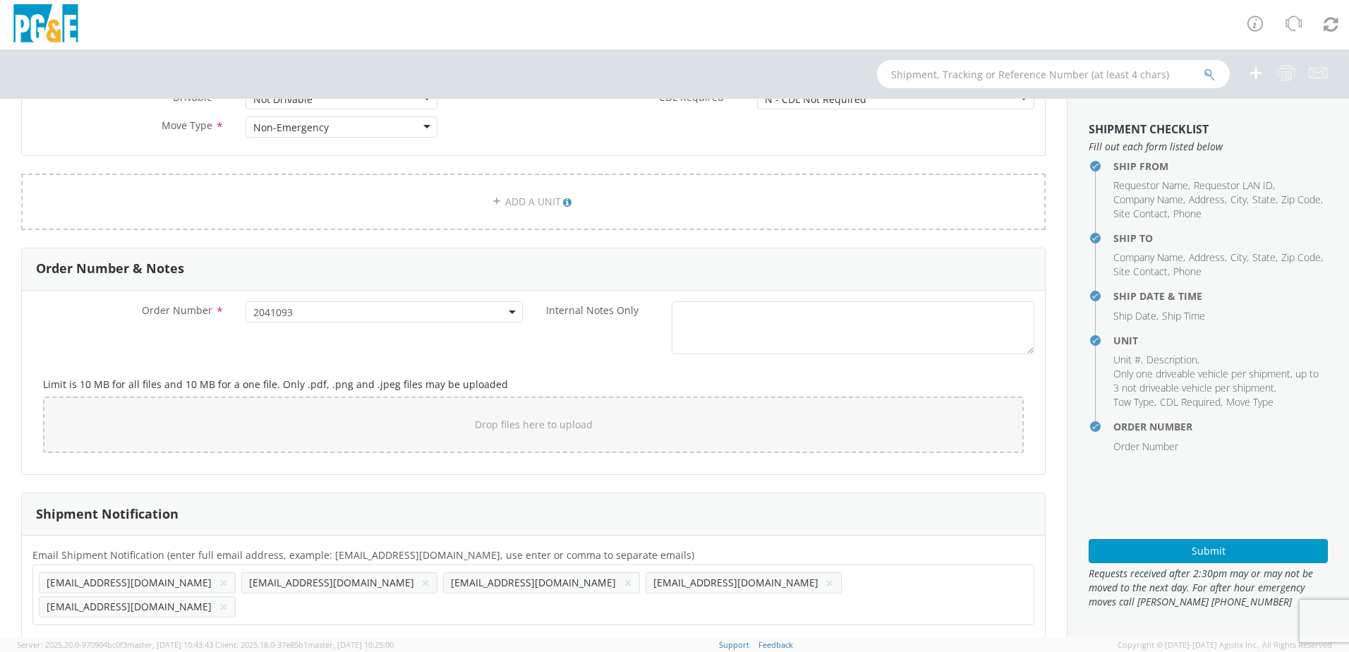
click at [421, 583] on button "×" at bounding box center [425, 582] width 8 height 17
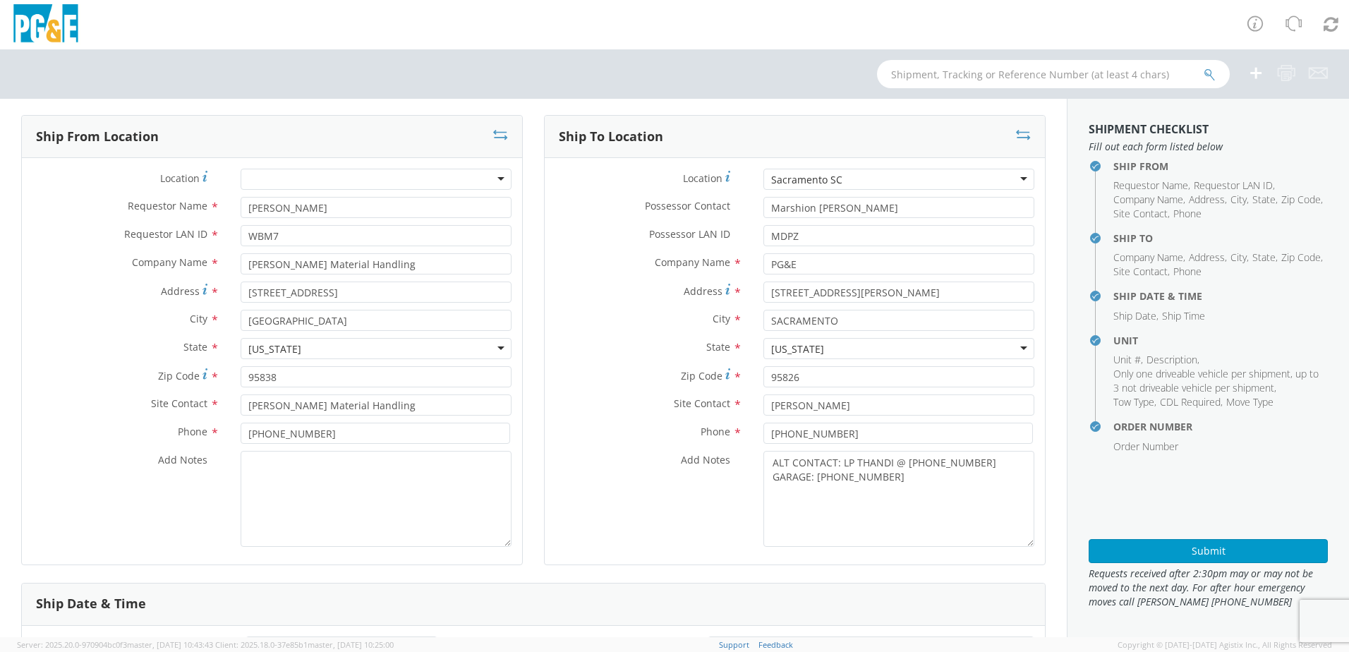
scroll to position [0, 0]
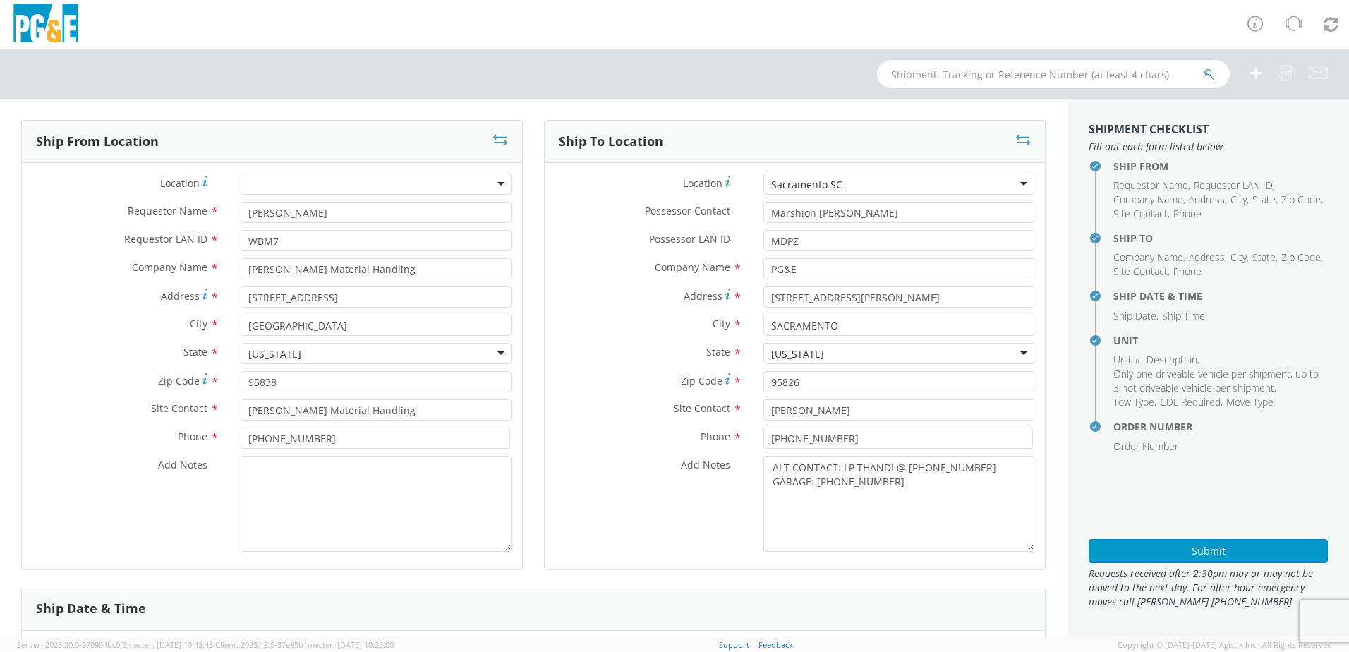
click at [862, 181] on div "Sacramento SC" at bounding box center [898, 184] width 271 height 21
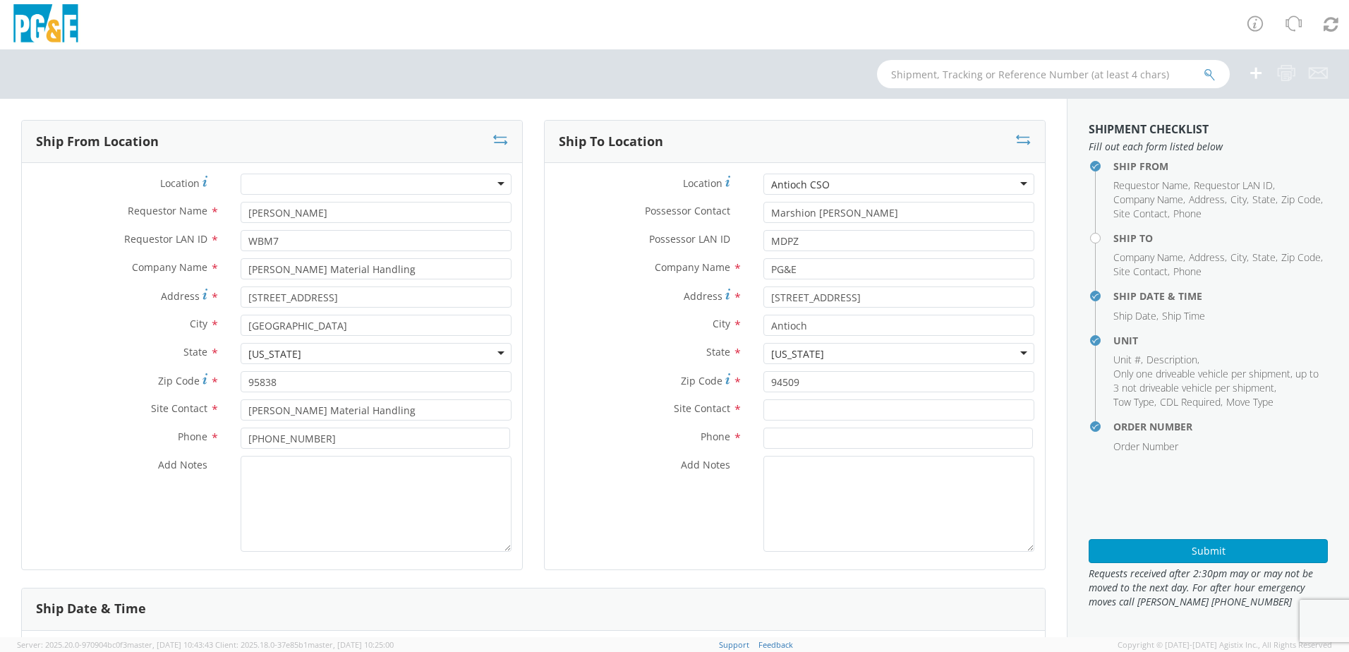
click at [839, 182] on div "Antioch CSO" at bounding box center [898, 184] width 271 height 21
click at [832, 183] on div "Antioch Sub" at bounding box center [898, 184] width 271 height 21
click at [862, 184] on div "Antioch Gas Operations HQ" at bounding box center [836, 185] width 130 height 14
click at [820, 188] on div "Antioch Sub" at bounding box center [898, 184] width 271 height 21
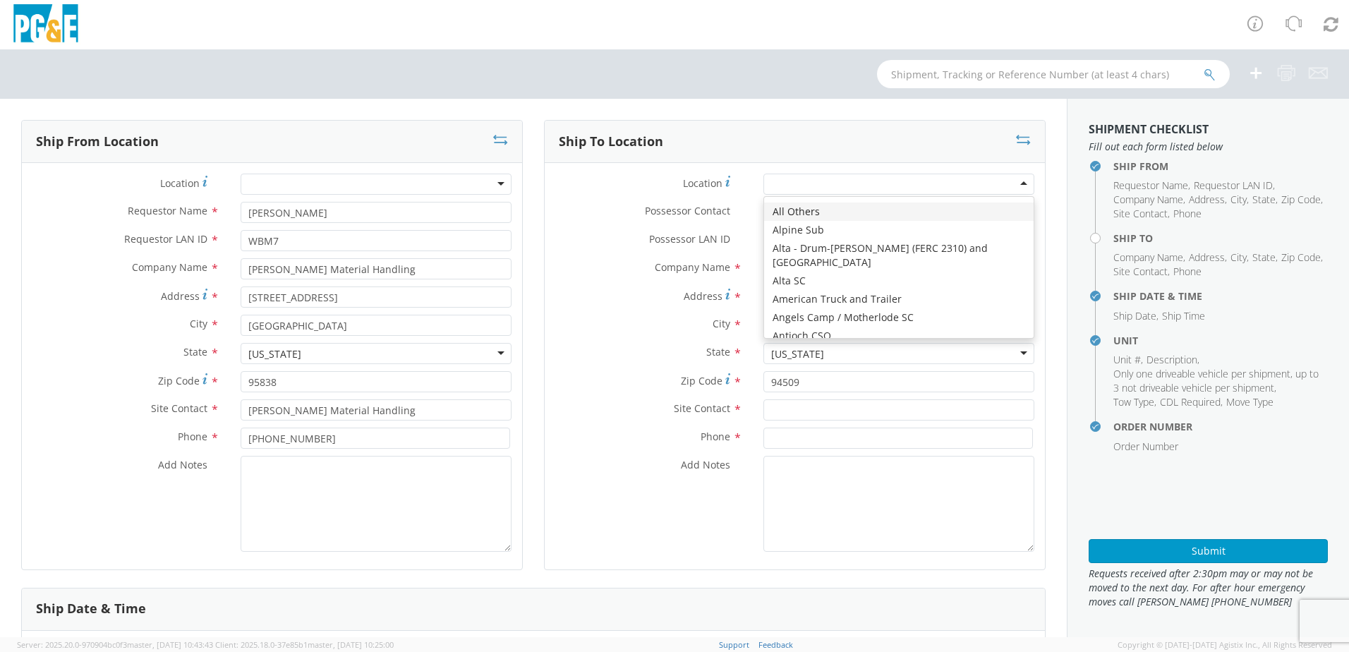
click at [599, 283] on div "Company Name * PG&E" at bounding box center [795, 272] width 500 height 28
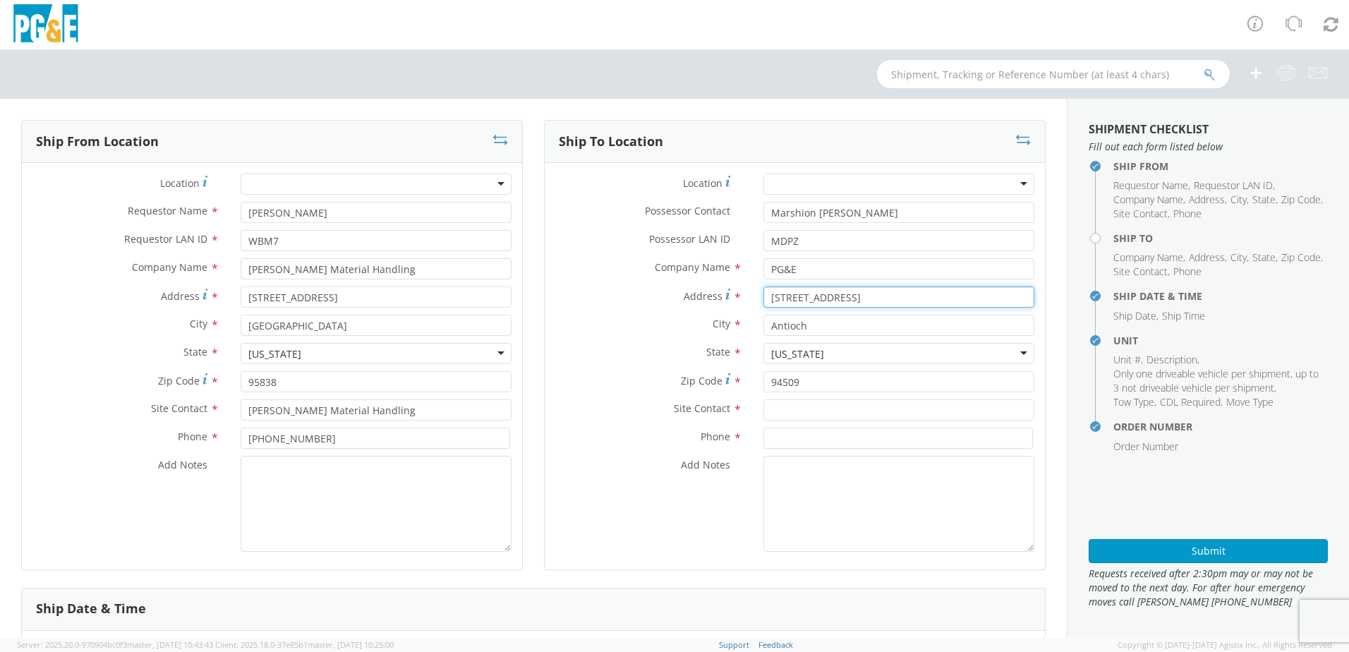
drag, startPoint x: 807, startPoint y: 296, endPoint x: 746, endPoint y: 297, distance: 60.7
click at [753, 297] on div "[STREET_ADDRESS]" at bounding box center [899, 296] width 292 height 21
click at [784, 411] on input "text" at bounding box center [898, 409] width 271 height 21
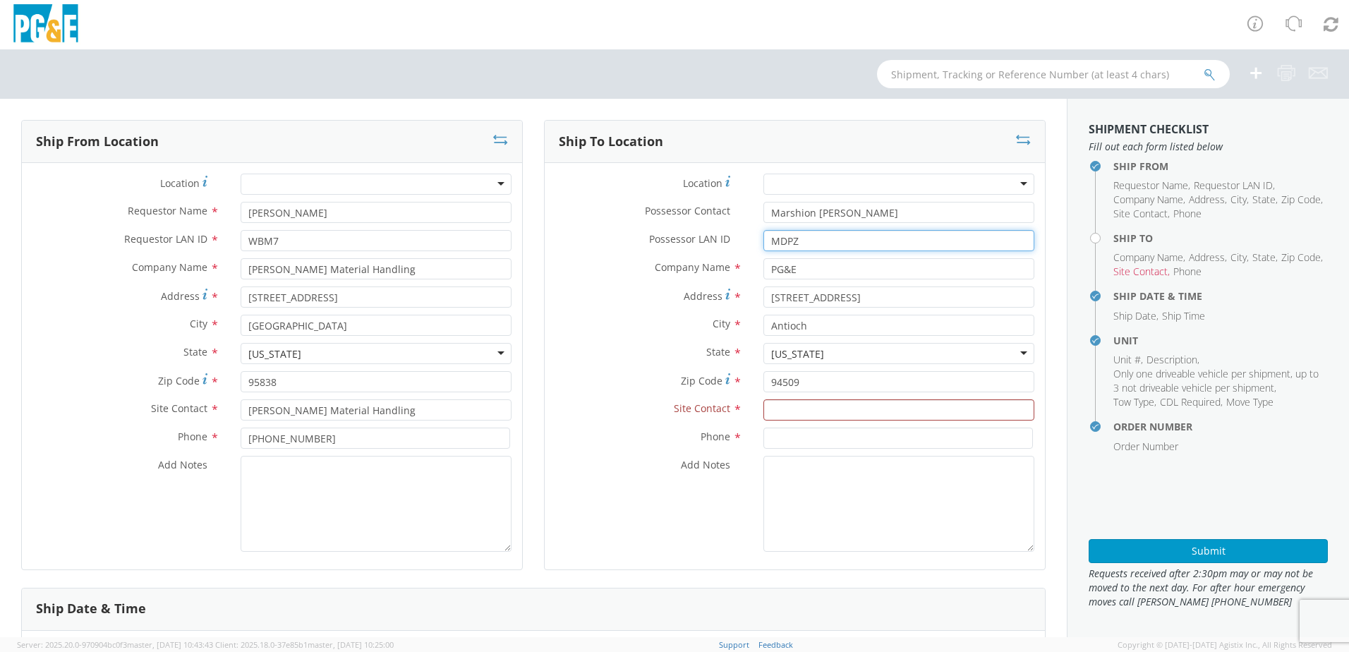
drag, startPoint x: 794, startPoint y: 241, endPoint x: 677, endPoint y: 241, distance: 116.4
click at [677, 241] on div "Possessor LAN ID * MDPZ" at bounding box center [795, 240] width 500 height 21
paste input "DSJ9"
drag, startPoint x: 847, startPoint y: 209, endPoint x: 699, endPoint y: 211, distance: 147.4
click at [699, 211] on div "Possessor Contact * Marshion [PERSON_NAME]" at bounding box center [795, 212] width 500 height 21
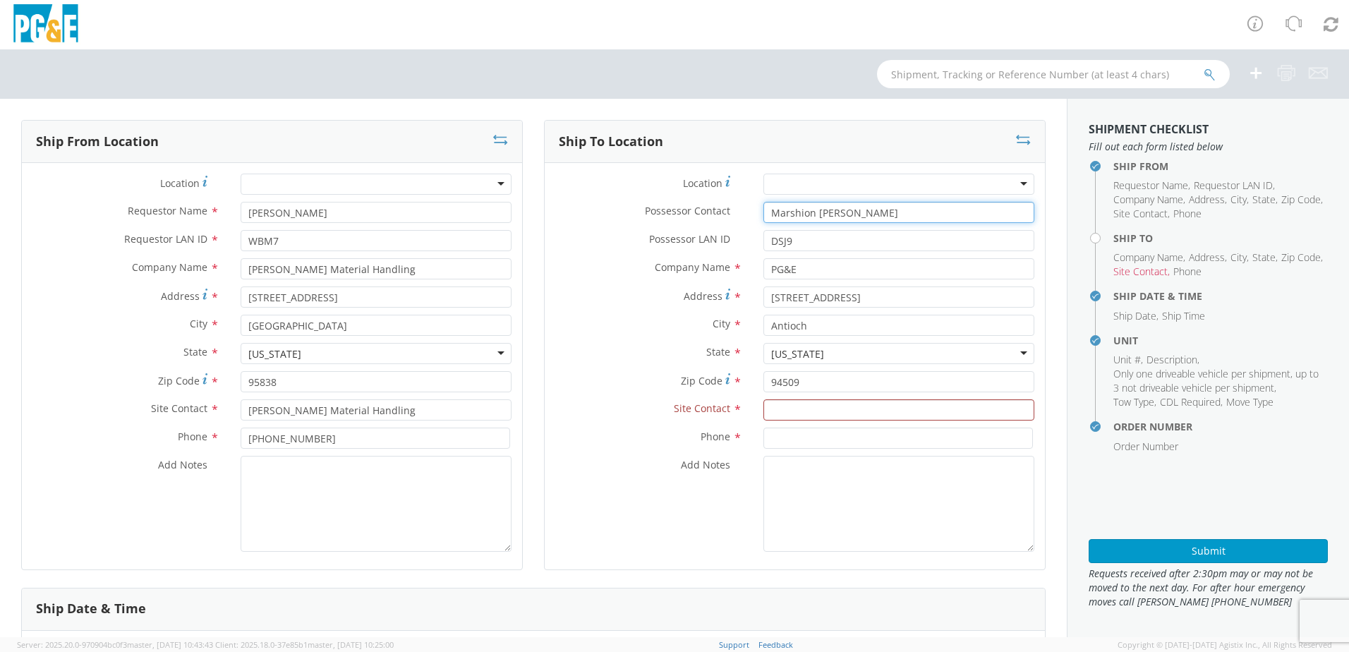
paste input "[PERSON_NAME]"
click at [770, 412] on input "text" at bounding box center [898, 409] width 271 height 21
click at [794, 410] on input "text" at bounding box center [898, 409] width 271 height 21
paste input "[PERSON_NAME]"
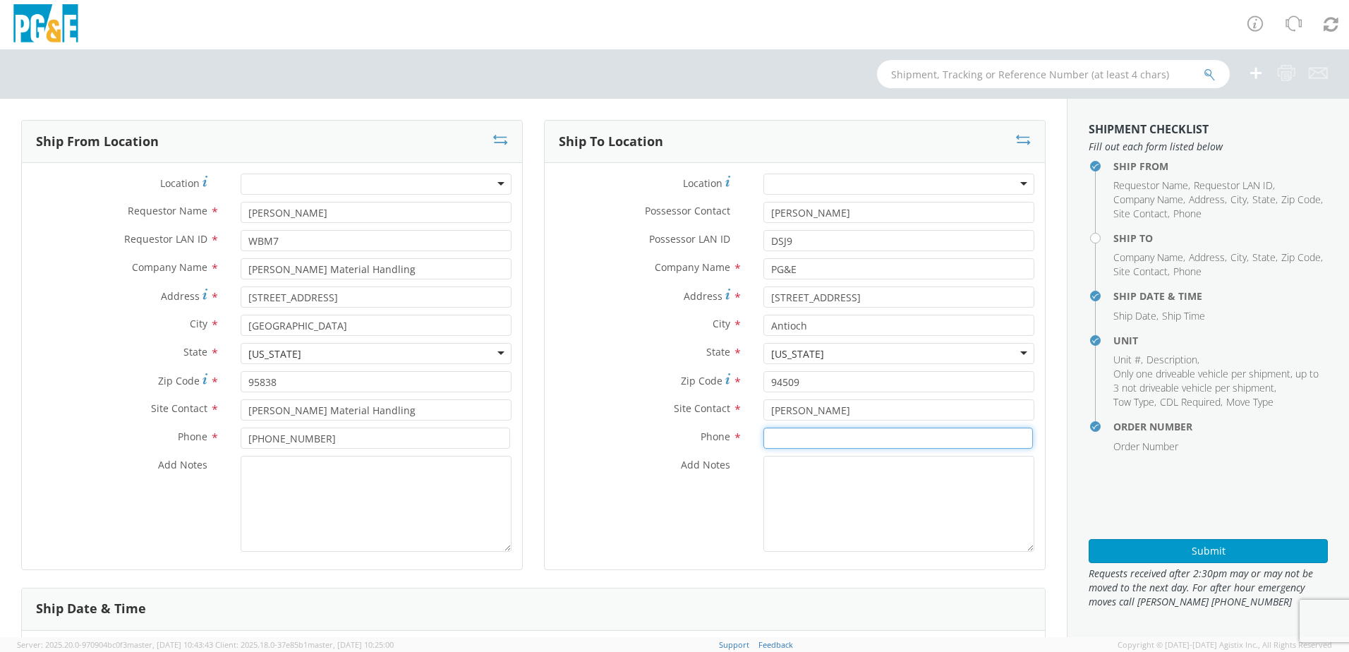
click at [771, 437] on input at bounding box center [897, 437] width 269 height 21
paste input "[PHONE_NUMBER]"
click at [777, 483] on textarea "Add Notes *" at bounding box center [898, 504] width 271 height 96
click at [846, 472] on textarea "ALT CONTACT:" at bounding box center [898, 504] width 271 height 96
paste textarea "[PERSON_NAME] @ [PHONE_NUMBER]"
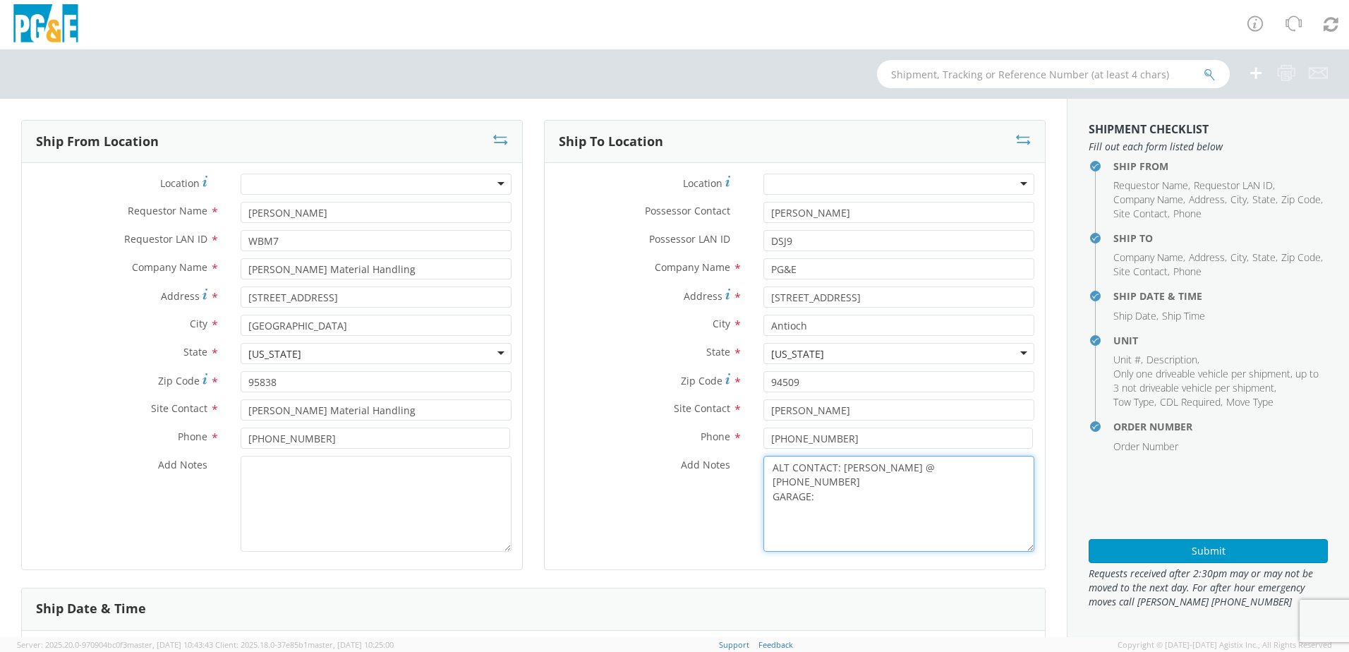
click at [824, 488] on textarea "ALT CONTACT: [PERSON_NAME] @ [PHONE_NUMBER] GARAGE:" at bounding box center [898, 504] width 271 height 96
paste textarea "[PHONE_NUMBER]"
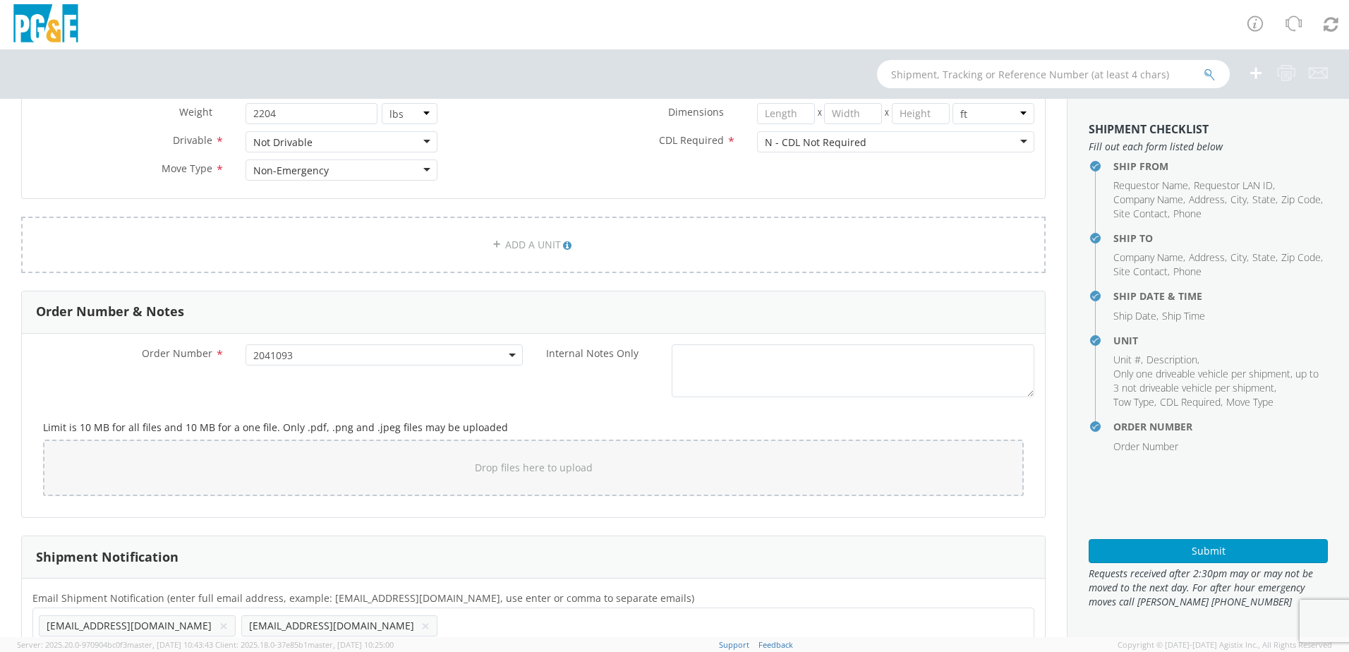
scroll to position [720, 0]
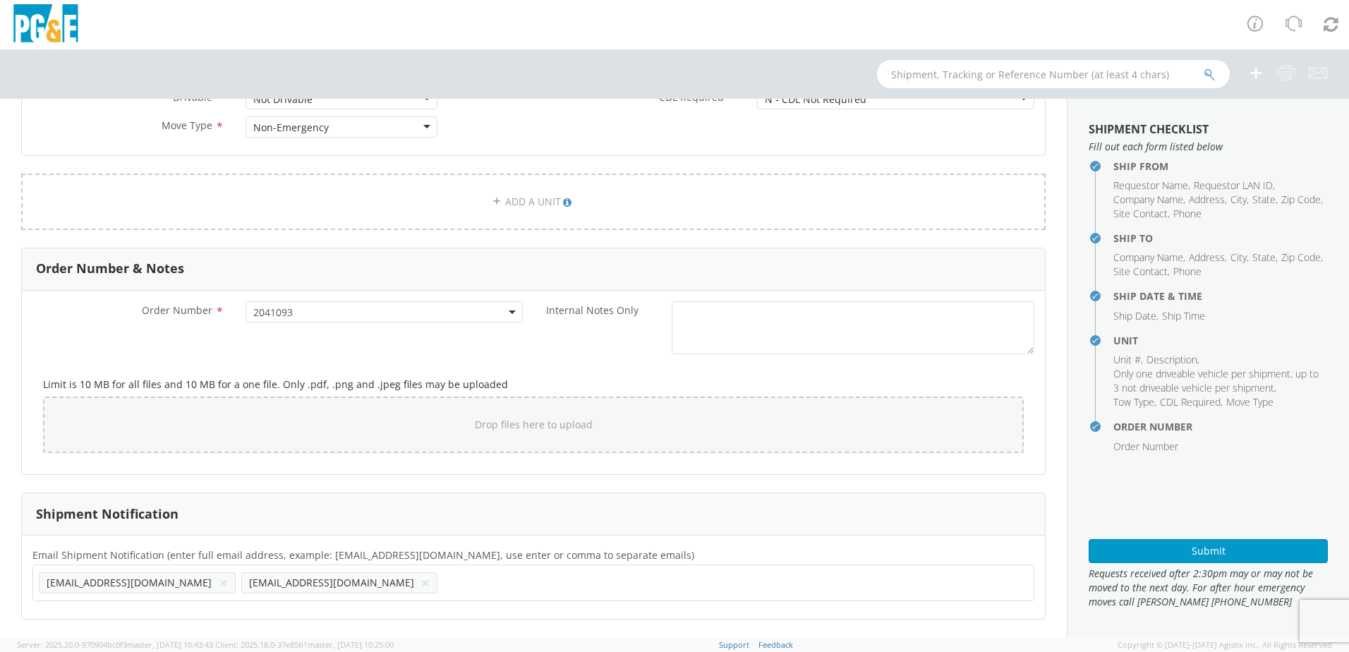
click at [363, 582] on ul "[EMAIL_ADDRESS][DOMAIN_NAME] × [EMAIL_ADDRESS][DOMAIN_NAME] ×" at bounding box center [533, 583] width 989 height 24
paste input "[EMAIL_ADDRESS][DOMAIN_NAME]"
click at [443, 576] on ul "[EMAIL_ADDRESS][DOMAIN_NAME] × [EMAIL_ADDRESS][DOMAIN_NAME] × [EMAIL_ADDRESS][D…" at bounding box center [533, 583] width 989 height 24
paste input "[EMAIL_ADDRESS][DOMAIN_NAME]"
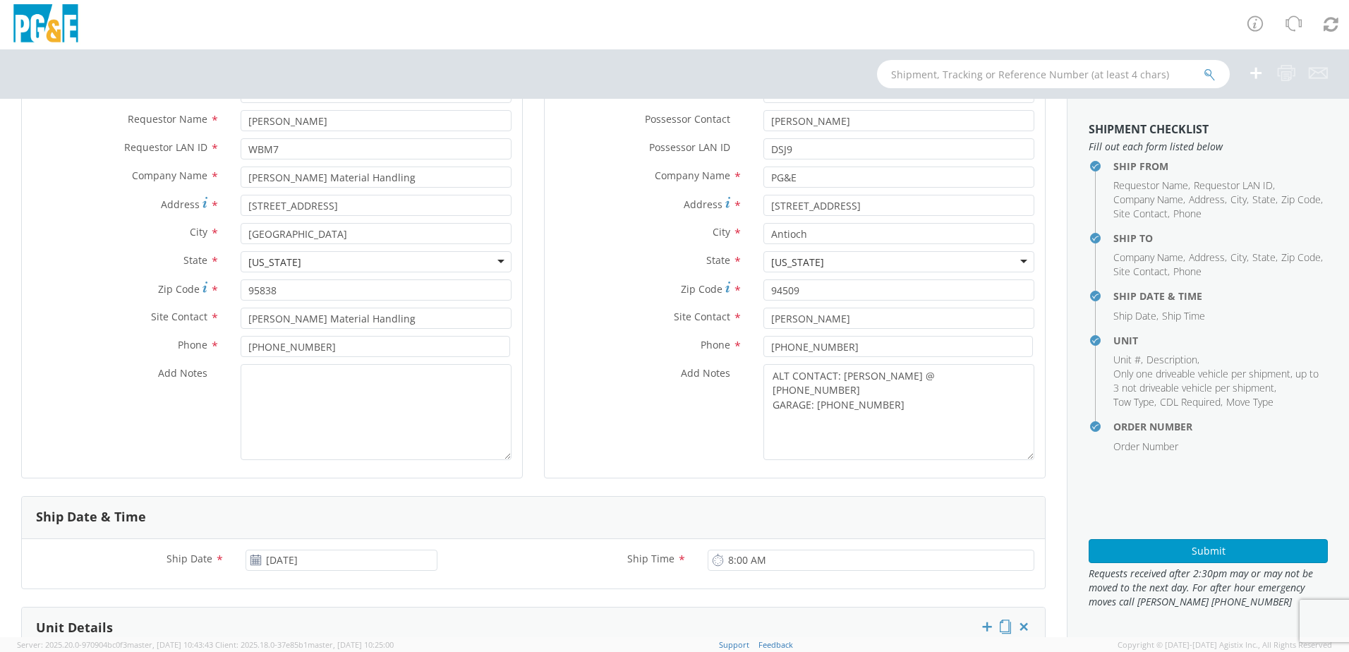
scroll to position [15, 0]
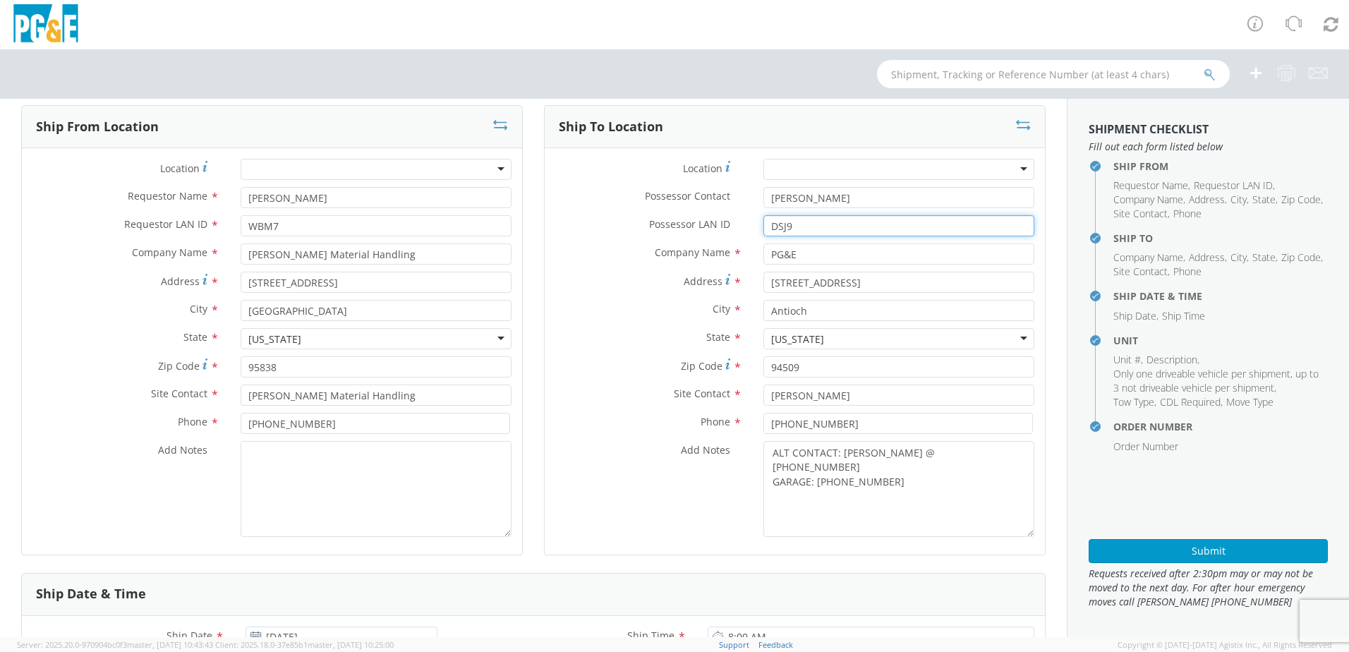
drag, startPoint x: 786, startPoint y: 229, endPoint x: 753, endPoint y: 222, distance: 33.4
click at [753, 222] on div "DSJ9" at bounding box center [899, 225] width 292 height 21
paste input "DSJ9"
click at [836, 360] on input "94509" at bounding box center [898, 366] width 271 height 21
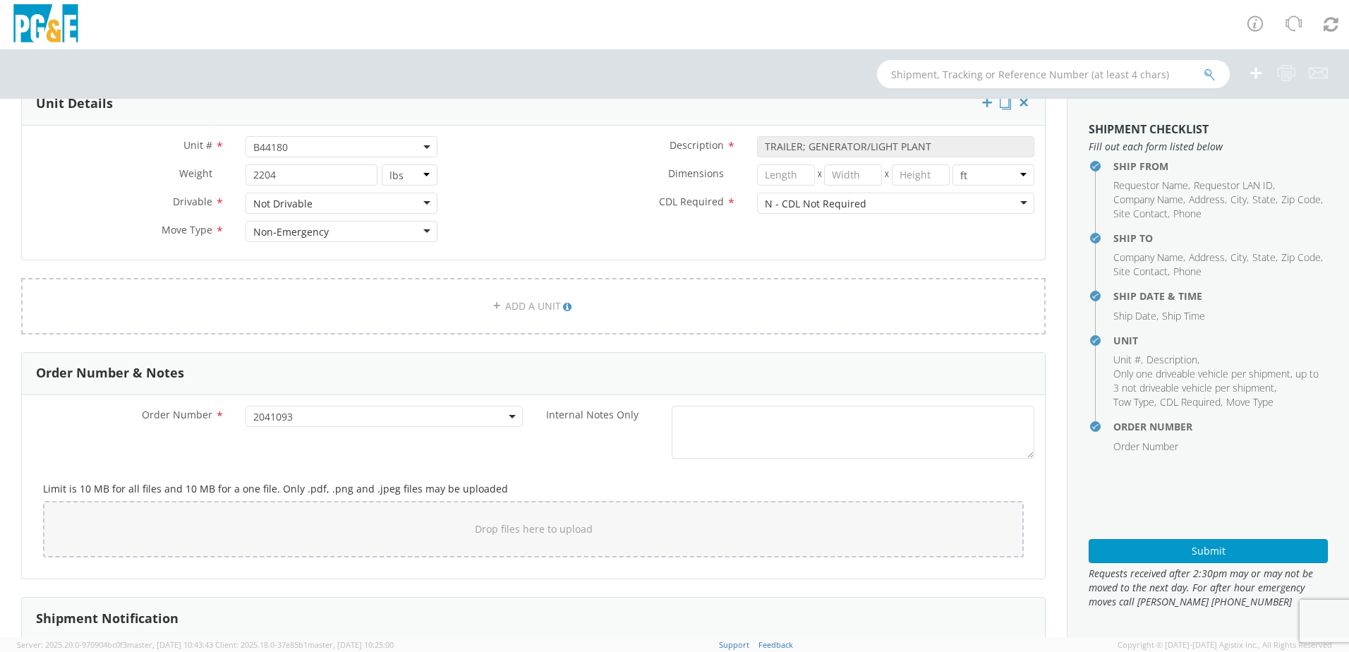
scroll to position [509, 0]
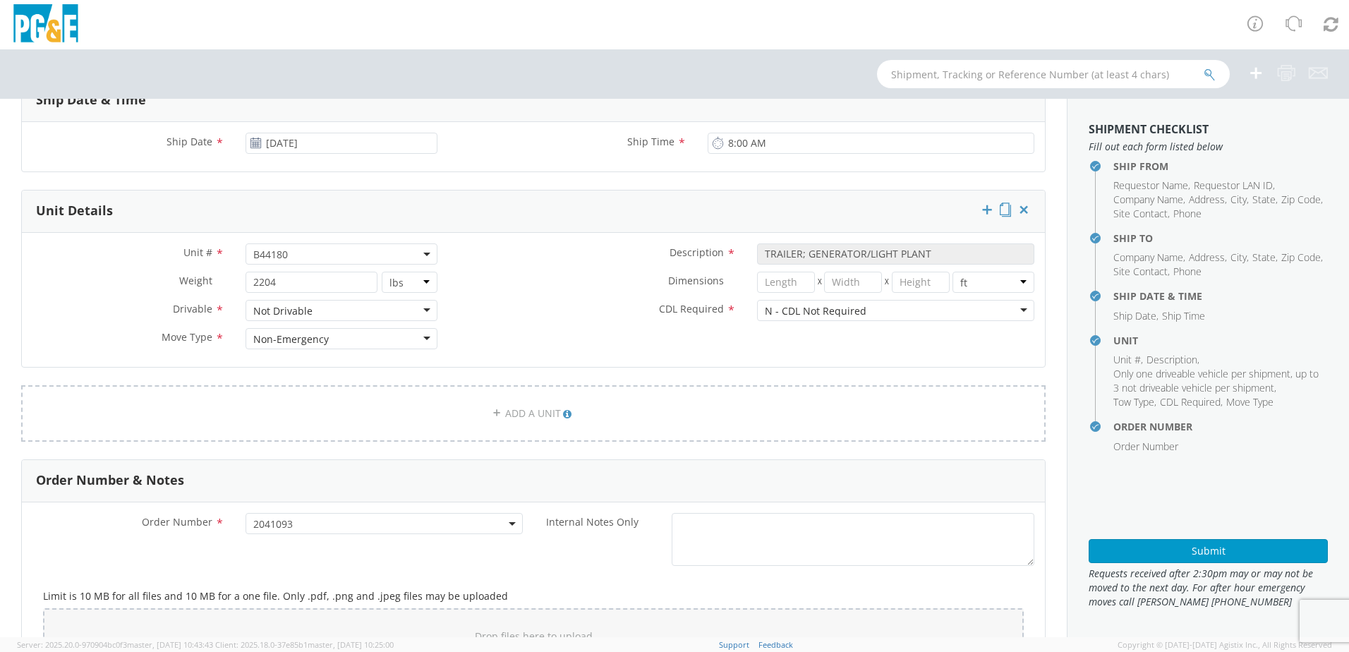
click at [324, 260] on span "B44180" at bounding box center [341, 254] width 176 height 13
click at [279, 284] on input "search" at bounding box center [340, 277] width 183 height 21
paste input "B44204"
click at [517, 280] on label "Dimensions *" at bounding box center [597, 281] width 298 height 18
click at [1172, 552] on button "Submit" at bounding box center [1207, 551] width 239 height 24
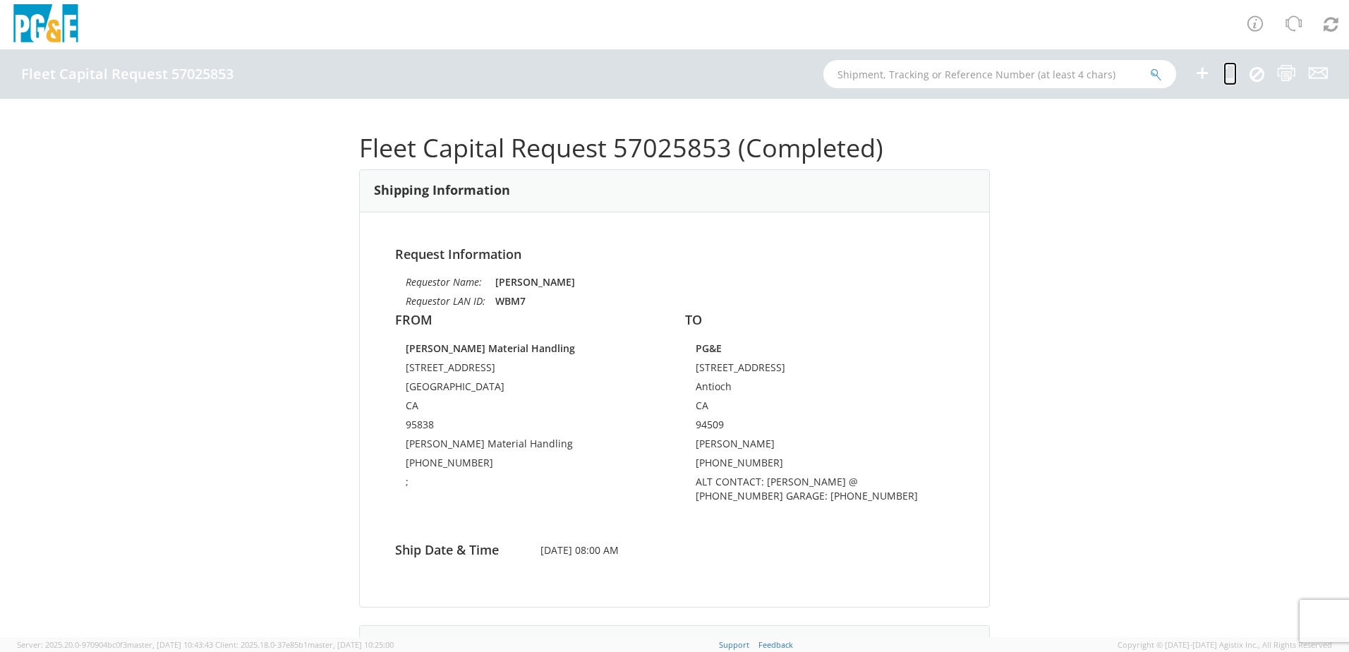
click at [1225, 71] on icon at bounding box center [1229, 73] width 13 height 18
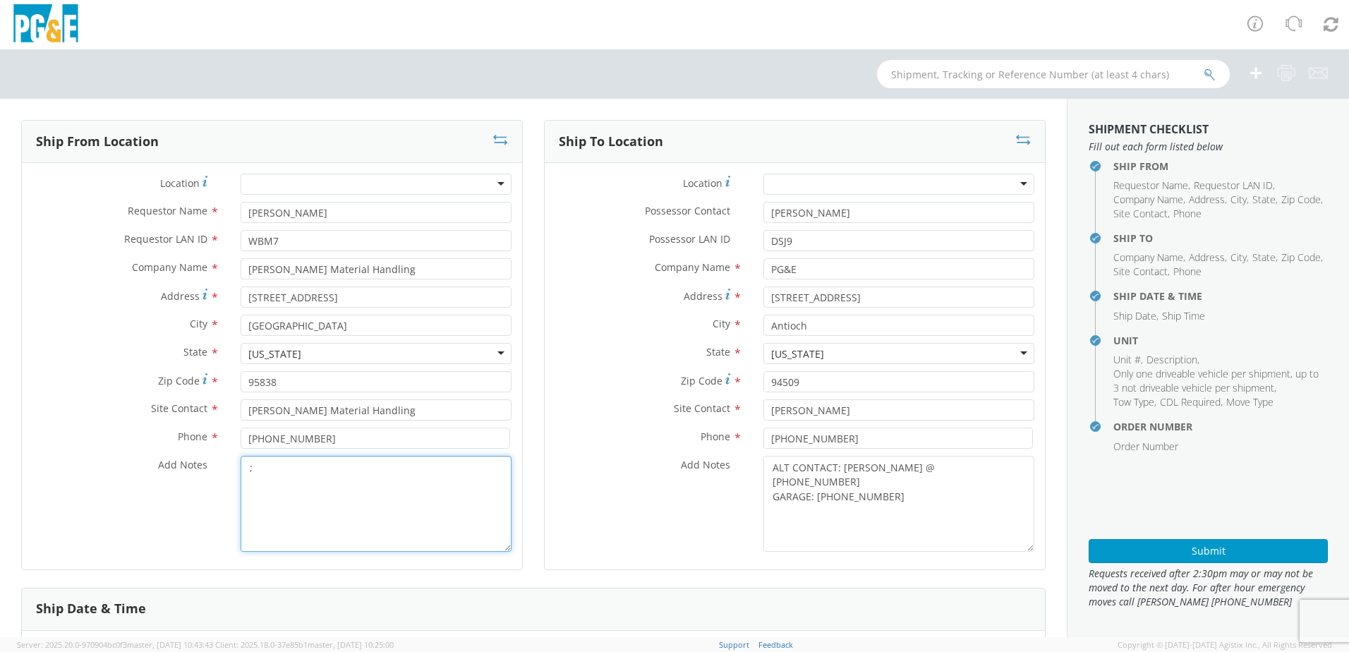
click at [261, 466] on textarea ";" at bounding box center [376, 504] width 271 height 96
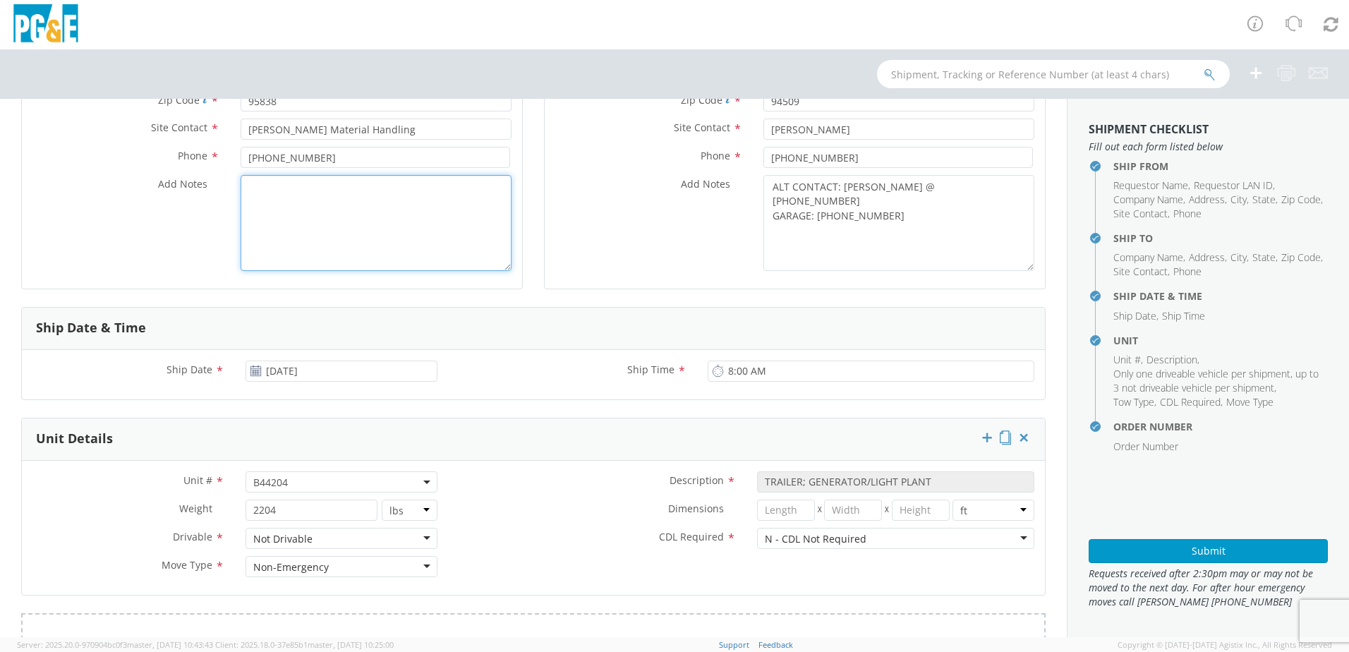
scroll to position [282, 0]
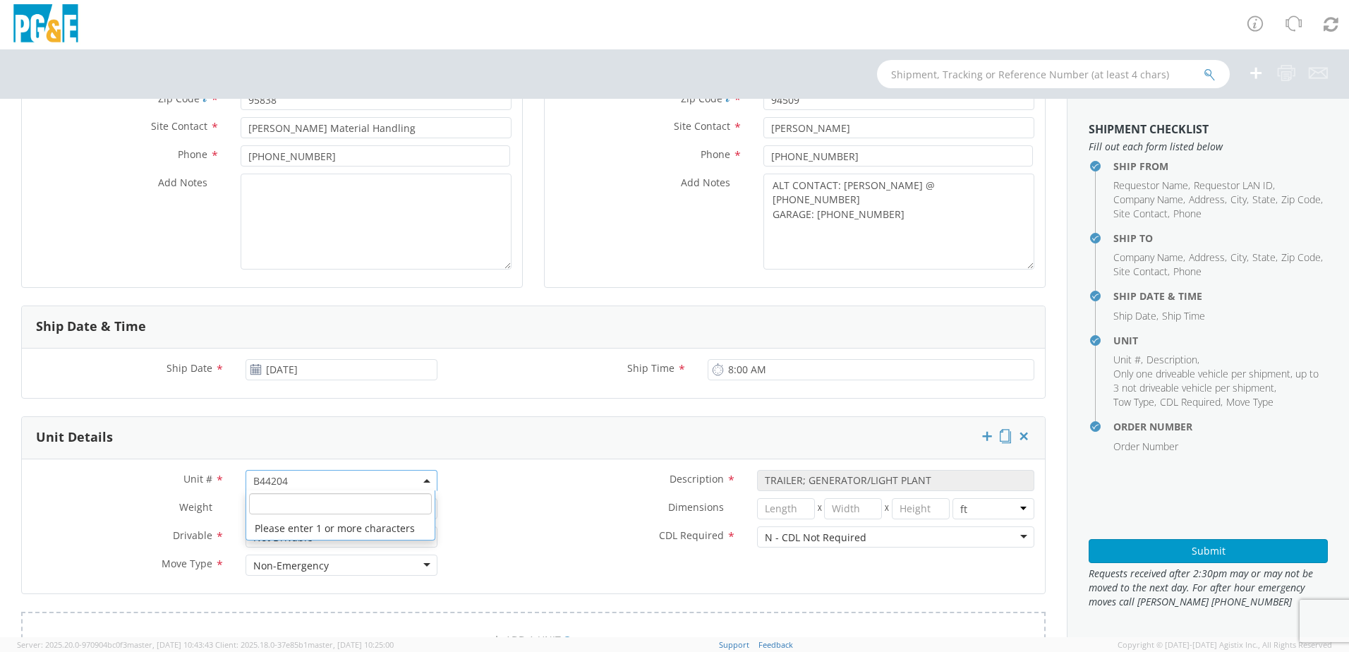
click at [295, 480] on span "B44204" at bounding box center [341, 480] width 176 height 13
click at [283, 500] on input "search" at bounding box center [340, 503] width 183 height 21
click at [301, 495] on input "search" at bounding box center [340, 503] width 183 height 21
paste input "B44214"
click at [495, 511] on label "Dimensions *" at bounding box center [597, 507] width 298 height 18
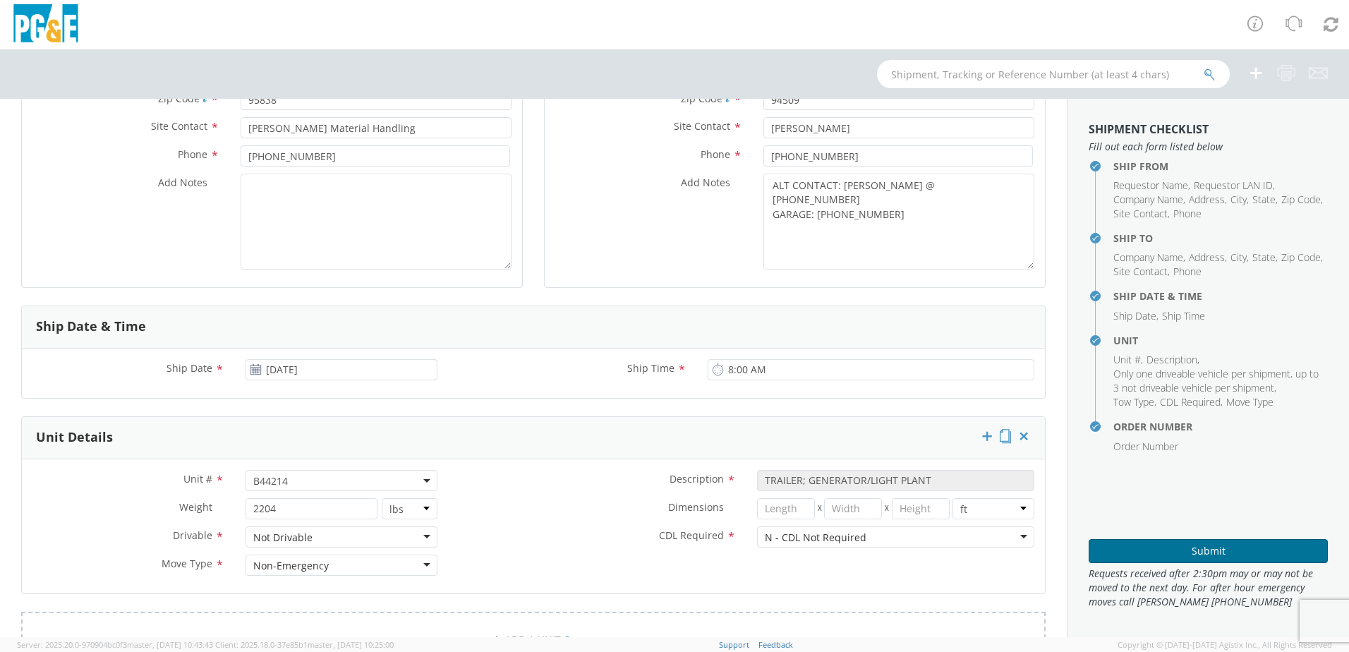
click at [1144, 545] on button "Submit" at bounding box center [1207, 551] width 239 height 24
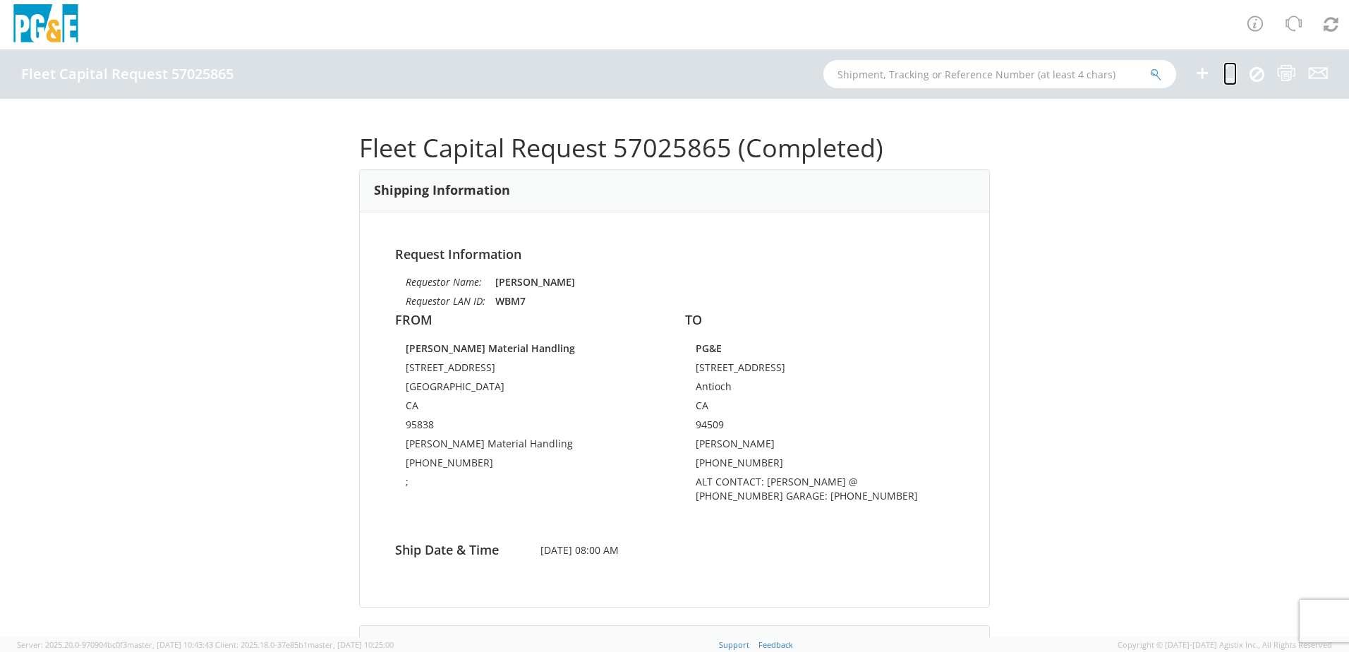
click at [1228, 67] on icon at bounding box center [1229, 73] width 13 height 18
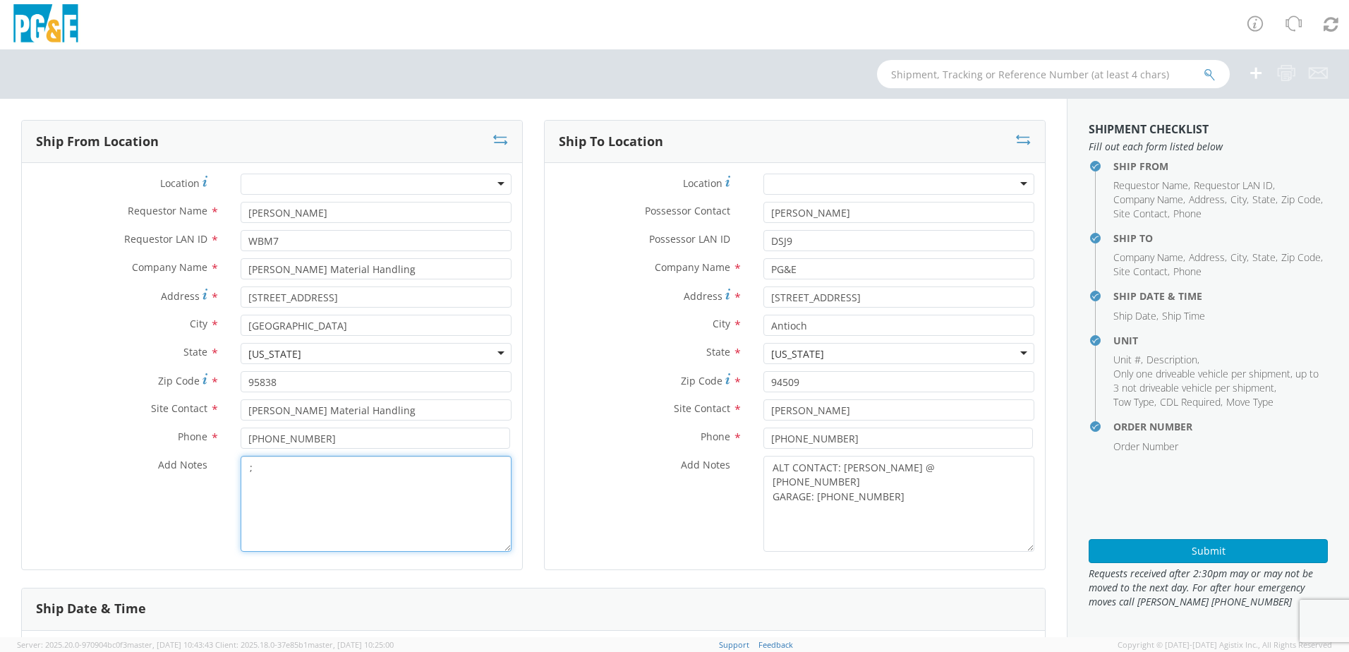
click at [305, 484] on textarea ";" at bounding box center [376, 504] width 271 height 96
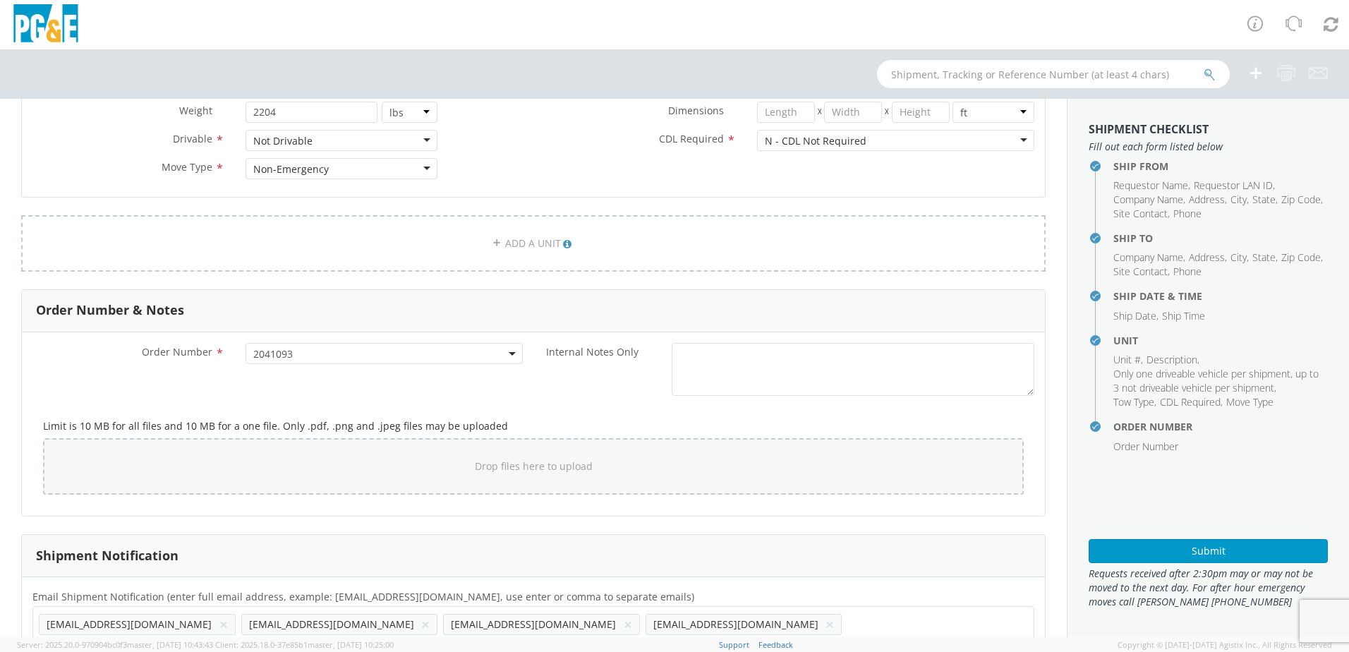
scroll to position [720, 0]
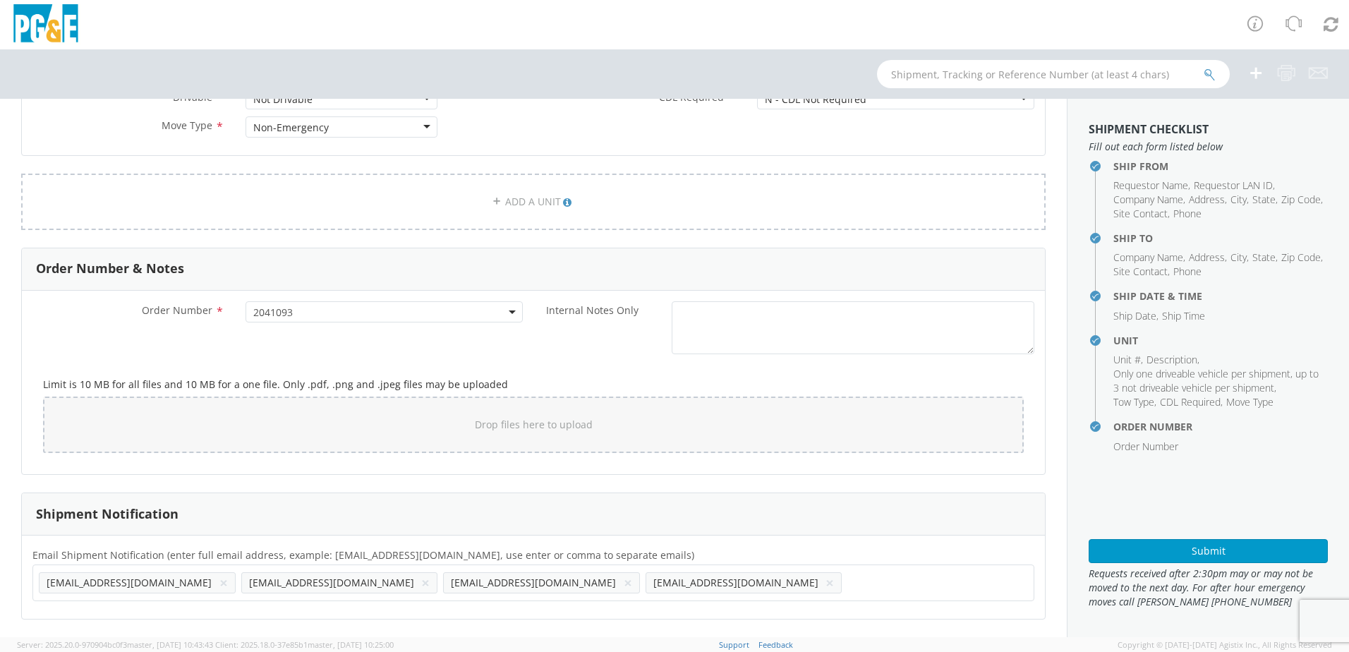
click at [421, 583] on button "×" at bounding box center [425, 582] width 8 height 17
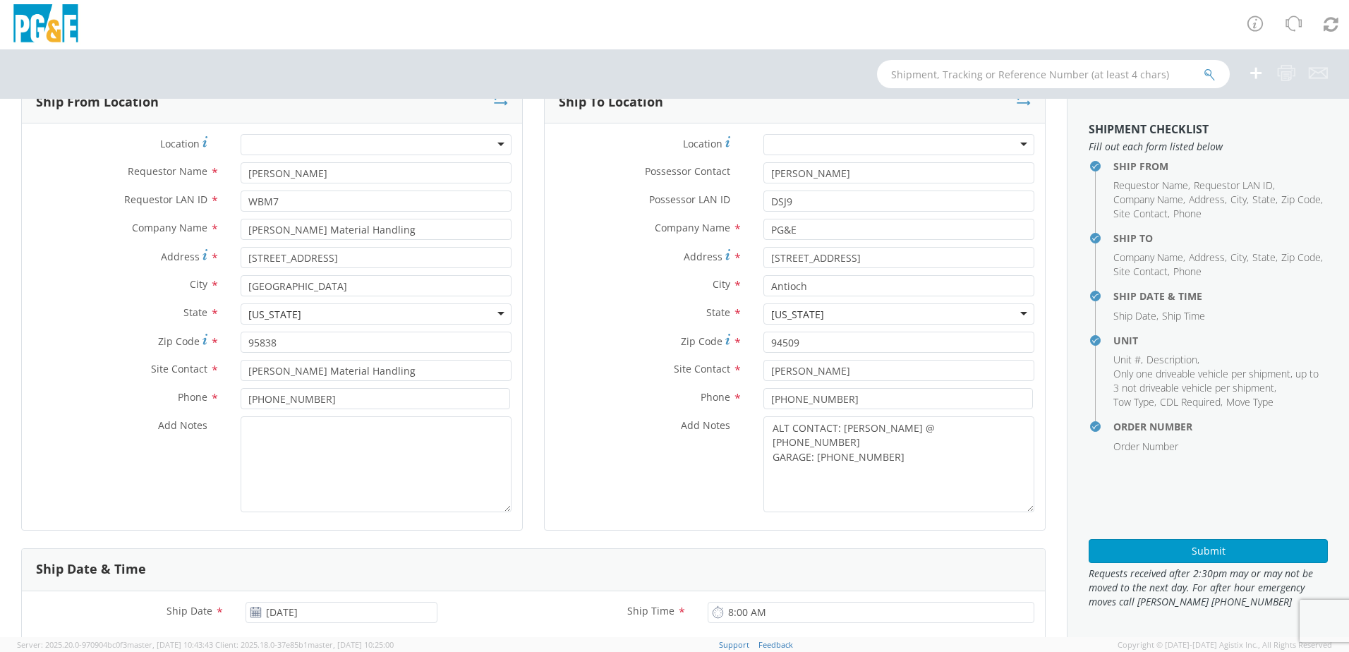
scroll to position [15, 0]
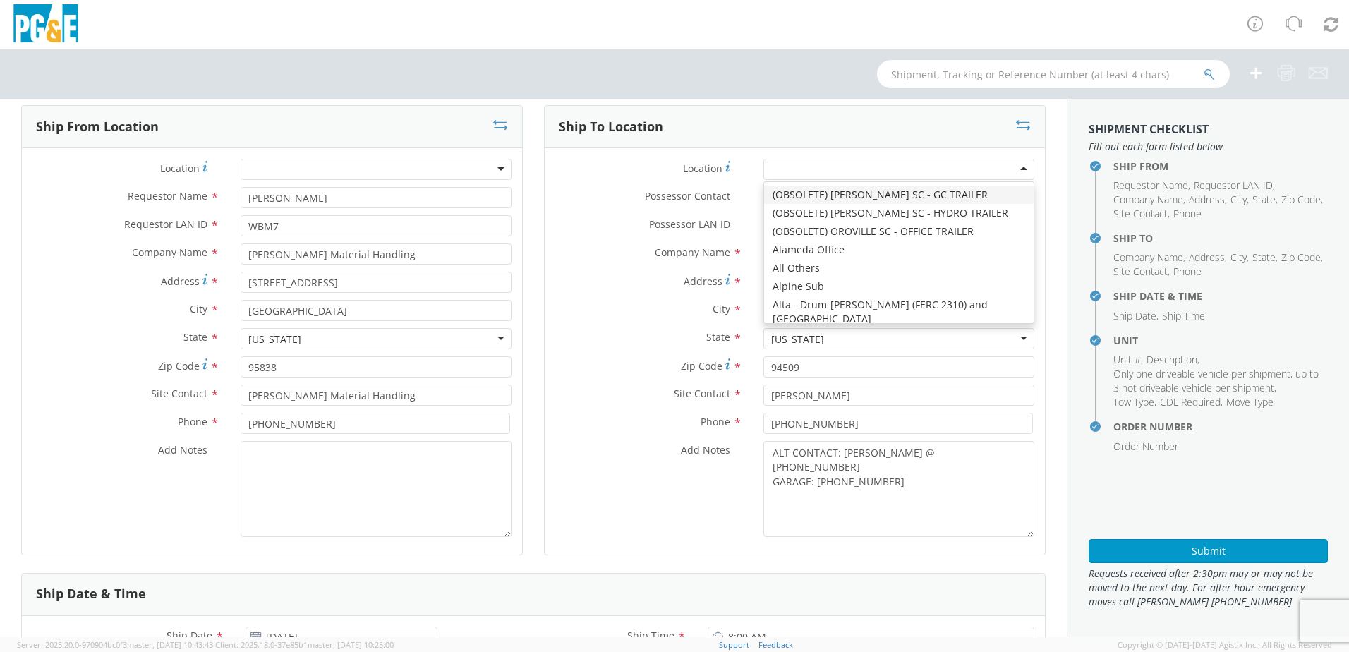
click at [851, 170] on div at bounding box center [898, 169] width 271 height 21
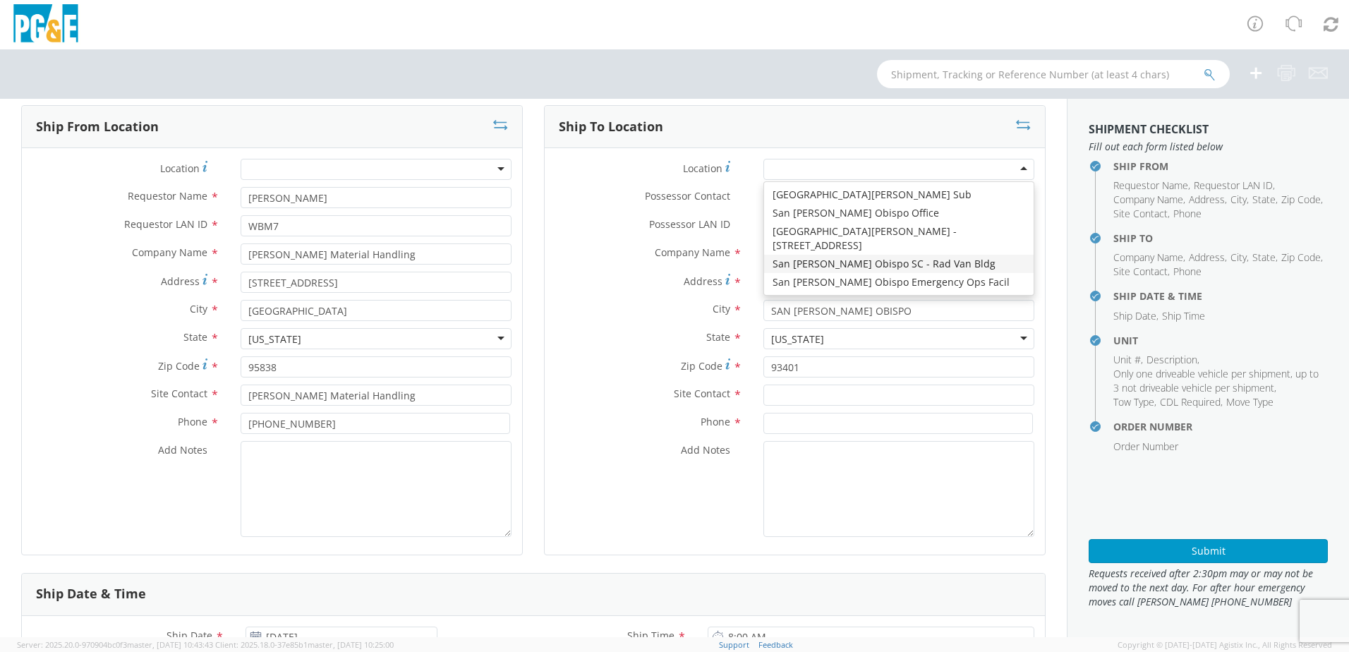
scroll to position [0, 0]
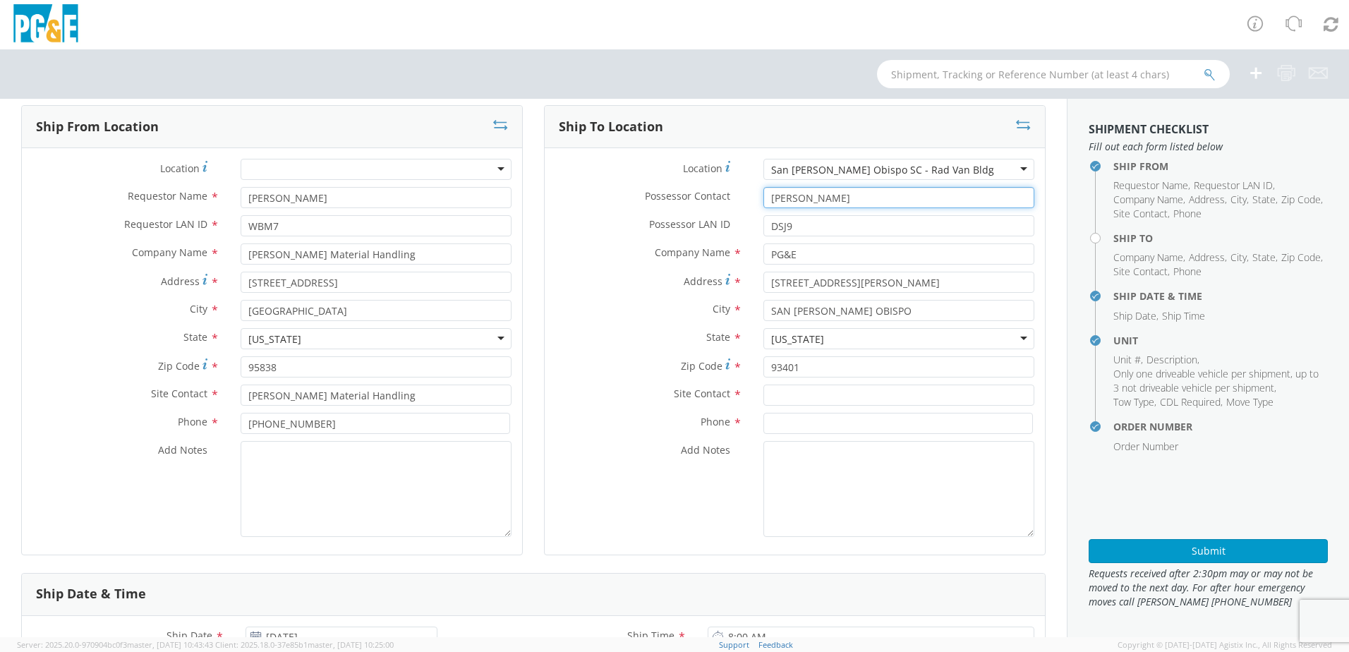
drag, startPoint x: 827, startPoint y: 200, endPoint x: 686, endPoint y: 200, distance: 140.4
click at [686, 200] on div "Possessor Contact * [PERSON_NAME]" at bounding box center [795, 197] width 500 height 21
paste input "[PERSON_NAME]"
drag, startPoint x: 785, startPoint y: 227, endPoint x: 705, endPoint y: 226, distance: 79.7
click at [708, 226] on div "Possessor LAN ID * DSJ9" at bounding box center [795, 225] width 500 height 21
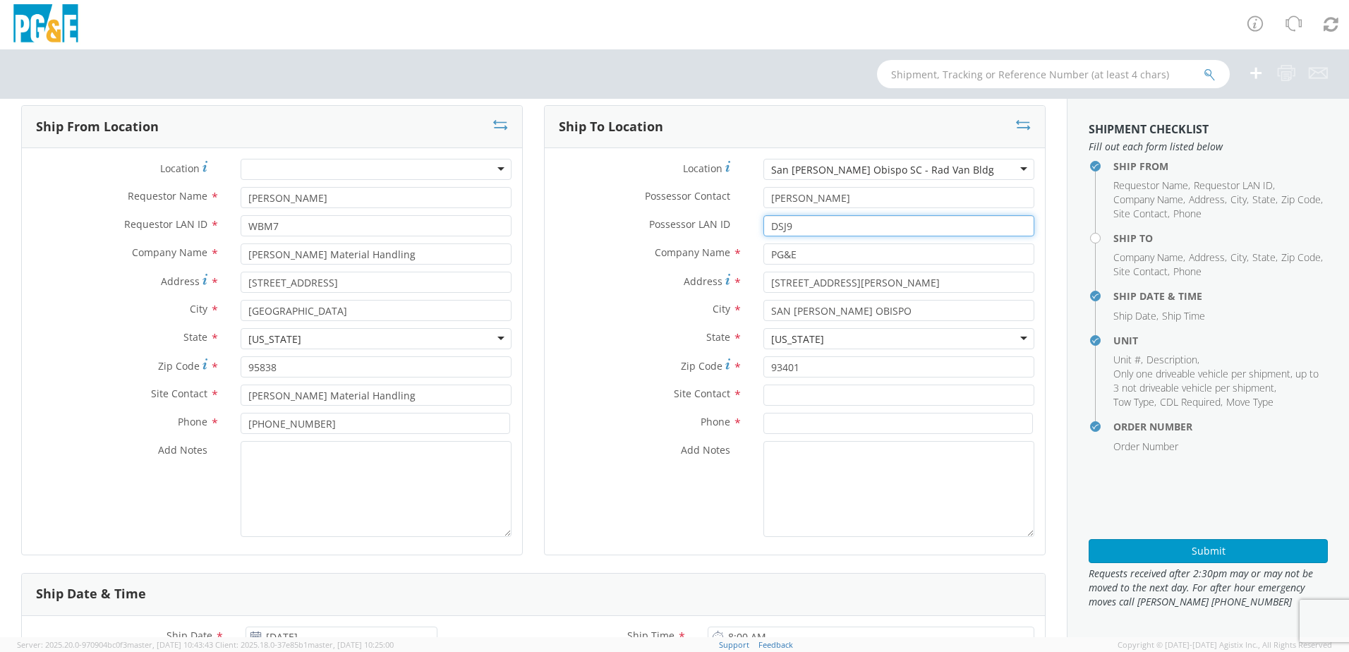
paste input "BLA6"
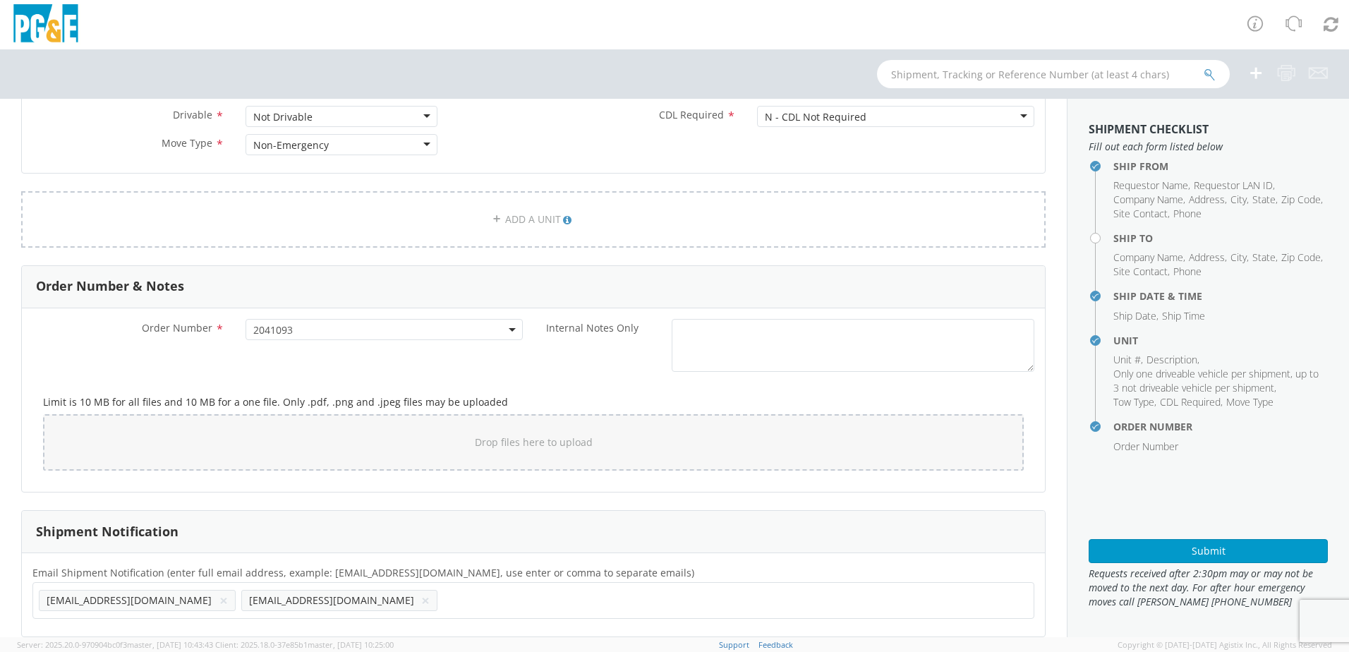
scroll to position [720, 0]
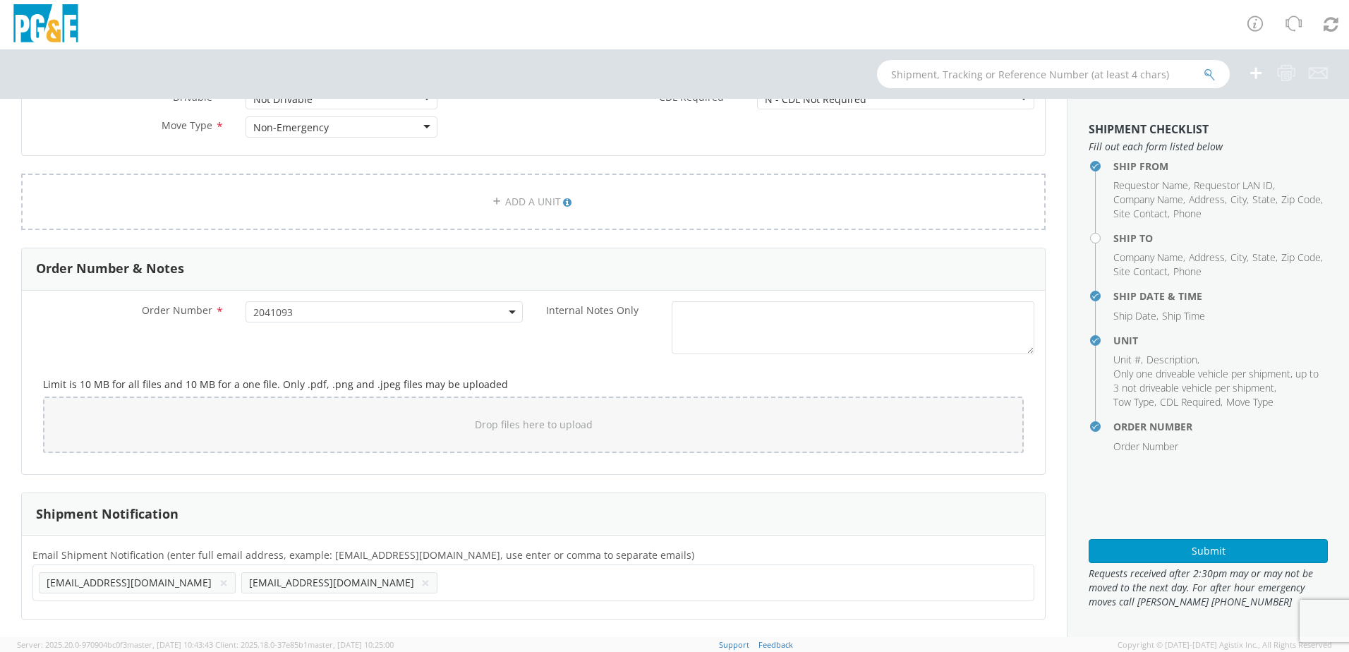
click at [443, 583] on input "text" at bounding box center [450, 582] width 15 height 20
paste input "BLA6"
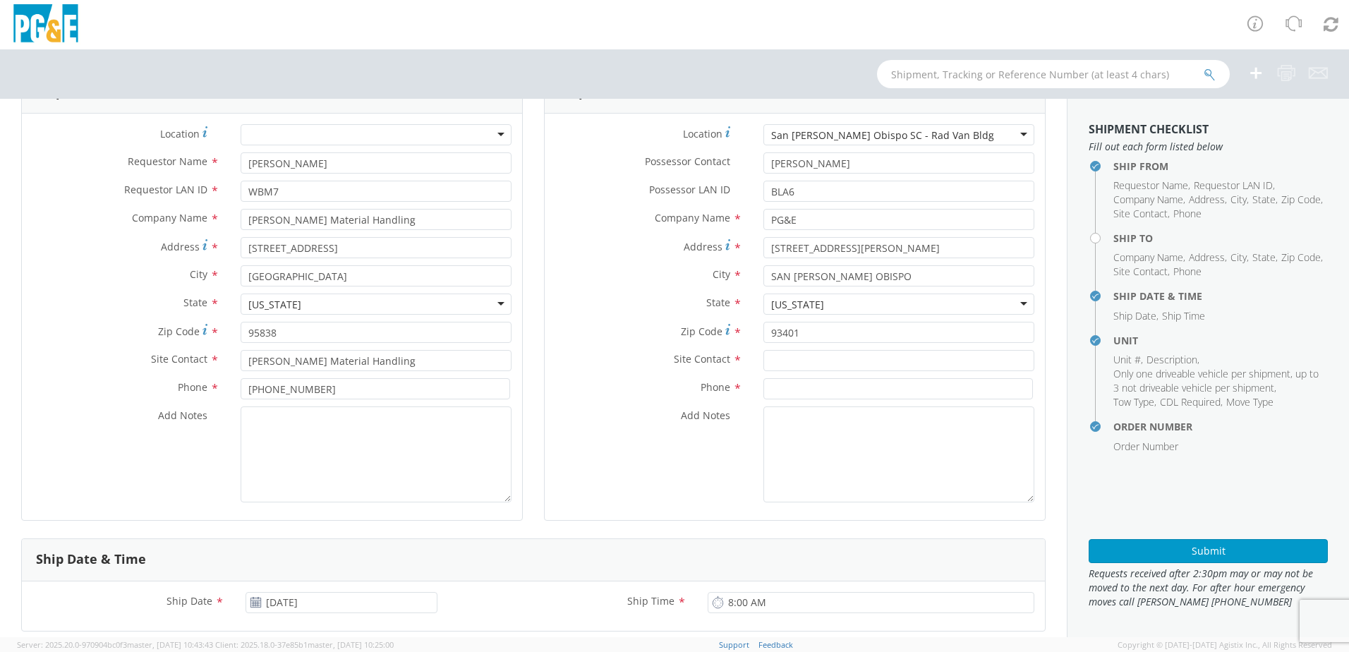
scroll to position [0, 0]
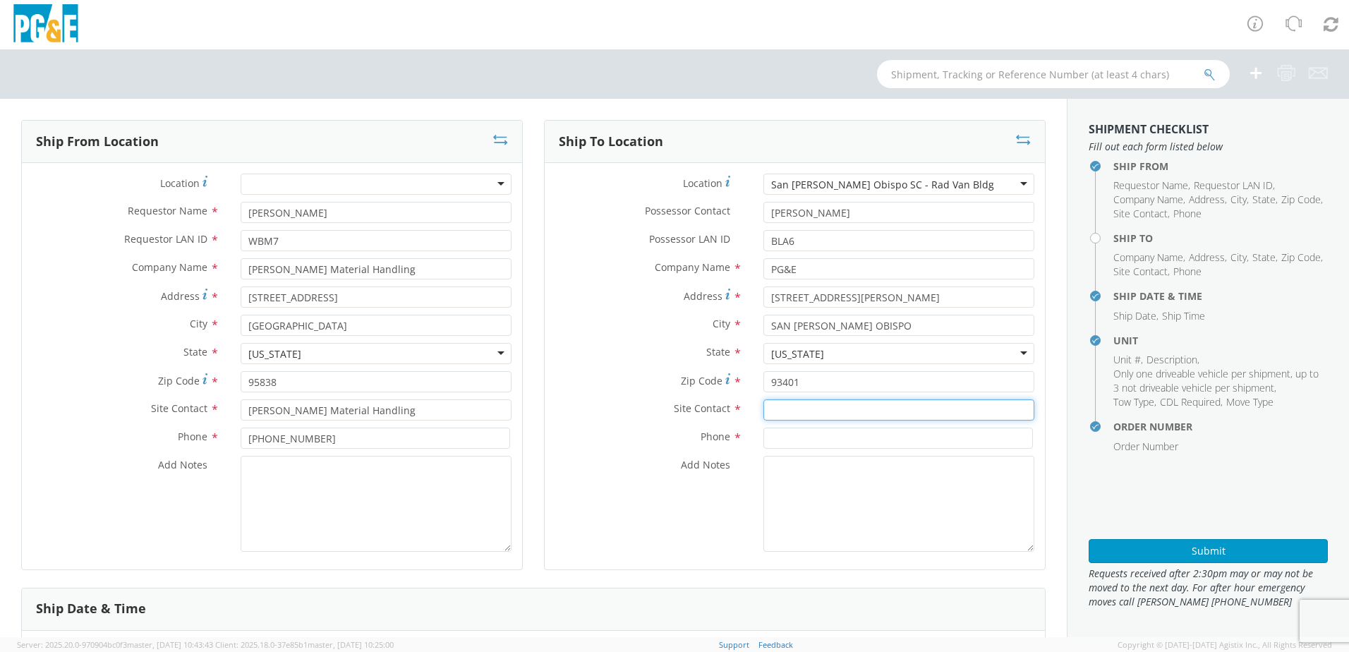
click at [785, 407] on input "text" at bounding box center [898, 409] width 271 height 21
paste input "[PERSON_NAME]"
click at [789, 430] on input at bounding box center [897, 437] width 269 height 21
paste input "[PHONE_NUMBER]"
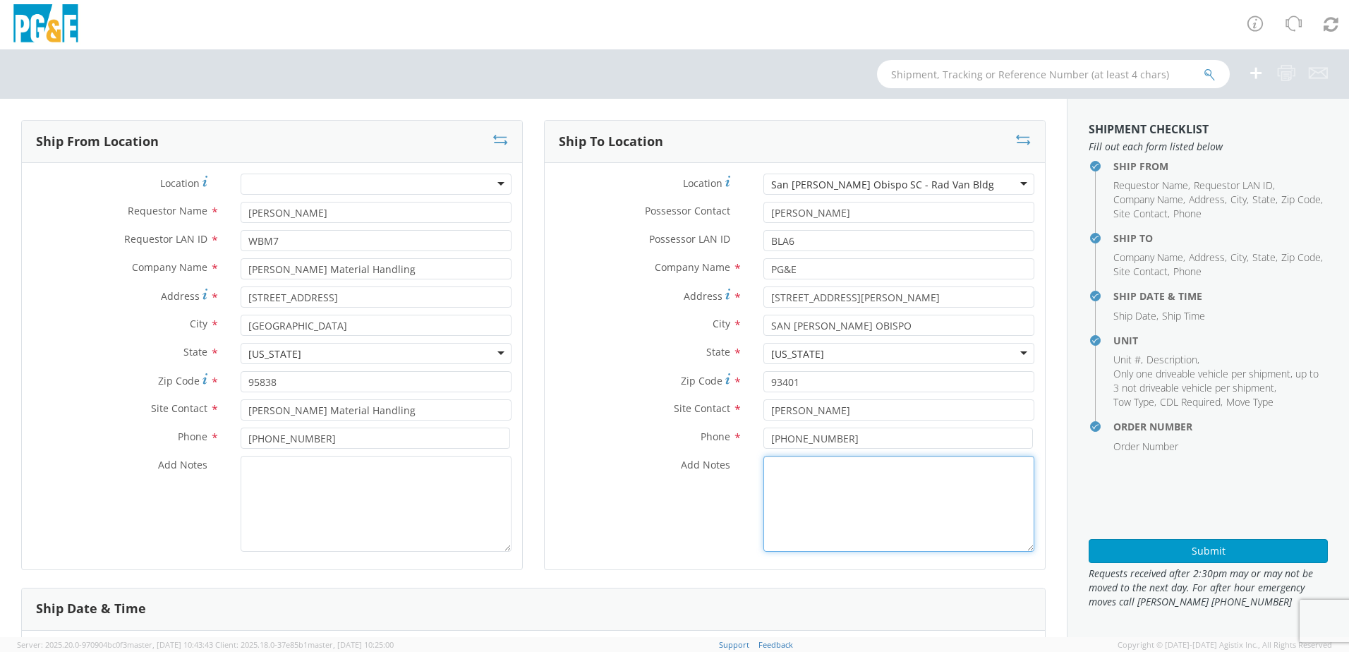
click at [799, 500] on textarea "Add Notes *" at bounding box center [898, 504] width 271 height 96
click at [846, 473] on textarea "ALT CONTACT:" at bounding box center [898, 504] width 271 height 96
paste textarea "[PERSON_NAME] @ [PHONE_NUMBER]"
click at [825, 487] on textarea "ALT CONTACT: [PERSON_NAME] @ [PHONE_NUMBER] GARAGE:" at bounding box center [898, 504] width 271 height 96
paste textarea "[PHONE_NUMBER]"
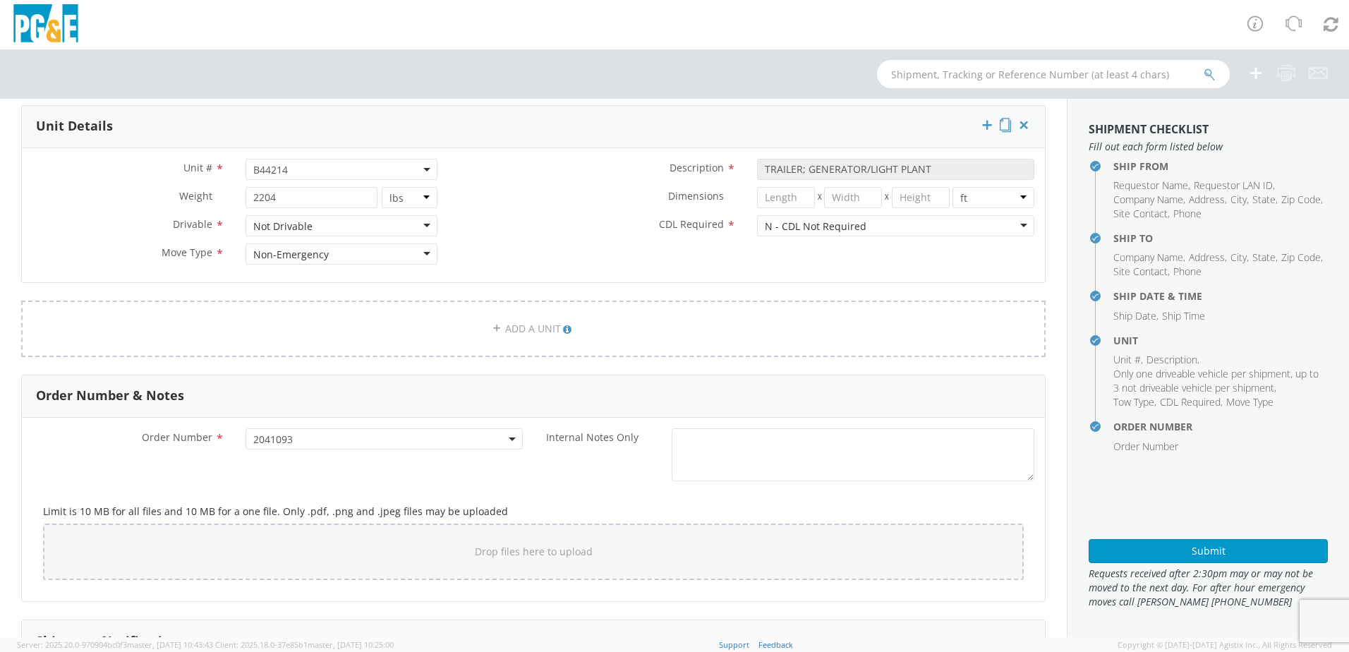
scroll to position [720, 0]
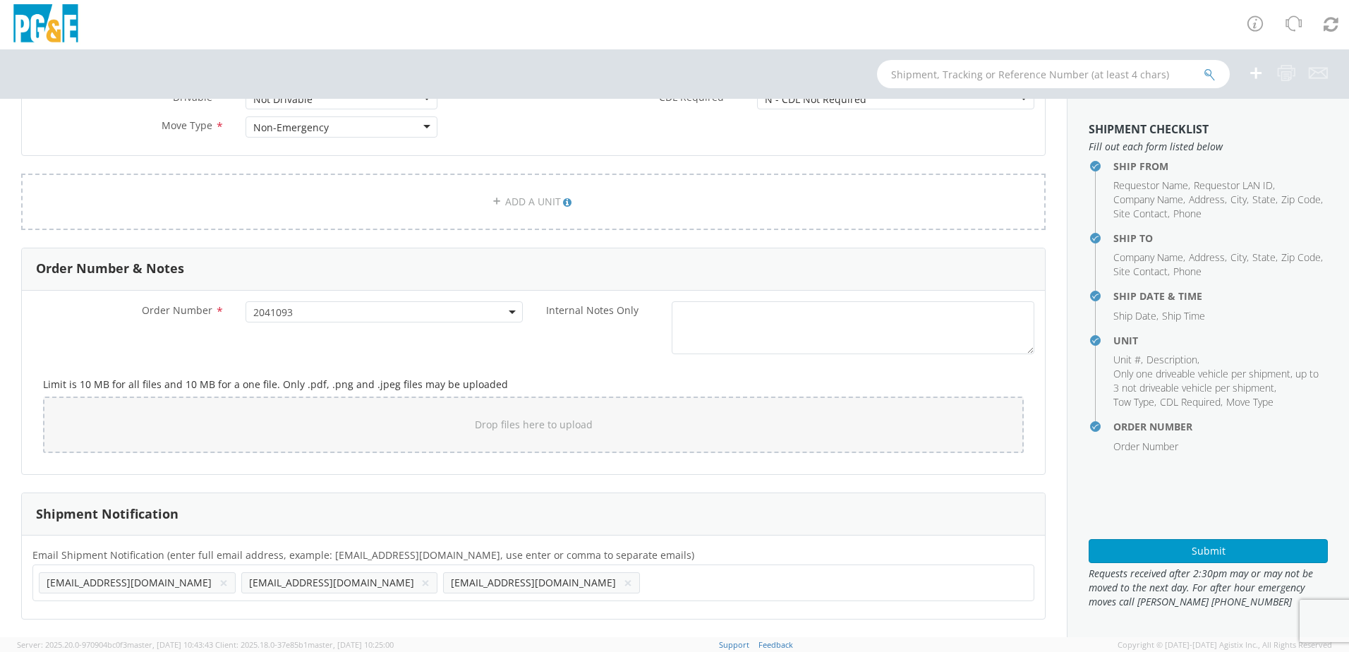
click at [434, 585] on ul "[EMAIL_ADDRESS][DOMAIN_NAME] × [EMAIL_ADDRESS][DOMAIN_NAME] × [EMAIL_ADDRESS][D…" at bounding box center [533, 583] width 989 height 24
paste input "[EMAIL_ADDRESS][DOMAIN_NAME]"
click at [548, 590] on ul "[EMAIL_ADDRESS][DOMAIN_NAME] × [EMAIL_ADDRESS][DOMAIN_NAME] × [EMAIL_ADDRESS][D…" at bounding box center [533, 583] width 989 height 24
paste input "[EMAIL_ADDRESS][DOMAIN_NAME]"
click at [421, 583] on button "×" at bounding box center [425, 582] width 8 height 17
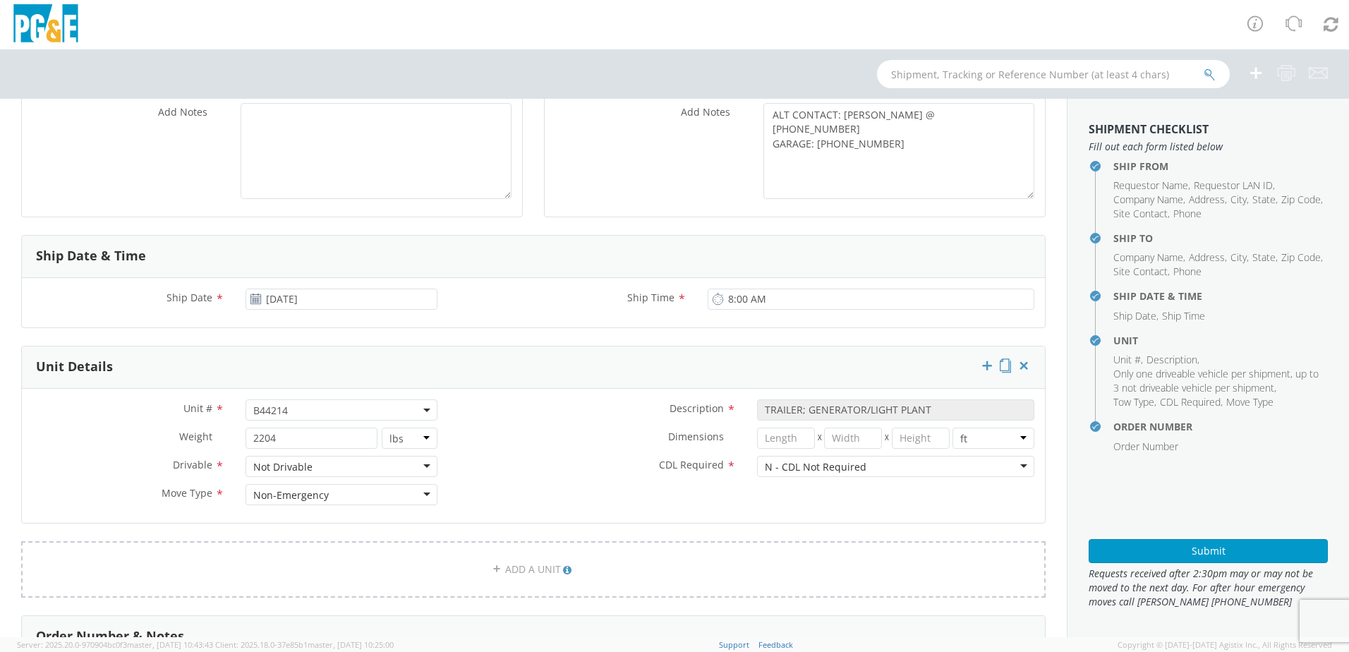
scroll to position [423, 0]
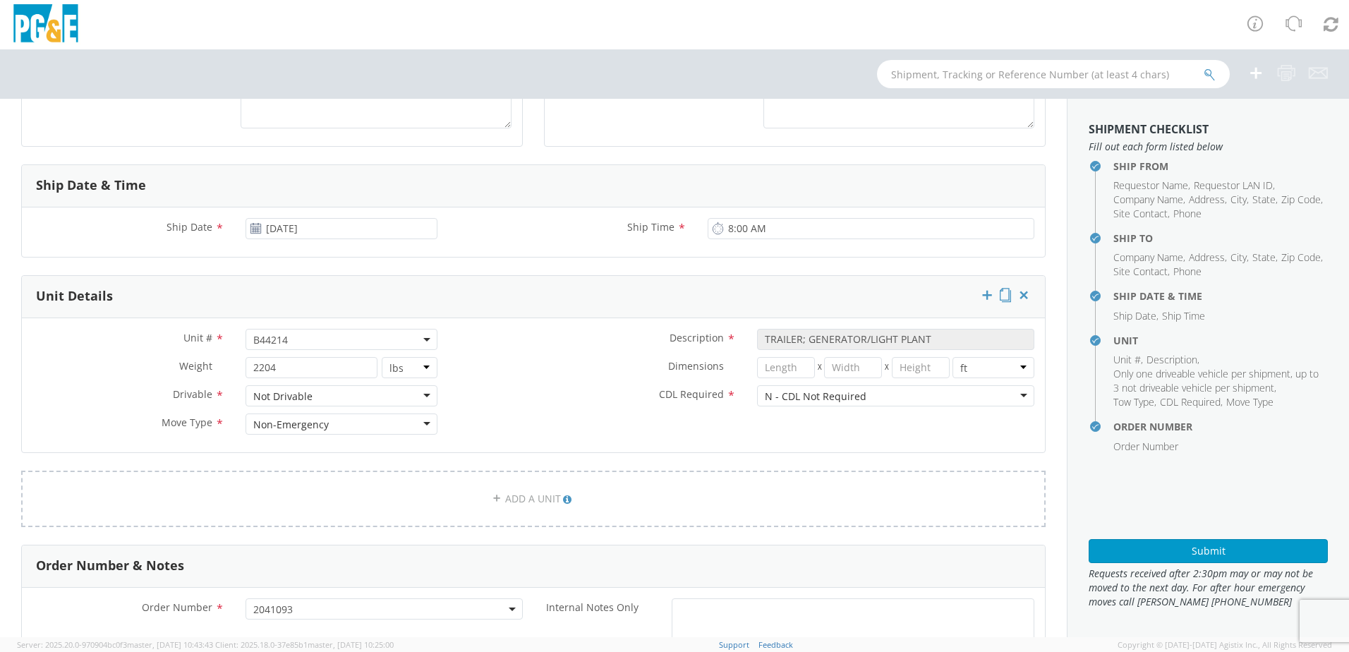
drag, startPoint x: 289, startPoint y: 343, endPoint x: 297, endPoint y: 344, distance: 8.5
click at [289, 343] on span "B44214" at bounding box center [341, 339] width 176 height 13
click at [295, 360] on input "search" at bounding box center [340, 362] width 183 height 21
paste input "B45379"
click at [470, 386] on label "CDL Required *" at bounding box center [597, 394] width 298 height 18
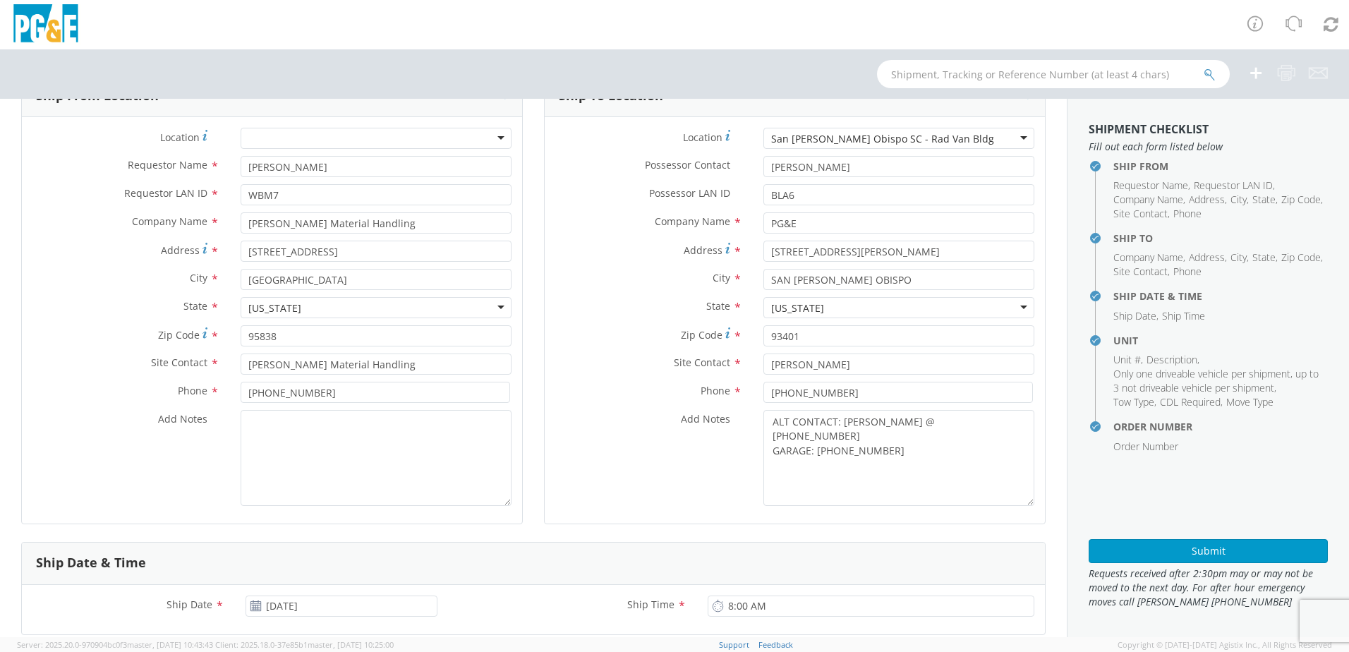
scroll to position [71, 0]
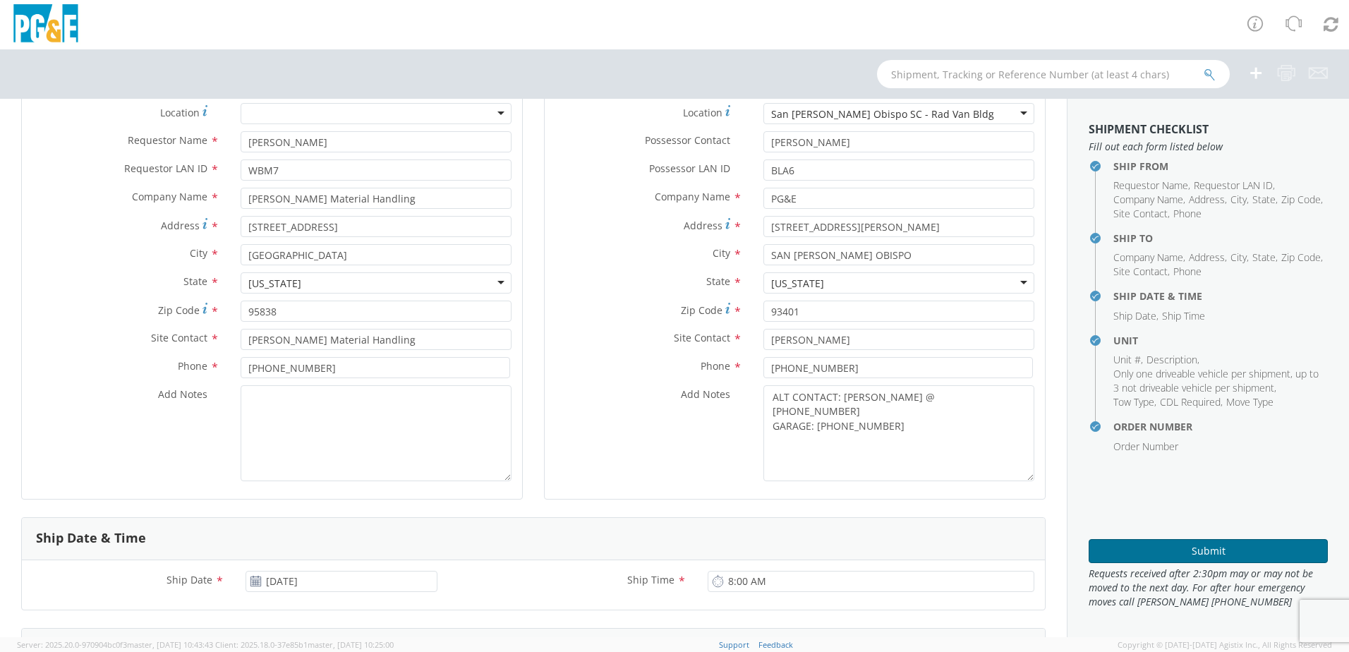
click at [1148, 554] on button "Submit" at bounding box center [1207, 551] width 239 height 24
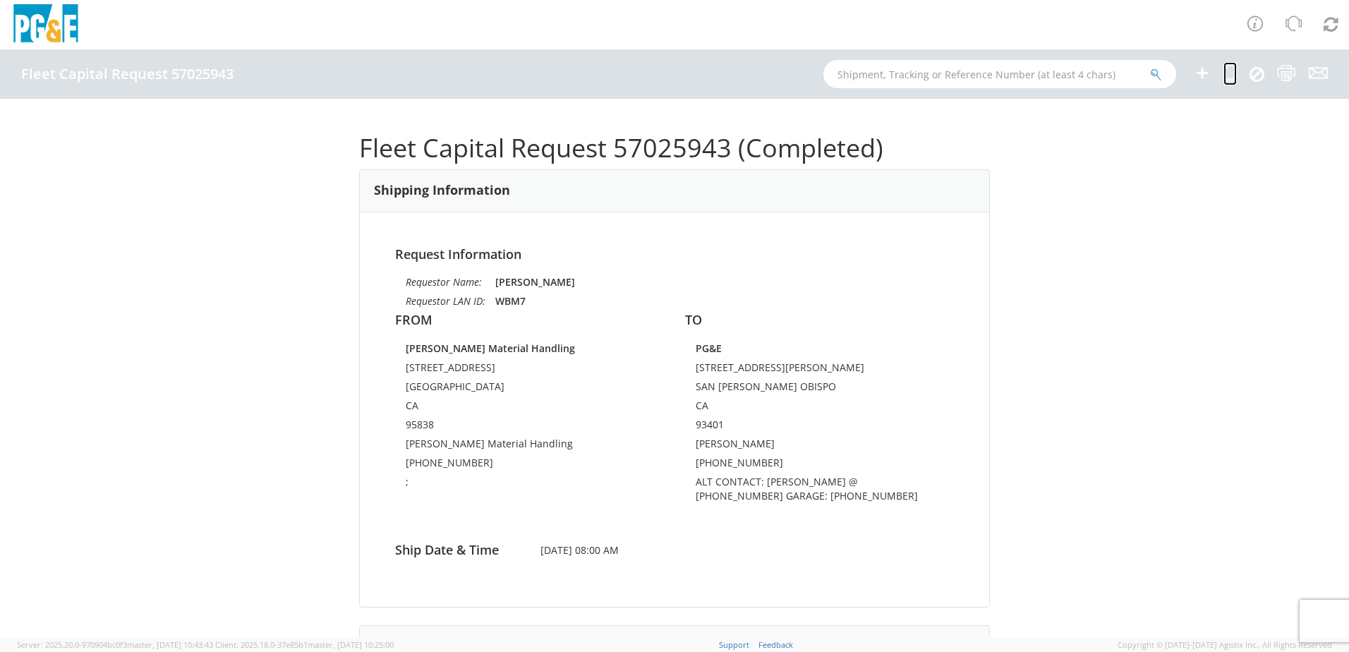
click at [1226, 81] on icon at bounding box center [1229, 73] width 13 height 18
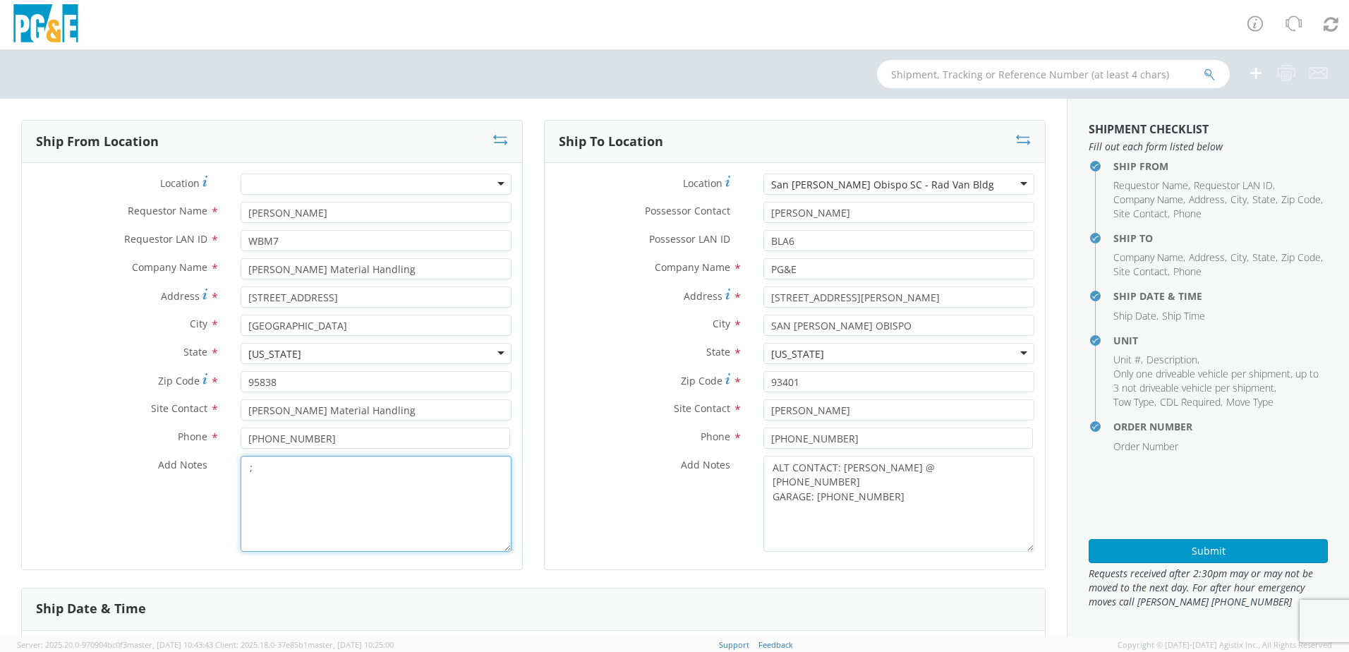
click at [286, 482] on textarea ";" at bounding box center [376, 504] width 271 height 96
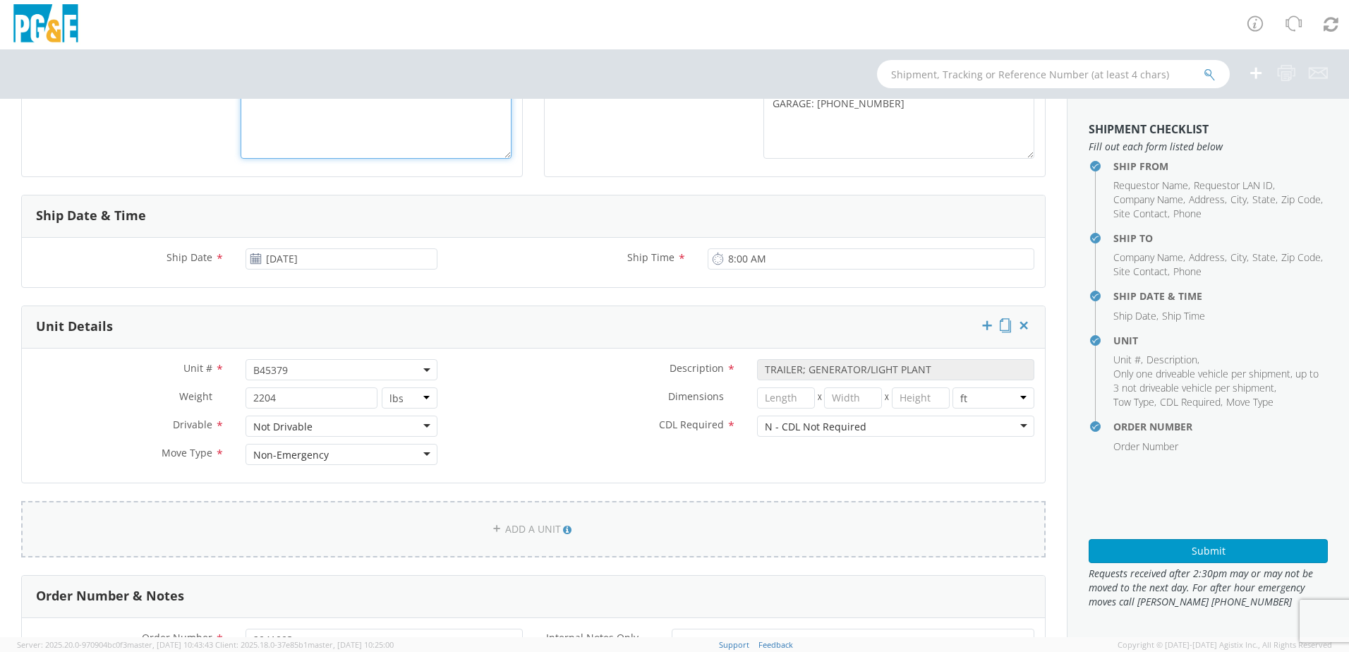
scroll to position [423, 0]
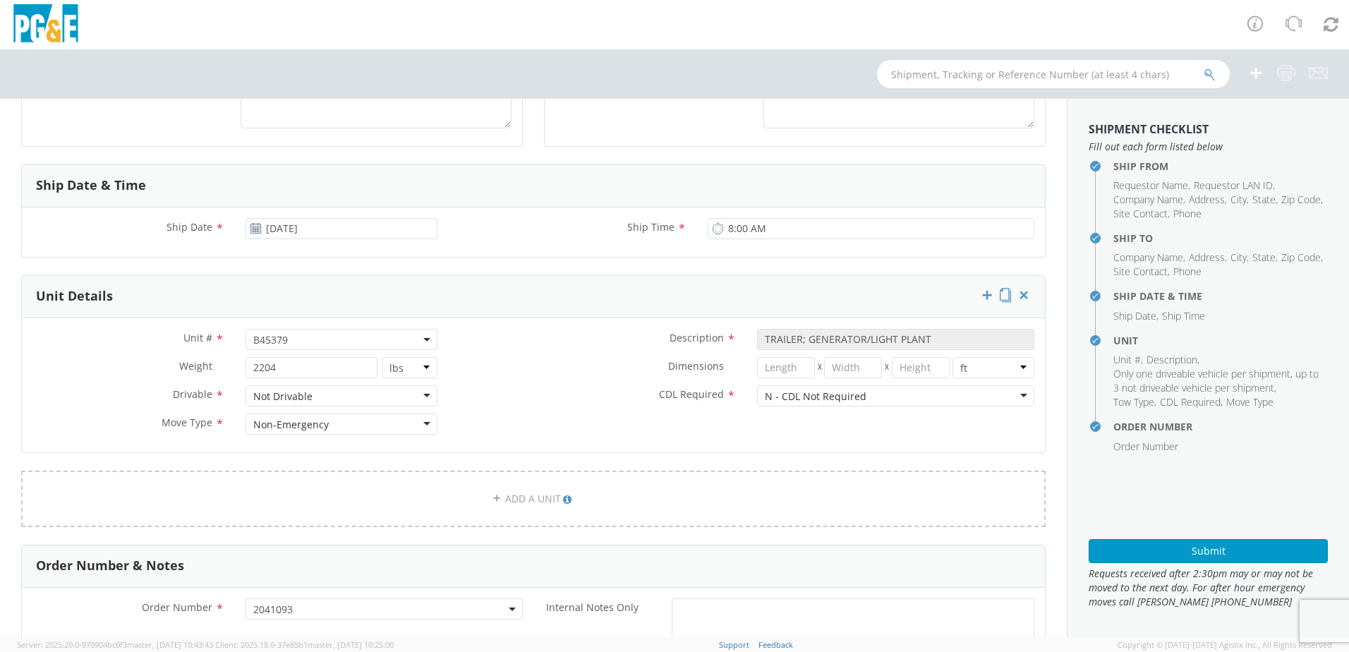
click at [291, 343] on span "B45379" at bounding box center [341, 339] width 176 height 13
click at [279, 360] on input "search" at bounding box center [340, 362] width 183 height 21
paste input "B45380"
click at [522, 395] on label "CDL Required *" at bounding box center [597, 394] width 298 height 18
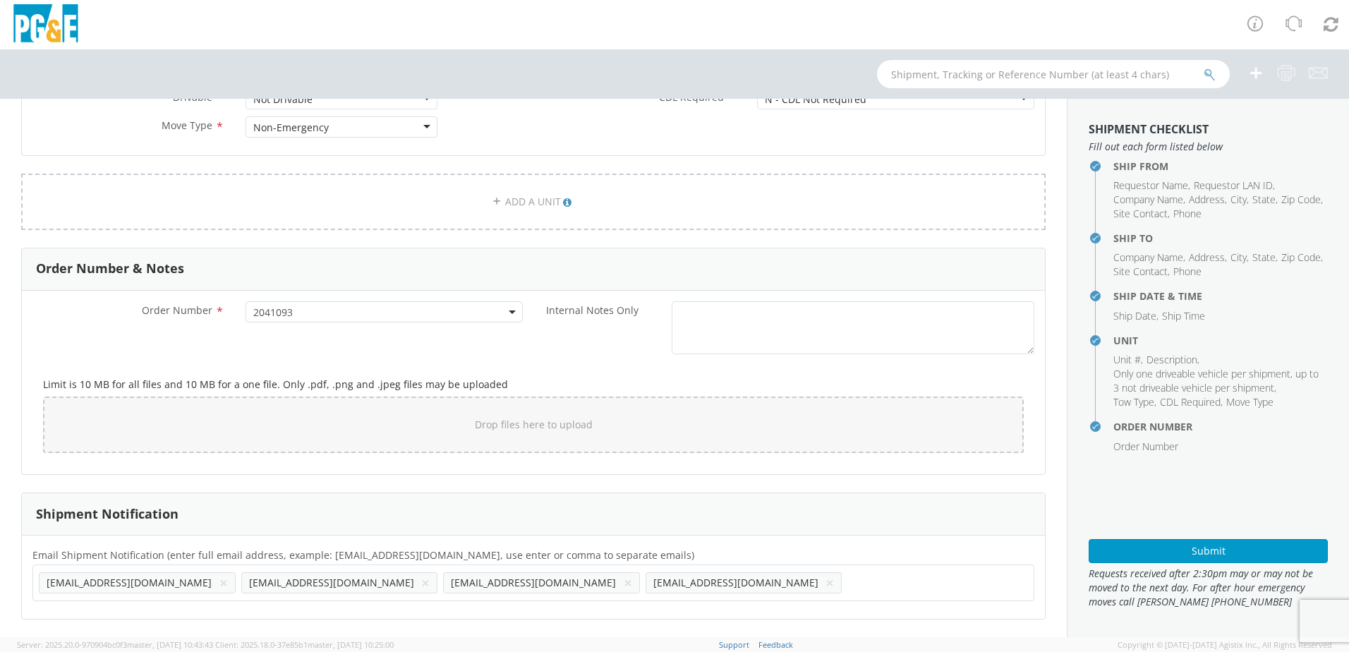
scroll to position [509, 0]
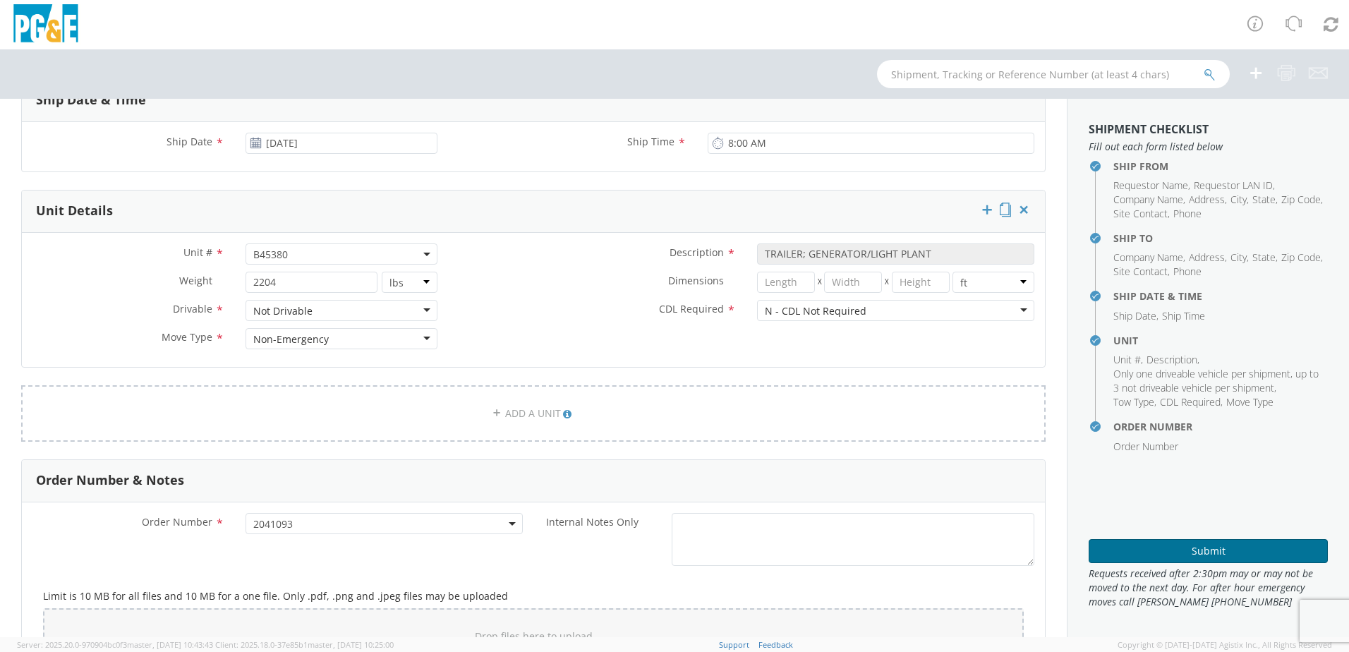
click at [1128, 546] on button "Submit" at bounding box center [1207, 551] width 239 height 24
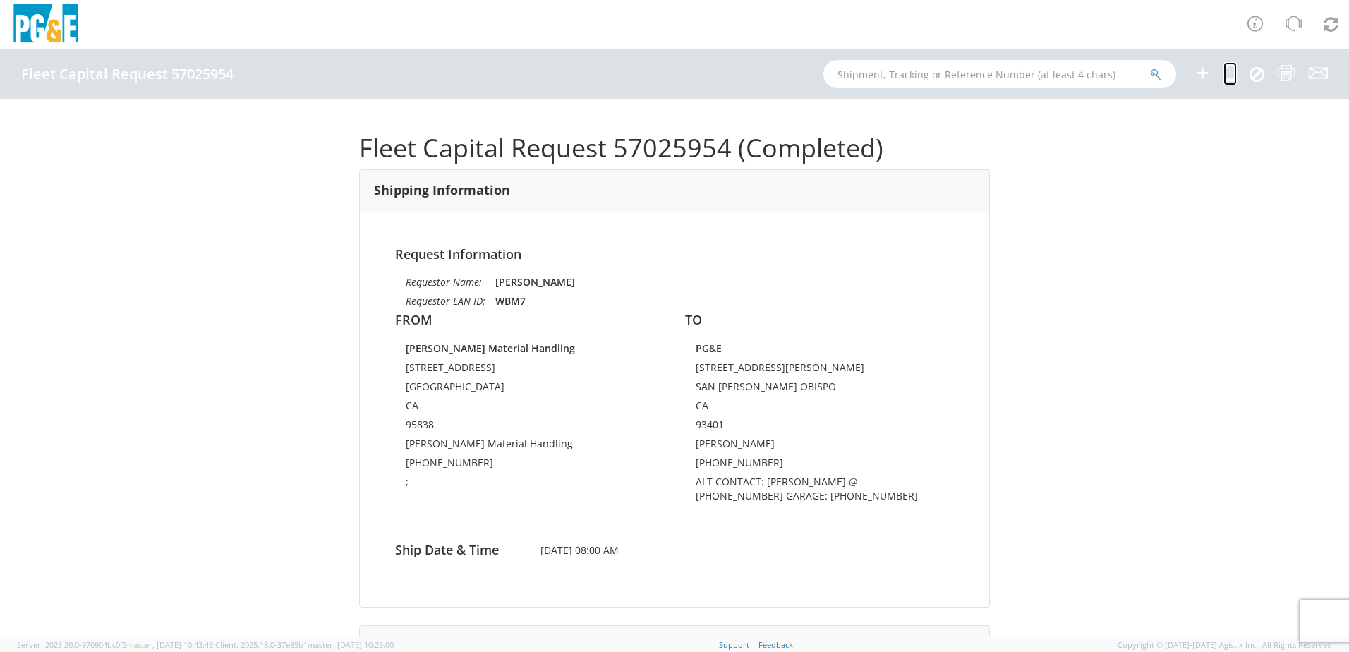
click at [1225, 70] on icon at bounding box center [1229, 73] width 13 height 18
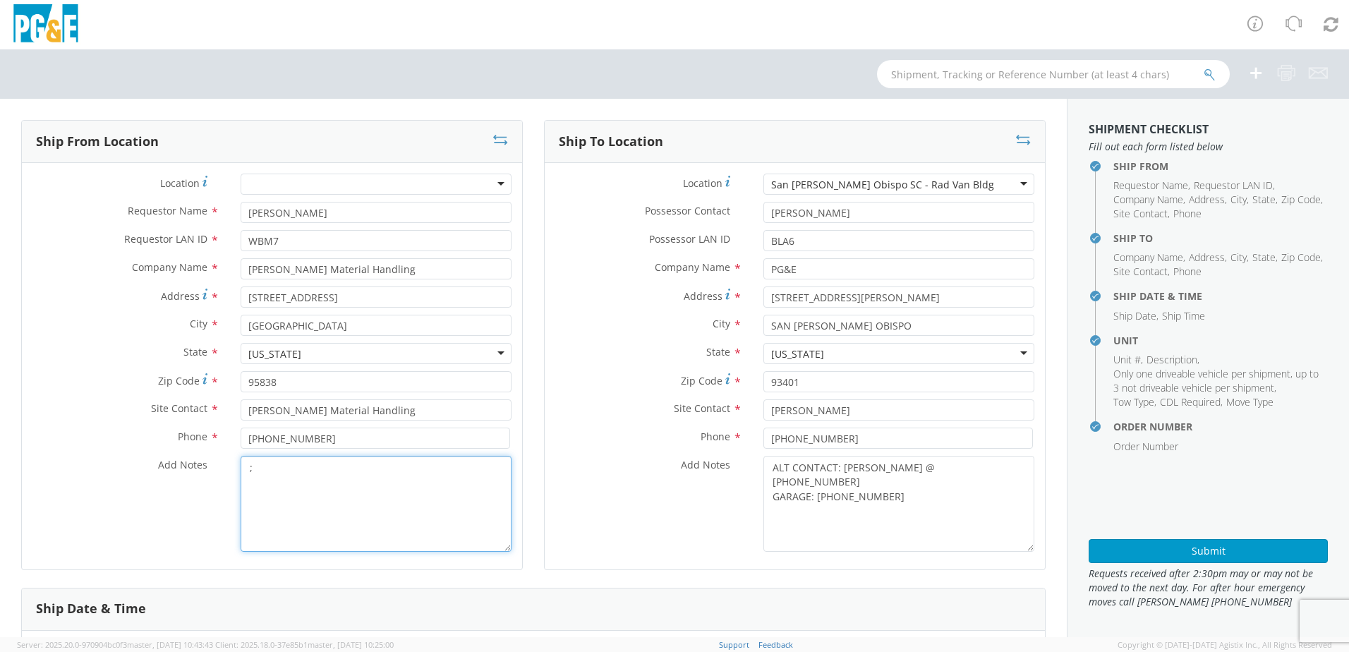
click at [438, 509] on textarea ";" at bounding box center [376, 504] width 271 height 96
click at [938, 187] on div "San [PERSON_NAME] Obispo SC - Rad Van Bldg" at bounding box center [898, 184] width 271 height 21
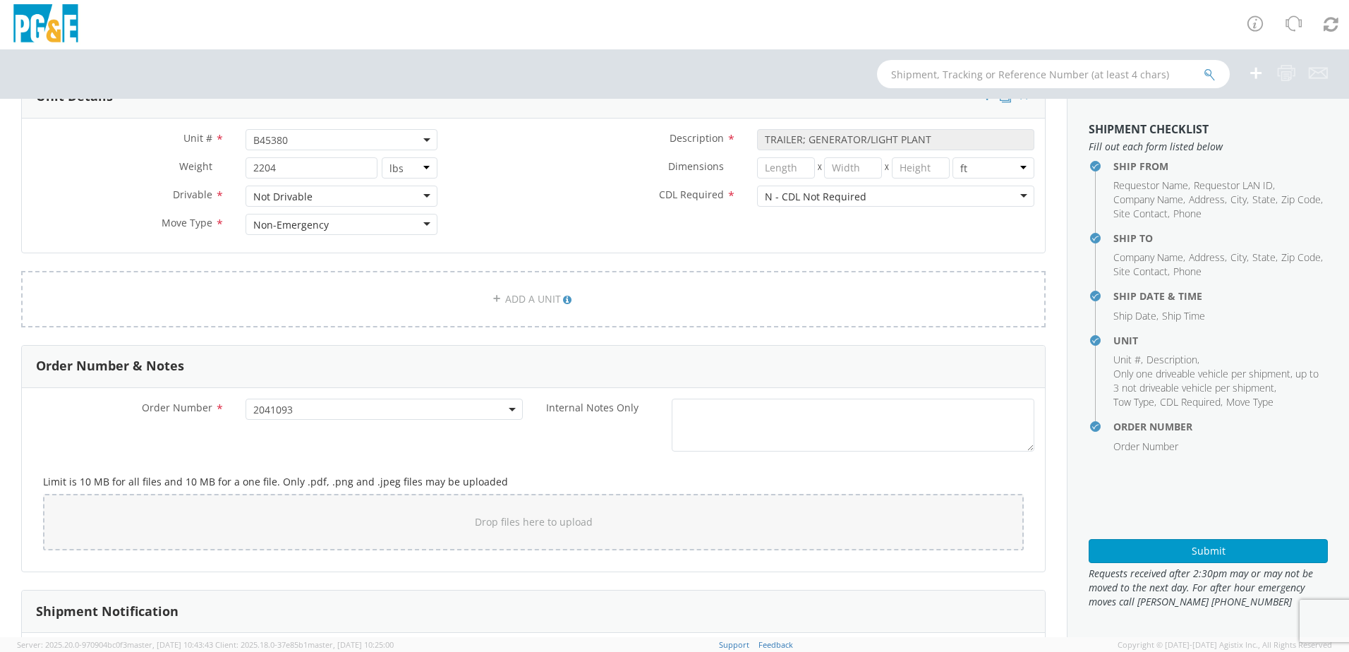
scroll to position [720, 0]
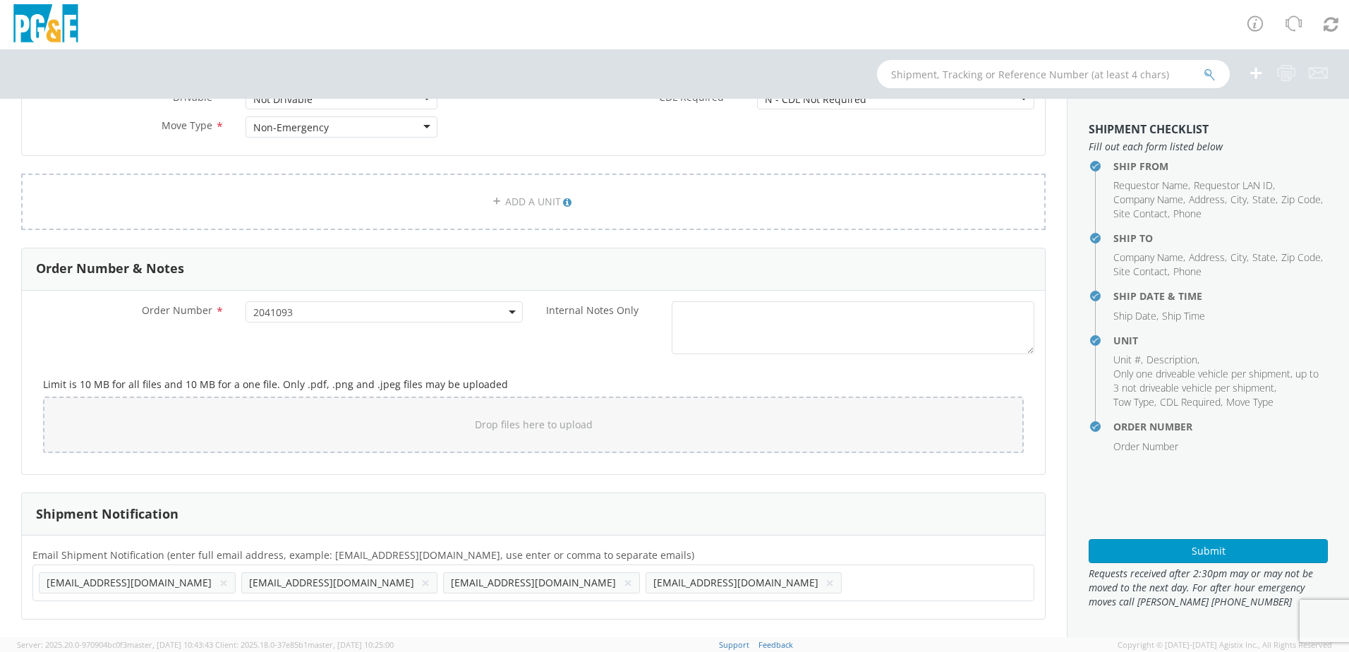
click at [421, 583] on button "×" at bounding box center [425, 582] width 8 height 17
click at [421, 584] on button "×" at bounding box center [425, 582] width 8 height 17
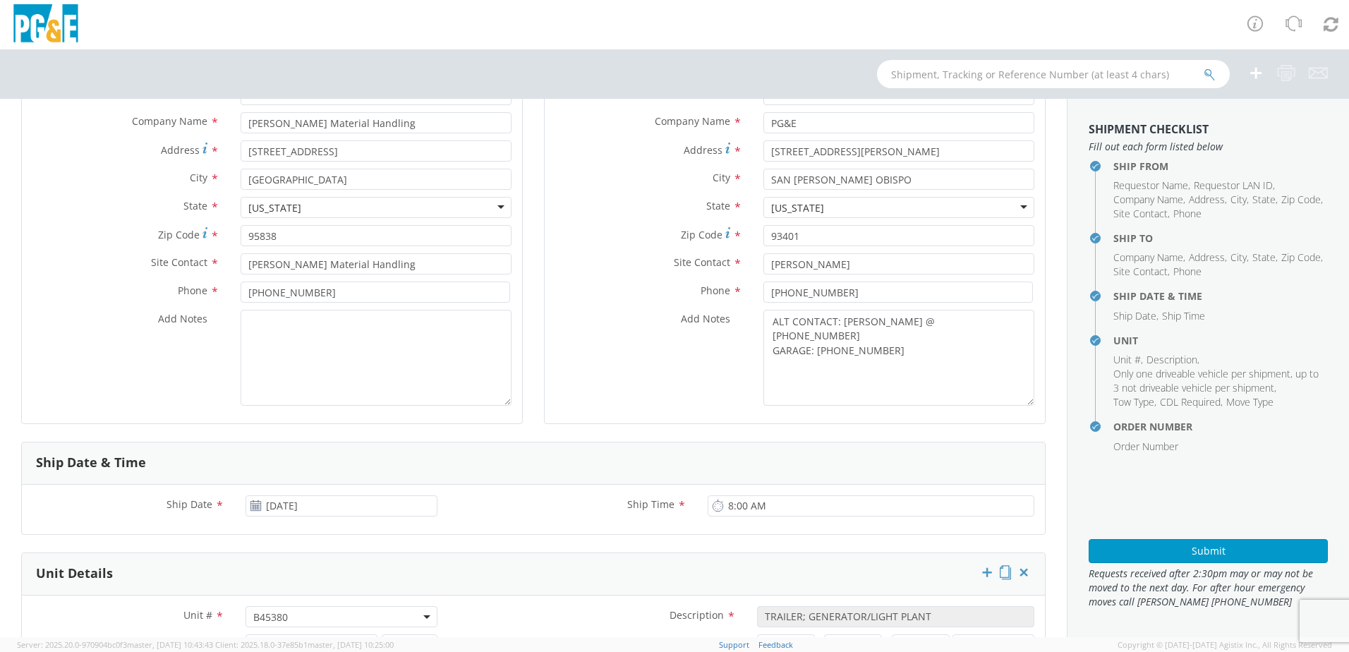
scroll to position [0, 0]
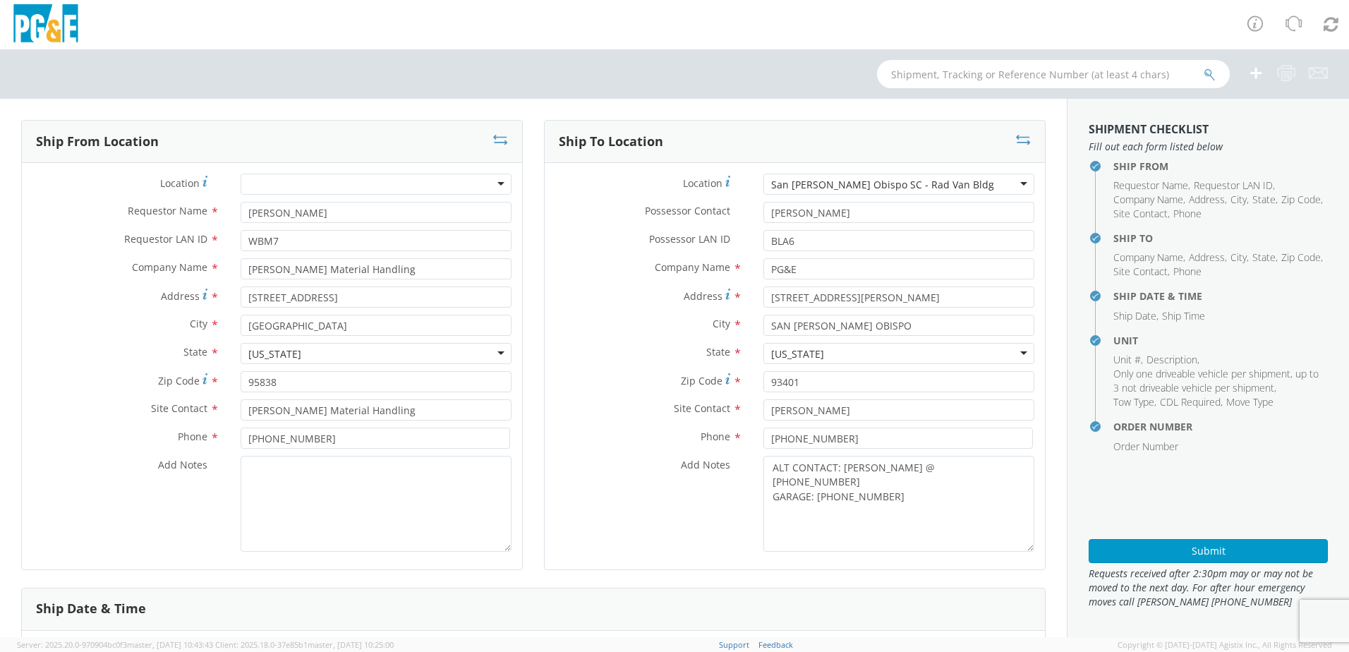
click at [940, 184] on div "San [PERSON_NAME] Obispo SC - Rad Van Bldg" at bounding box center [898, 184] width 271 height 21
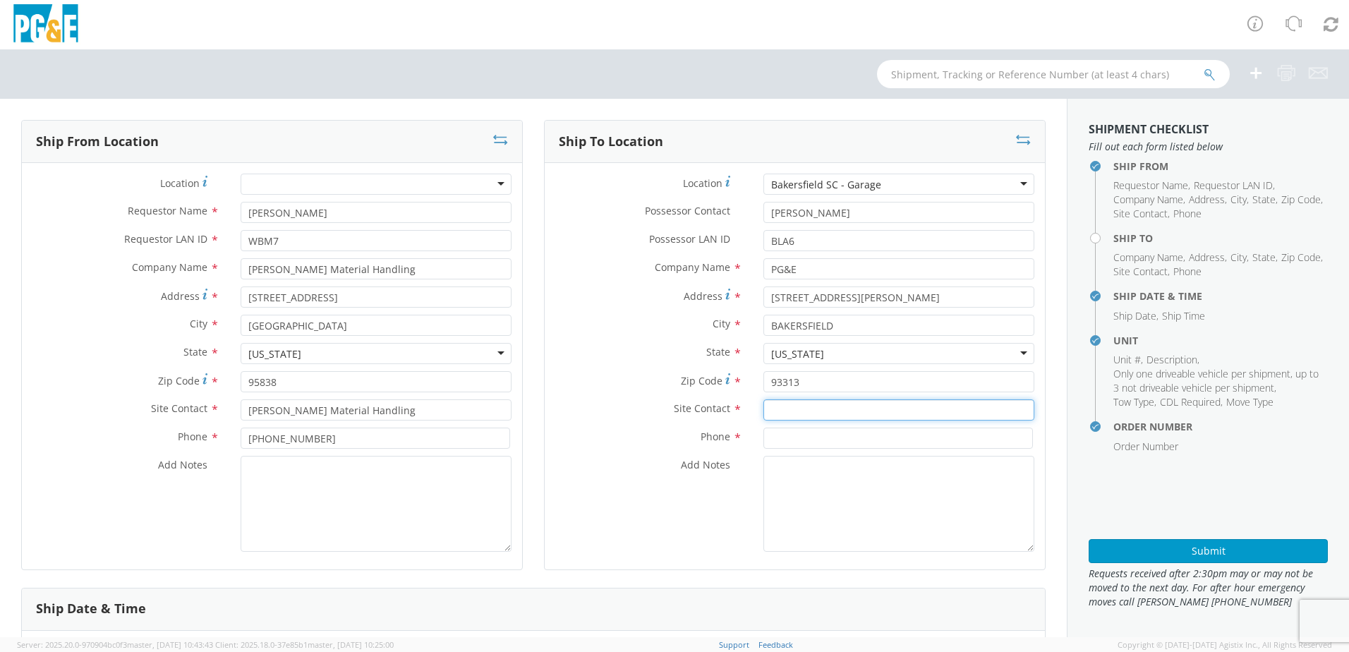
click at [823, 416] on input "text" at bounding box center [898, 409] width 271 height 21
paste input "[PERSON_NAME]"
click at [765, 435] on input at bounding box center [897, 437] width 269 height 21
paste input "[PHONE_NUMBER]"
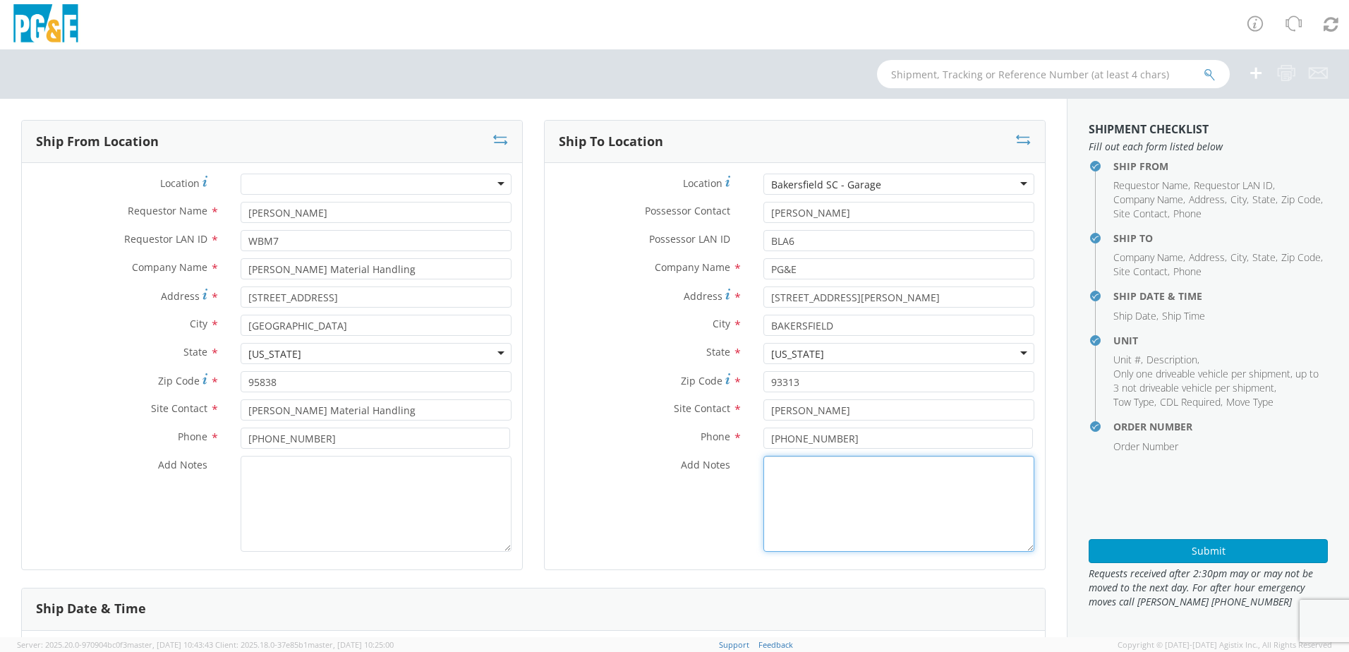
click at [909, 513] on textarea "Add Notes *" at bounding box center [898, 504] width 271 height 96
click at [894, 461] on textarea "ALT CONTACT:" at bounding box center [898, 504] width 271 height 96
paste textarea "[PERSON_NAME] @ [PHONE_NUMBER]"
click at [848, 502] on textarea "ALT CONTACT: [PERSON_NAME] @ [PHONE_NUMBER] GARAGE:" at bounding box center [898, 504] width 271 height 96
paste textarea "[PHONE_NUMBER]"
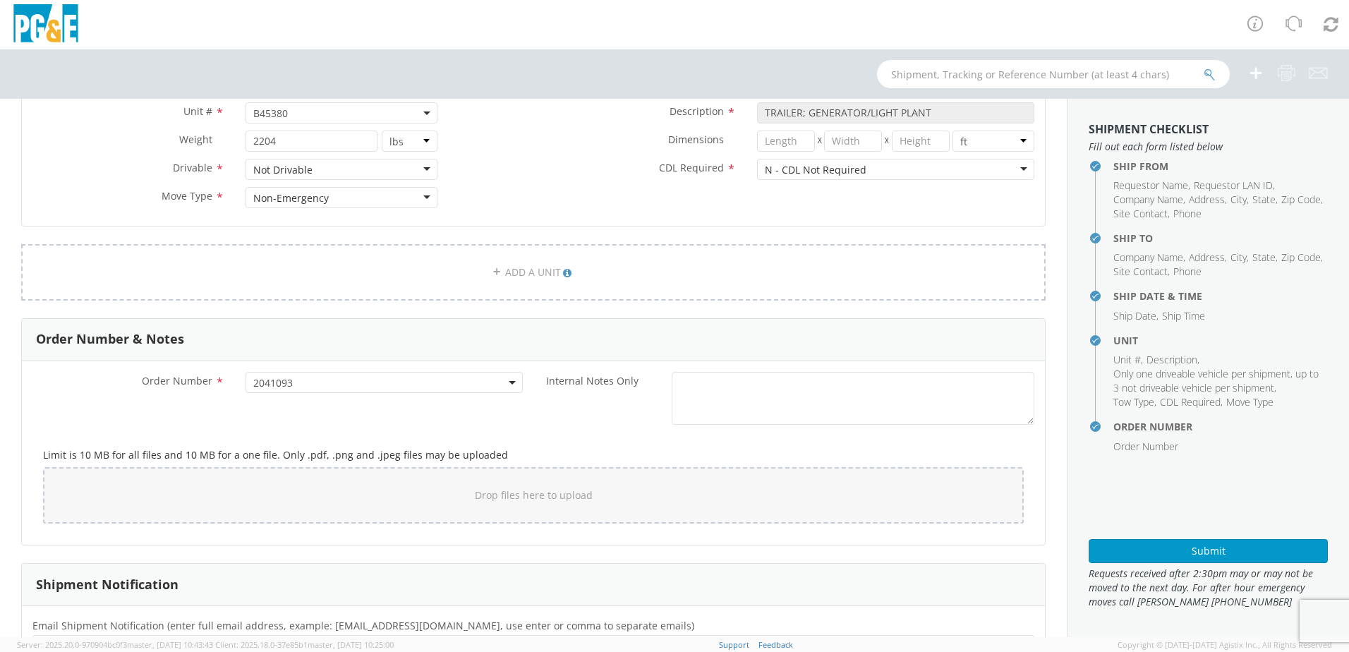
scroll to position [720, 0]
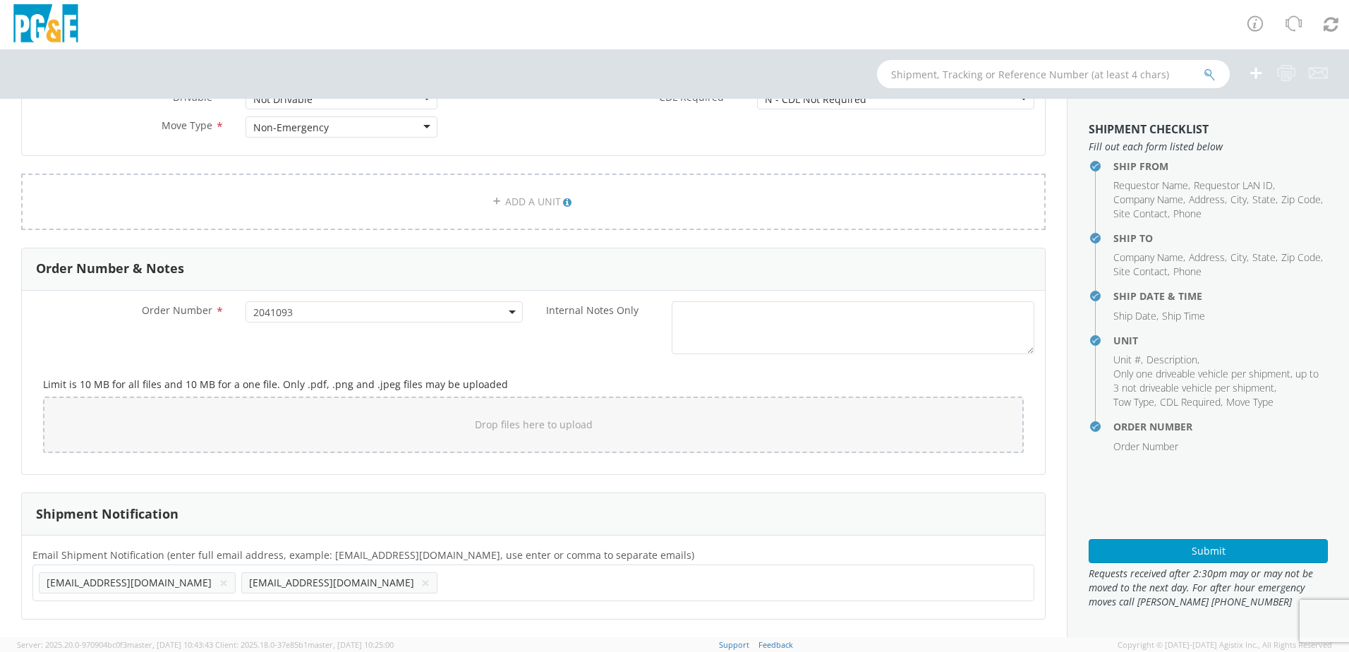
click at [443, 576] on input "text" at bounding box center [450, 582] width 15 height 20
paste input "[EMAIL_ADDRESS][DOMAIN_NAME]"
drag, startPoint x: 442, startPoint y: 608, endPoint x: 442, endPoint y: 597, distance: 11.3
click at [443, 607] on div "Email Shipment Notification (enter full email address, example: [EMAIL_ADDRESS]…" at bounding box center [533, 576] width 1023 height 83
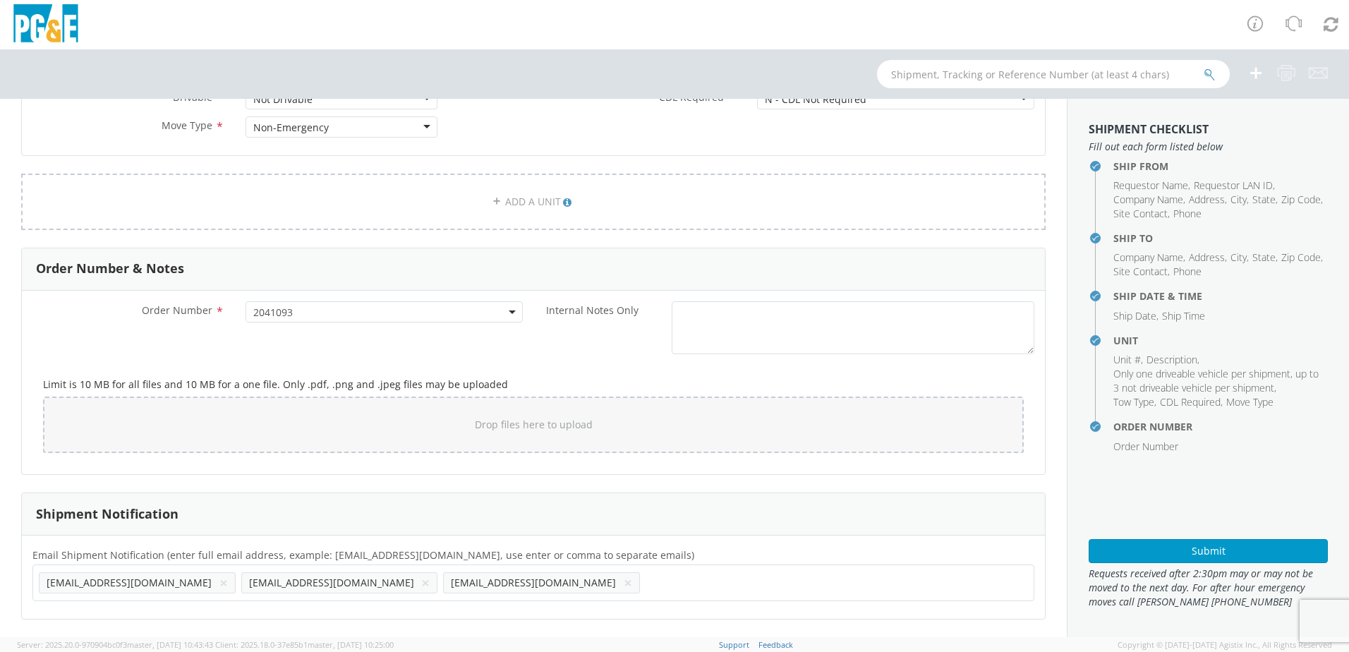
click at [440, 593] on ul "[EMAIL_ADDRESS][DOMAIN_NAME] × [EMAIL_ADDRESS][DOMAIN_NAME] × [EMAIL_ADDRESS][D…" at bounding box center [533, 583] width 989 height 24
paste input "[EMAIL_ADDRESS][DOMAIN_NAME]"
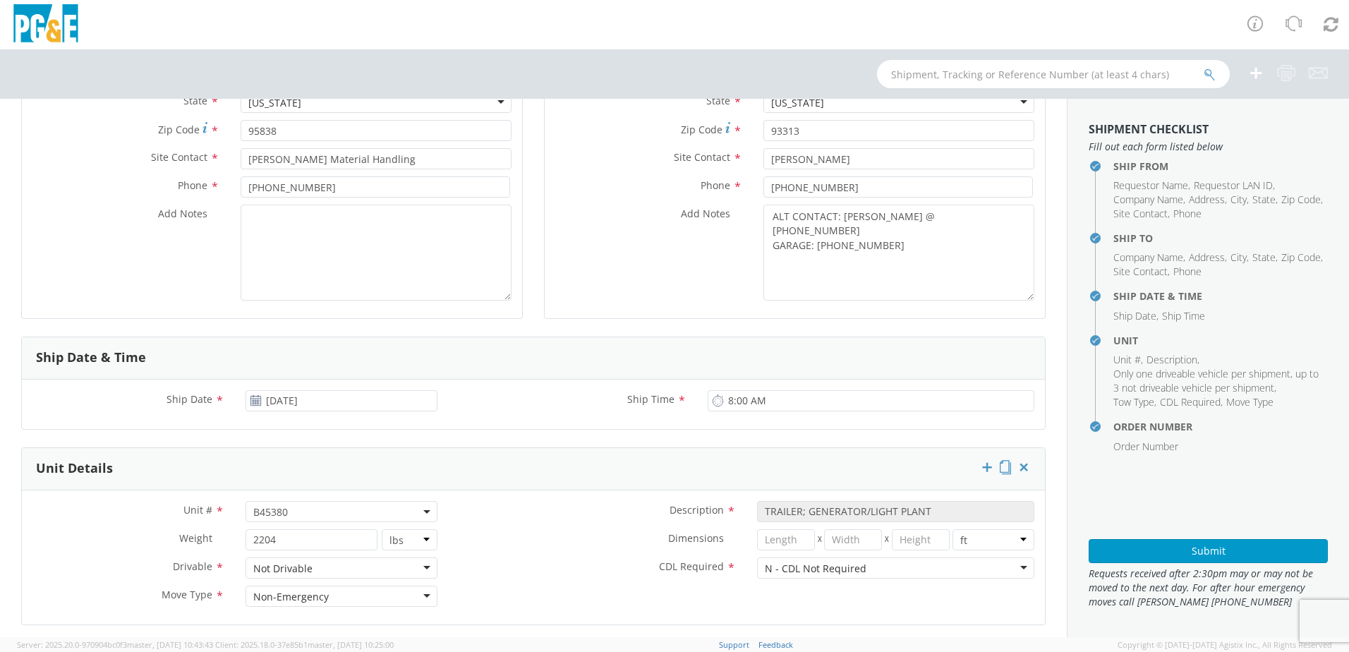
scroll to position [226, 0]
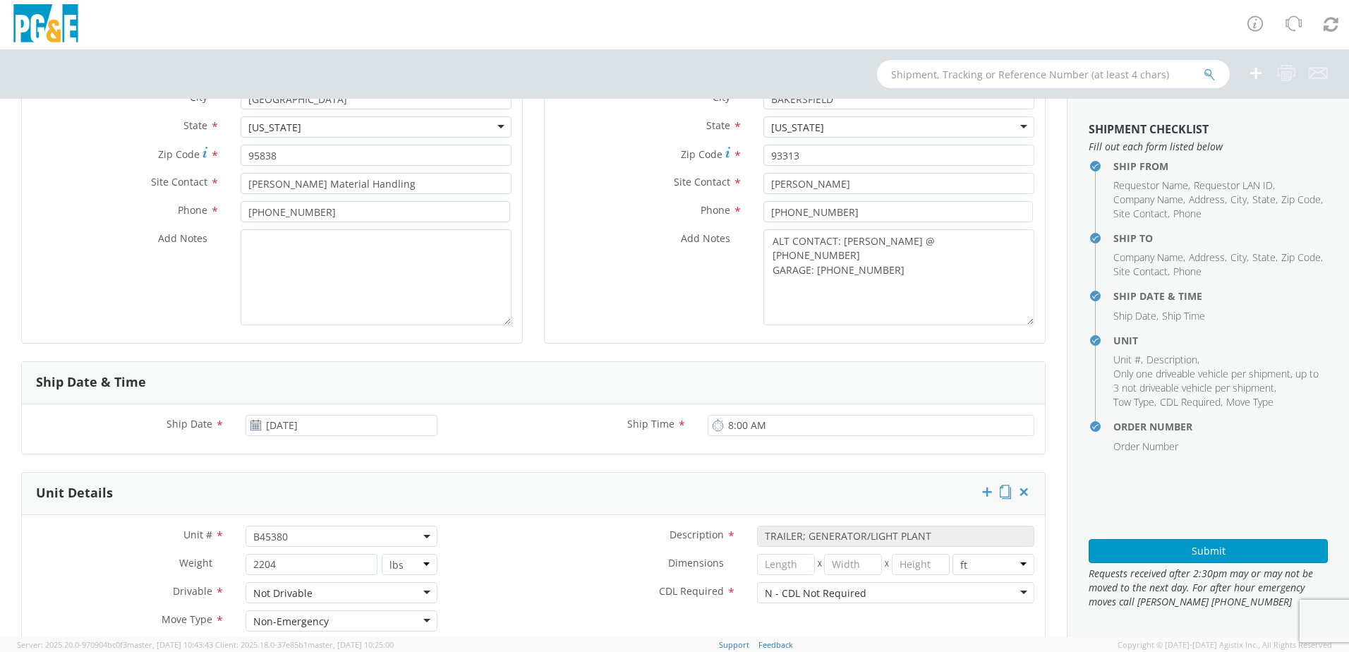
click at [303, 535] on span "B45380" at bounding box center [341, 536] width 176 height 13
click at [285, 554] on input "search" at bounding box center [340, 559] width 183 height 21
paste input "B45381"
click at [562, 583] on label "CDL Required *" at bounding box center [597, 591] width 298 height 18
click at [1175, 552] on button "Submit" at bounding box center [1207, 551] width 239 height 24
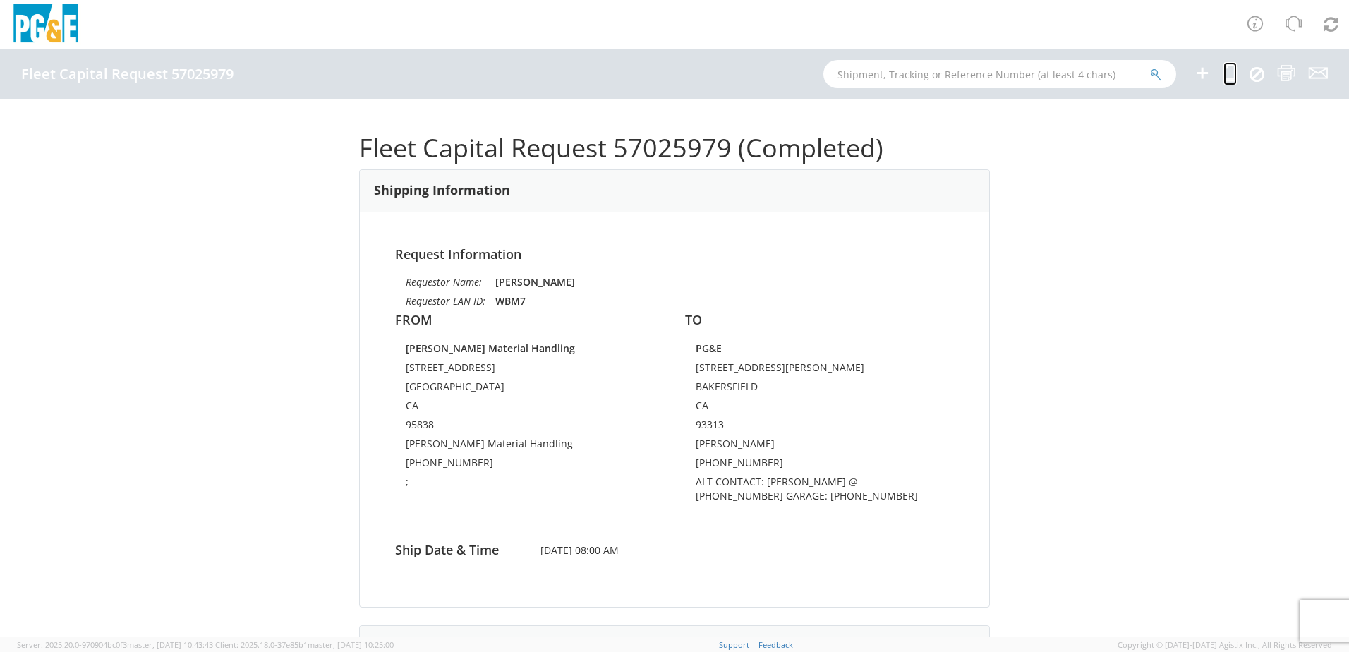
click at [1231, 76] on icon at bounding box center [1229, 73] width 13 height 18
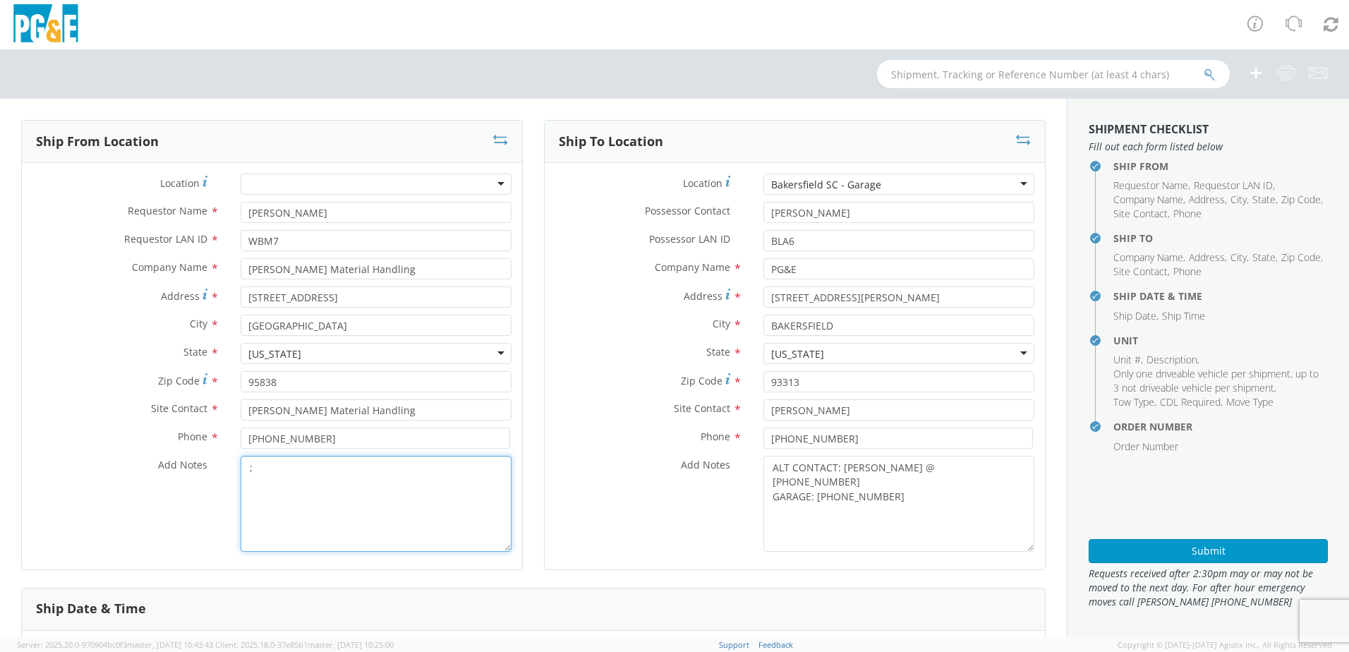
click at [264, 473] on textarea ";" at bounding box center [376, 504] width 271 height 96
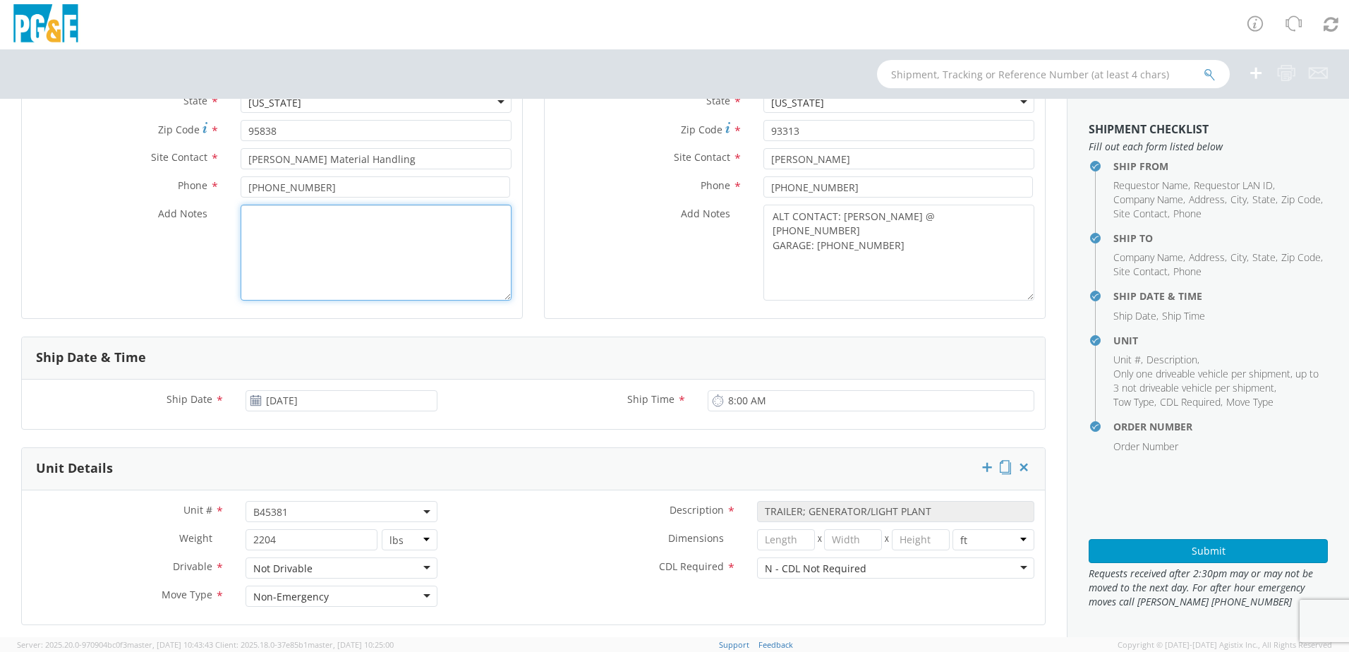
scroll to position [423, 0]
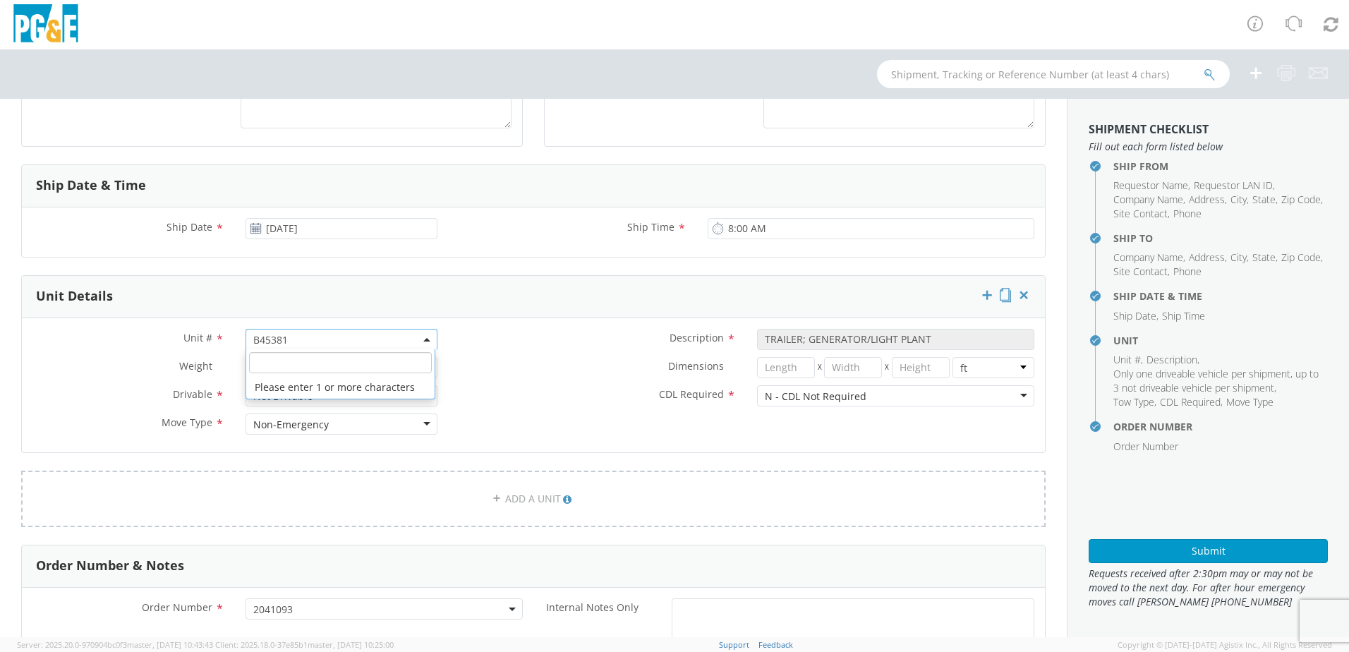
drag, startPoint x: 291, startPoint y: 335, endPoint x: 294, endPoint y: 363, distance: 27.7
click at [292, 334] on span "B45381" at bounding box center [341, 339] width 176 height 13
click at [293, 372] on input "search" at bounding box center [340, 362] width 183 height 21
paste input "B45382"
click at [480, 366] on label "Dimensions *" at bounding box center [597, 366] width 298 height 18
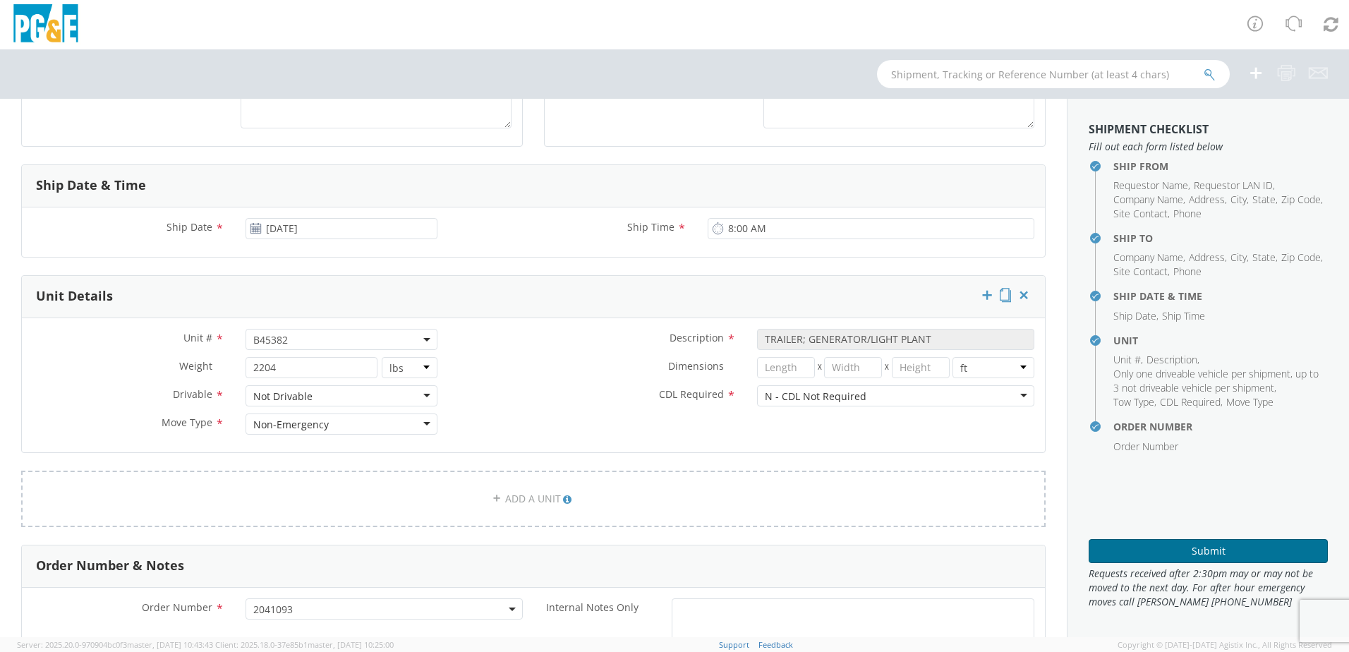
click at [1143, 547] on button "Submit" at bounding box center [1207, 551] width 239 height 24
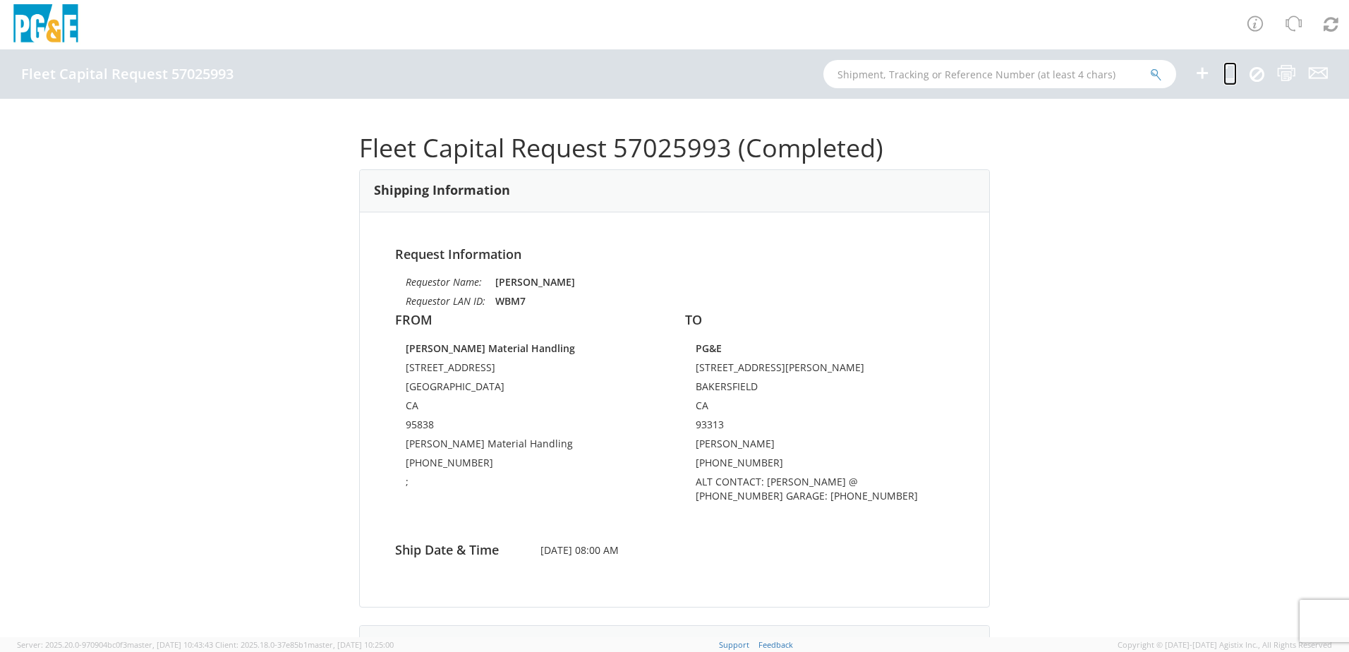
click at [1227, 71] on icon at bounding box center [1229, 73] width 13 height 18
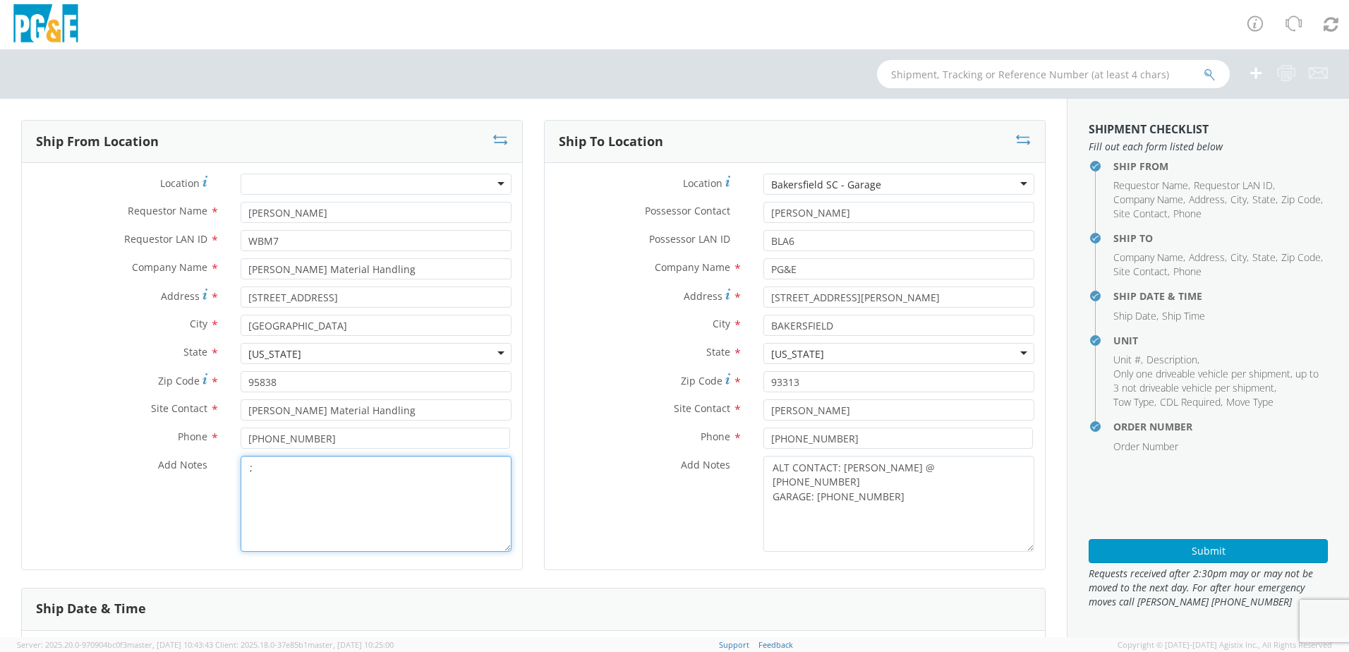
click at [265, 467] on textarea ";" at bounding box center [376, 504] width 271 height 96
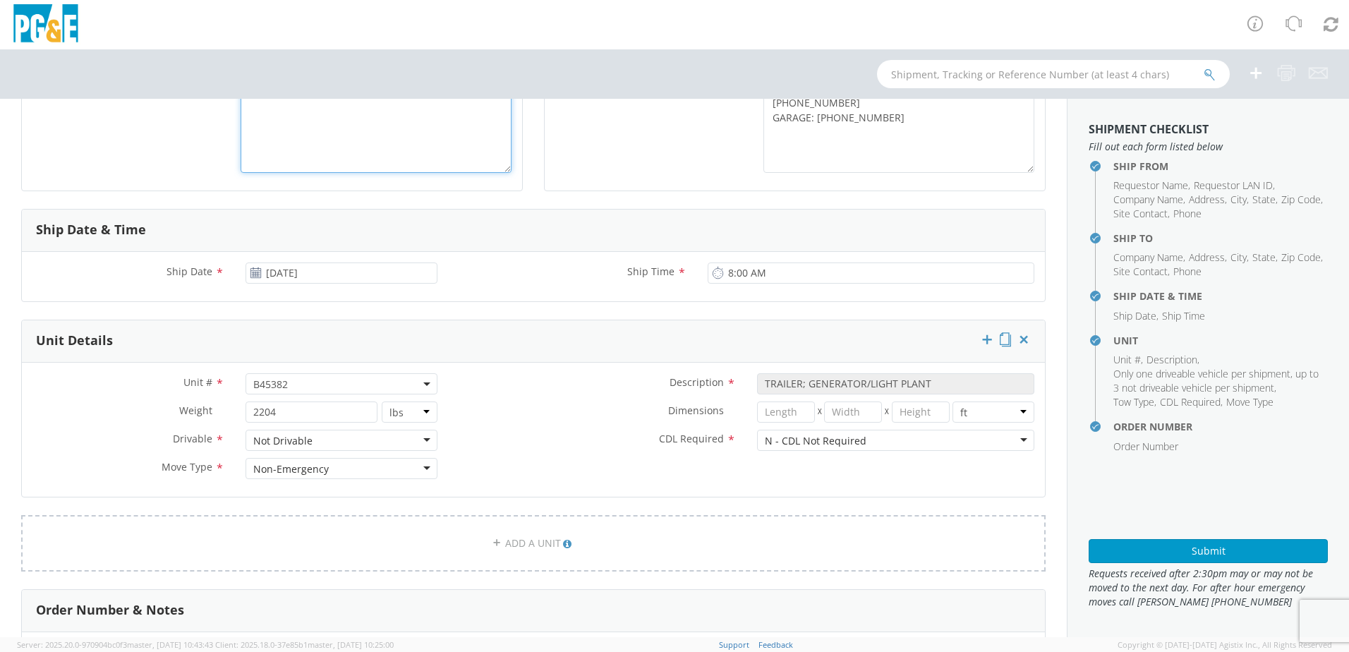
scroll to position [423, 0]
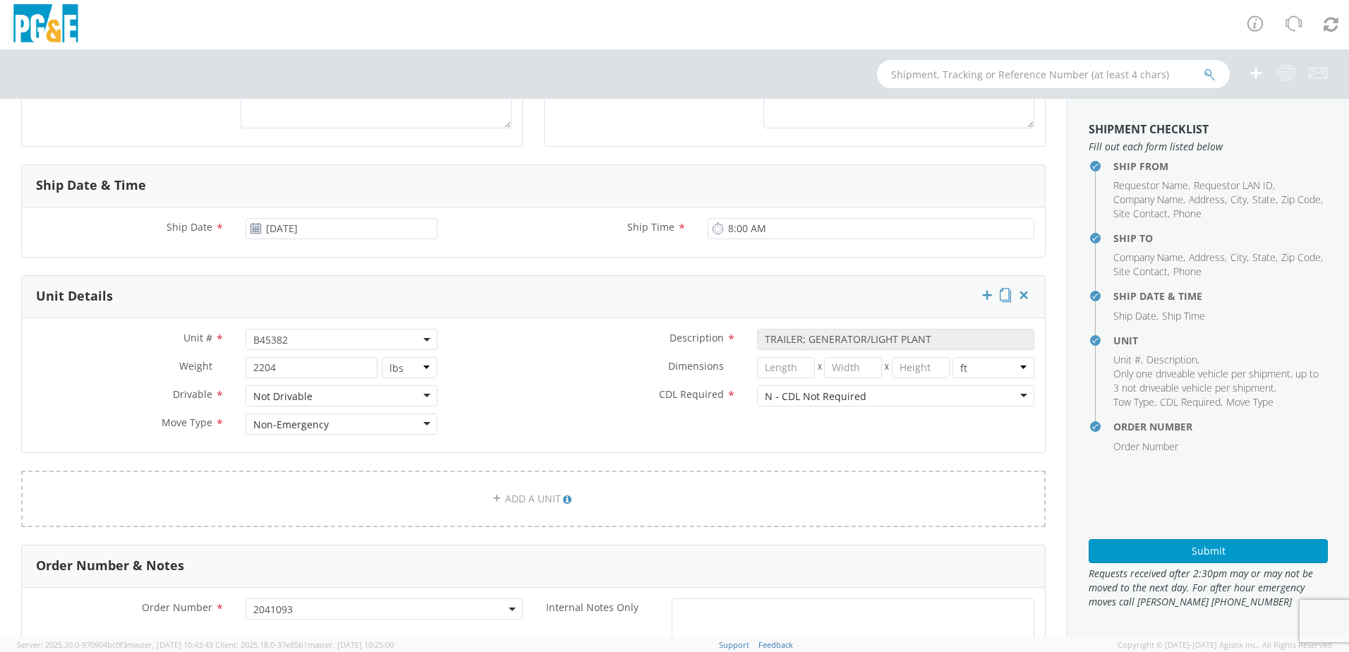
click at [291, 338] on span "B45382" at bounding box center [341, 339] width 176 height 13
click at [279, 362] on input "search" at bounding box center [340, 362] width 183 height 21
paste input "B45383"
click at [605, 392] on label "CDL Required *" at bounding box center [597, 394] width 298 height 18
click at [1170, 564] on aside "Shipment Checklist Fill out each form listed below Ship From Requestor Name , R…" at bounding box center [1208, 368] width 282 height 538
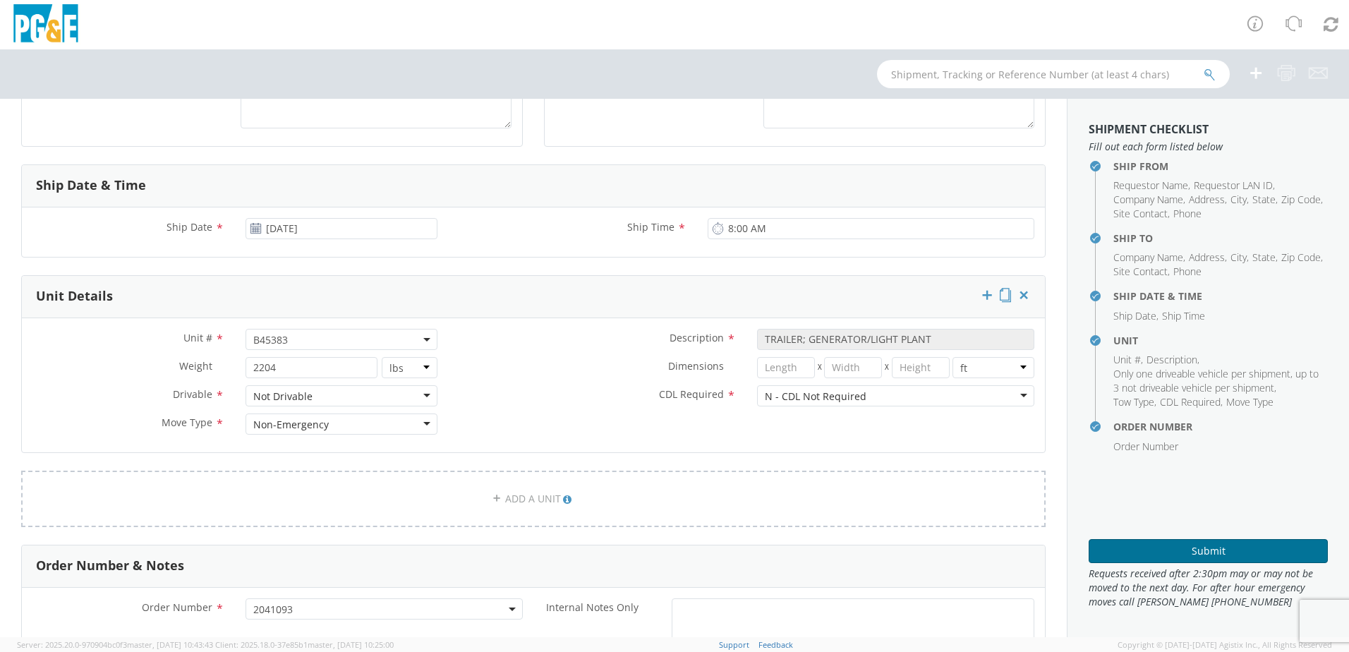
click at [1173, 552] on button "Submit" at bounding box center [1207, 551] width 239 height 24
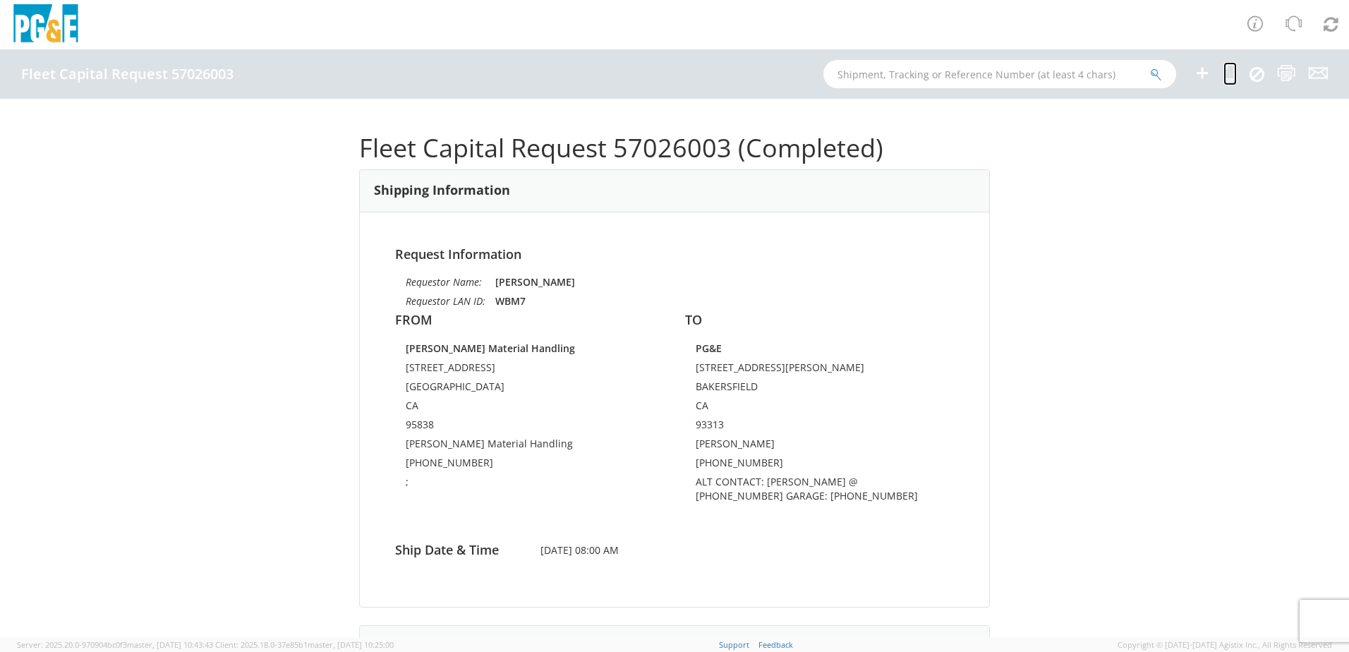
click at [1230, 79] on icon at bounding box center [1229, 73] width 13 height 18
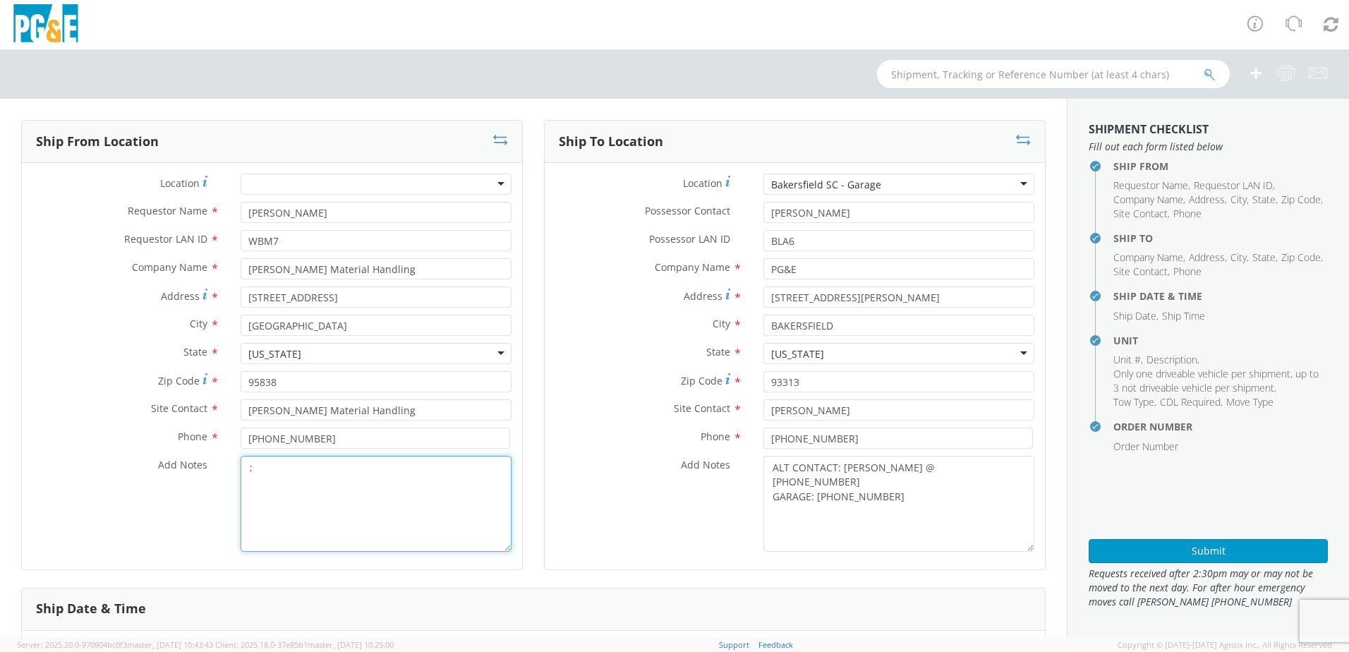
click at [279, 475] on textarea ";" at bounding box center [376, 504] width 271 height 96
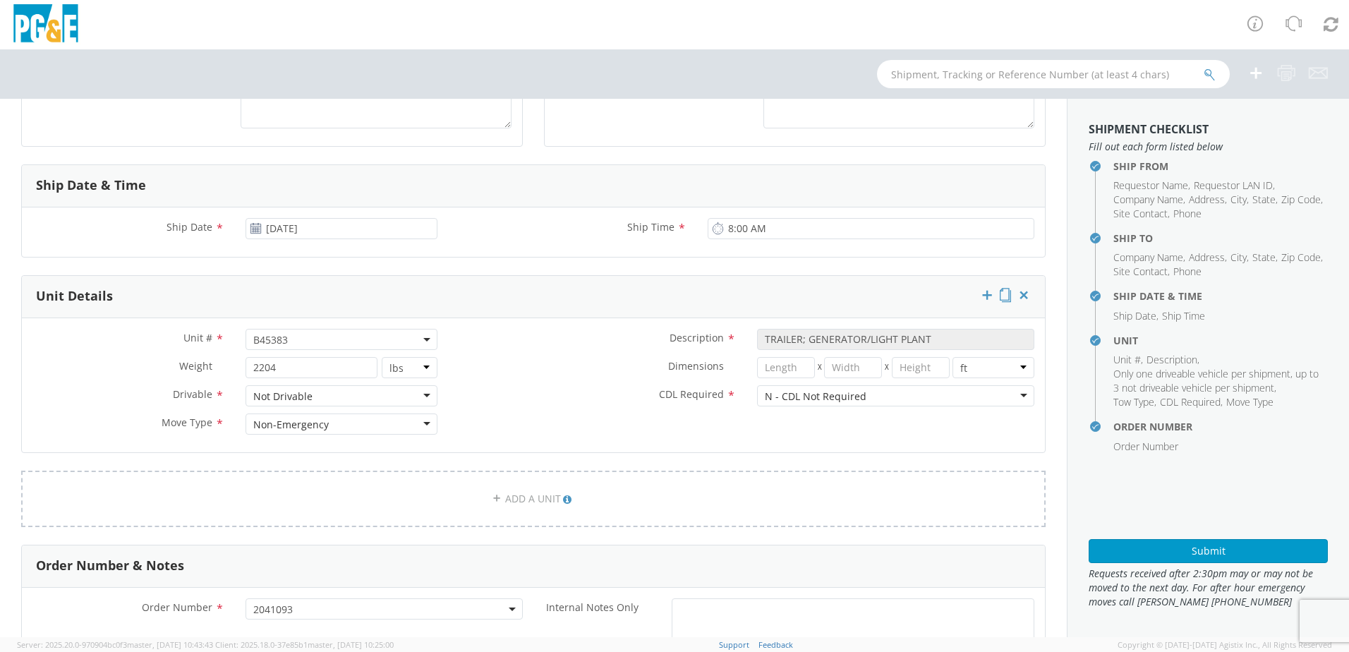
click at [306, 341] on span "B45383" at bounding box center [341, 339] width 176 height 13
click at [275, 354] on input "search" at bounding box center [340, 362] width 183 height 21
paste input "B45384"
click at [508, 373] on label "Dimensions *" at bounding box center [597, 366] width 298 height 18
click at [1158, 552] on button "Submit" at bounding box center [1207, 551] width 239 height 24
